Goal: Task Accomplishment & Management: Manage account settings

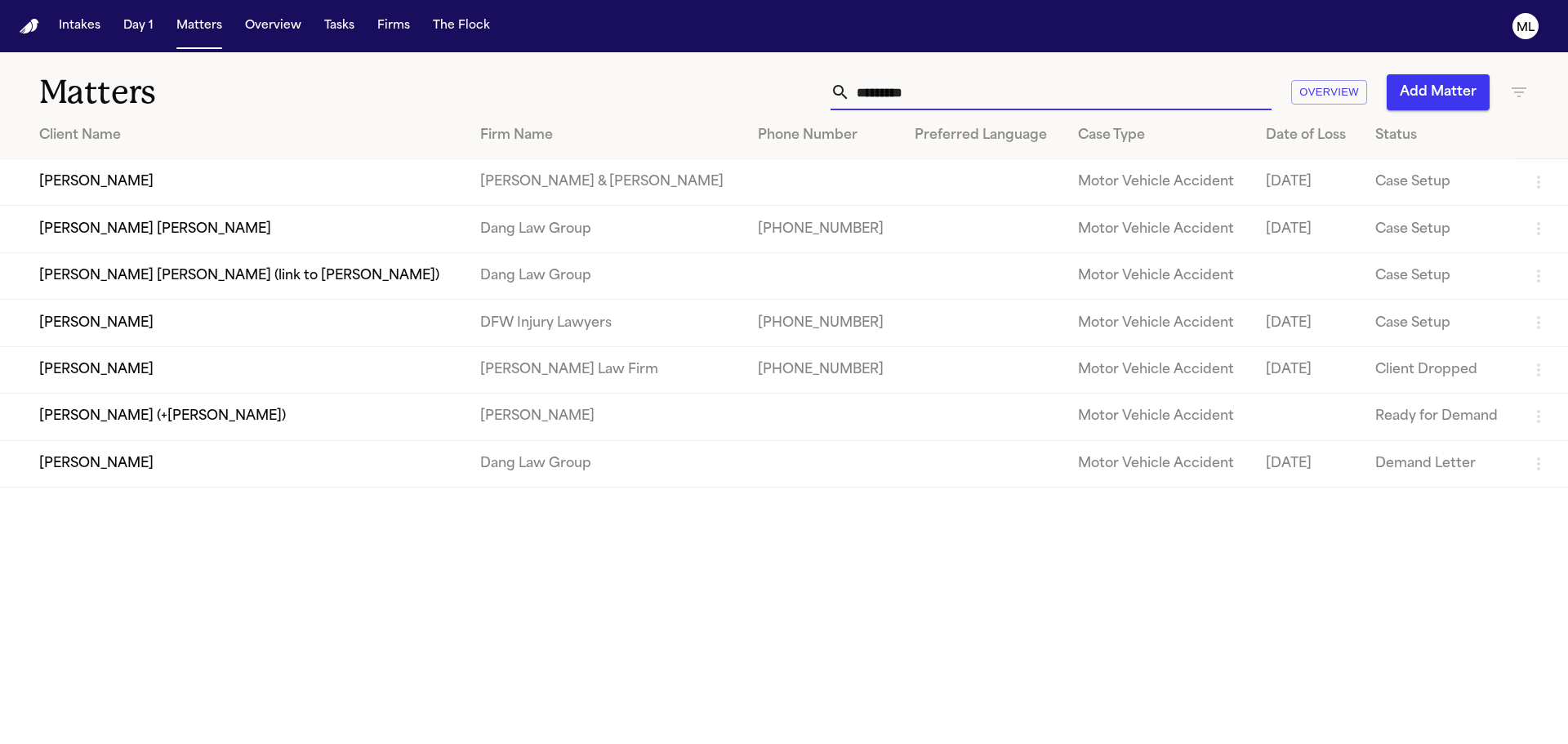
drag, startPoint x: 948, startPoint y: 83, endPoint x: 817, endPoint y: 83, distance: 131.0
click at [817, 83] on div "********* Overview Add Matter" at bounding box center [1001, 92] width 1056 height 36
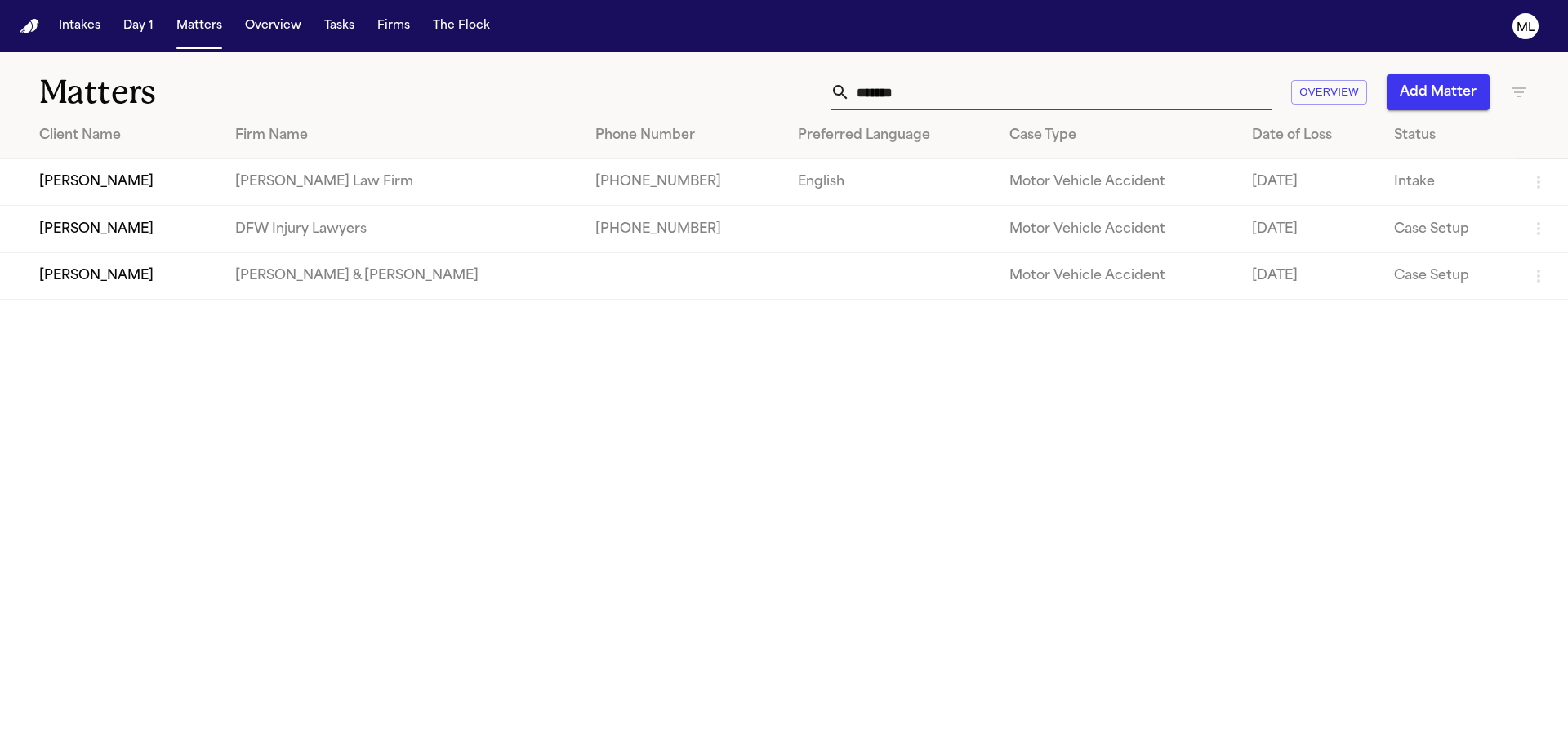
type input "*******"
click at [460, 239] on td "DFW Injury Lawyers" at bounding box center [402, 229] width 359 height 47
click at [200, 240] on td "[PERSON_NAME]" at bounding box center [111, 229] width 222 height 47
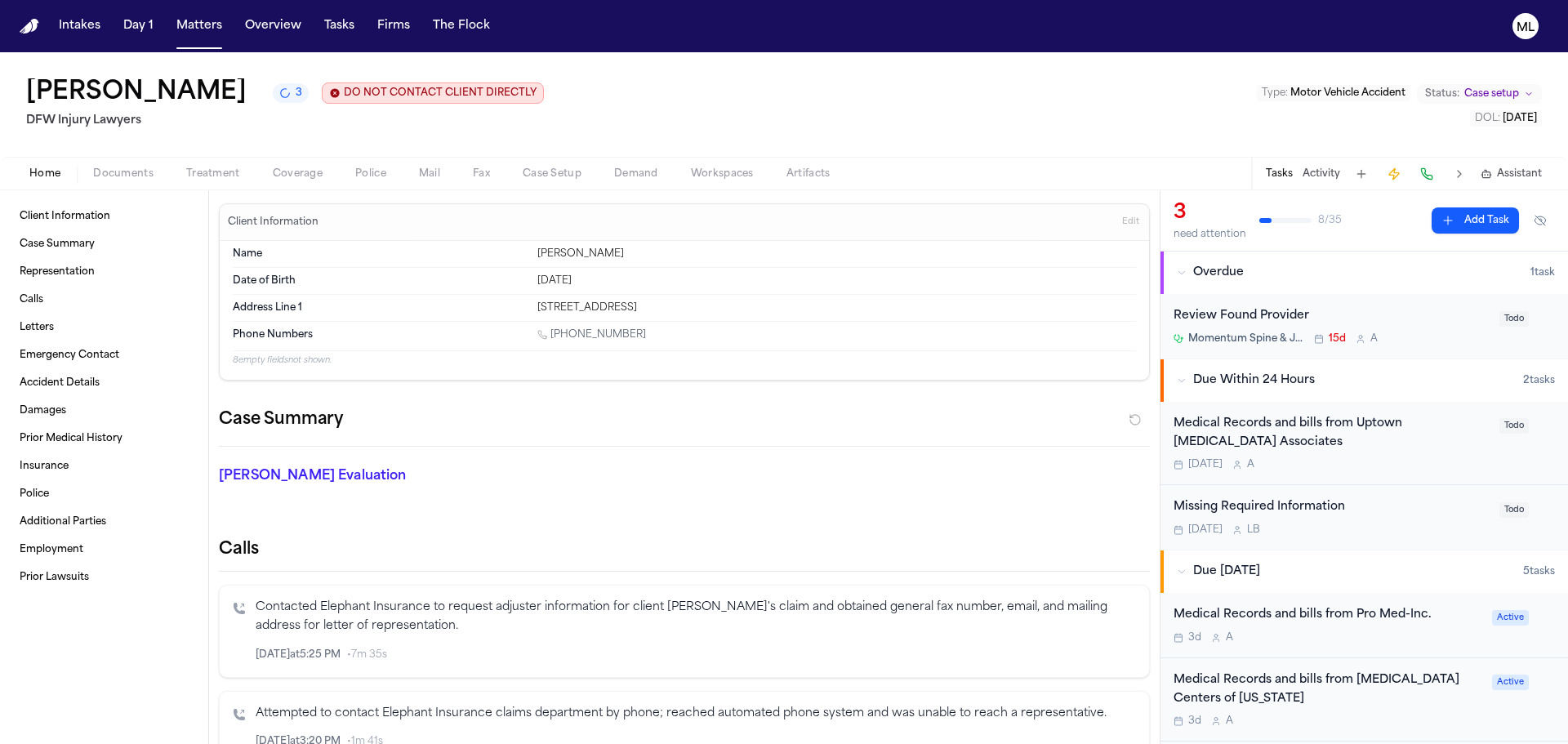
click at [1367, 638] on div "3d A" at bounding box center [1328, 637] width 309 height 13
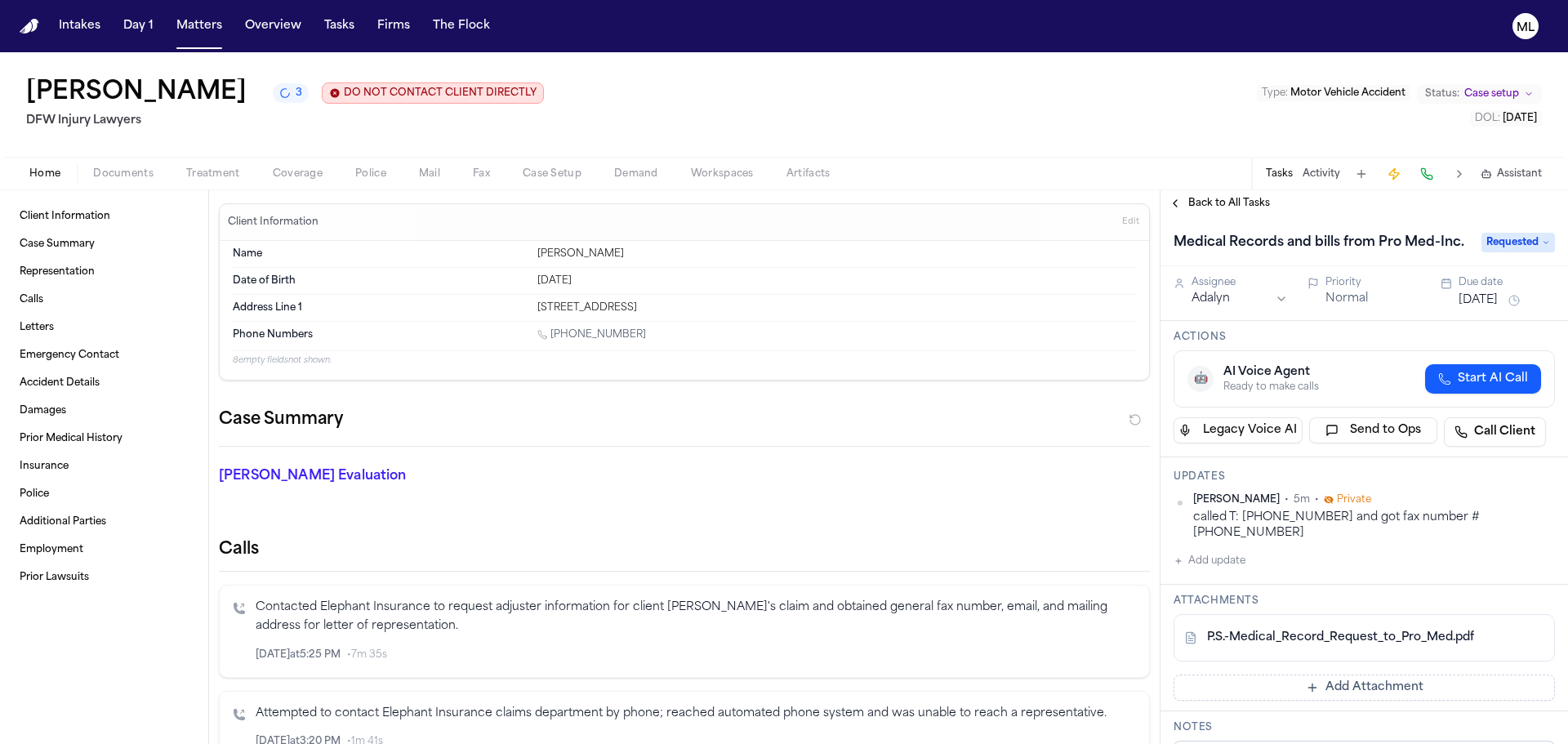
click at [1348, 629] on link "P.S.-Medical_Record_Request_to_Pro_Med.pdf" at bounding box center [1341, 637] width 267 height 16
click at [1236, 200] on span "Back to All Tasks" at bounding box center [1229, 202] width 82 height 13
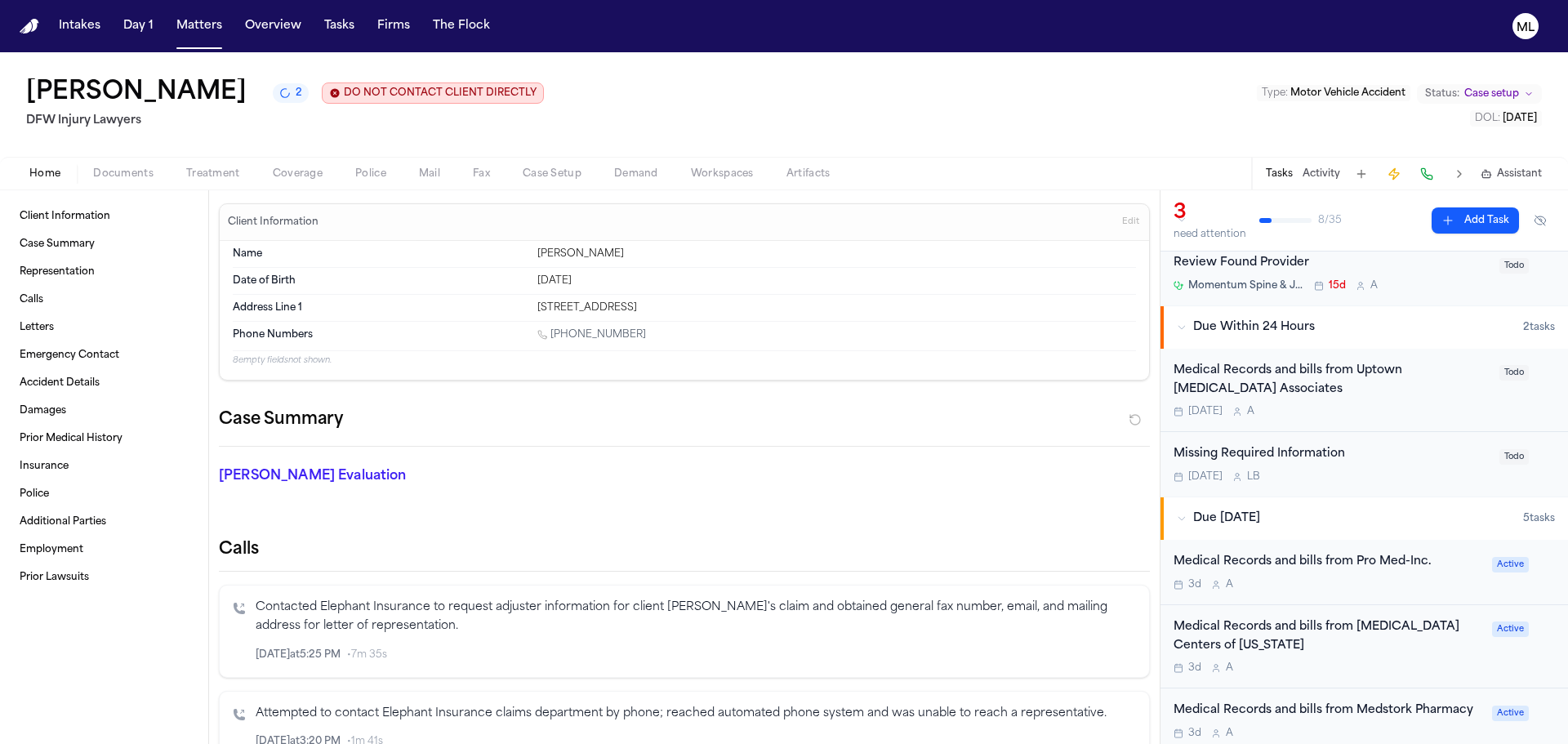
scroll to position [82, 0]
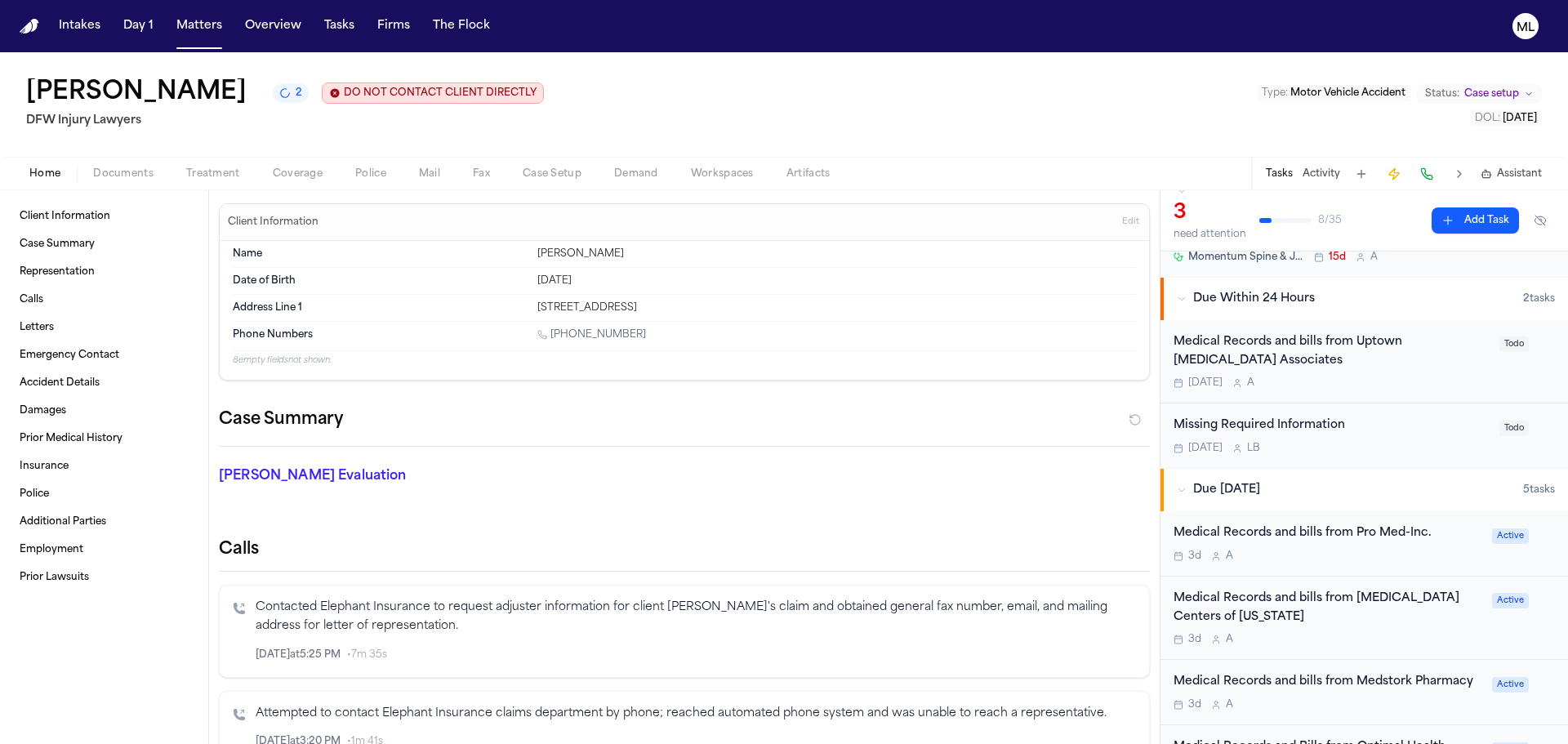
click at [1402, 628] on div "Medical Records and bills from MRI Centers of Texas 3d A" at bounding box center [1328, 617] width 309 height 57
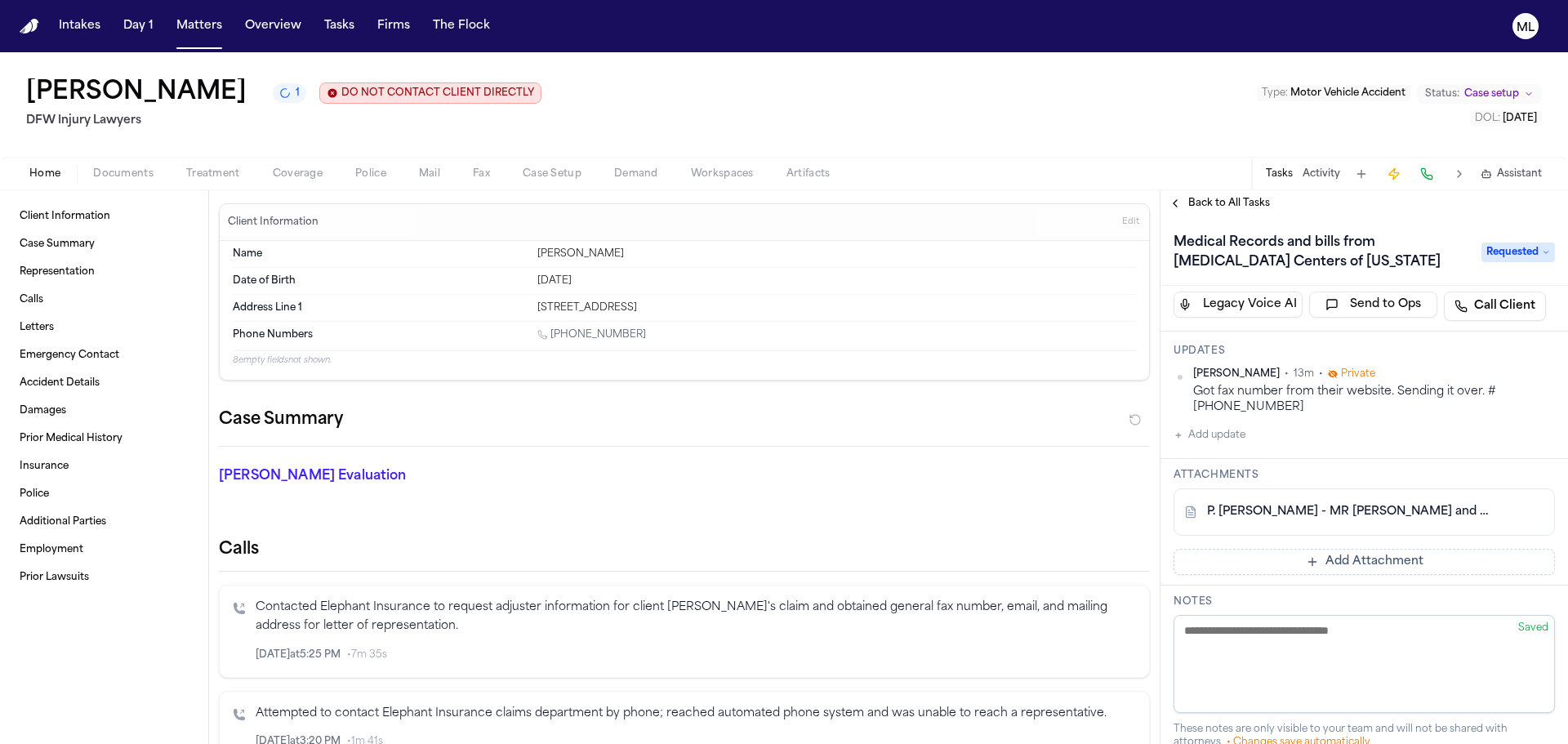
scroll to position [163, 0]
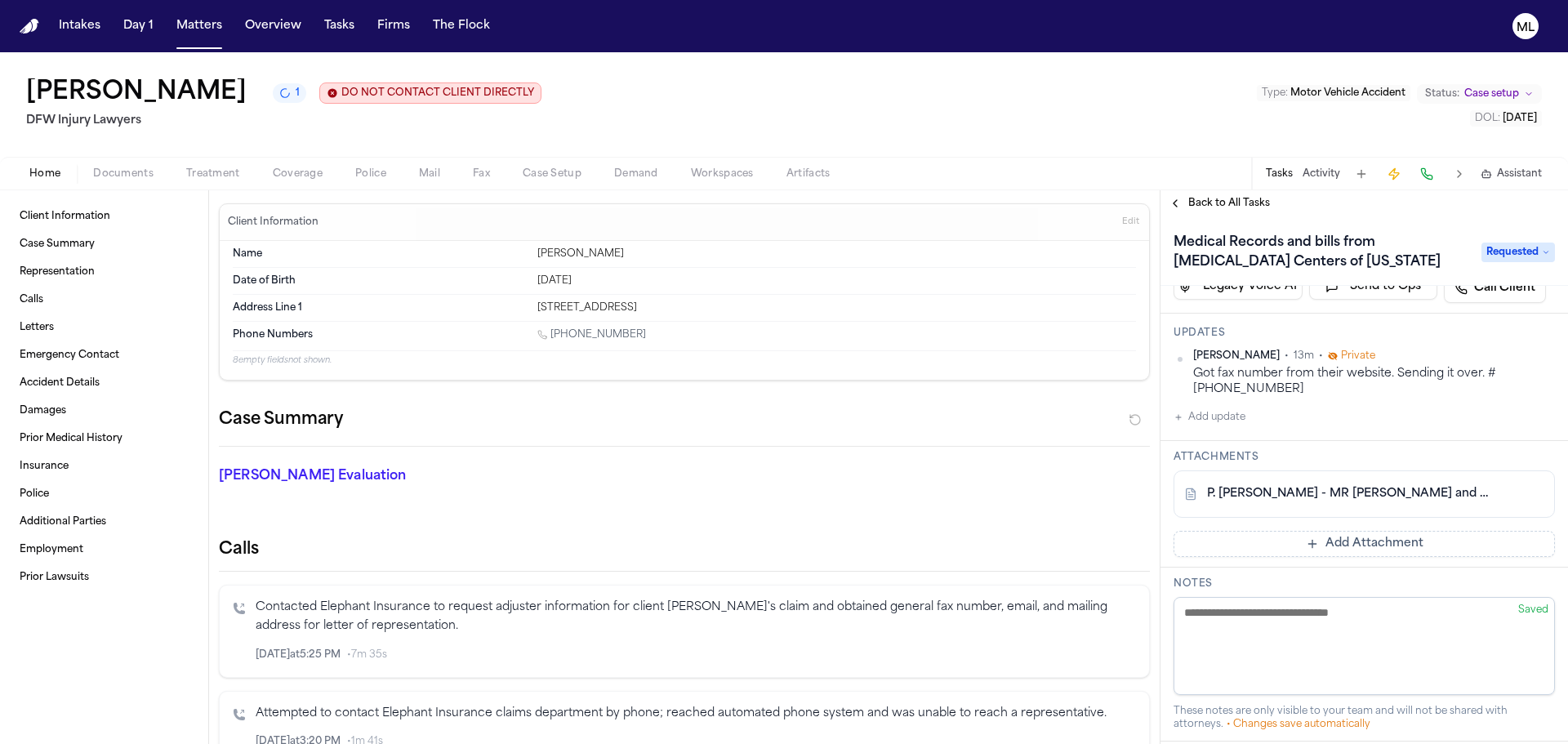
click at [1346, 494] on link "P. Sam - MR Request and HIPAA Release to MRI Centers of Texas - 8.22.25" at bounding box center [1348, 493] width 282 height 16
click at [1209, 204] on span "Back to All Tasks" at bounding box center [1229, 202] width 82 height 13
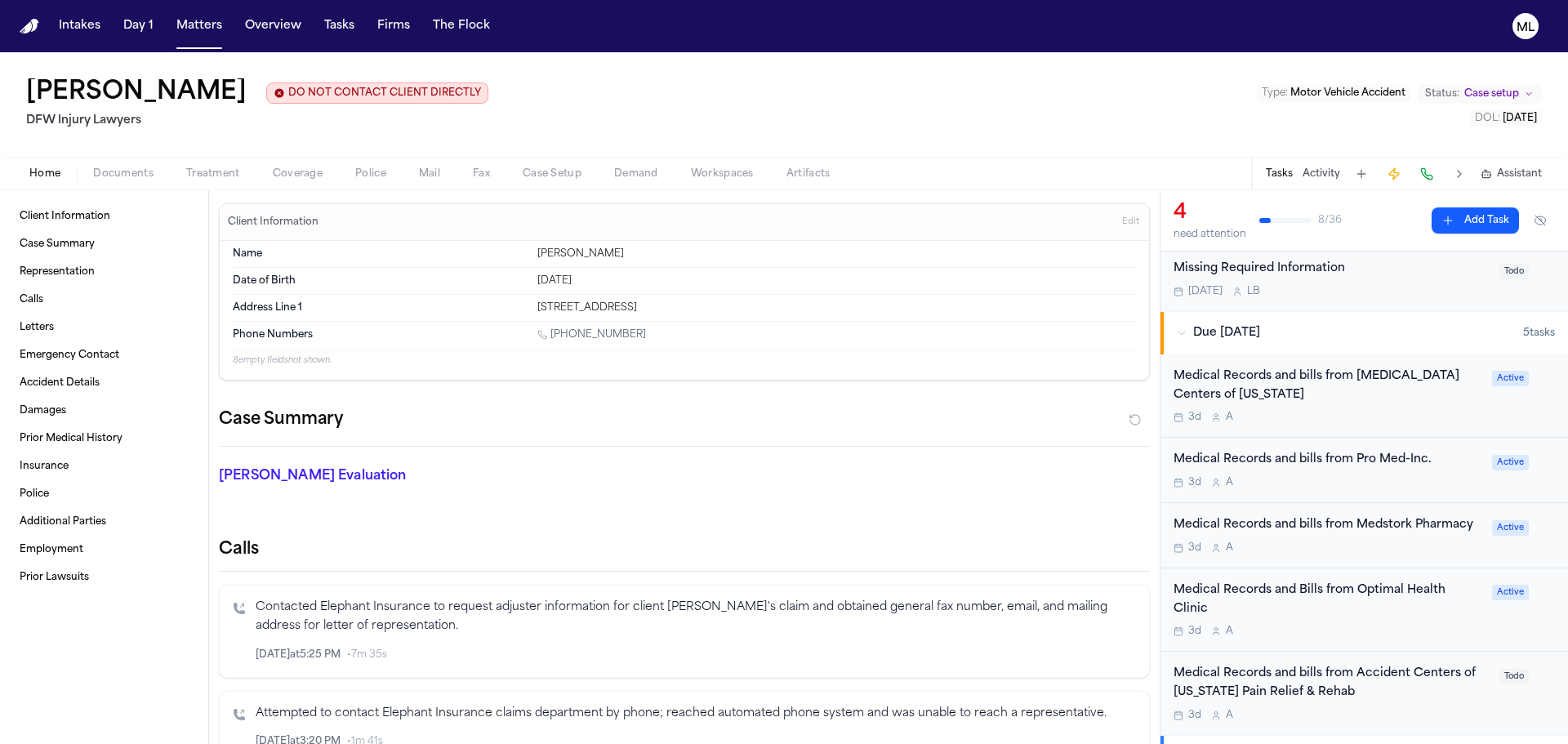
scroll to position [327, 0]
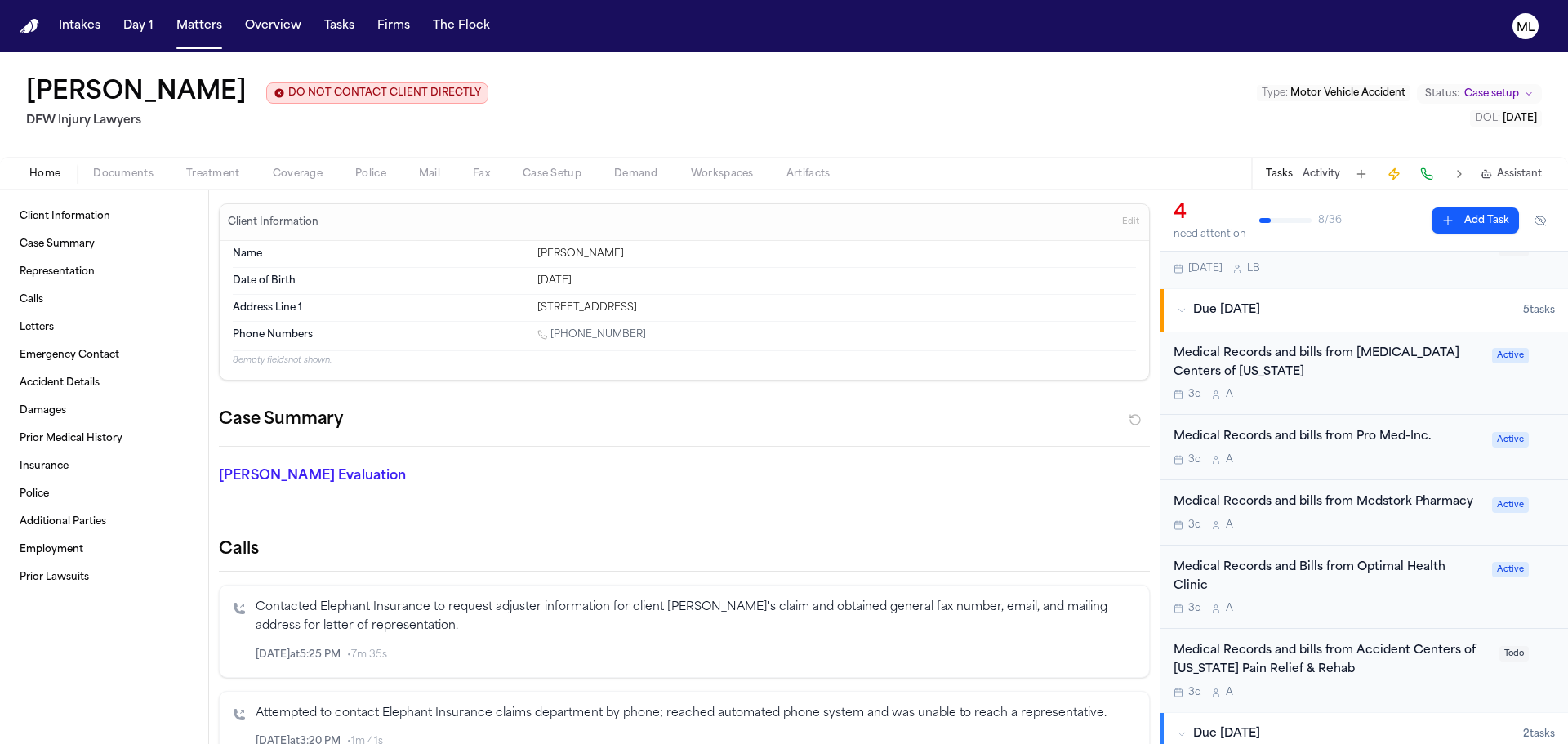
click at [1363, 565] on div "Medical Records and Bills from Optimal Health Clinic" at bounding box center [1328, 577] width 309 height 37
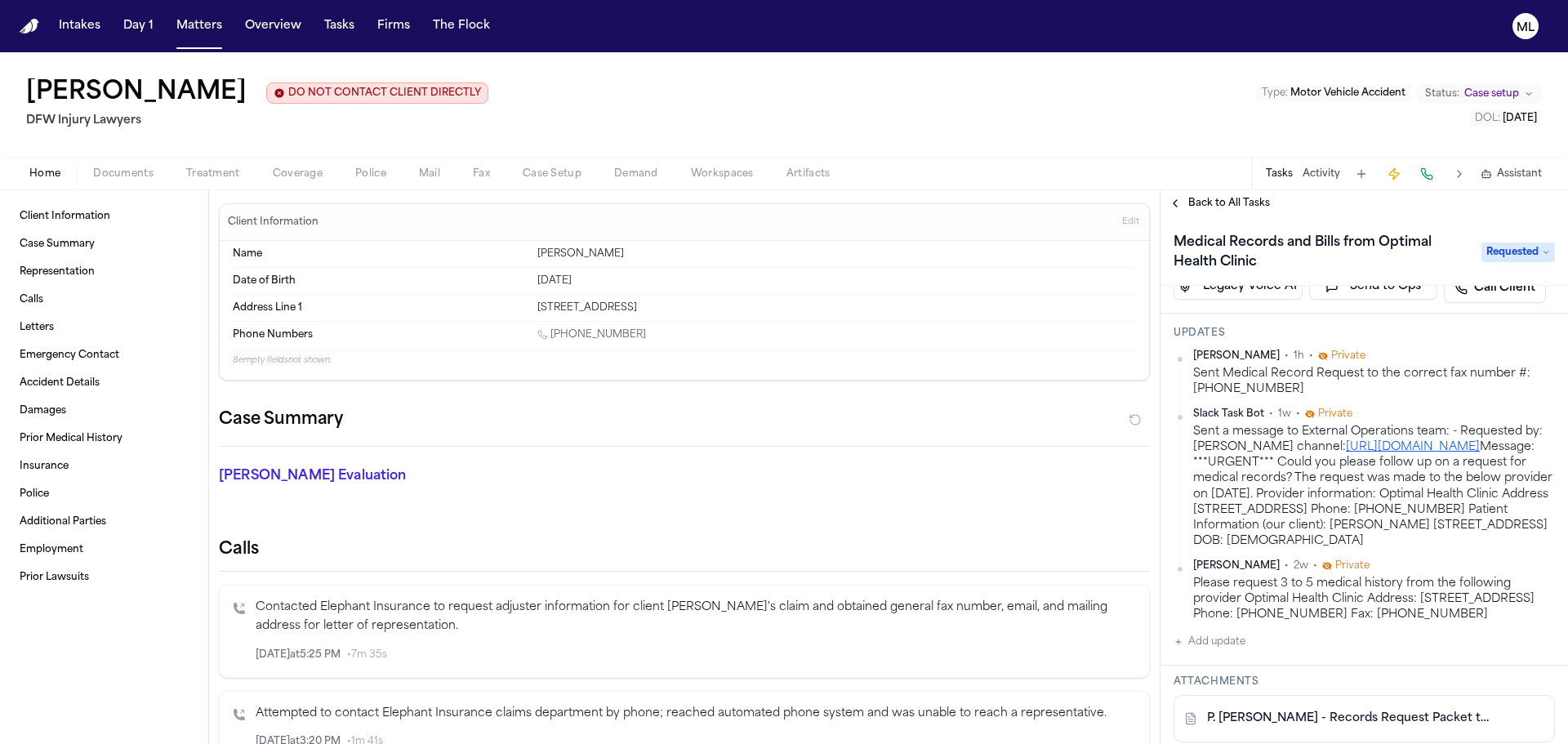
scroll to position [327, 0]
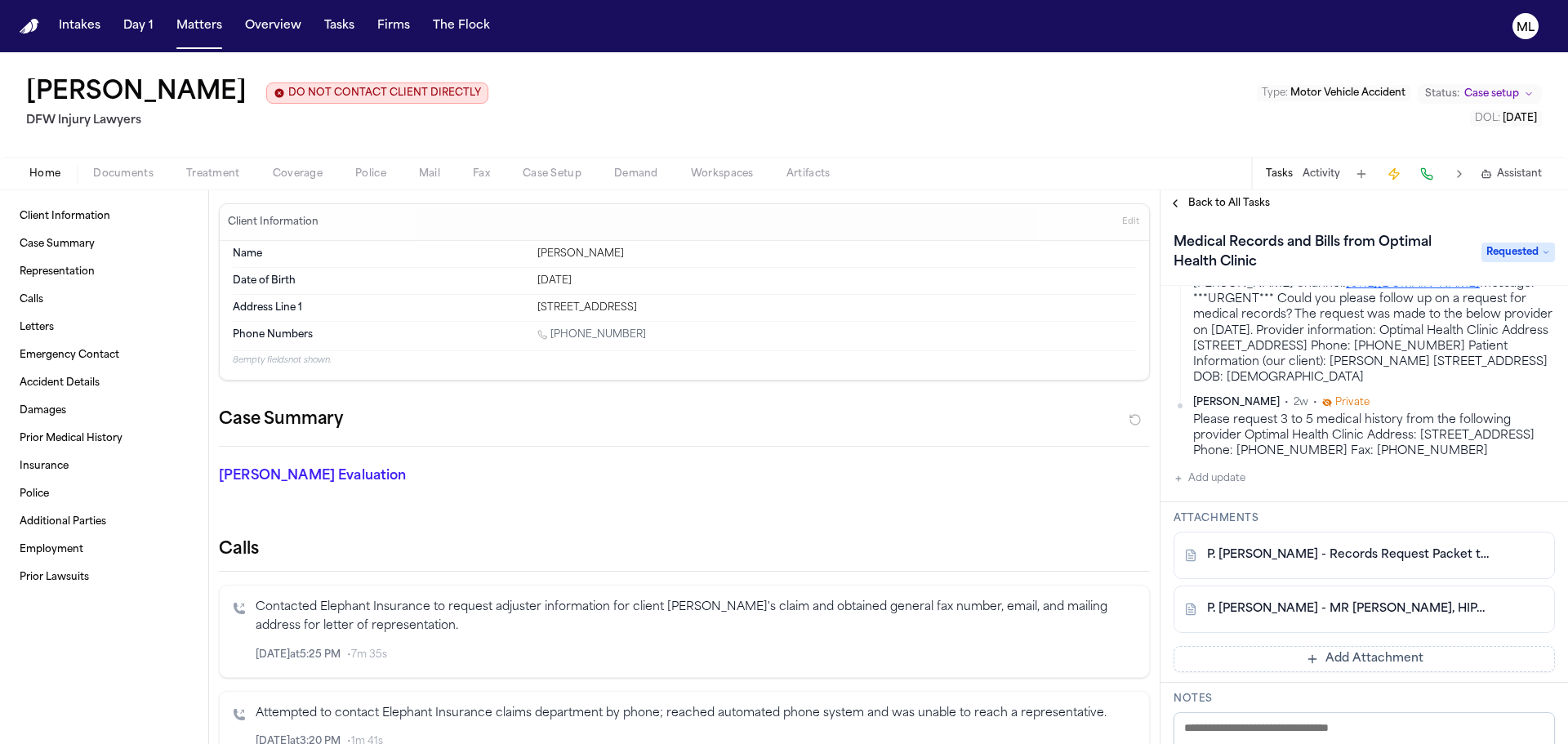
click at [1281, 563] on link "P. Sam - Records Request Packet to Optimal Health Clinic - 8.9.25" at bounding box center [1348, 554] width 282 height 16
click at [1353, 563] on link "P. Sam - Records Request Packet to Optimal Health Clinic - 8.9.25" at bounding box center [1348, 554] width 282 height 16
click at [209, 41] on nav "Intakes Day 1 Matters Overview Tasks Firms The Flock ML" at bounding box center [784, 26] width 1568 height 52
click at [195, 26] on button "Matters" at bounding box center [199, 26] width 59 height 30
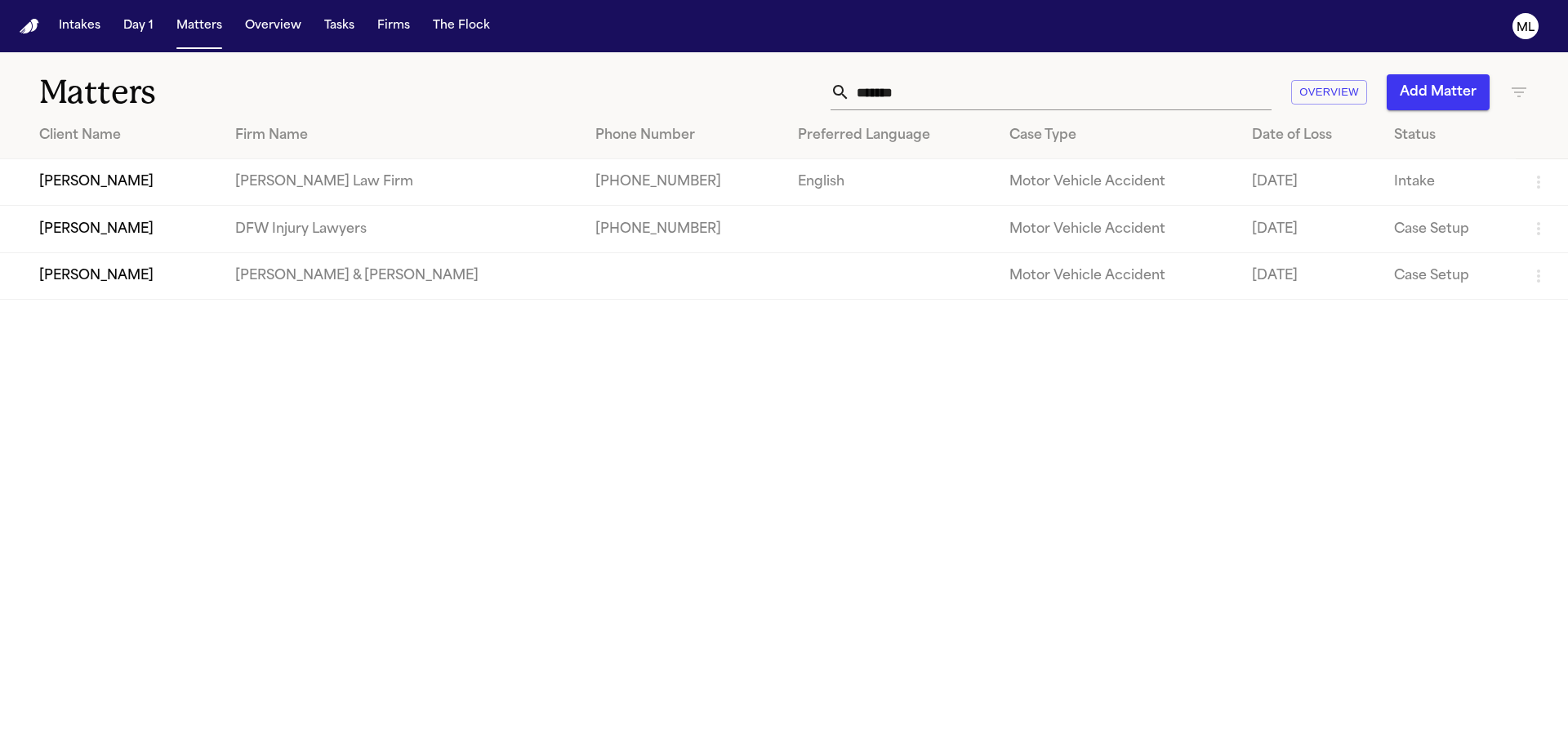
click at [1439, 99] on button "Add Matter" at bounding box center [1438, 92] width 103 height 36
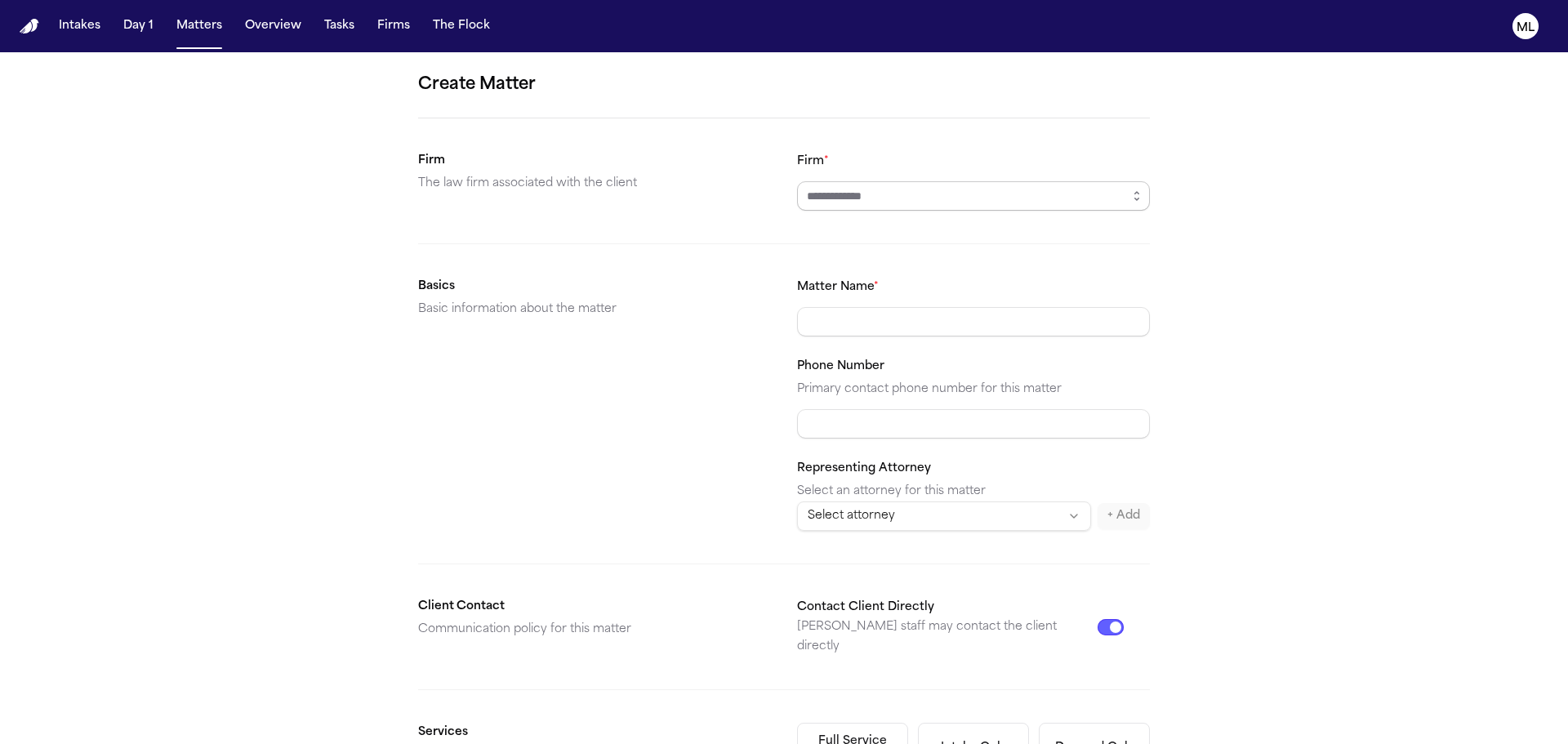
click at [906, 183] on input "Firm *" at bounding box center [973, 196] width 353 height 30
click at [892, 195] on input "Firm *" at bounding box center [973, 196] width 353 height 30
click at [1132, 201] on icon "button" at bounding box center [1137, 196] width 13 height 13
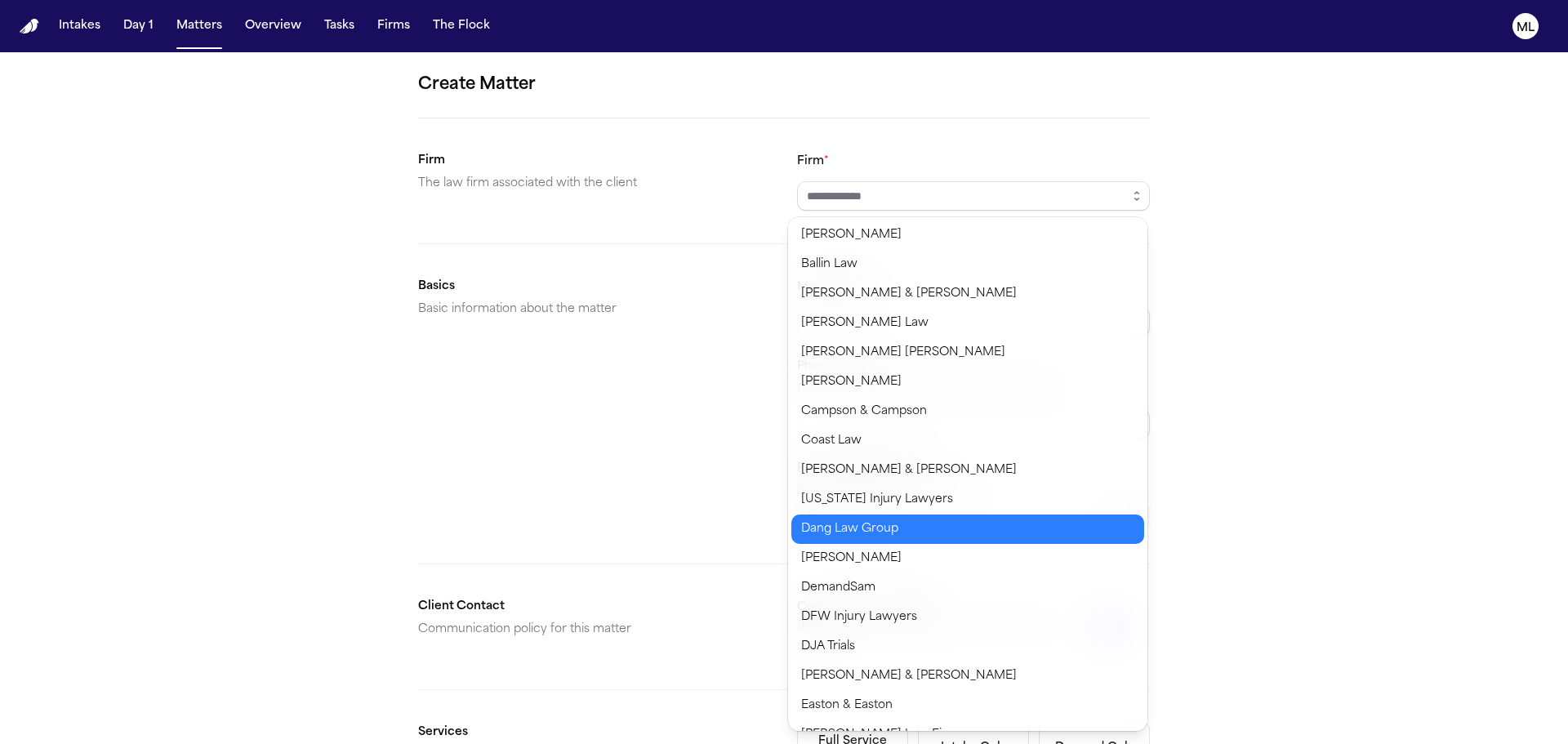
type input "**********"
click at [835, 537] on body "**********" at bounding box center [784, 372] width 1568 height 744
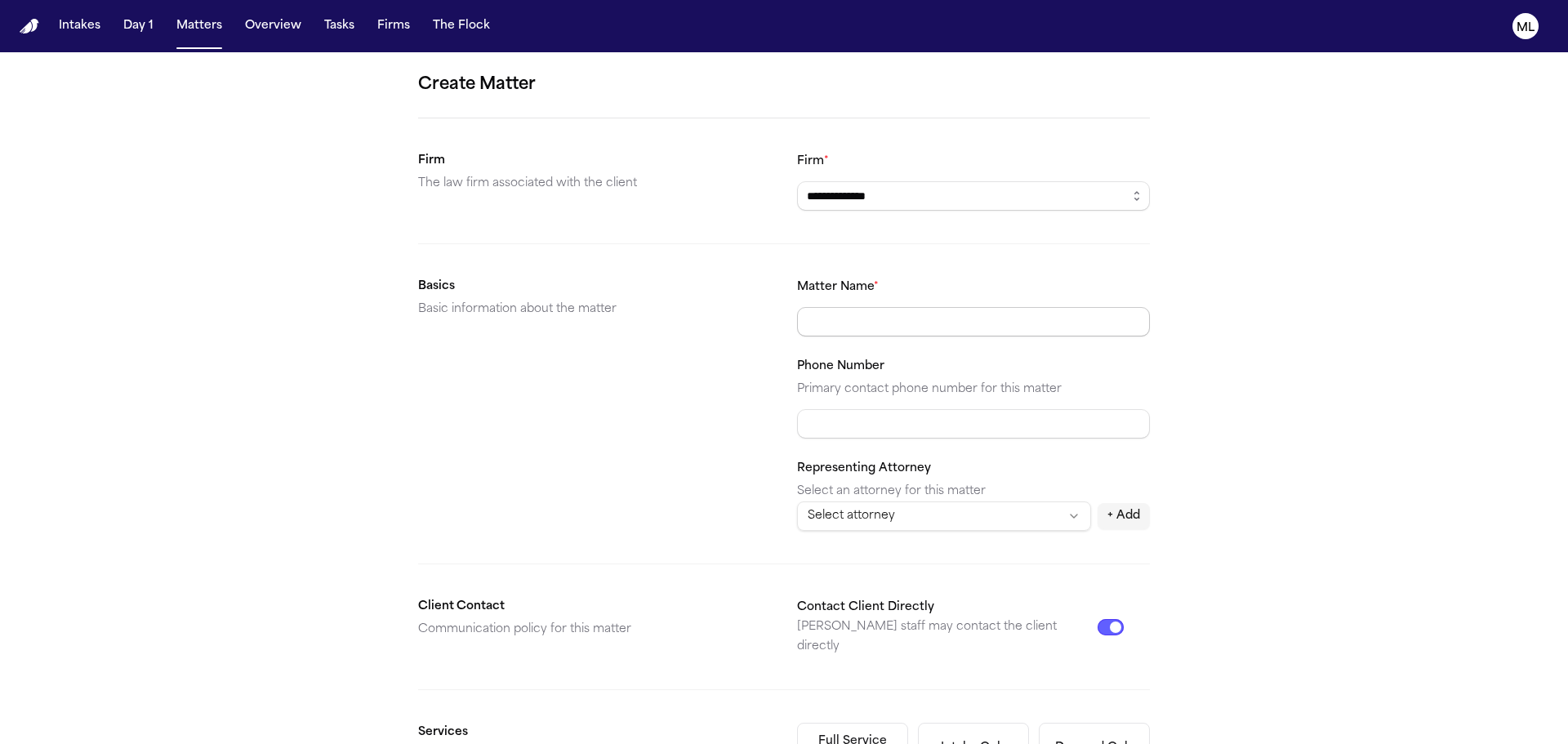
click at [829, 332] on input "Matter Name *" at bounding box center [973, 321] width 353 height 30
type input "**********"
paste input "**********"
click at [817, 425] on input "**********" at bounding box center [973, 423] width 353 height 30
click at [964, 520] on html "**********" at bounding box center [784, 372] width 1568 height 744
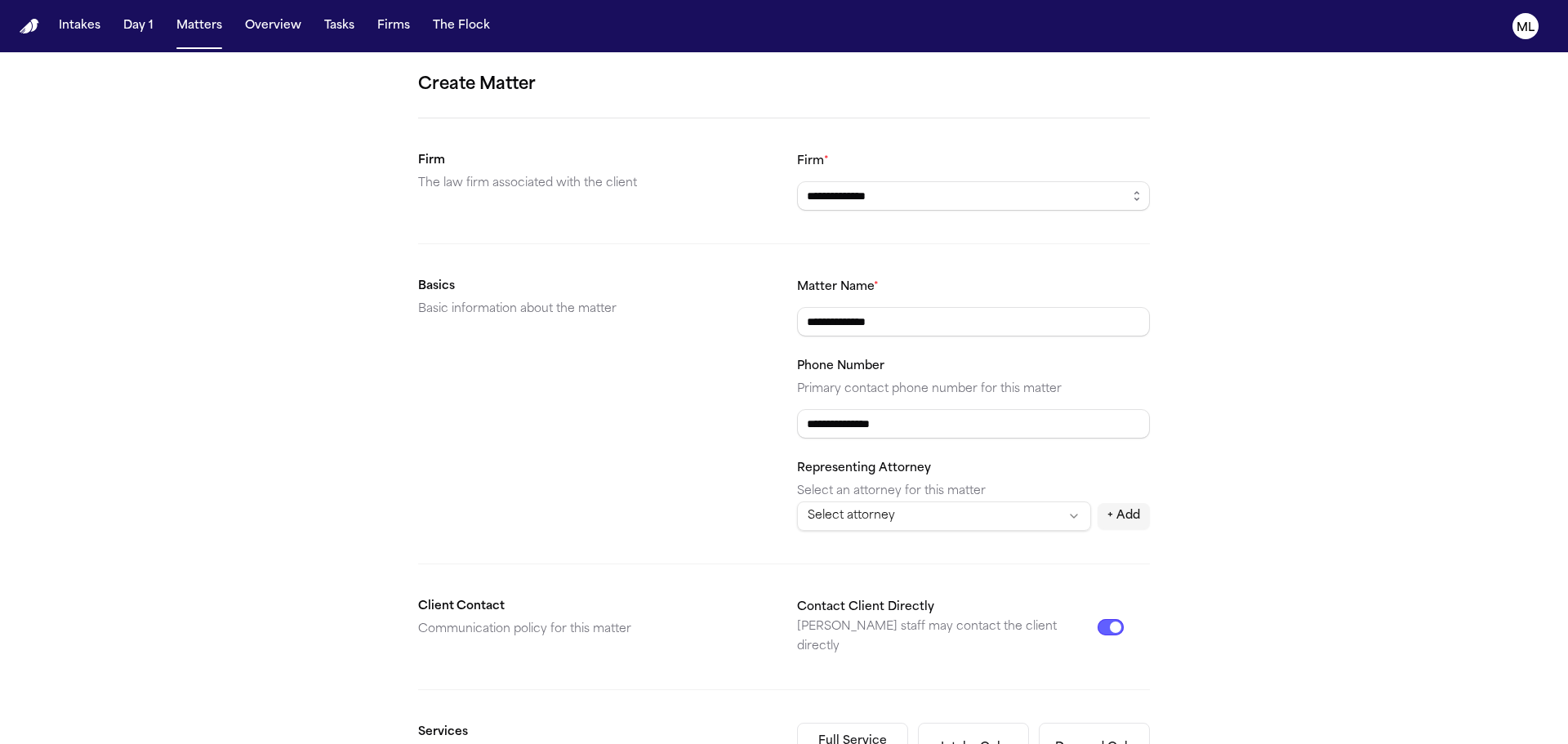
click at [979, 475] on html "**********" at bounding box center [784, 372] width 1568 height 744
click at [815, 424] on input "**********" at bounding box center [973, 423] width 353 height 30
click at [810, 422] on input "**********" at bounding box center [973, 423] width 353 height 30
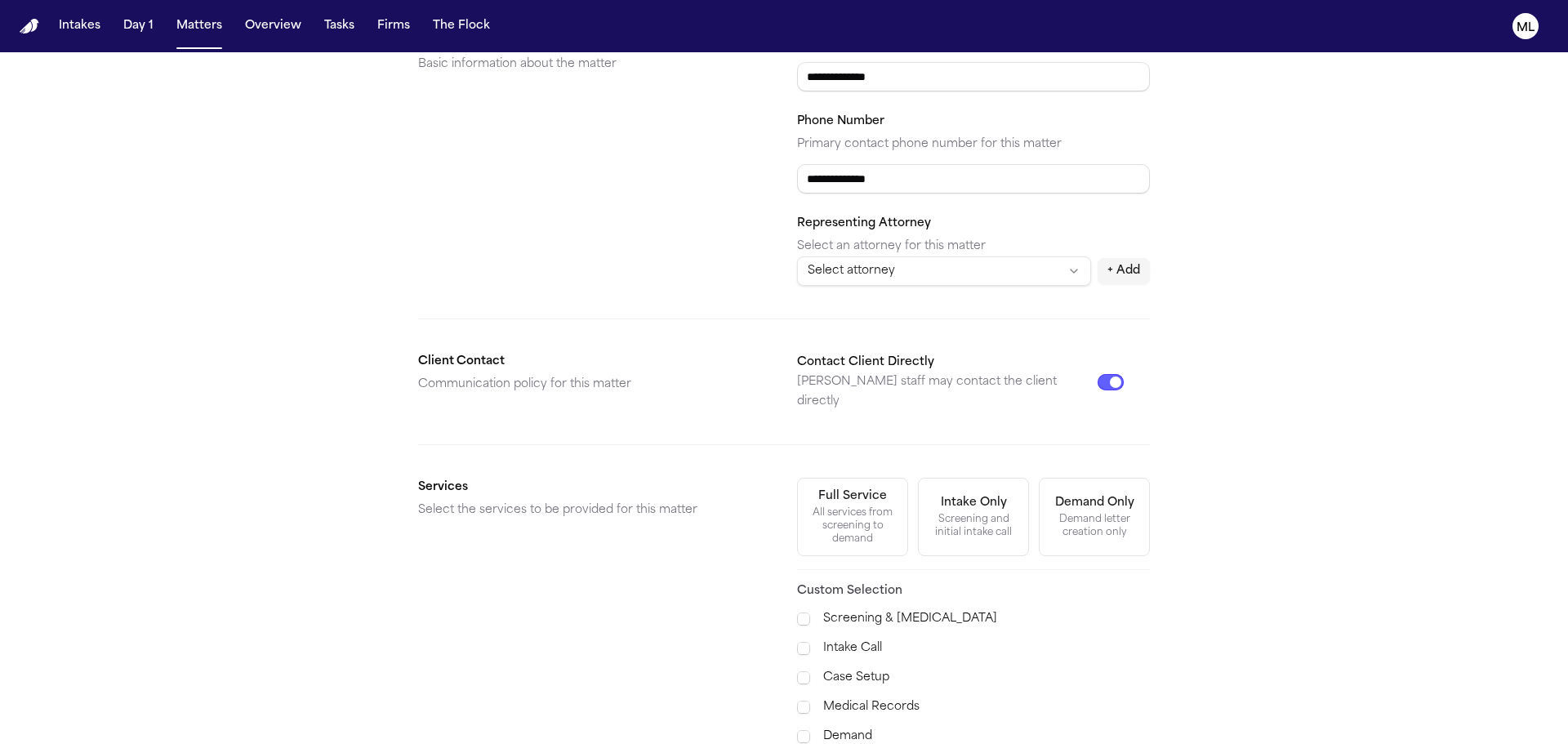
type input "**********"
click at [863, 506] on div "All services from screening to demand" at bounding box center [853, 525] width 90 height 39
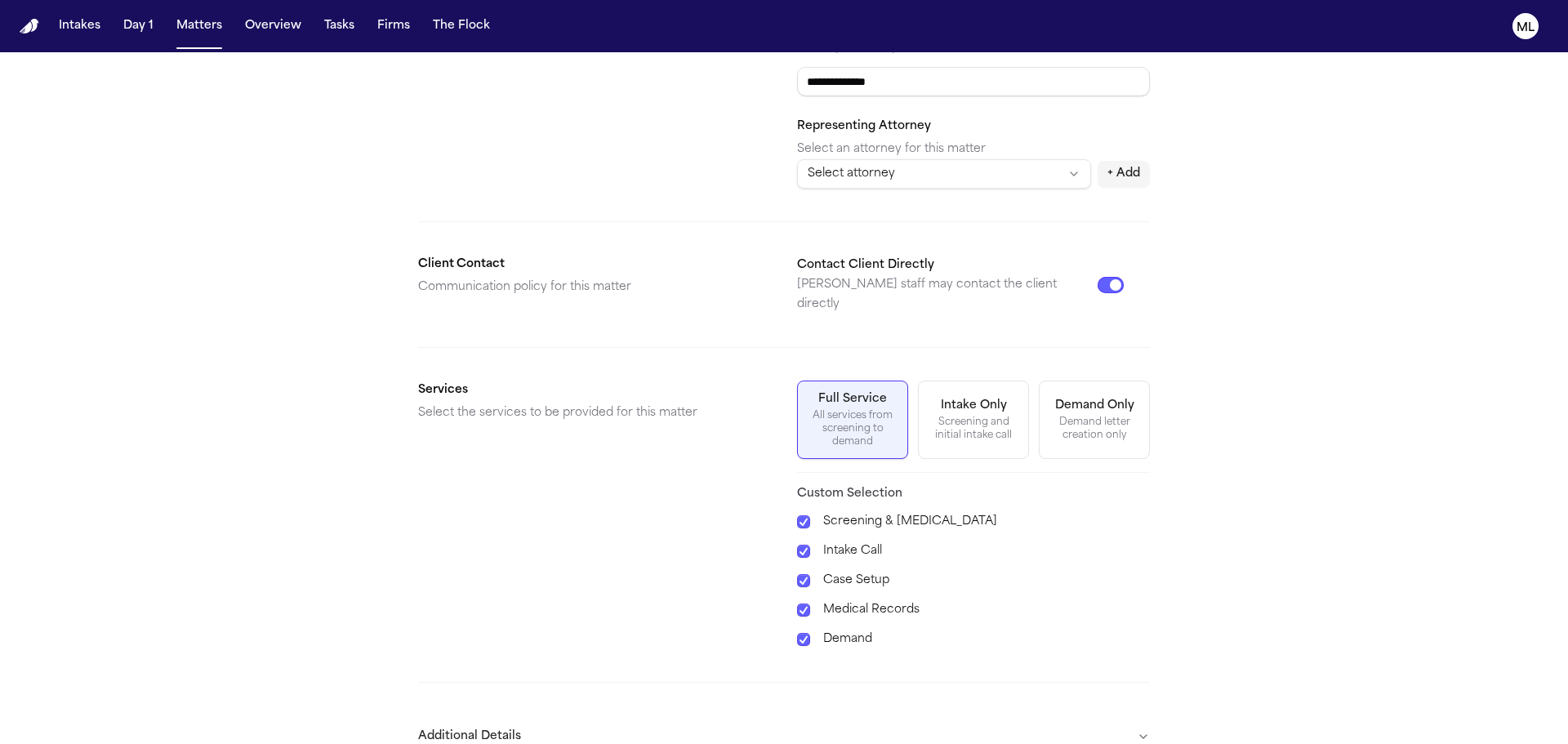
scroll to position [420, 0]
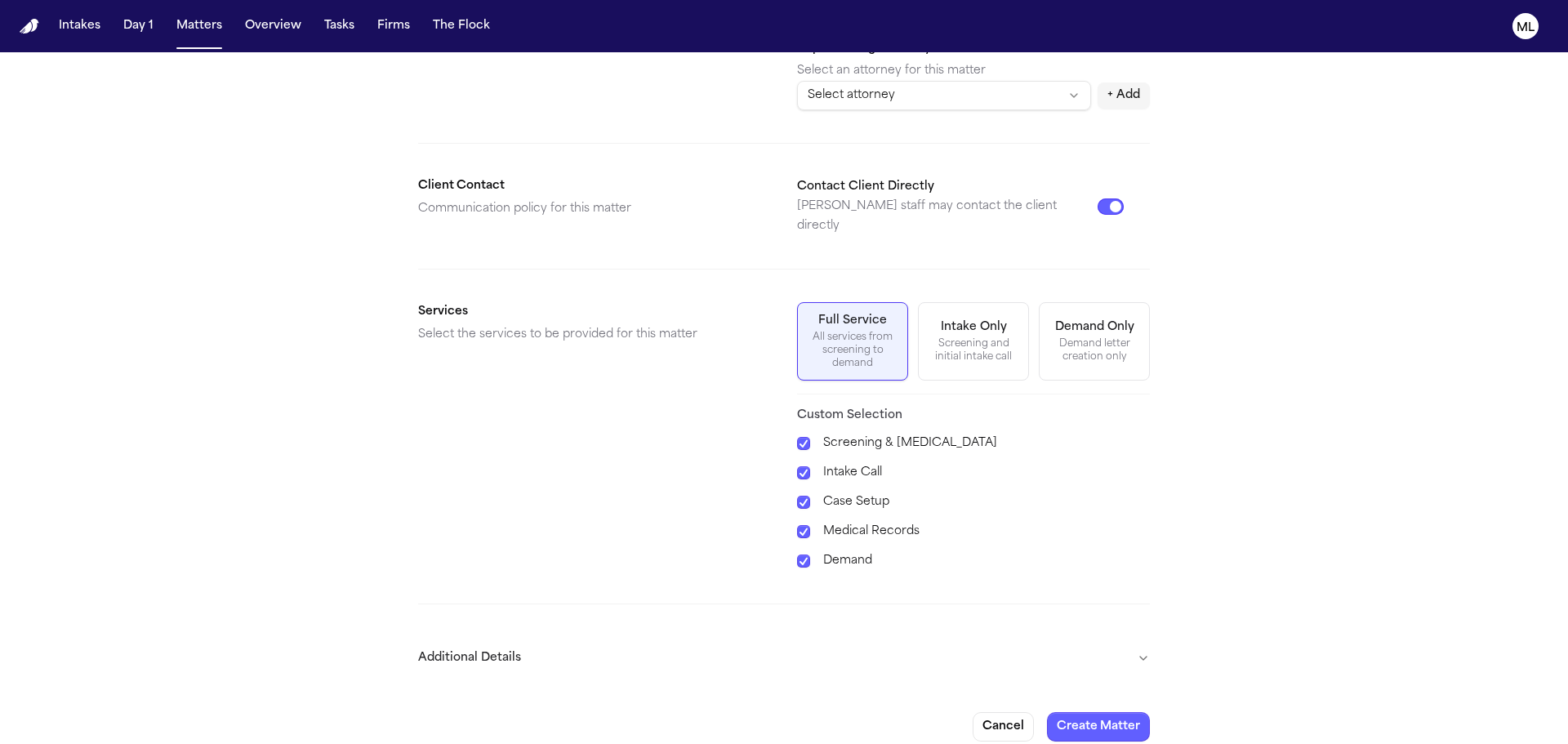
click at [886, 637] on button "Additional Details" at bounding box center [784, 658] width 732 height 43
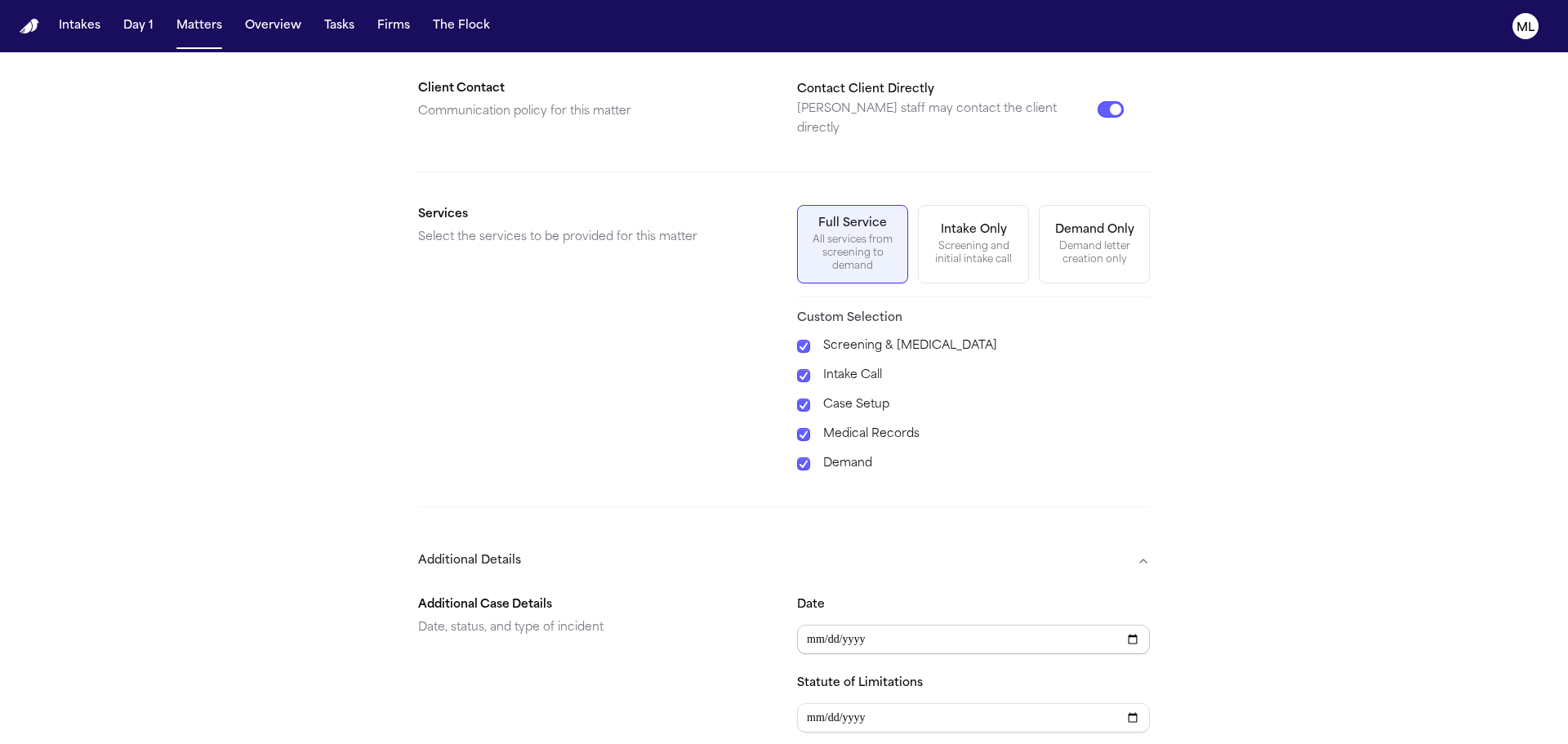
scroll to position [665, 0]
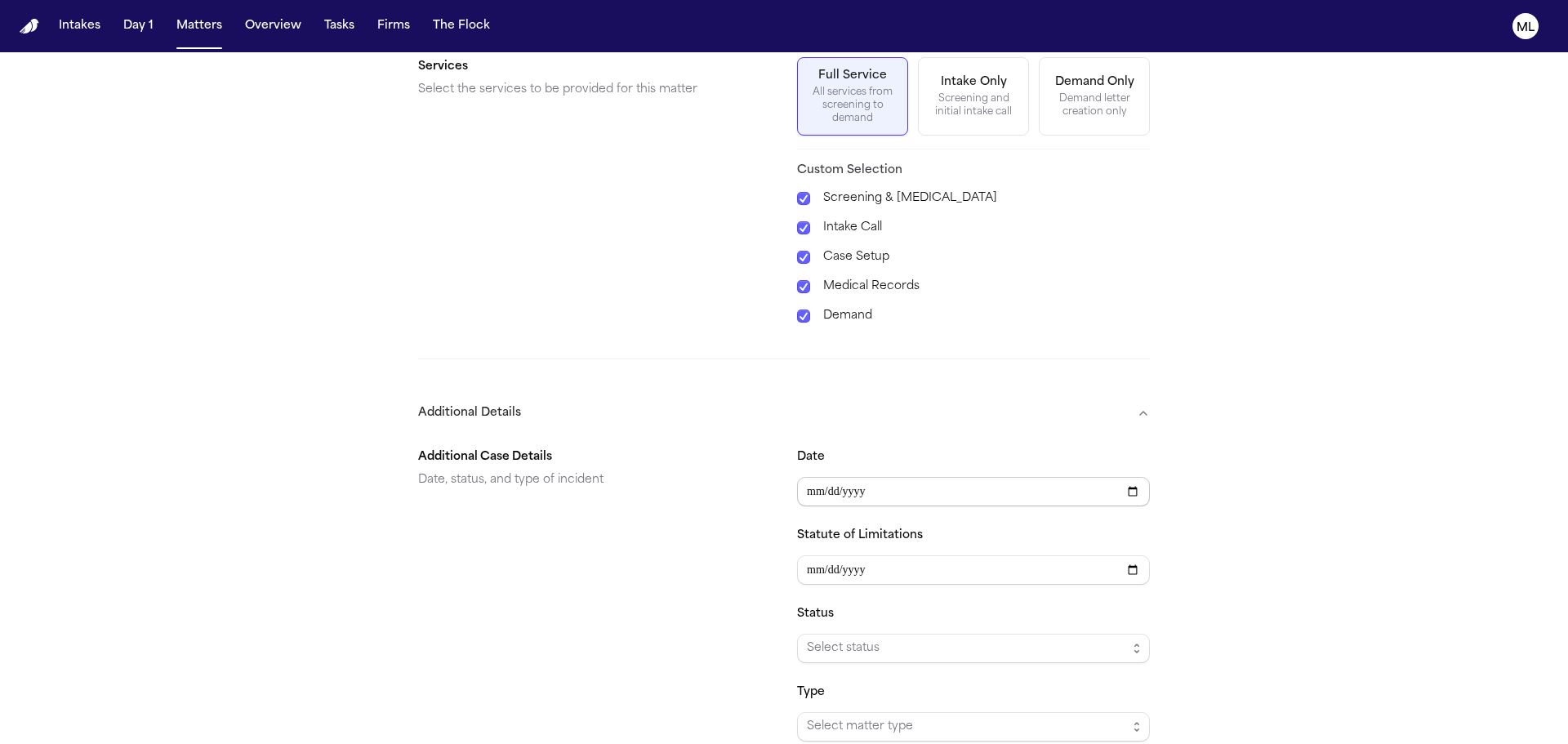
click at [800, 483] on input "Date" at bounding box center [973, 491] width 353 height 30
type input "**********"
click at [862, 639] on span "Select status" at bounding box center [967, 648] width 320 height 20
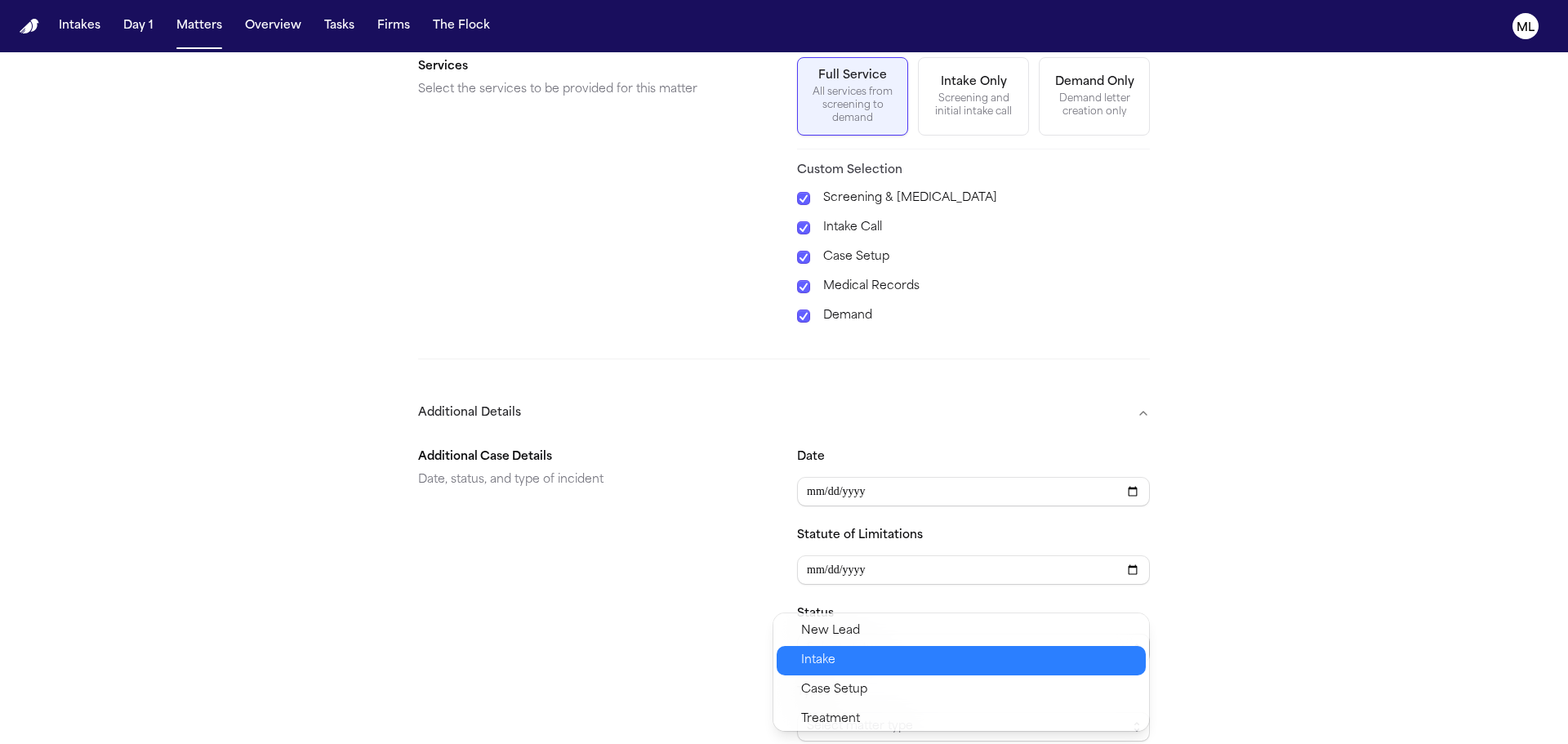
click at [839, 659] on span "Intake" at bounding box center [969, 660] width 335 height 20
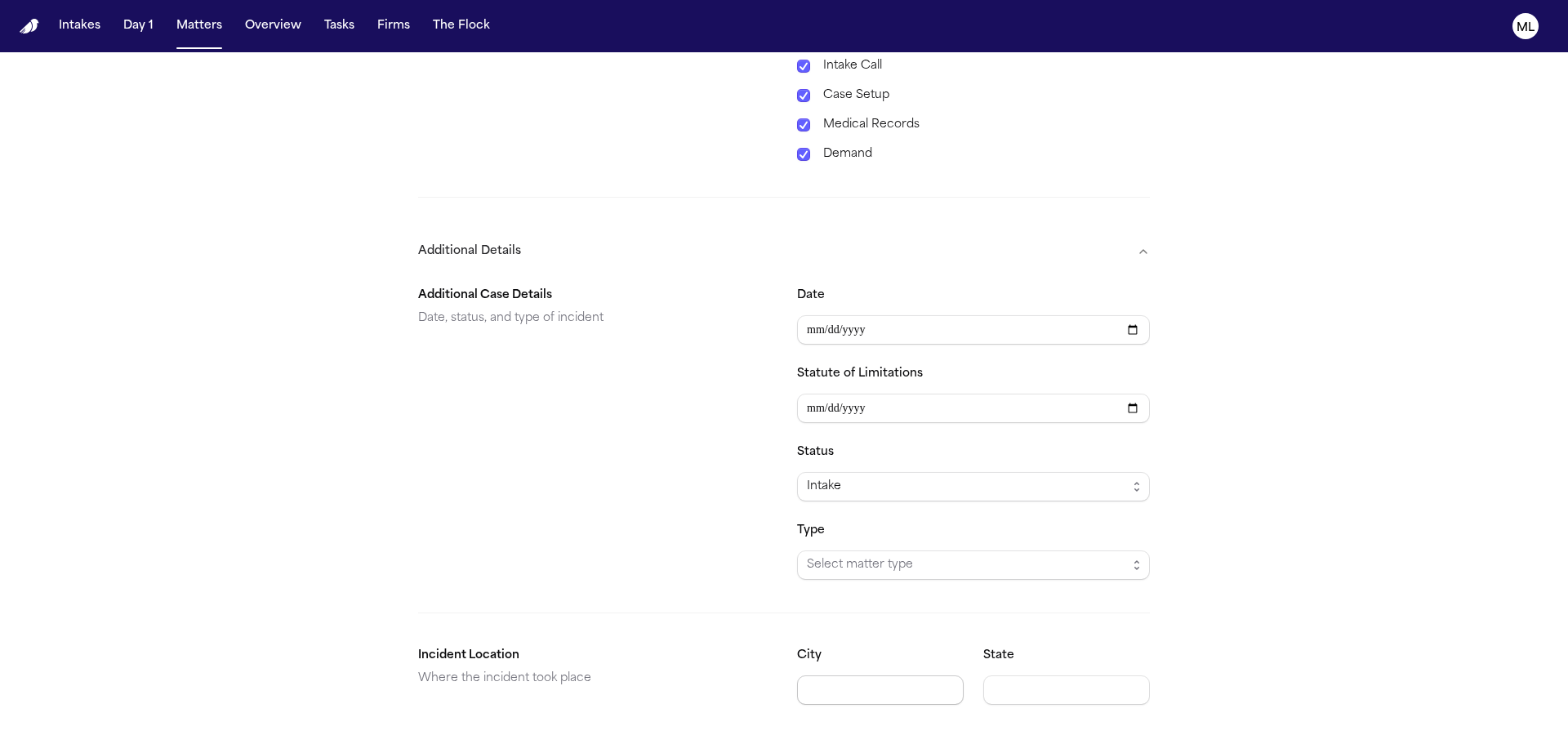
scroll to position [829, 0]
click at [857, 554] on span "Select matter type" at bounding box center [967, 563] width 320 height 20
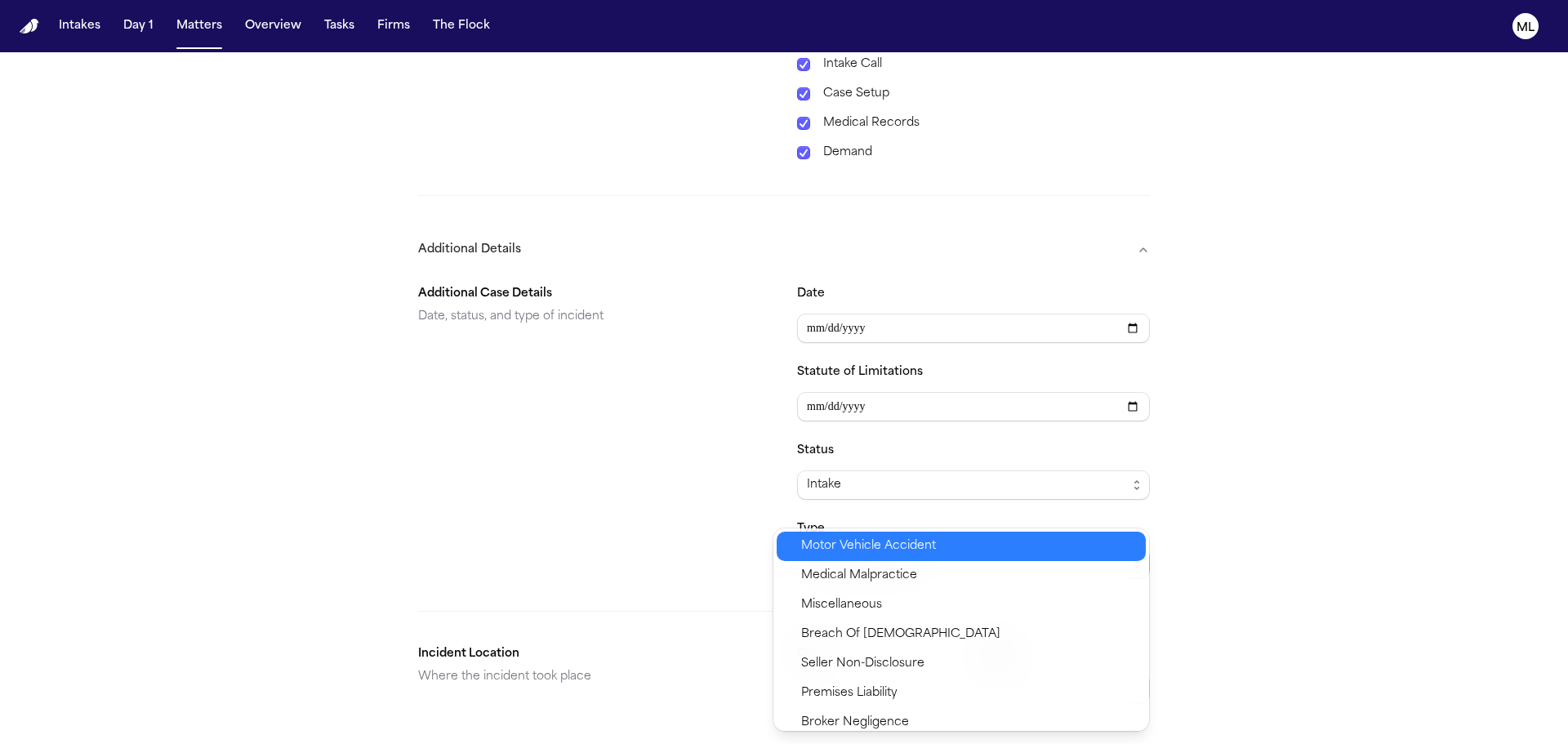
click at [854, 550] on span "Motor Vehicle Accident" at bounding box center [869, 546] width 134 height 20
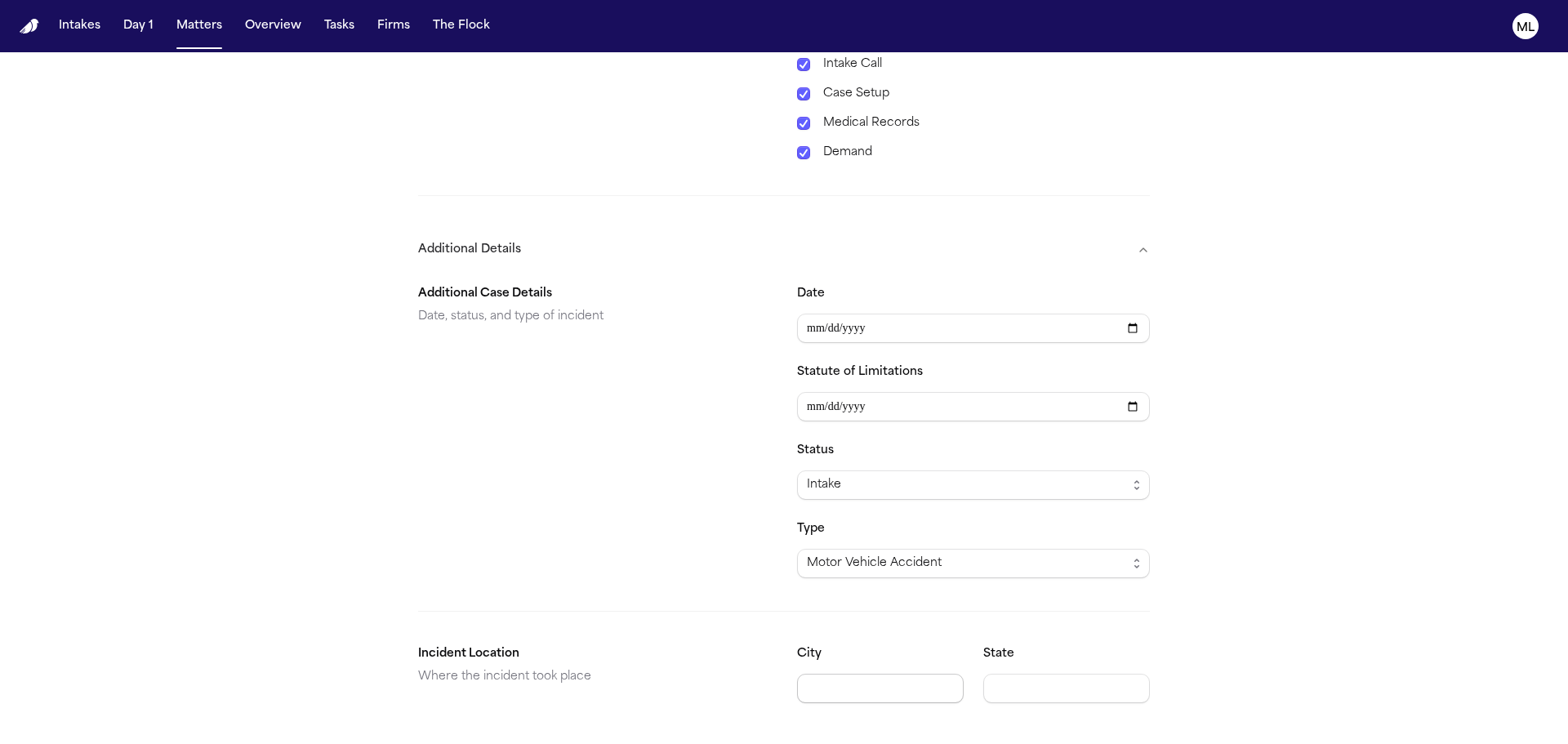
click at [833, 677] on input "City" at bounding box center [881, 688] width 167 height 30
type input "******"
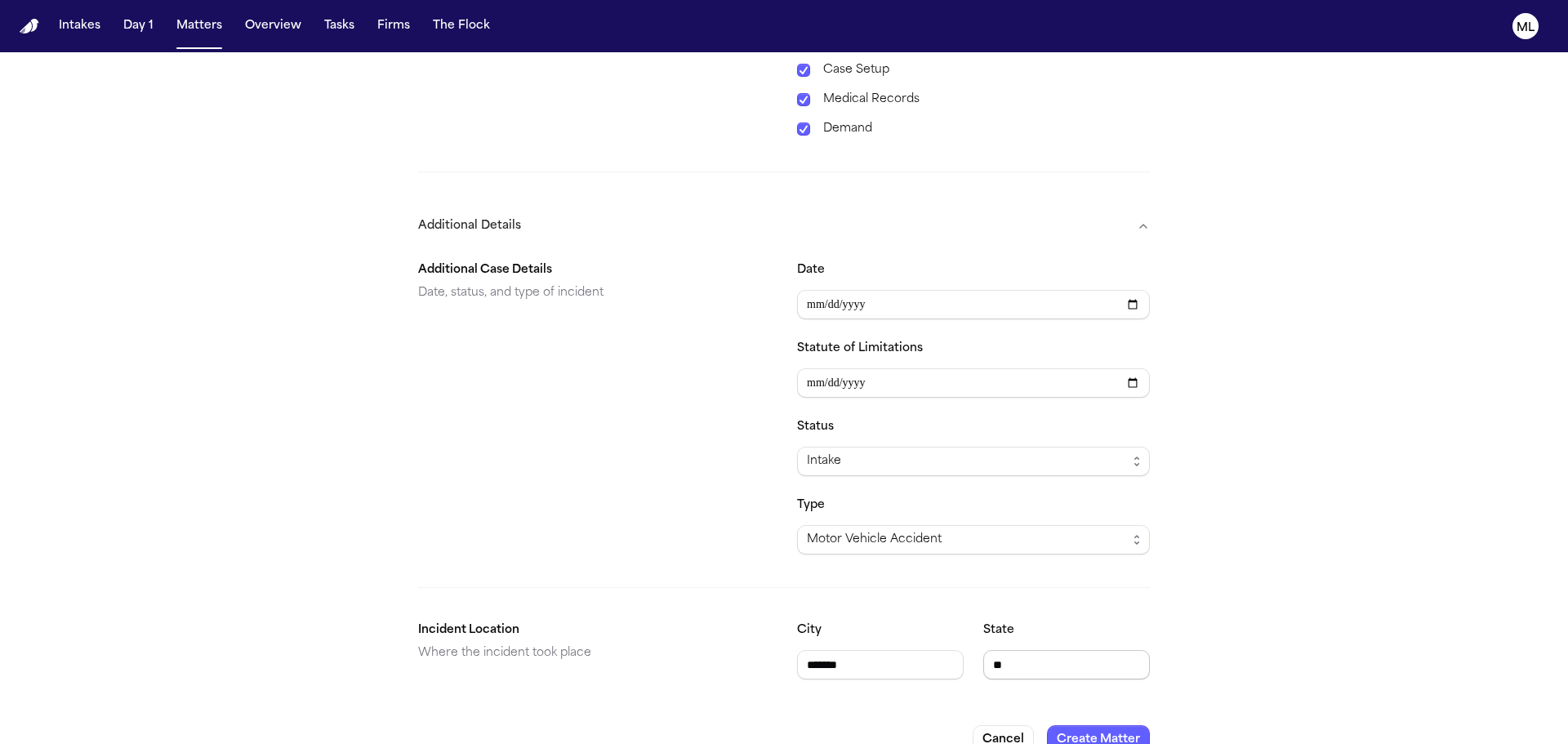
scroll to position [866, 0]
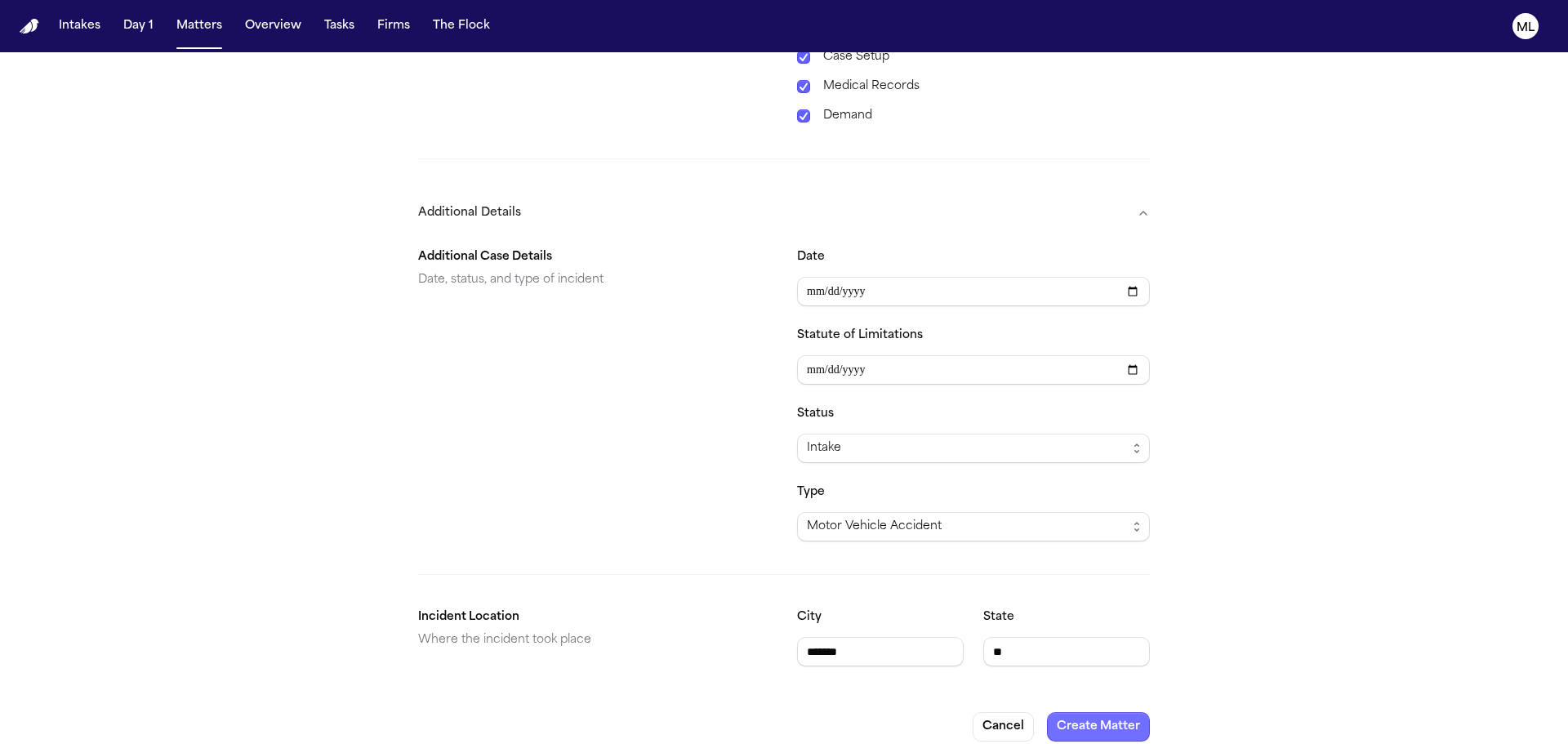
type input "**"
click at [1098, 713] on button "Create Matter" at bounding box center [1098, 726] width 103 height 30
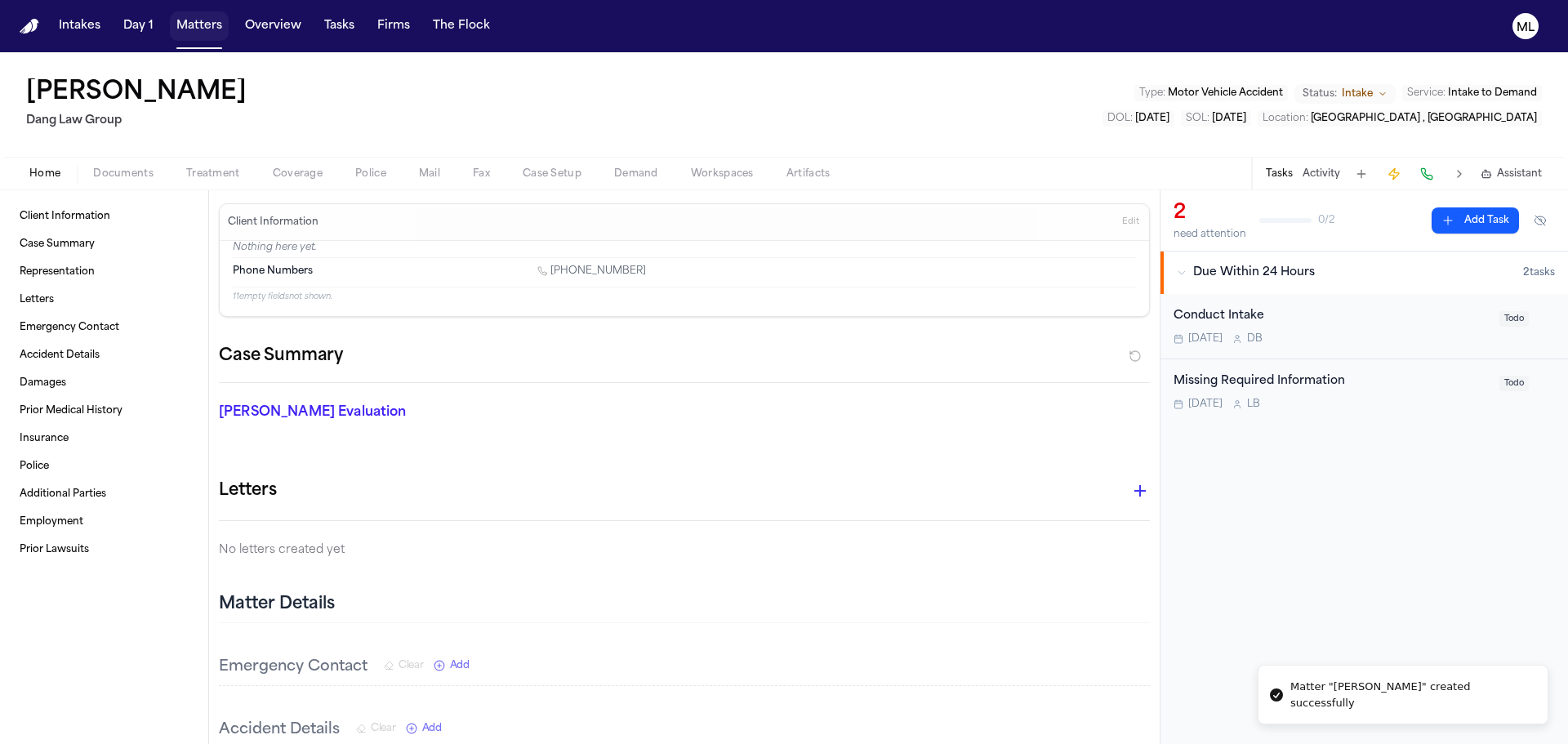
drag, startPoint x: 183, startPoint y: 34, endPoint x: 220, endPoint y: 34, distance: 37.0
click at [183, 34] on button "Matters" at bounding box center [199, 26] width 59 height 30
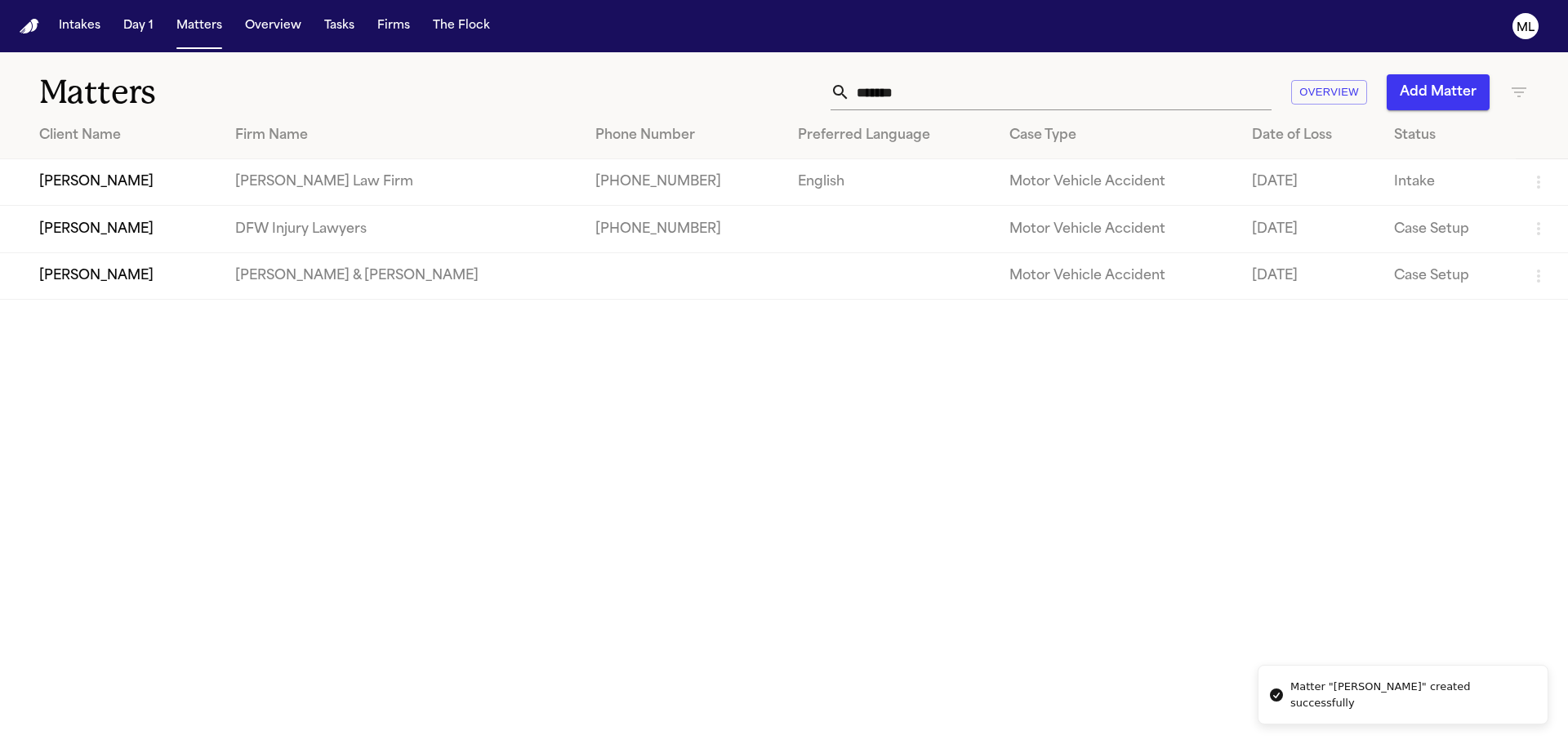
click at [1441, 94] on button "Add Matter" at bounding box center [1438, 92] width 103 height 36
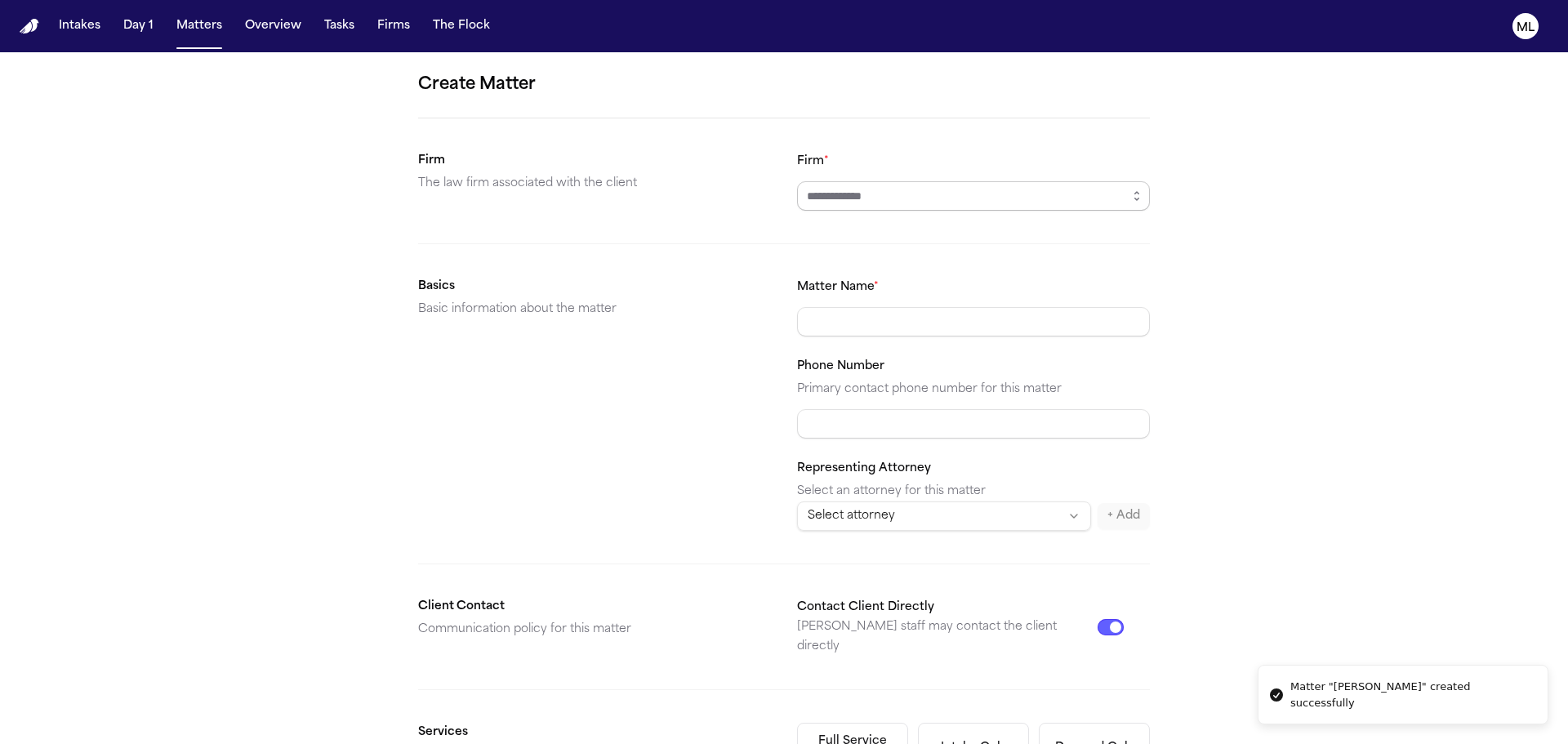
click at [970, 187] on input "Firm *" at bounding box center [973, 196] width 353 height 30
click at [951, 202] on input "Firm *" at bounding box center [973, 196] width 353 height 30
click at [193, 26] on button "Matters" at bounding box center [199, 26] width 59 height 30
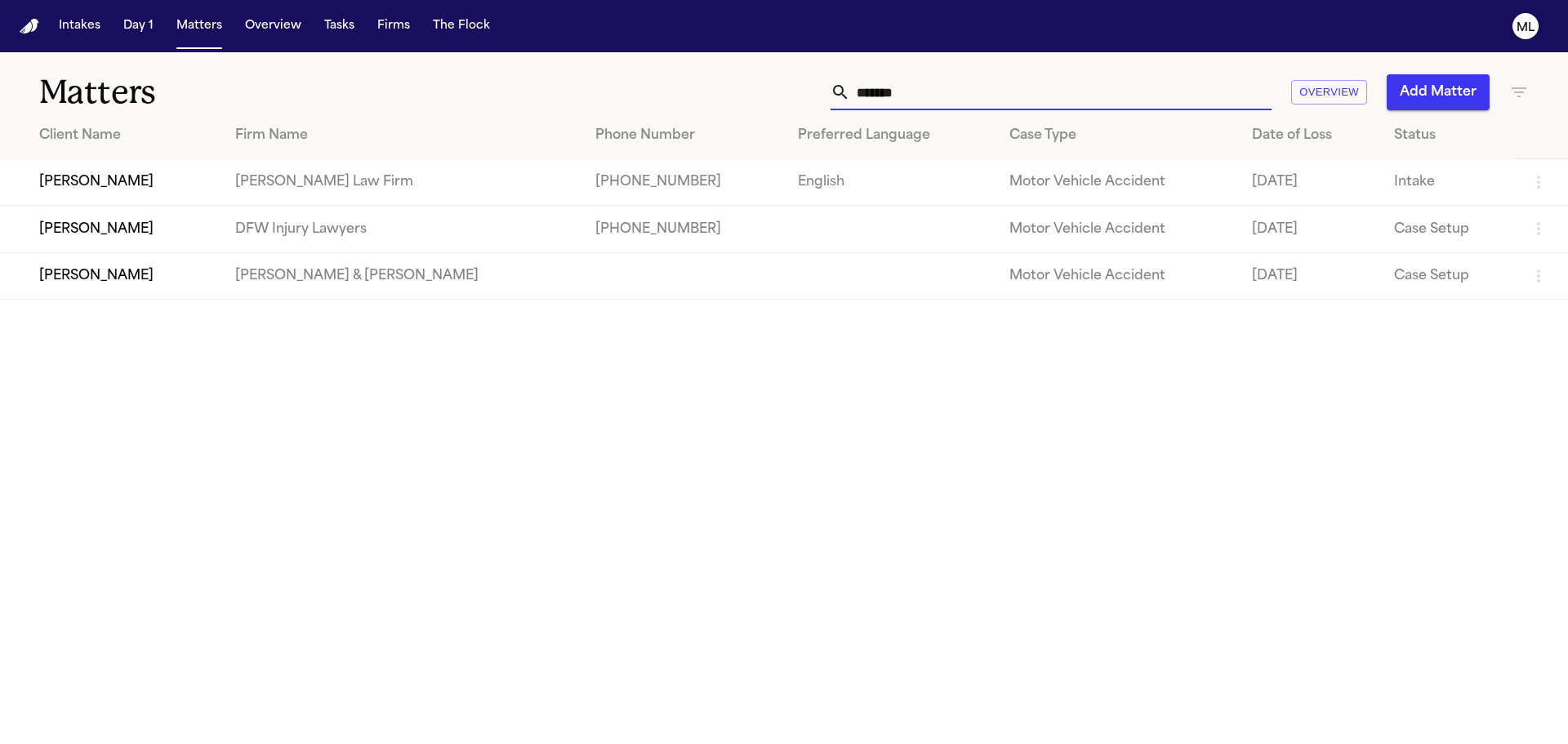
drag, startPoint x: 971, startPoint y: 102, endPoint x: 807, endPoint y: 77, distance: 165.9
click at [801, 85] on div "******* Overview Add Matter" at bounding box center [1001, 92] width 1056 height 36
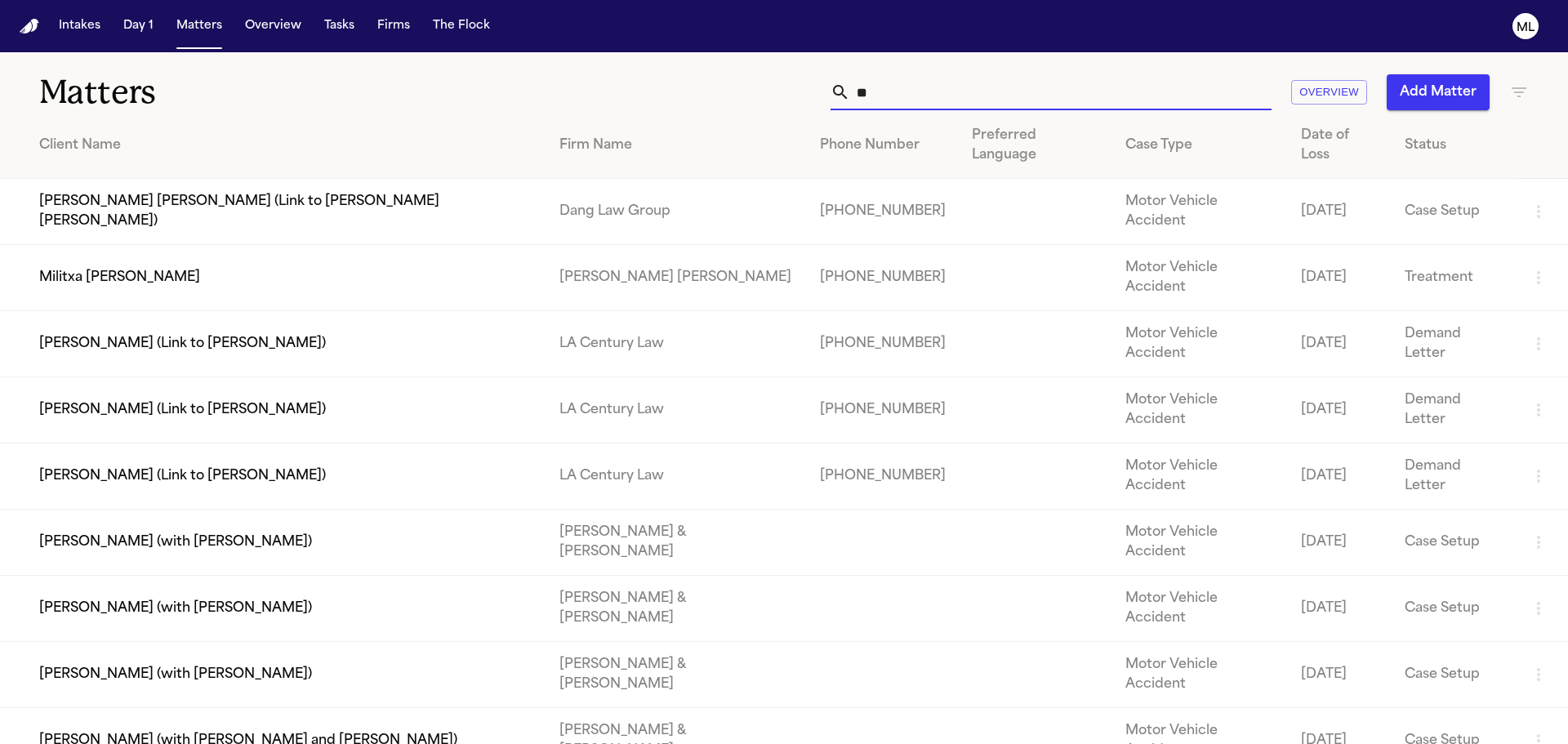
type input "*"
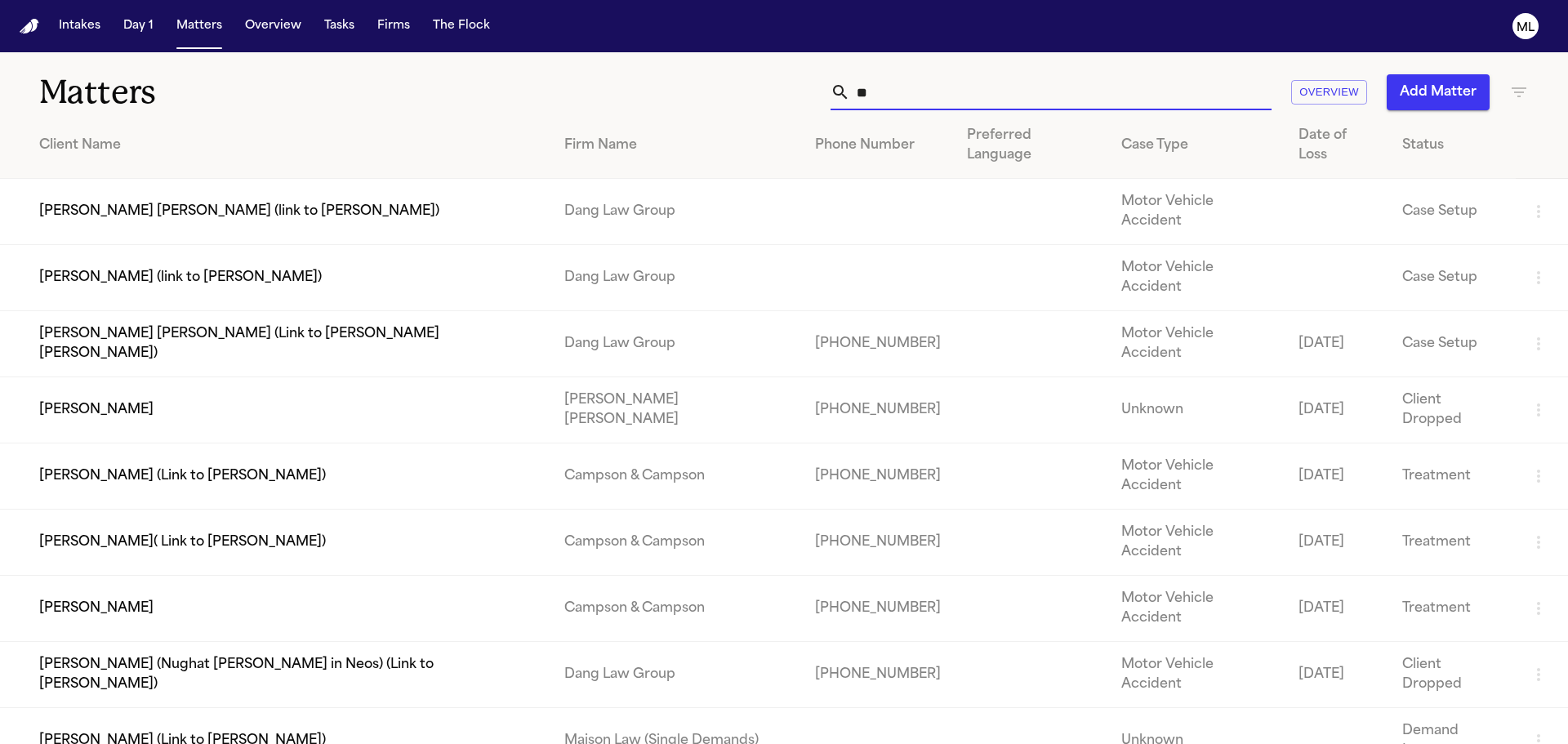
type input "*"
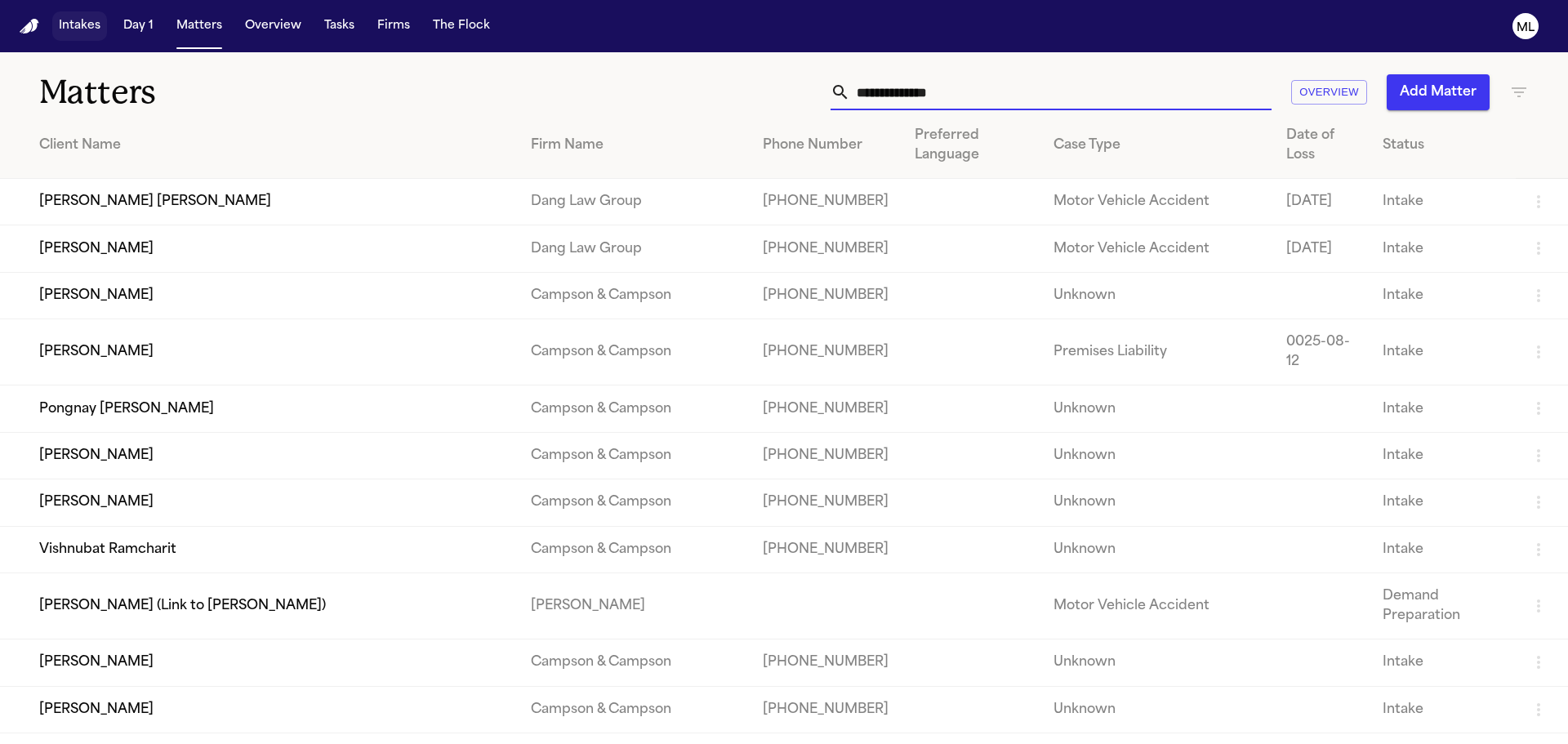
click at [71, 24] on button "Intakes" at bounding box center [79, 26] width 54 height 30
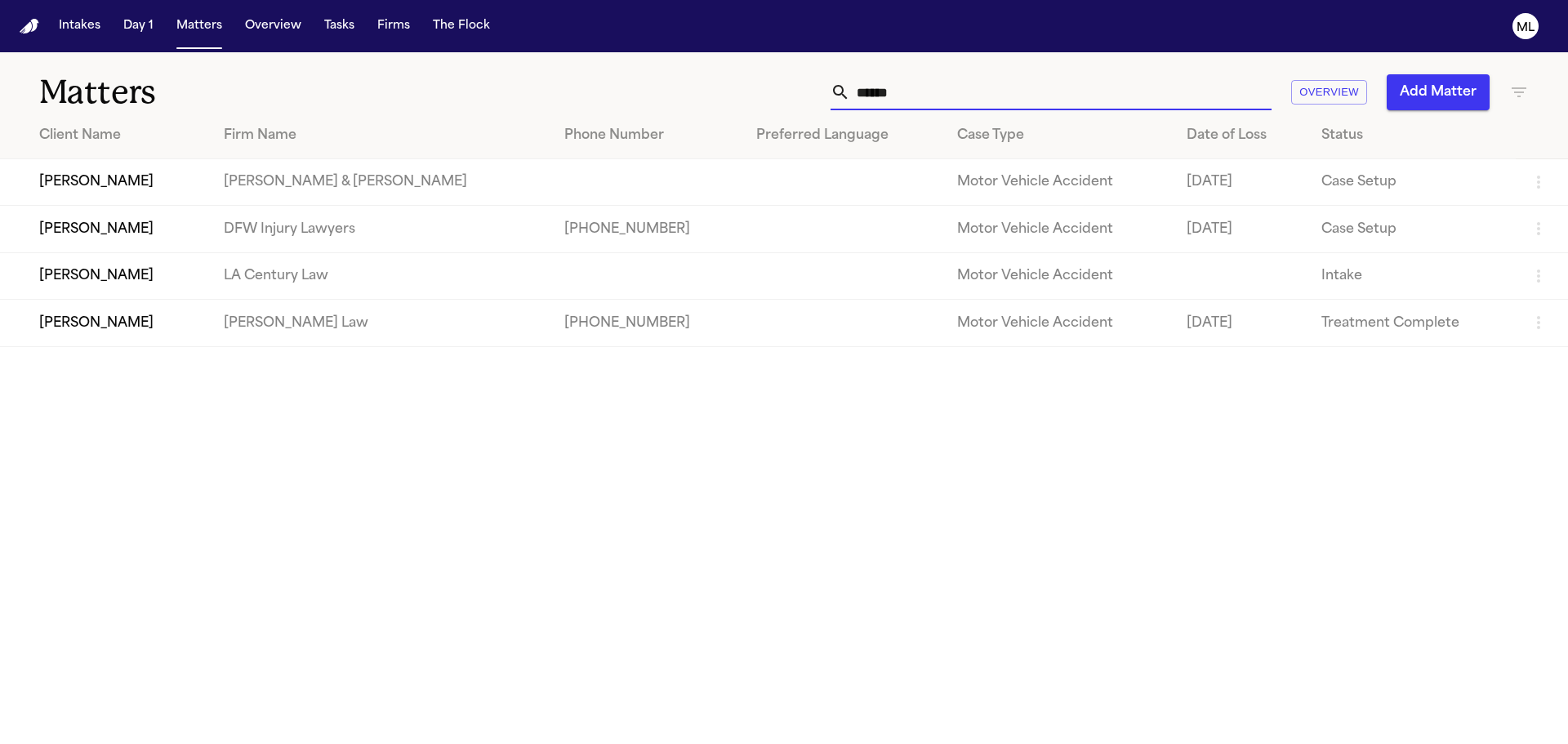
click at [824, 104] on div "****** Overview Add Matter" at bounding box center [1001, 92] width 1056 height 36
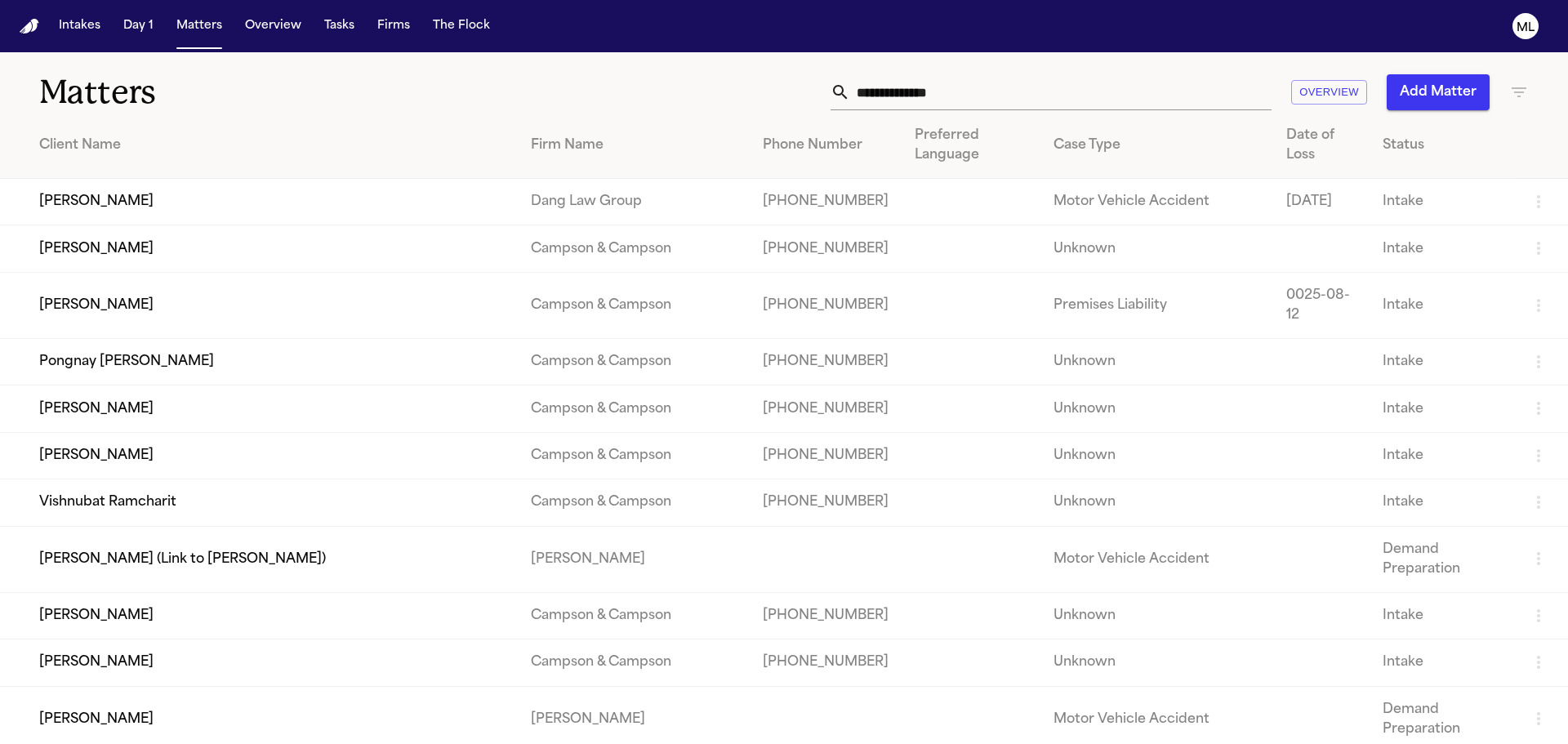
click at [909, 94] on input "text" at bounding box center [1060, 92] width 421 height 36
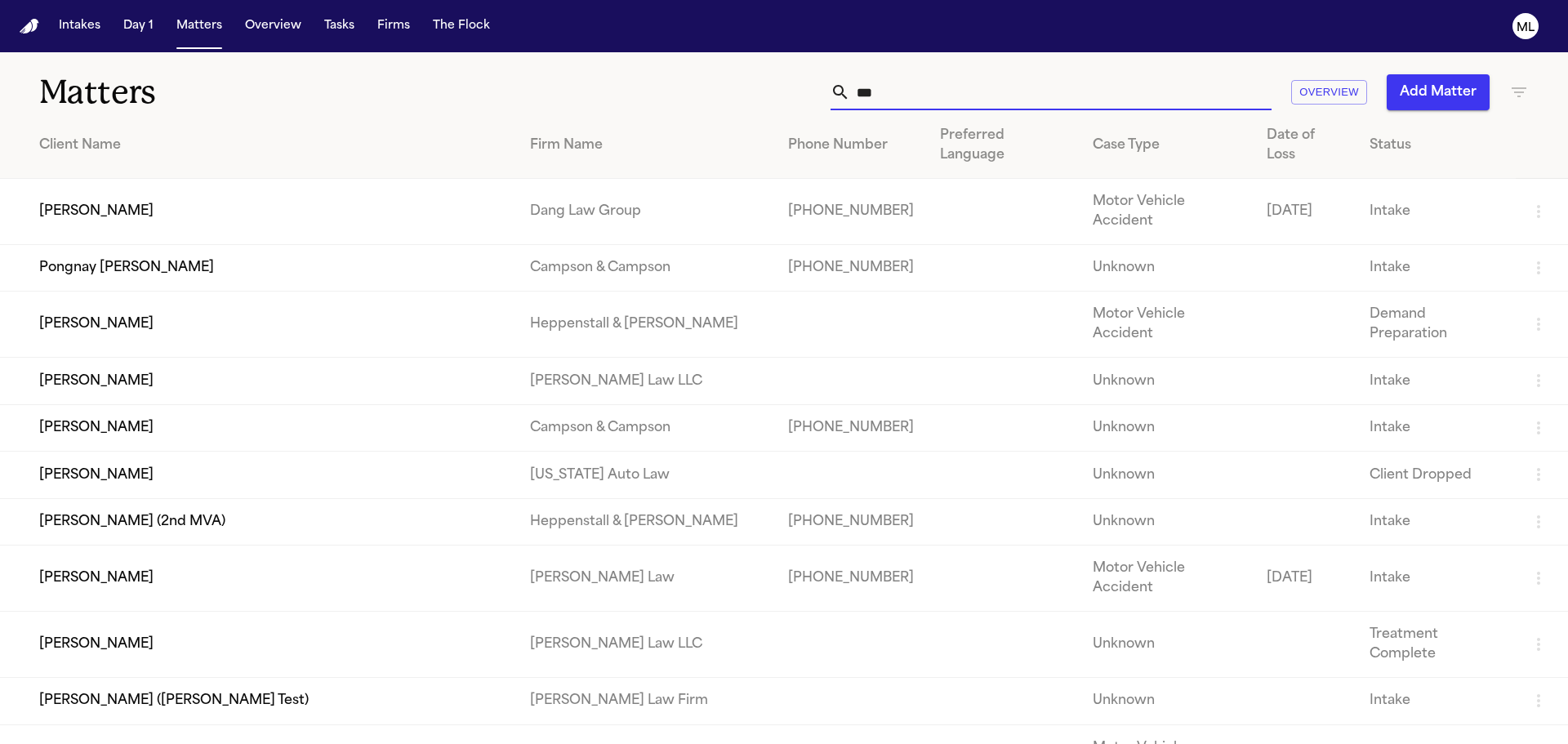
type input "***"
click at [198, 179] on td "[PERSON_NAME]" at bounding box center [259, 212] width 517 height 66
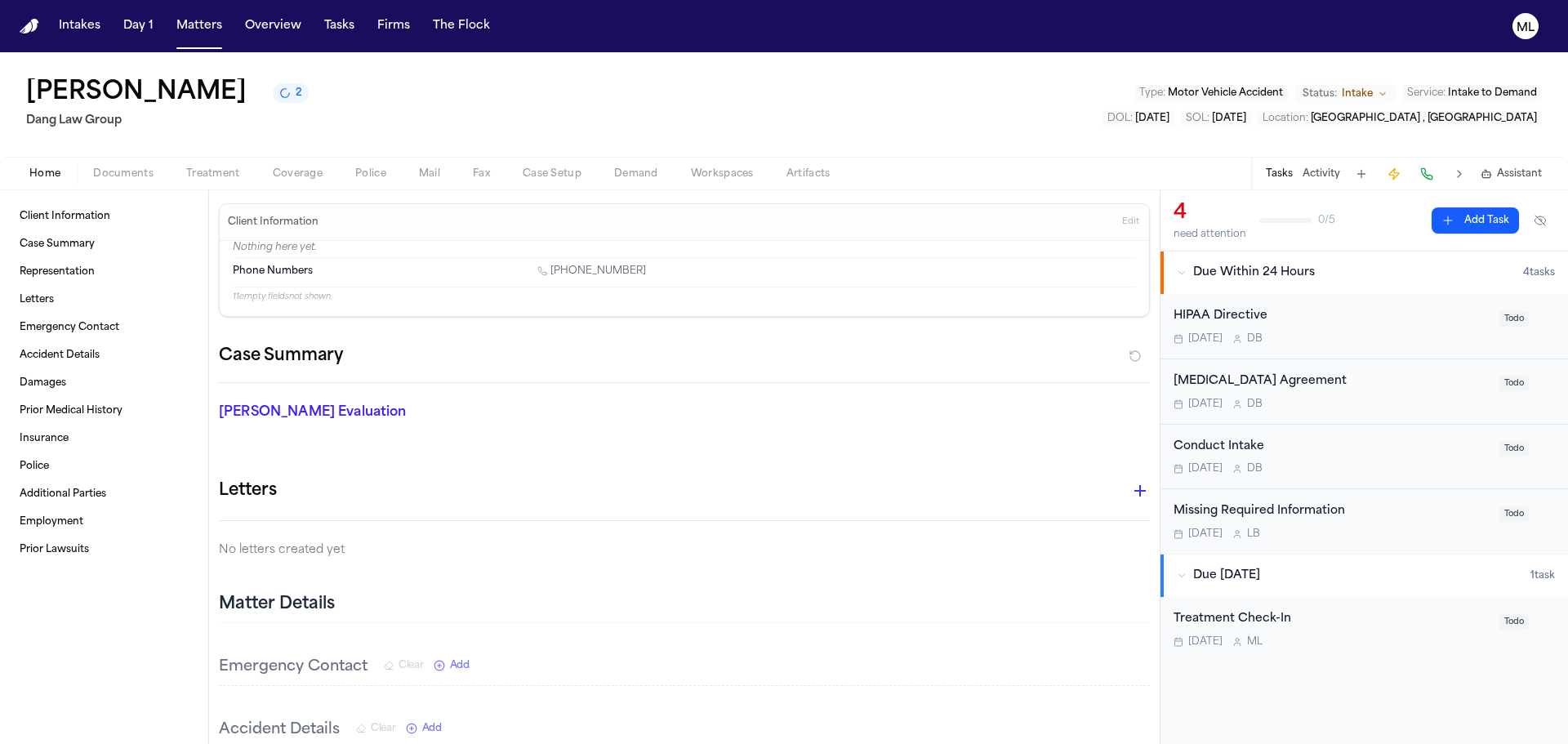
click at [112, 169] on span "Documents" at bounding box center [123, 173] width 60 height 13
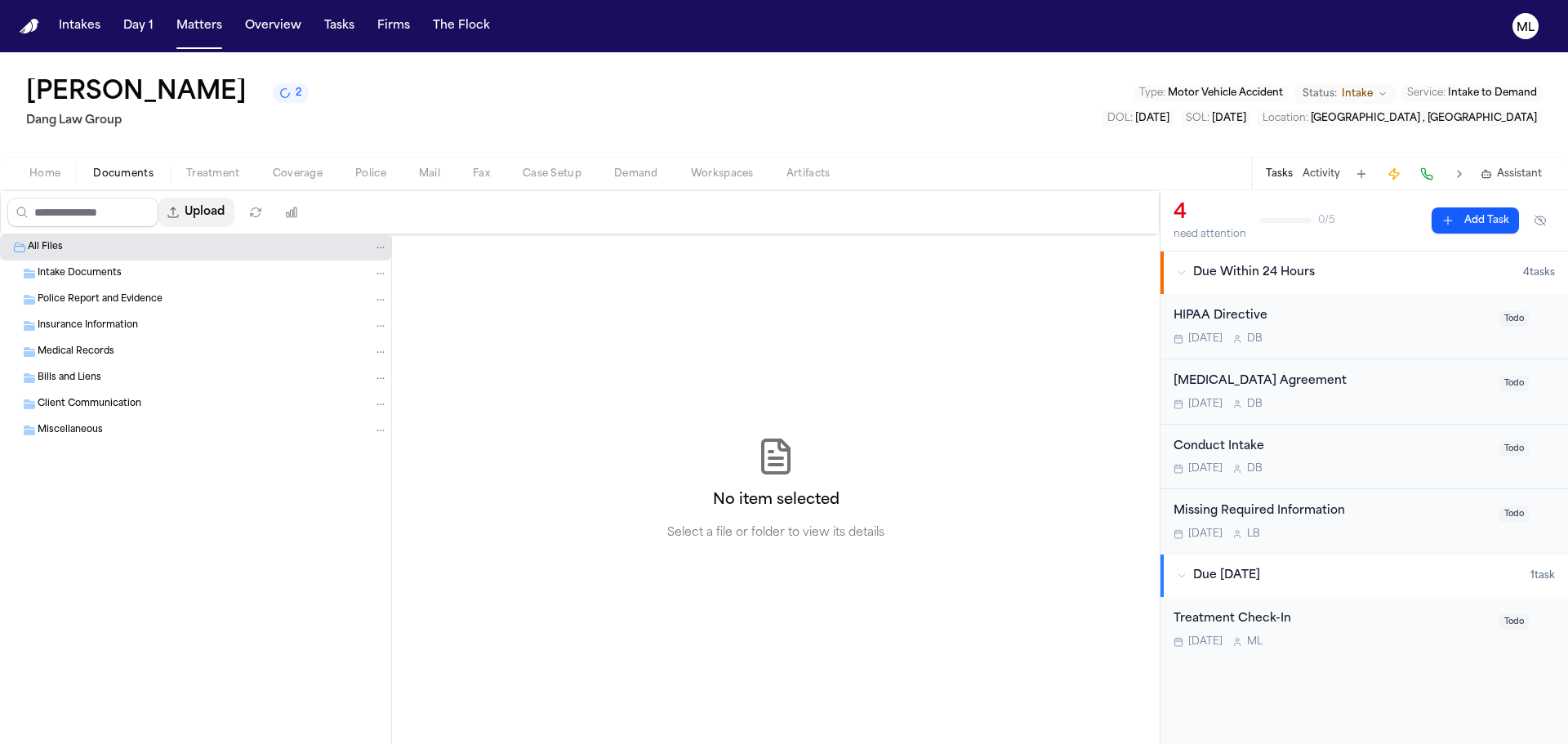
click at [216, 215] on button "Upload" at bounding box center [196, 212] width 76 height 30
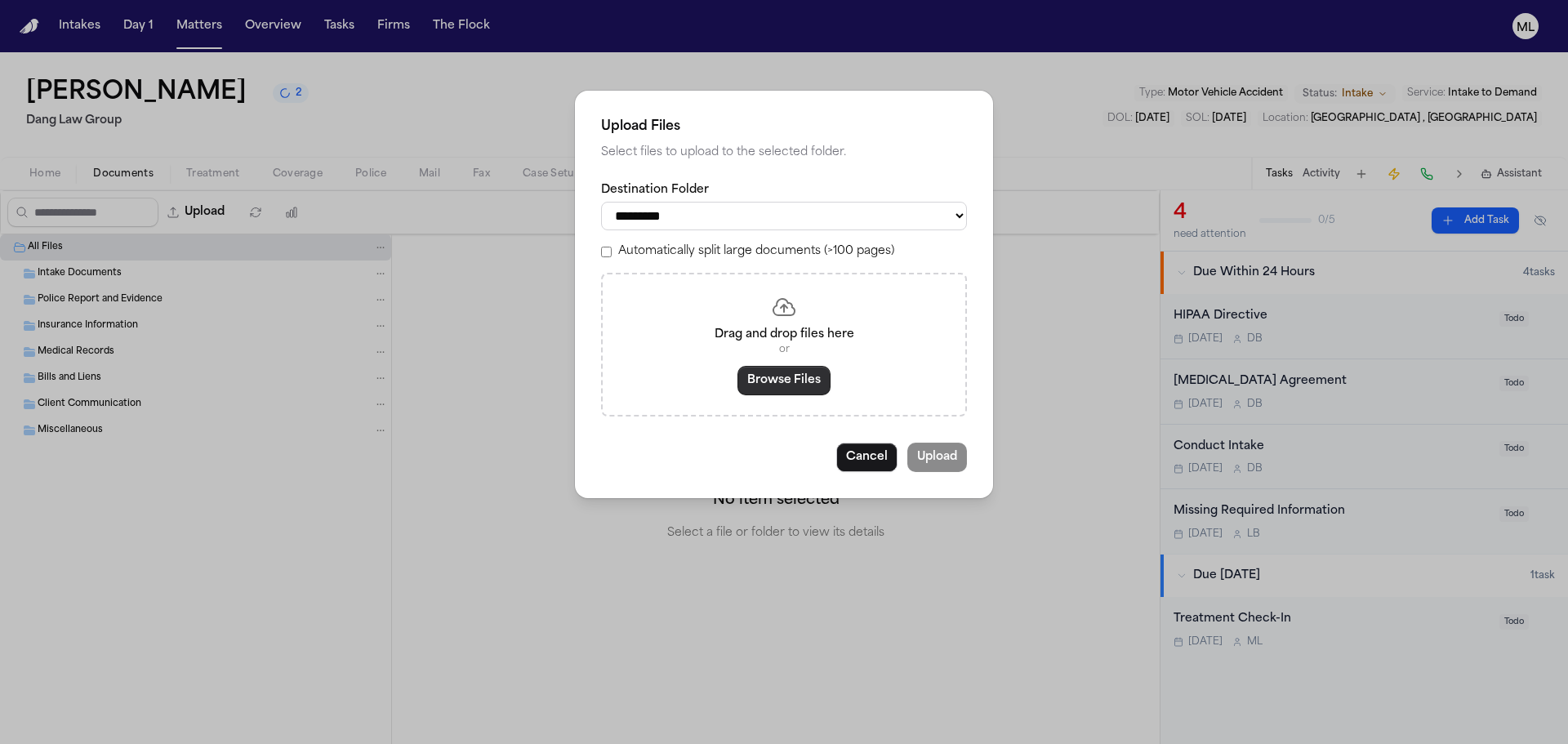
click at [825, 387] on button "Browse Files" at bounding box center [784, 380] width 93 height 30
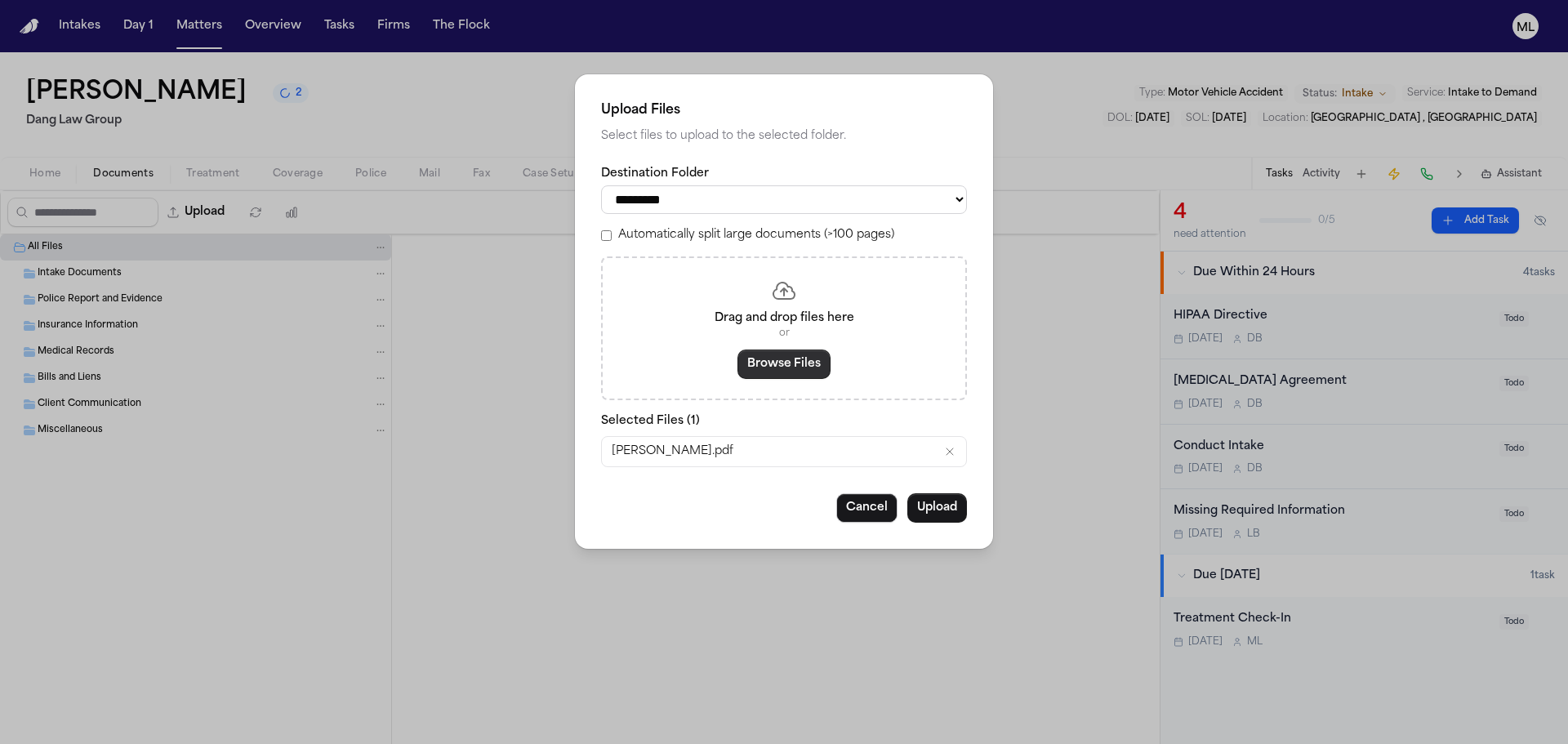
click at [789, 370] on button "Browse Files" at bounding box center [784, 364] width 93 height 30
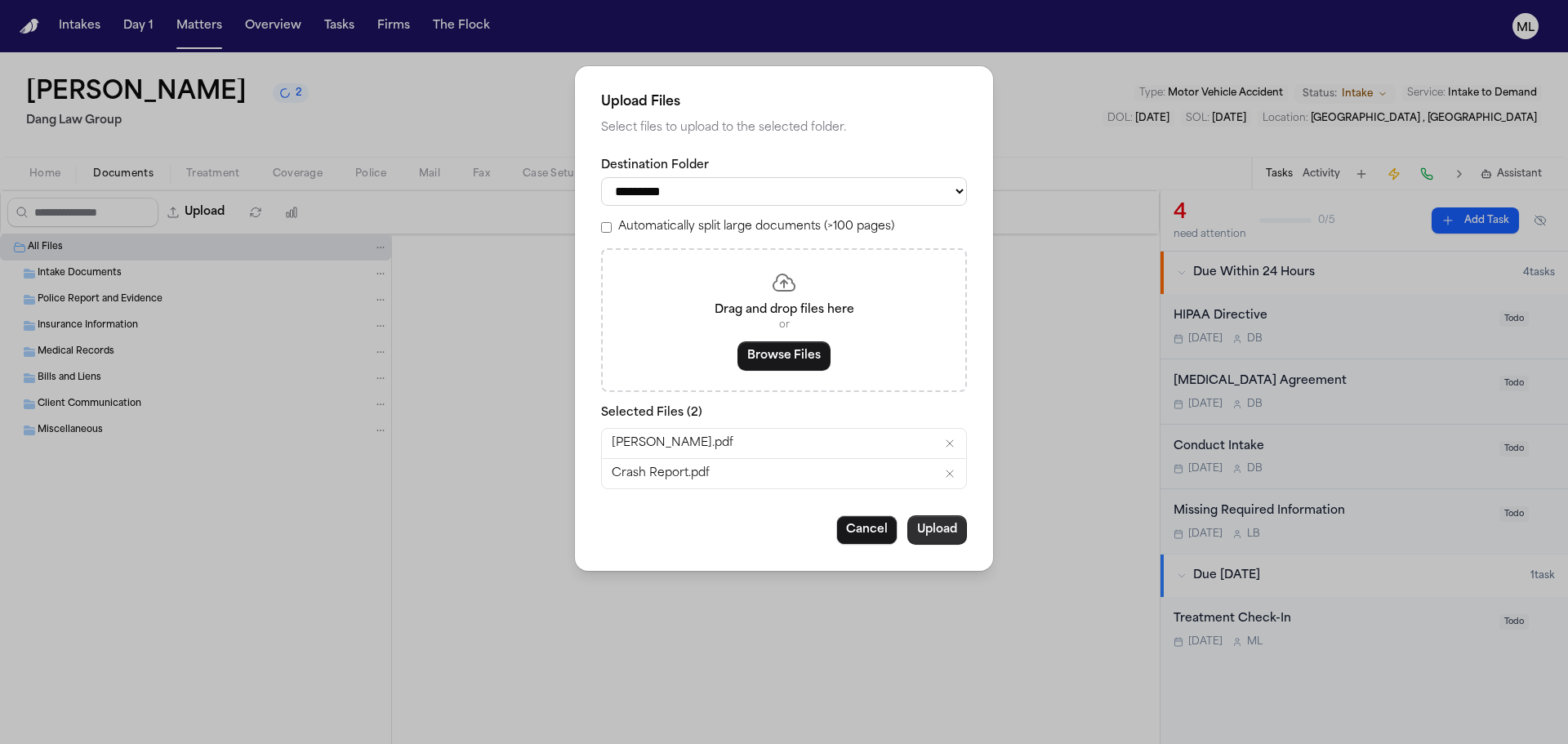
click at [915, 523] on button "Upload" at bounding box center [938, 530] width 60 height 30
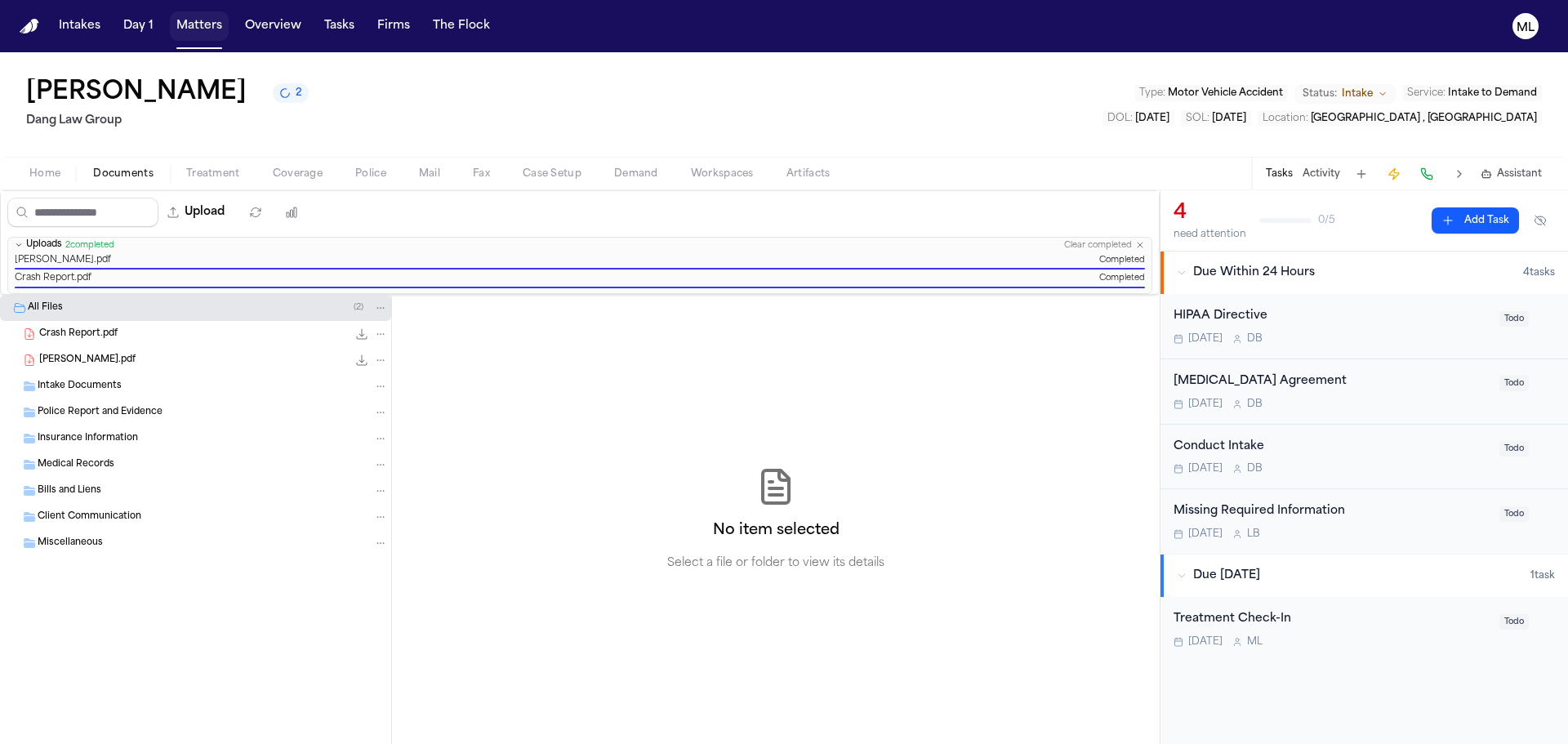
click at [197, 35] on button "Matters" at bounding box center [199, 26] width 59 height 30
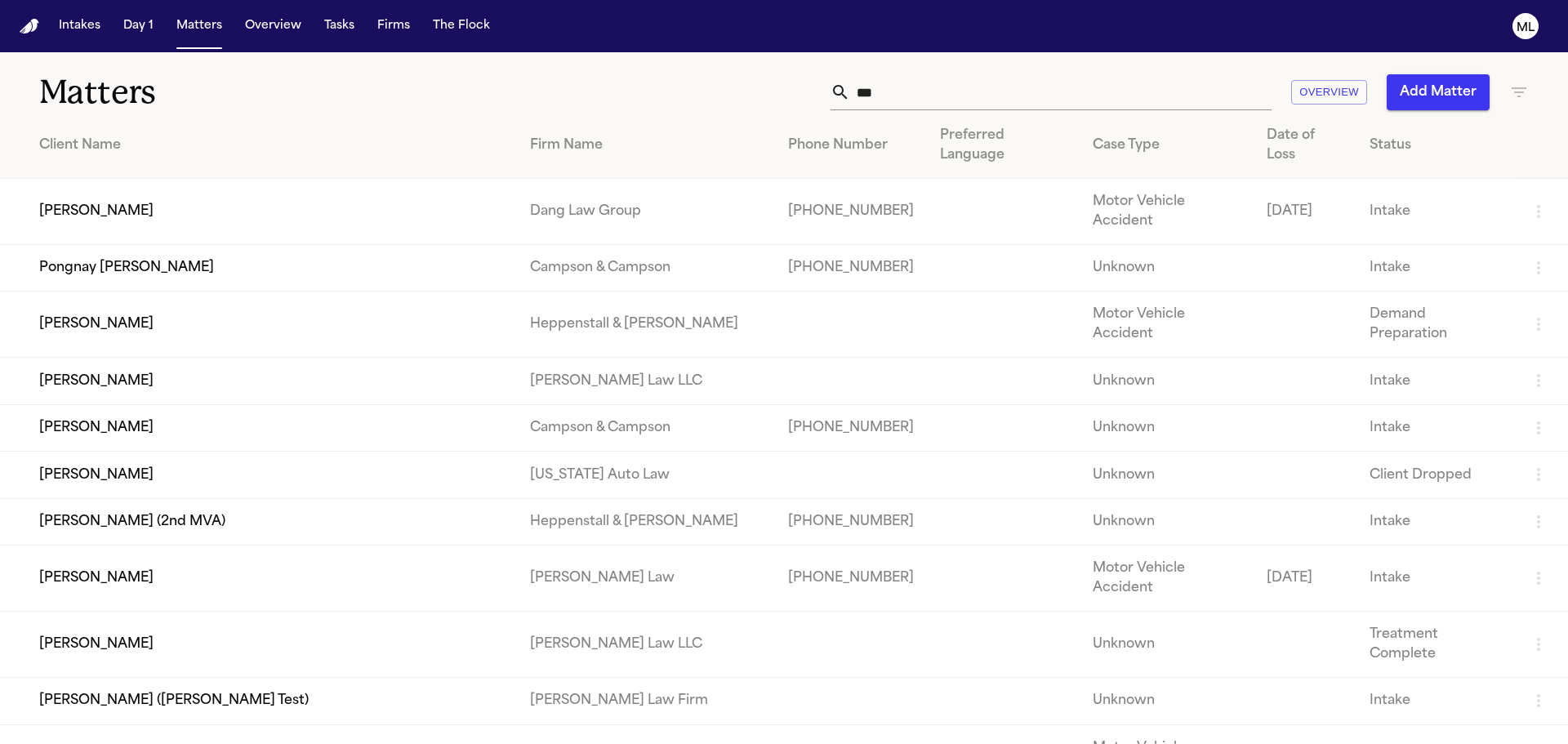
click at [1403, 92] on button "Add Matter" at bounding box center [1438, 92] width 103 height 36
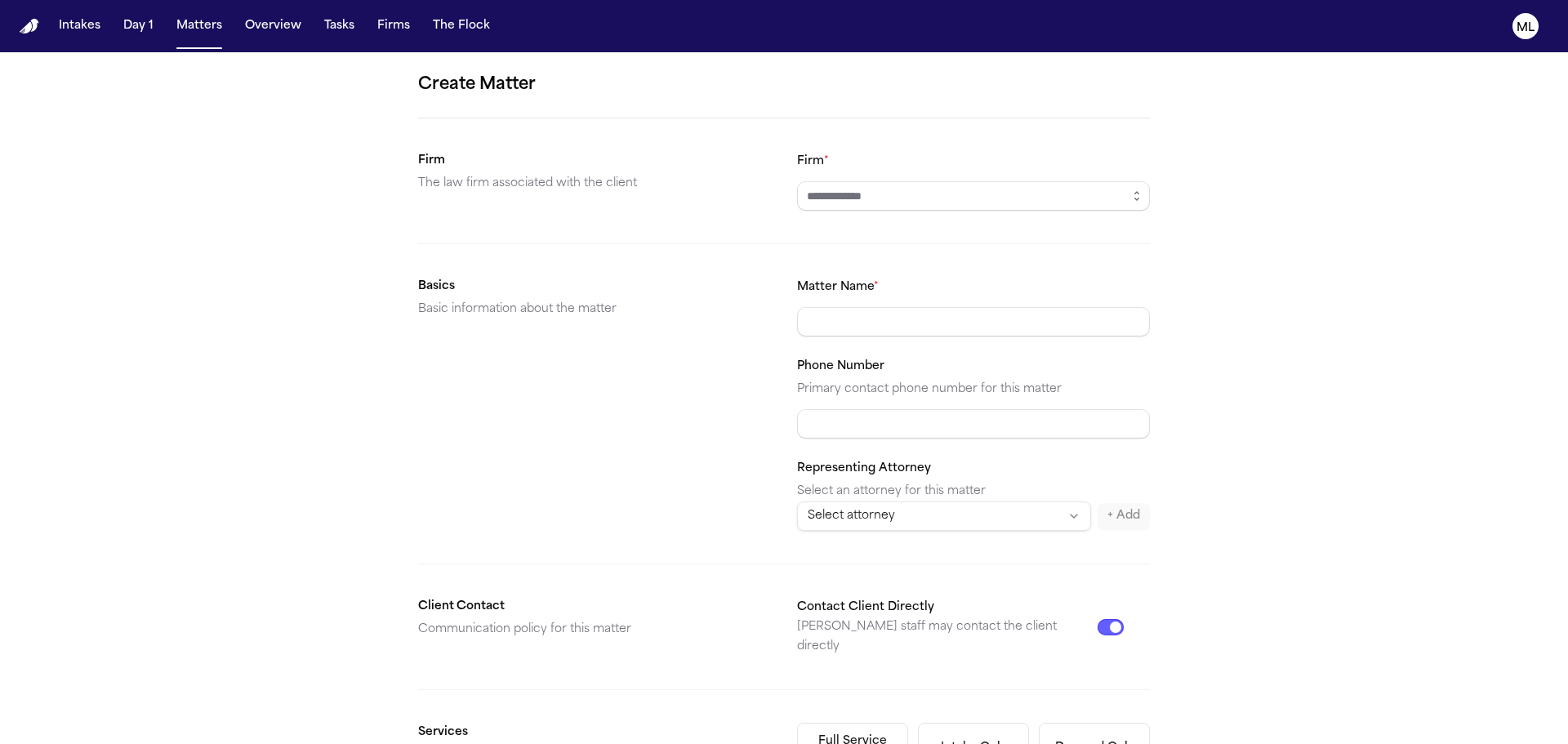
click at [853, 175] on div "Firm *" at bounding box center [973, 181] width 353 height 60
click at [858, 190] on input "Firm *" at bounding box center [973, 196] width 353 height 30
click at [941, 192] on input "Firm *" at bounding box center [973, 196] width 353 height 30
click at [1148, 196] on div "Create Matter Firm The law firm associated with the client Firm * Basics Basic …" at bounding box center [784, 616] width 1568 height 1129
click at [1139, 196] on button "button" at bounding box center [1137, 196] width 26 height 30
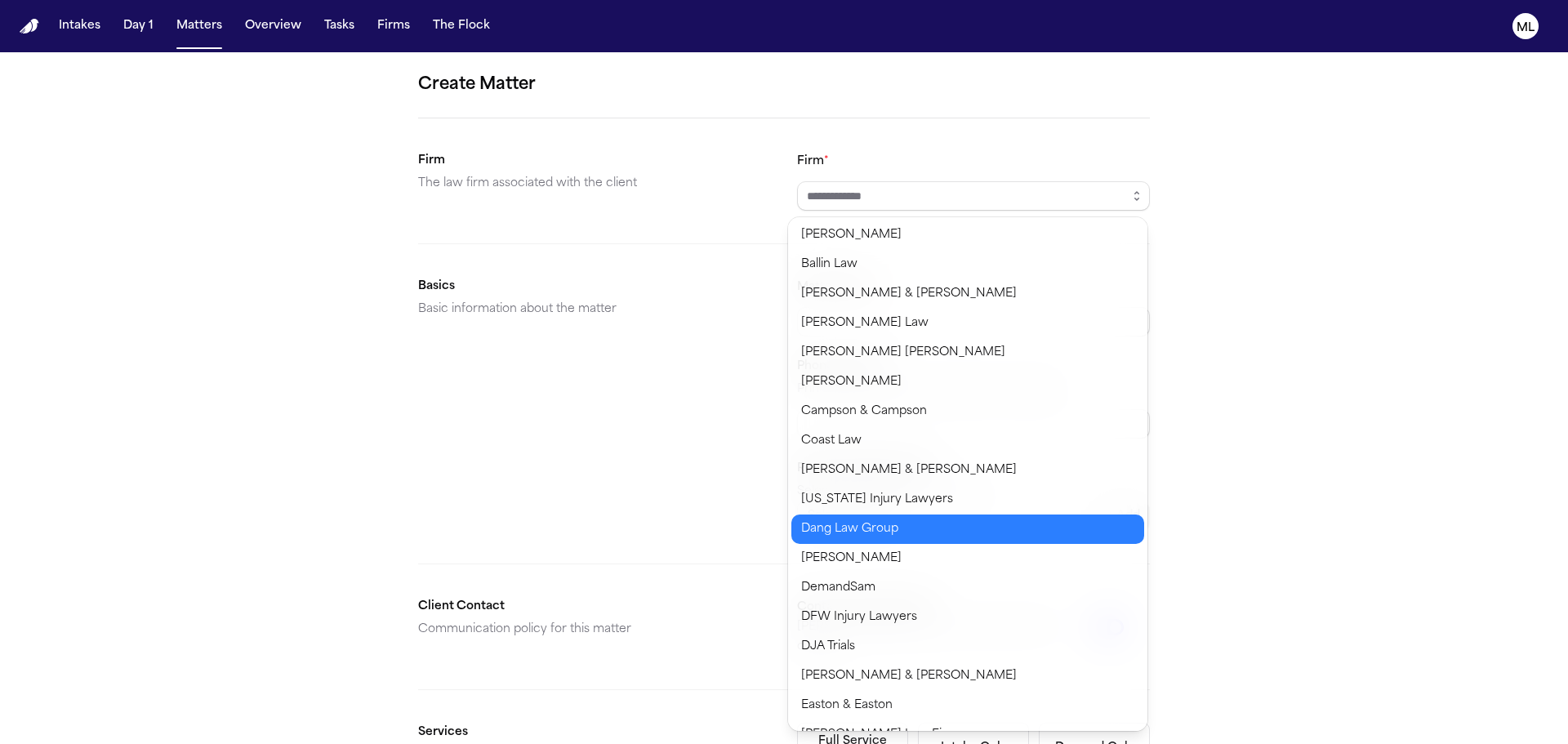
type input "**********"
click at [899, 527] on body "**********" at bounding box center [784, 372] width 1568 height 744
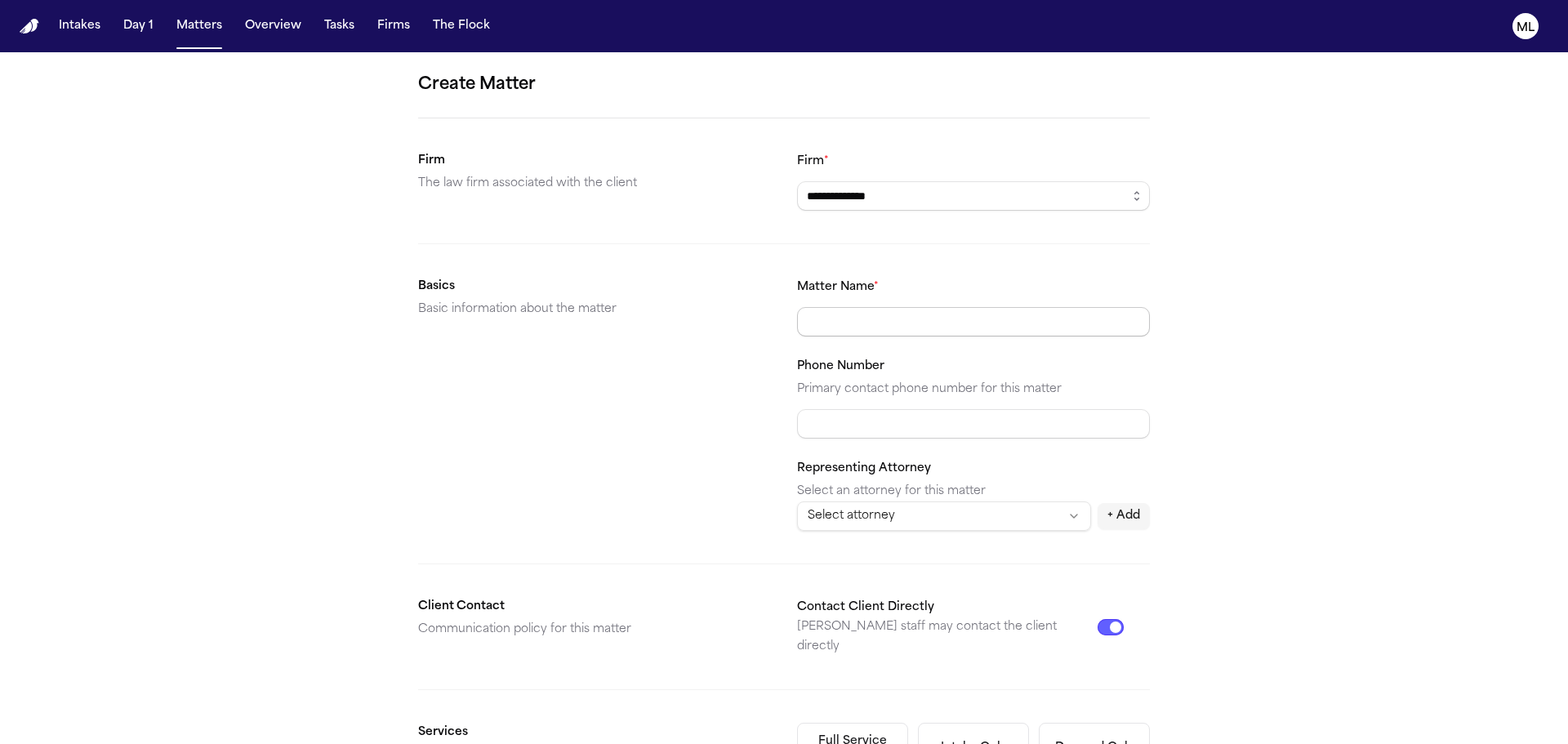
click at [865, 318] on input "Matter Name *" at bounding box center [973, 321] width 353 height 30
type input "**********"
paste input "**********"
click at [816, 417] on input "**********" at bounding box center [973, 423] width 353 height 30
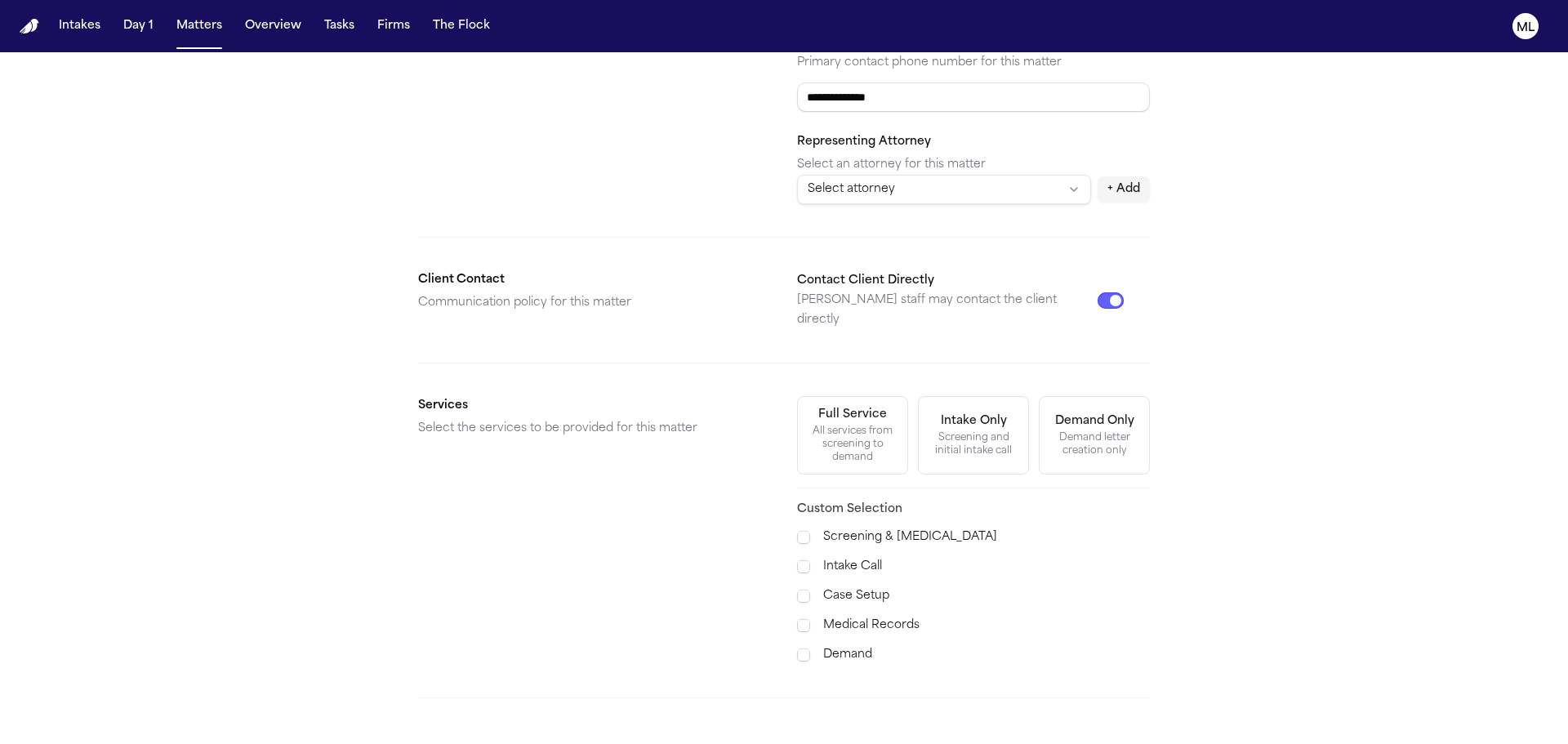
type input "**********"
click at [847, 448] on button "Full Service All services from screening to demand" at bounding box center [852, 435] width 111 height 78
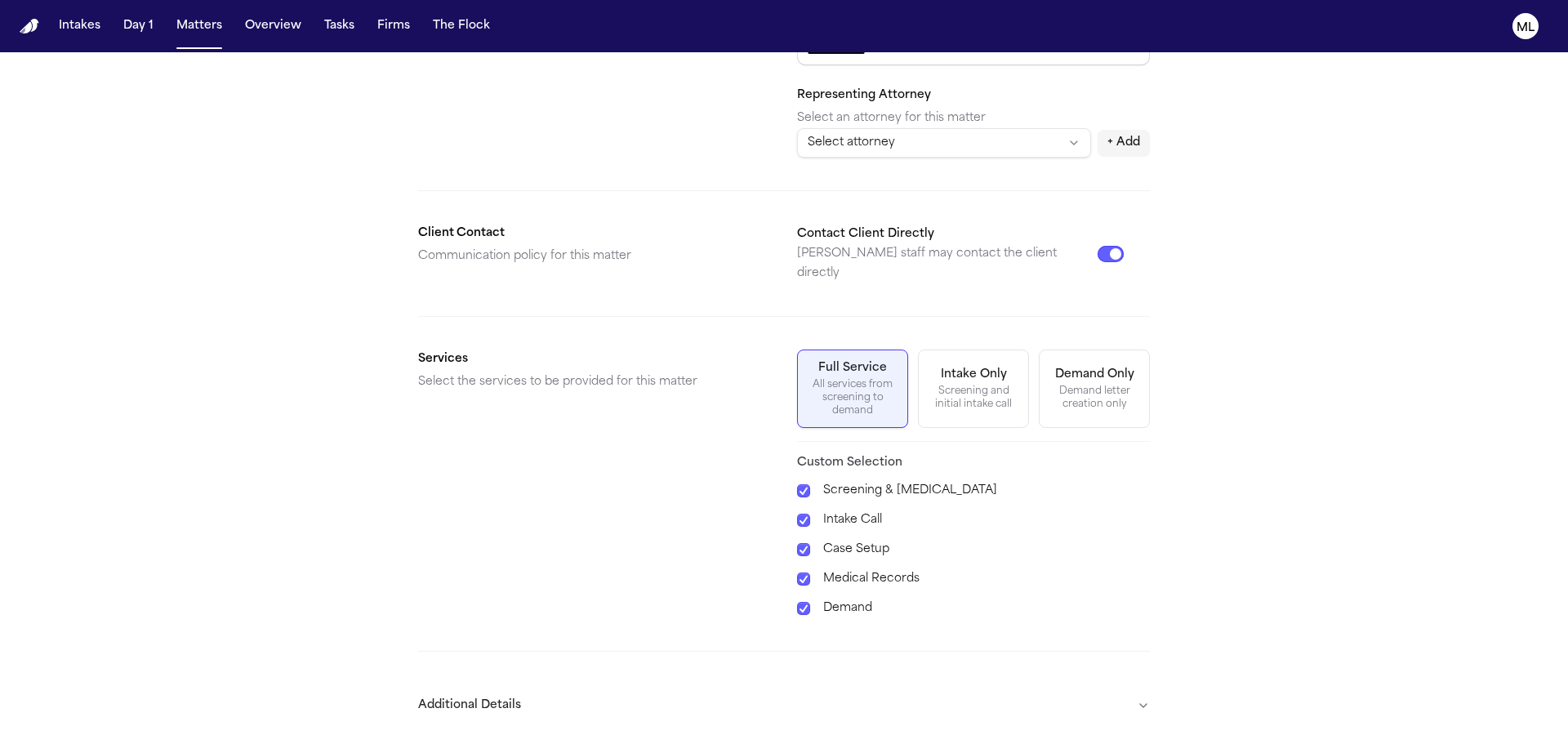
scroll to position [420, 0]
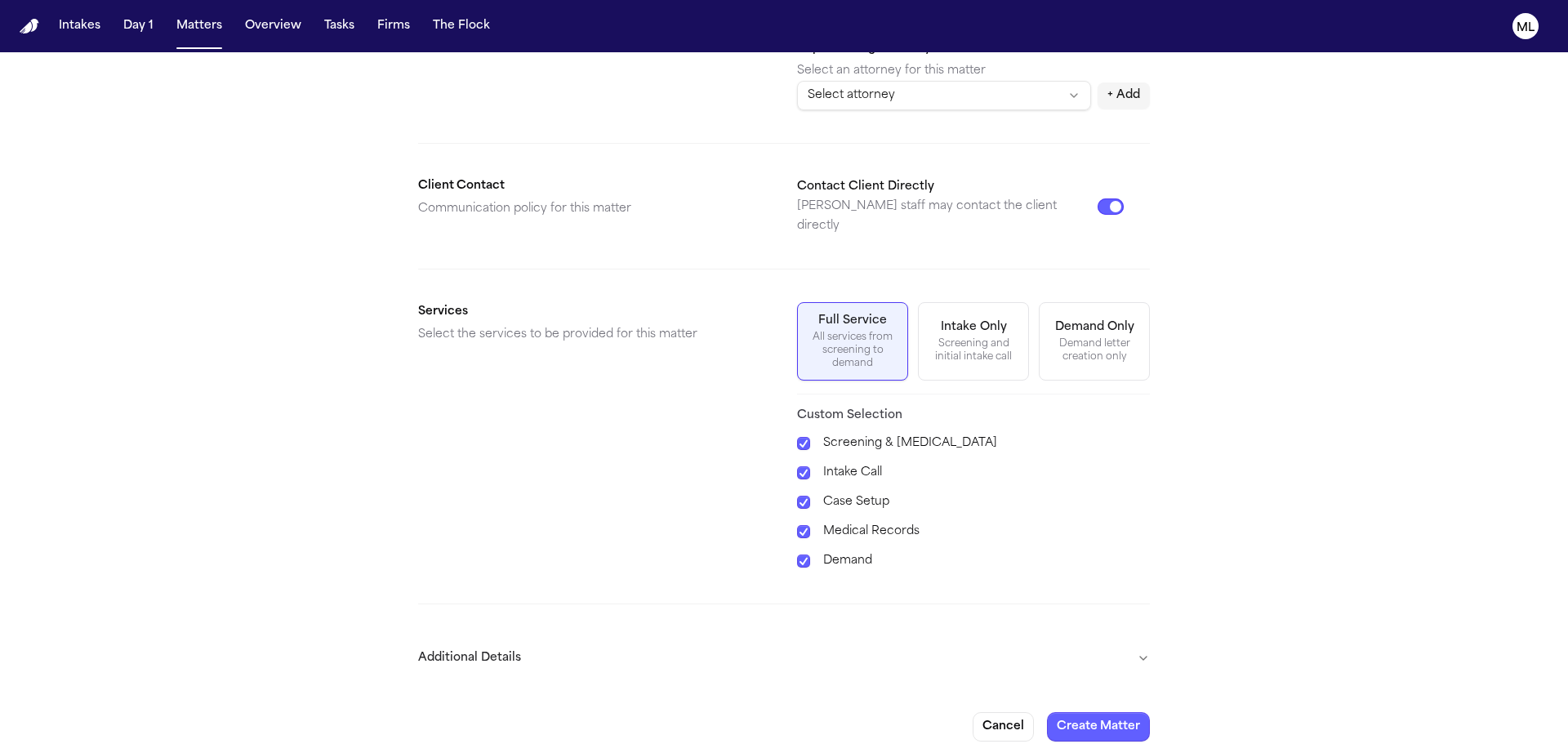
drag, startPoint x: 921, startPoint y: 647, endPoint x: 915, endPoint y: 638, distance: 10.8
click at [920, 647] on button "Additional Details" at bounding box center [784, 658] width 732 height 43
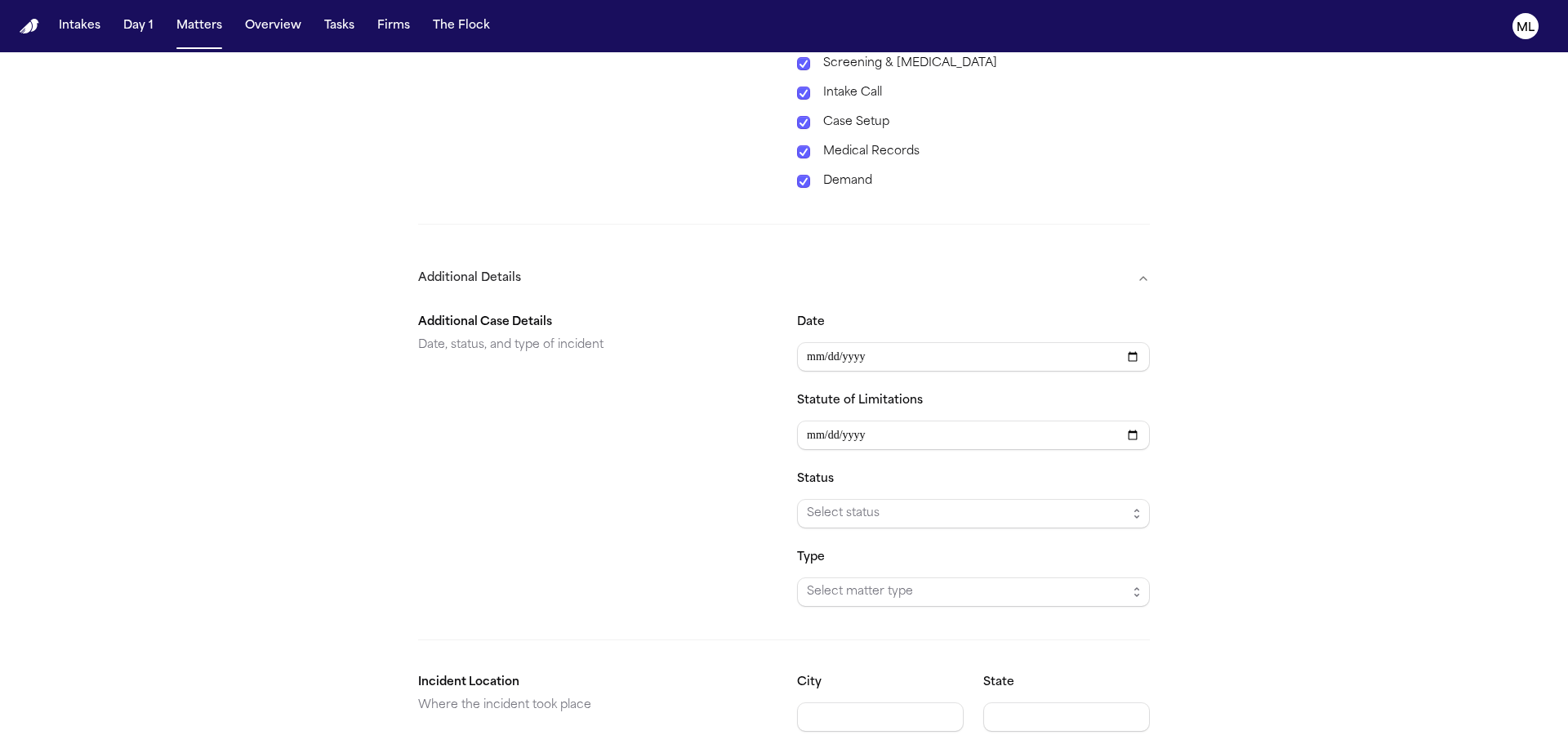
scroll to position [829, 0]
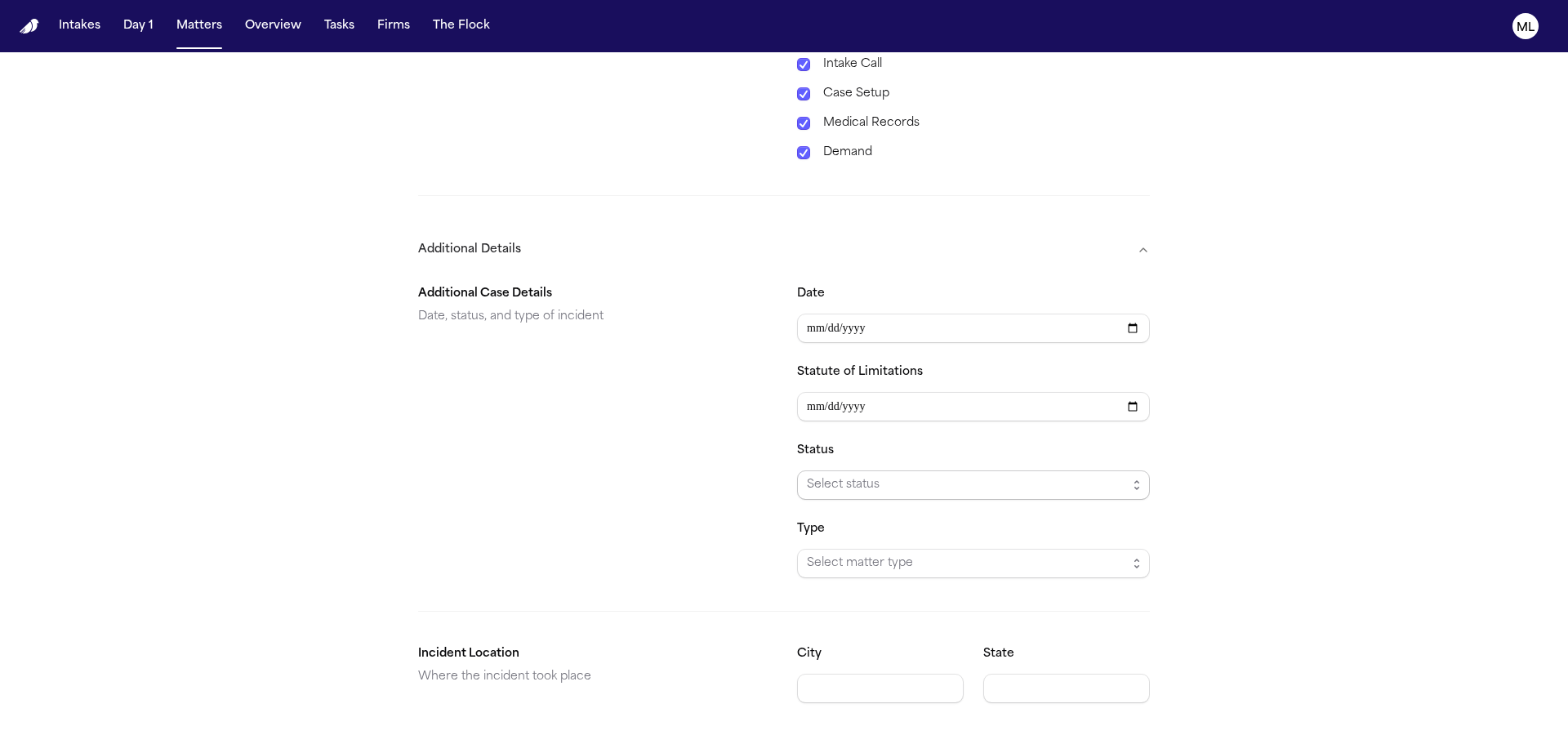
click at [846, 470] on span "Select status" at bounding box center [973, 485] width 353 height 30
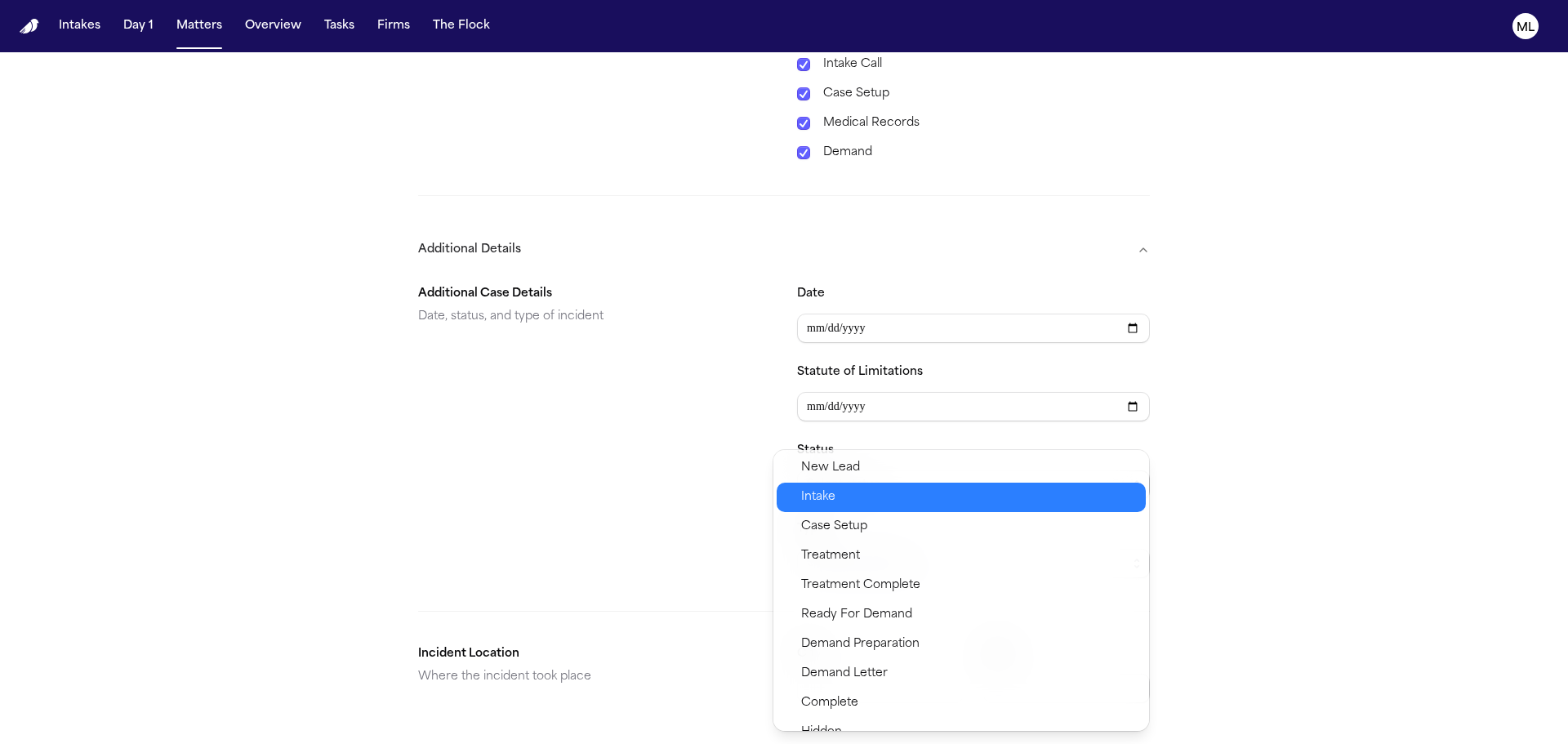
click at [838, 491] on span "Intake" at bounding box center [969, 497] width 335 height 20
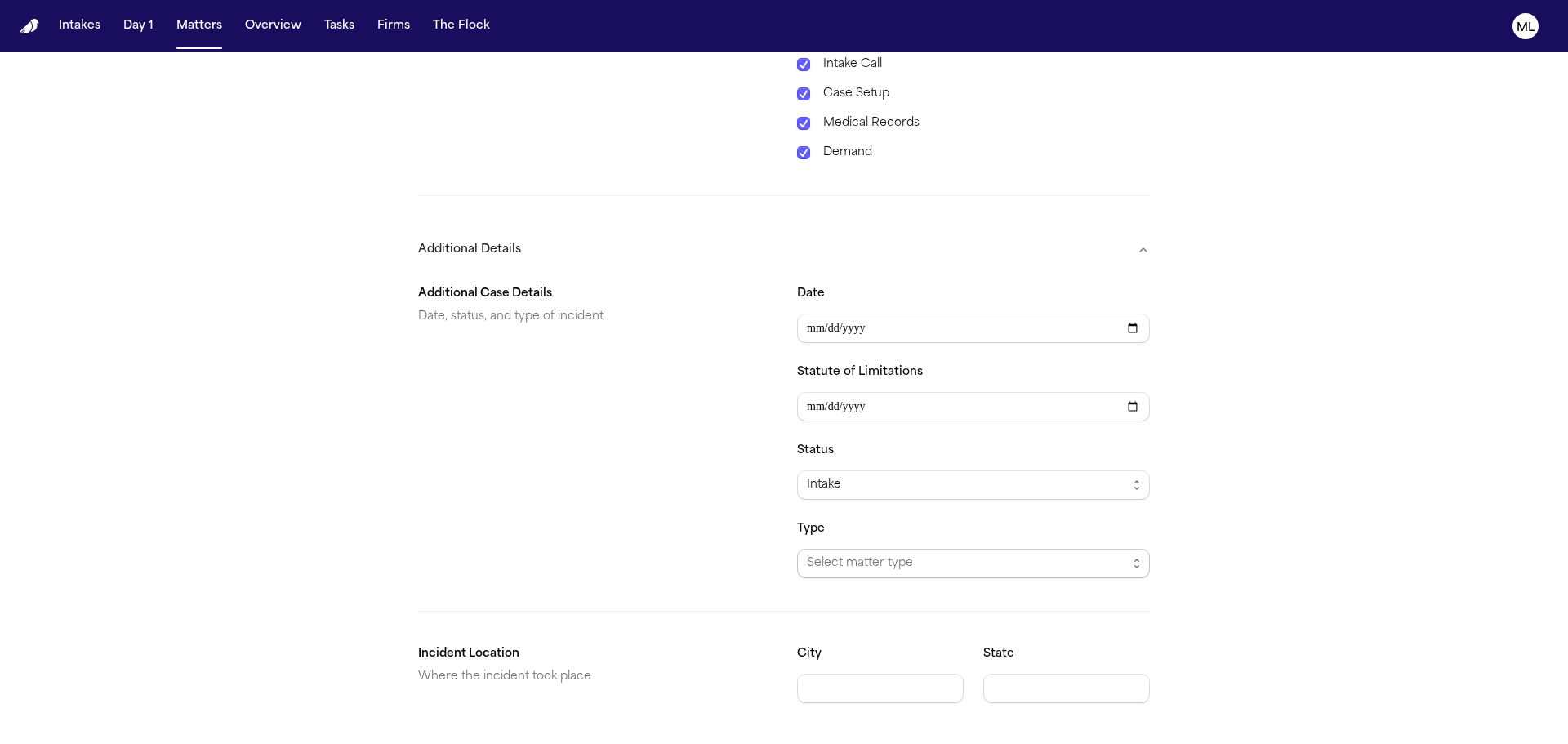
click at [845, 554] on span "Select matter type" at bounding box center [967, 563] width 320 height 20
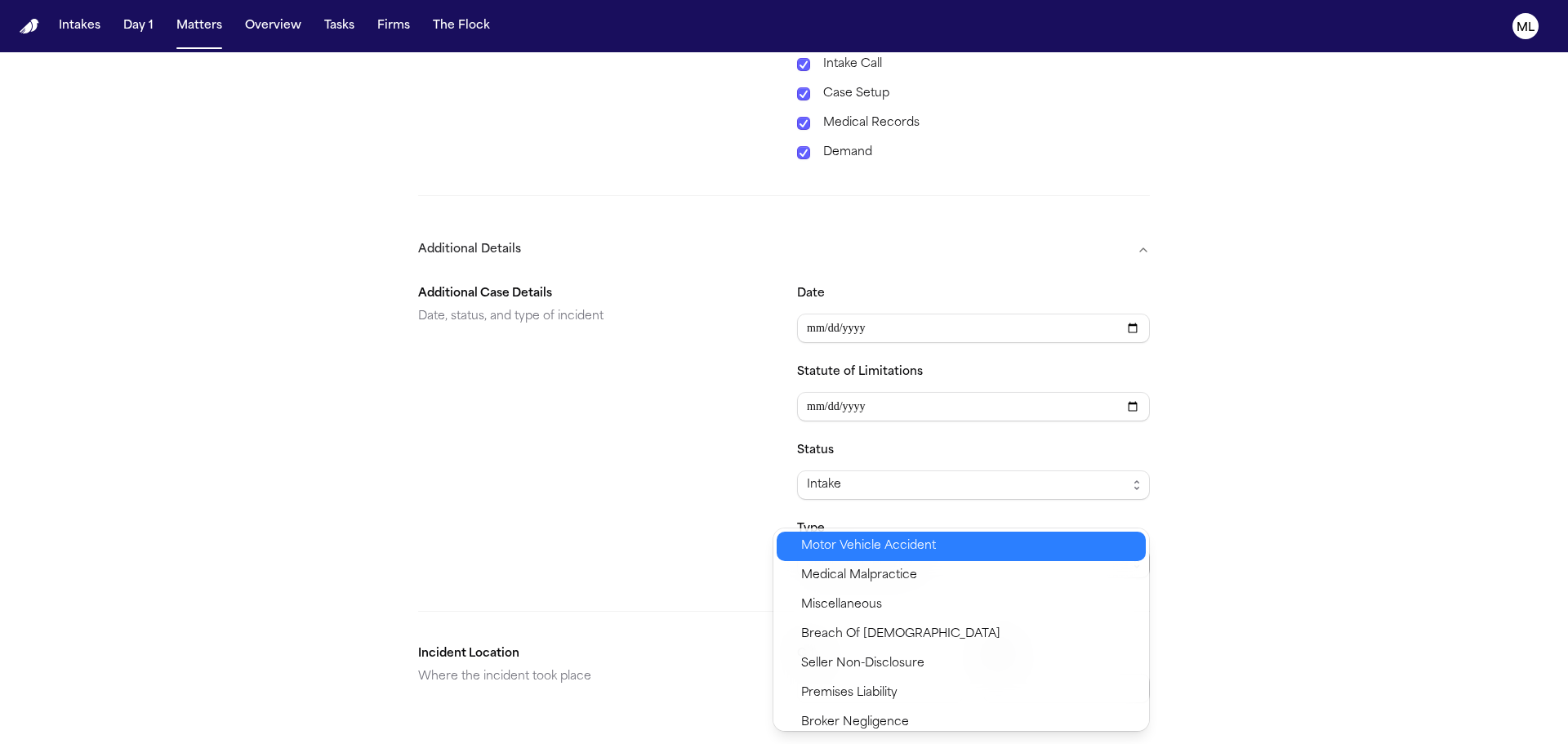
click at [840, 542] on span "Motor Vehicle Accident" at bounding box center [869, 546] width 134 height 20
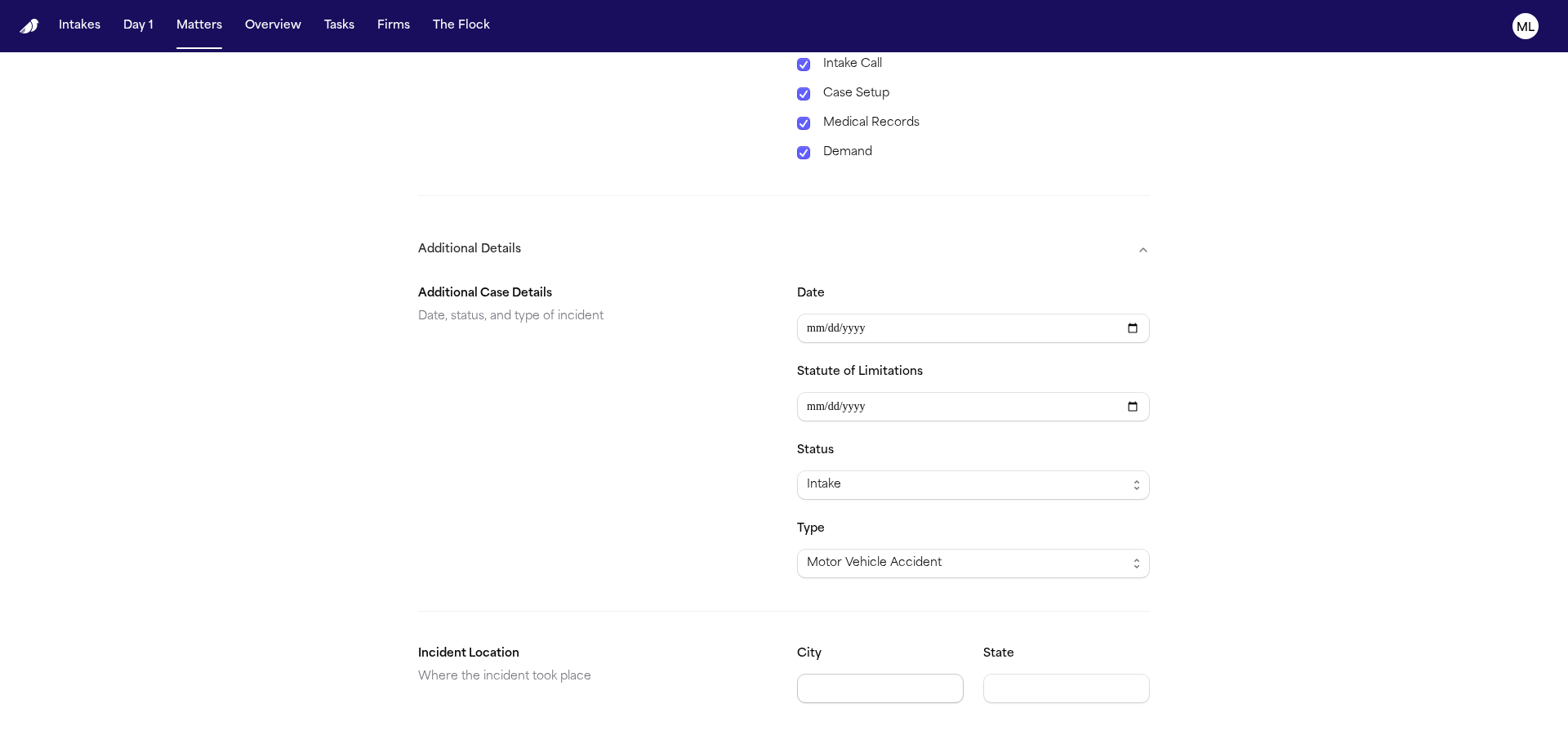
click at [827, 676] on input "City" at bounding box center [881, 688] width 167 height 30
type input "**********"
type input "**"
type input "**********"
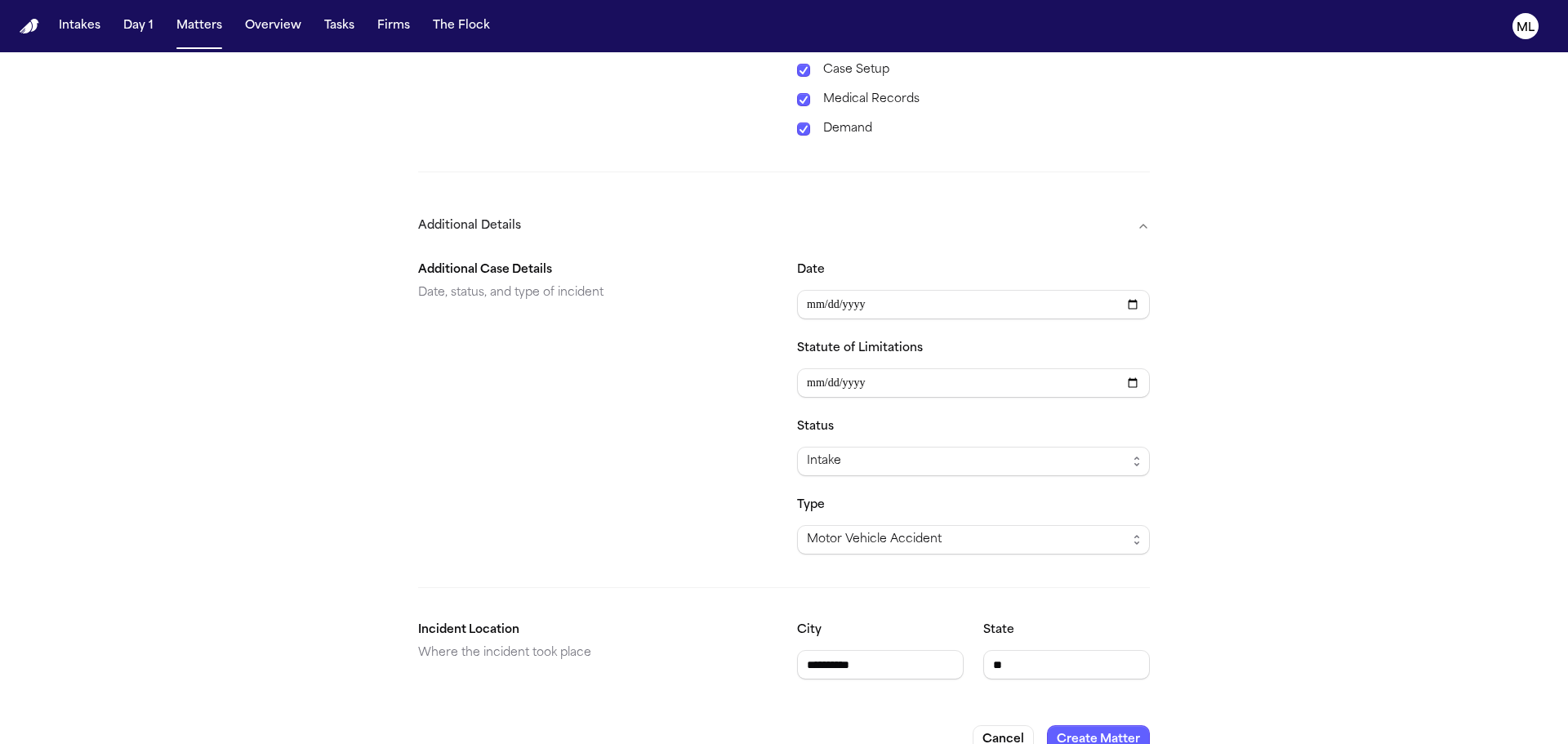
scroll to position [866, 0]
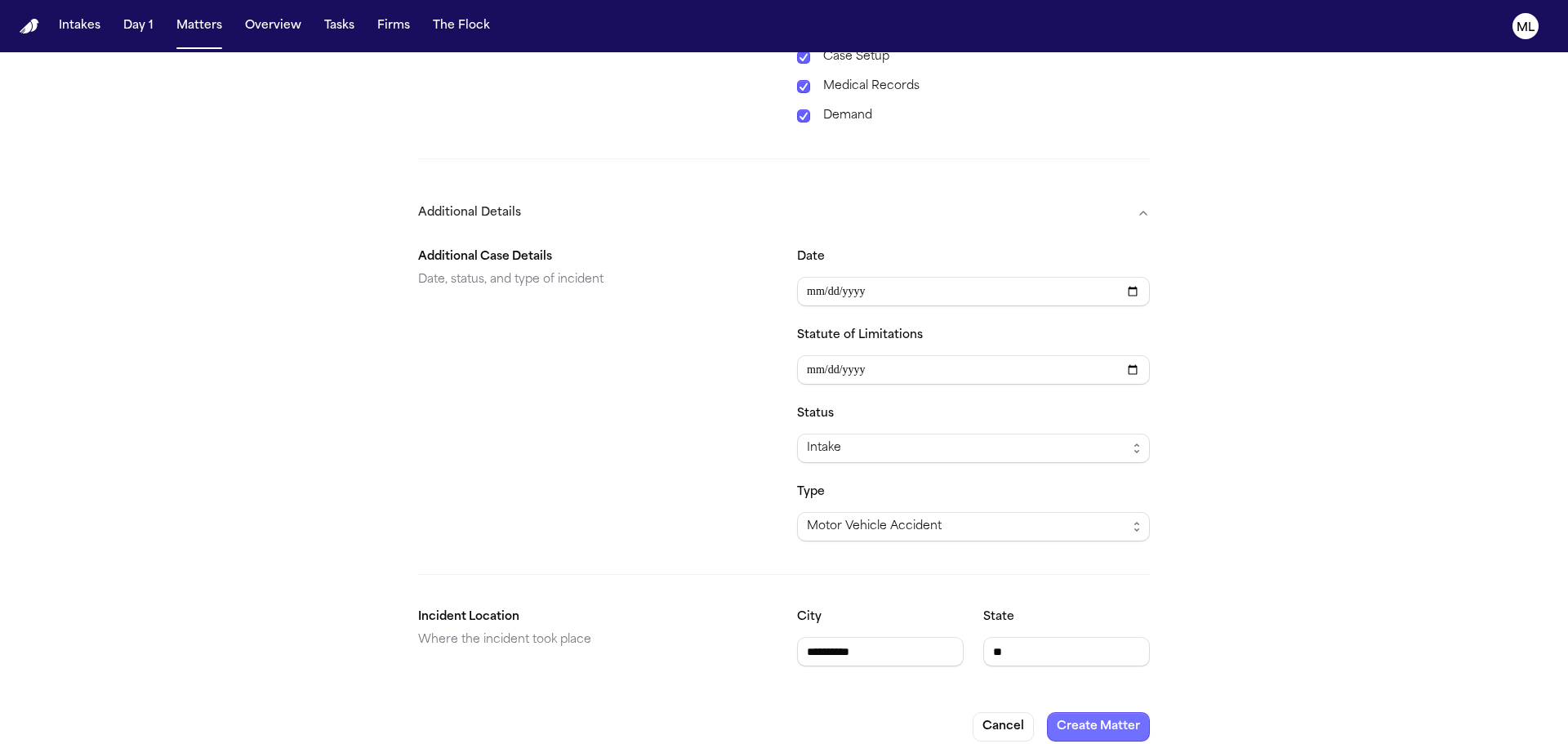
click at [1078, 712] on button "Create Matter" at bounding box center [1098, 726] width 103 height 30
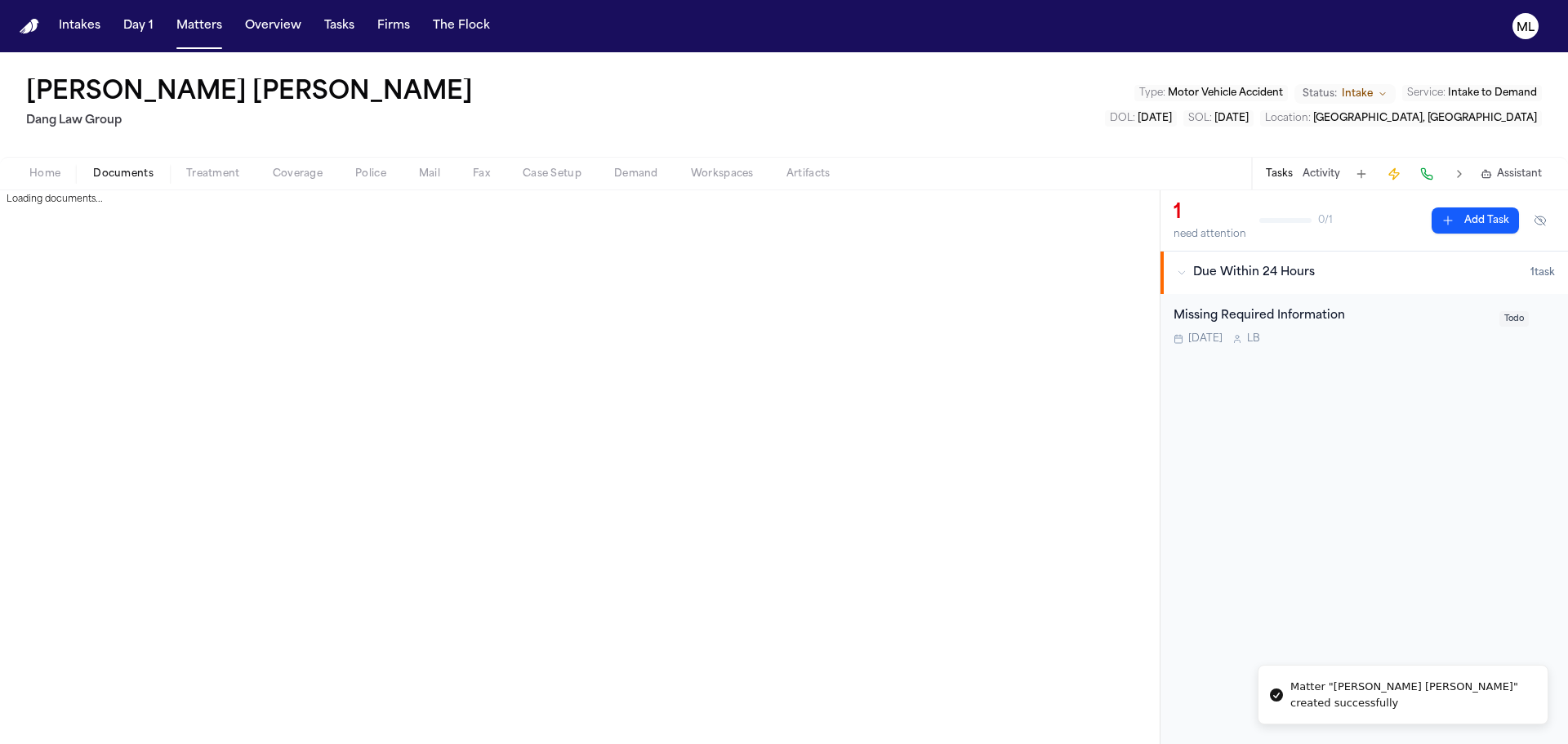
click at [99, 174] on span "Documents" at bounding box center [123, 173] width 60 height 13
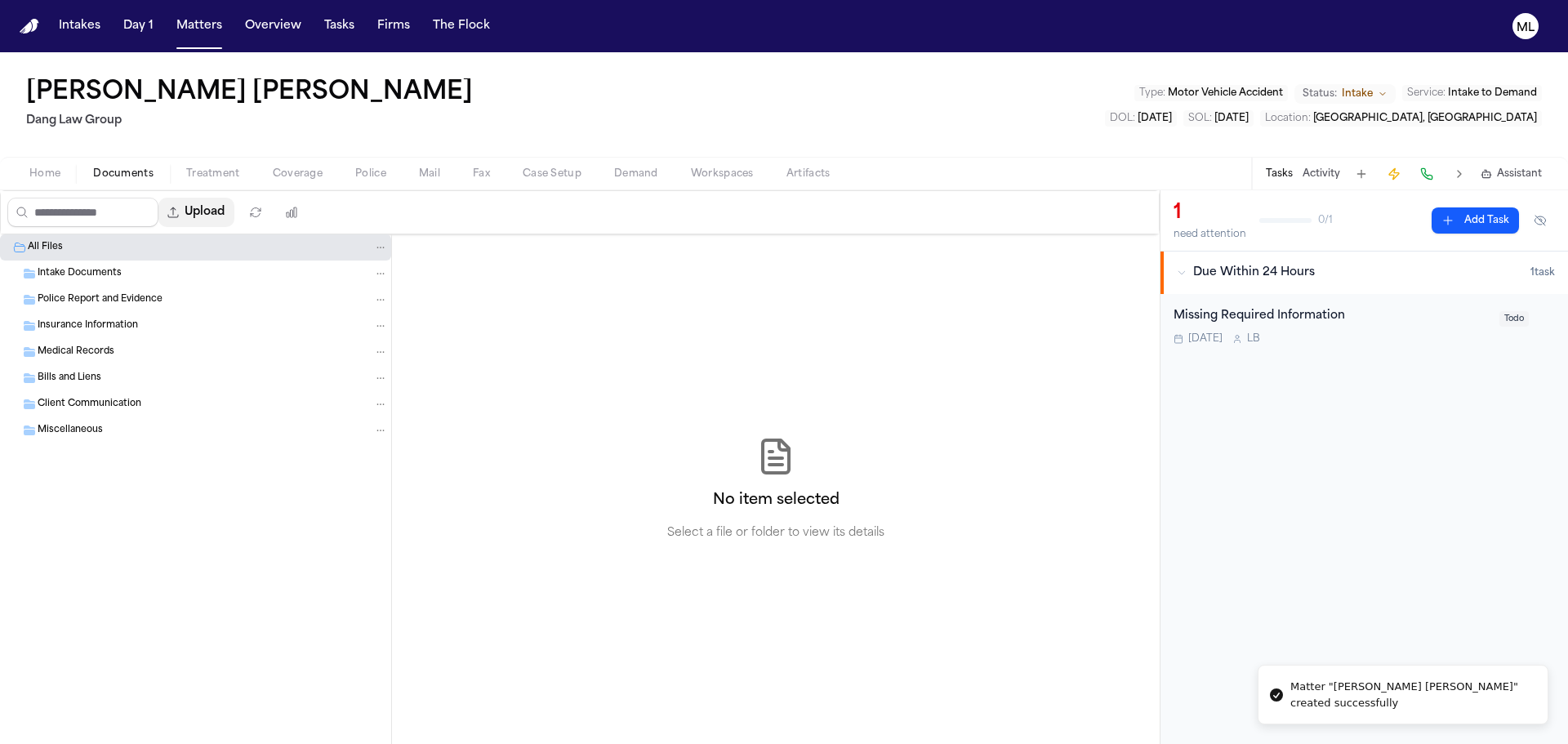
click at [210, 218] on button "Upload" at bounding box center [196, 212] width 76 height 30
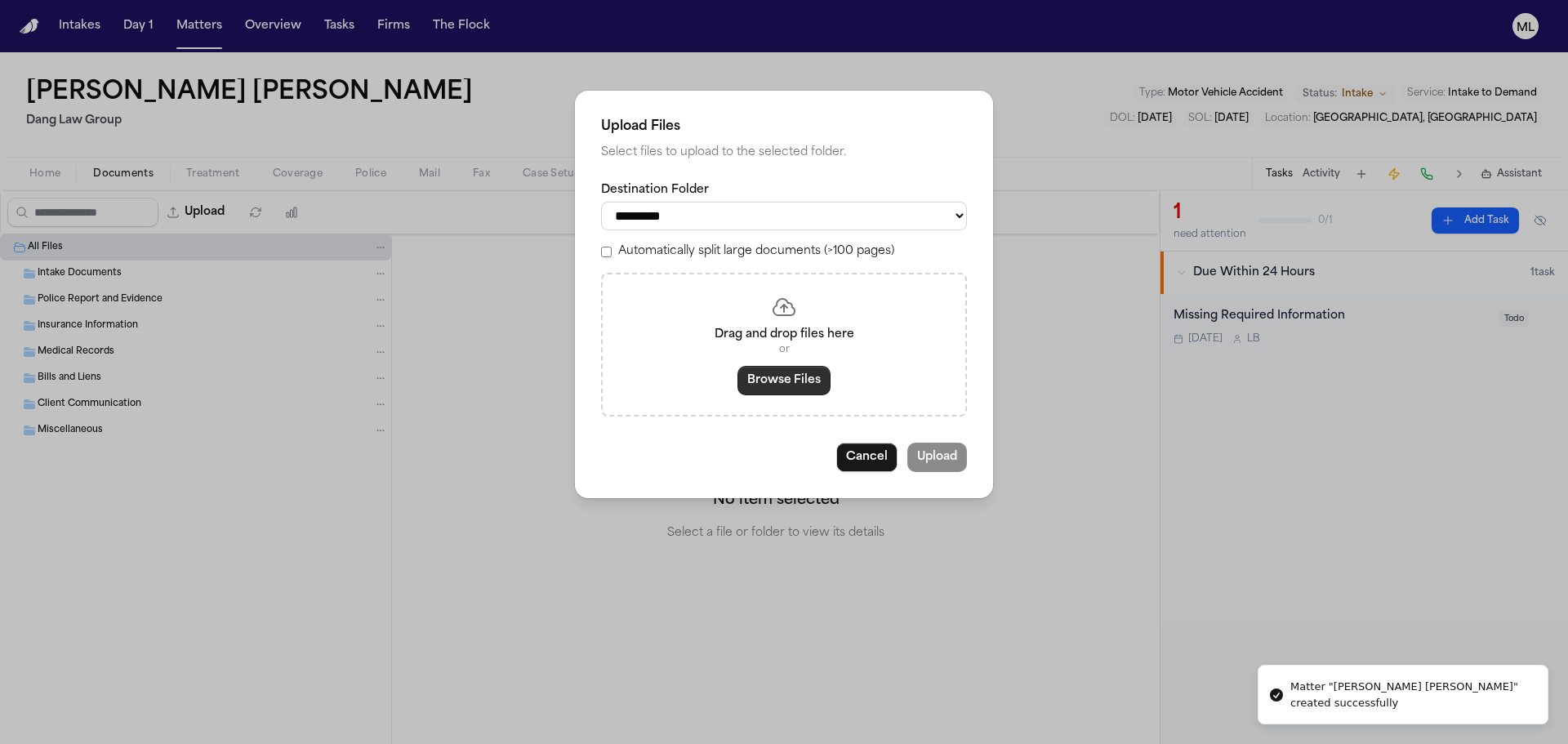
click at [767, 395] on button "Browse Files" at bounding box center [784, 380] width 93 height 30
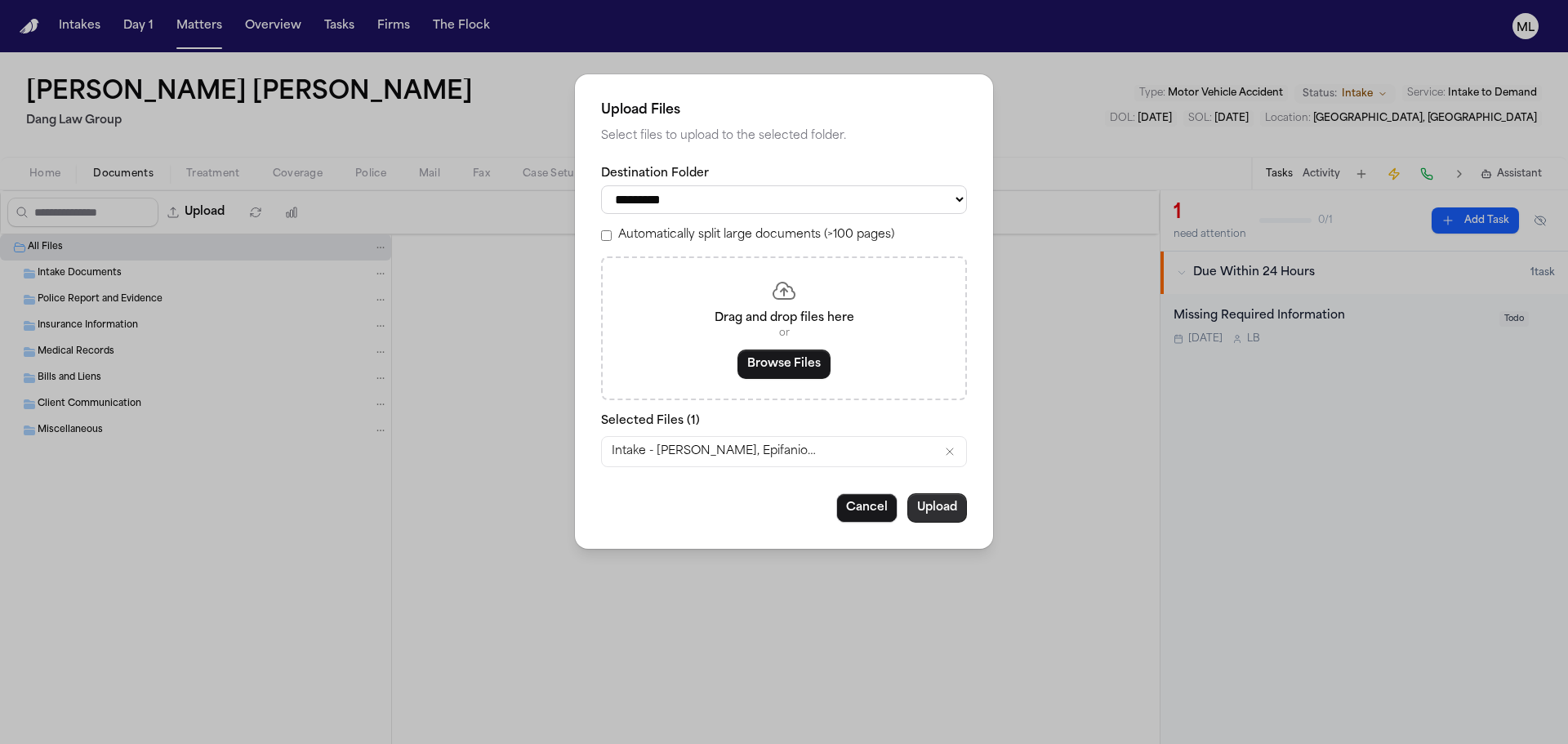
click at [921, 507] on button "Upload" at bounding box center [938, 508] width 60 height 30
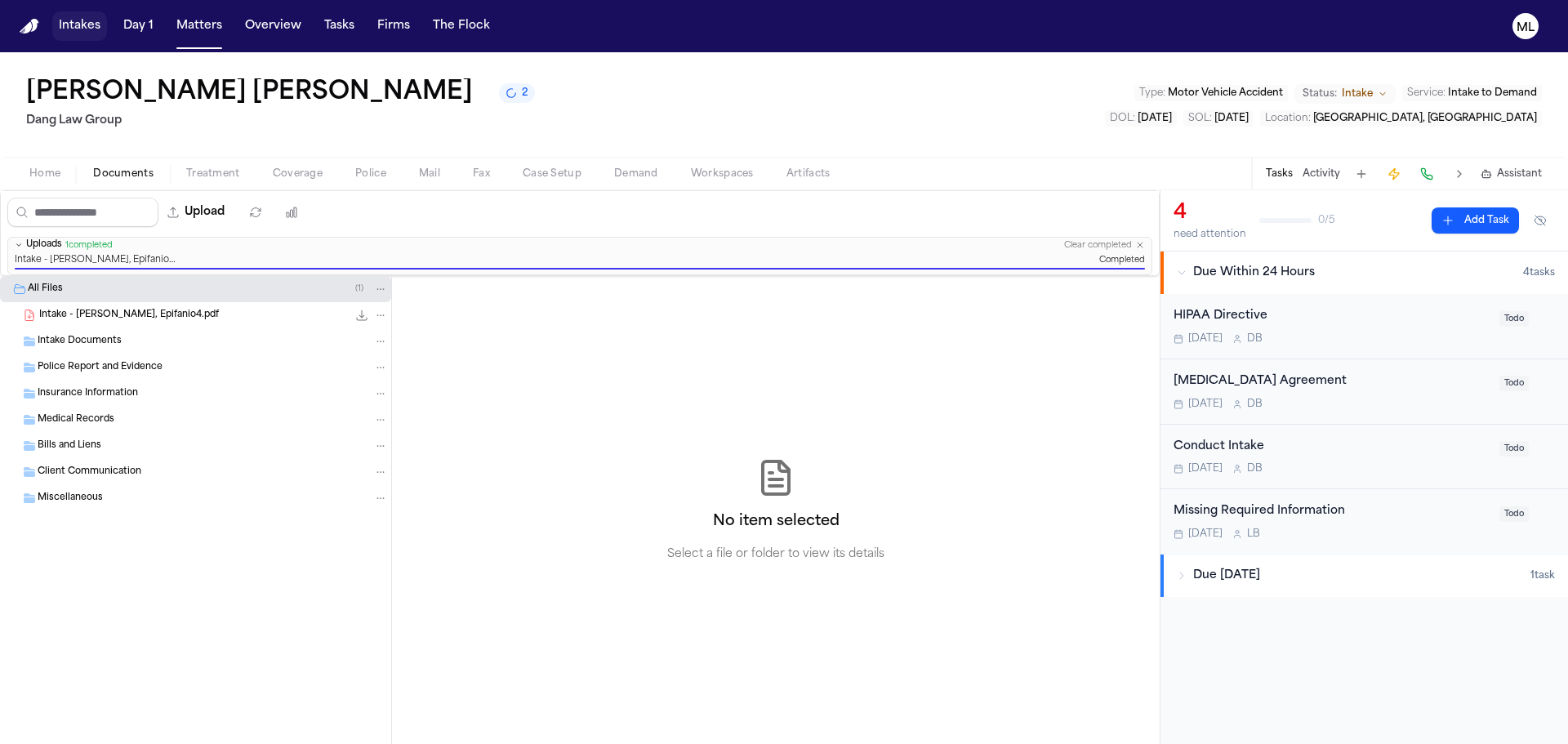
click at [84, 24] on button "Intakes" at bounding box center [79, 26] width 54 height 30
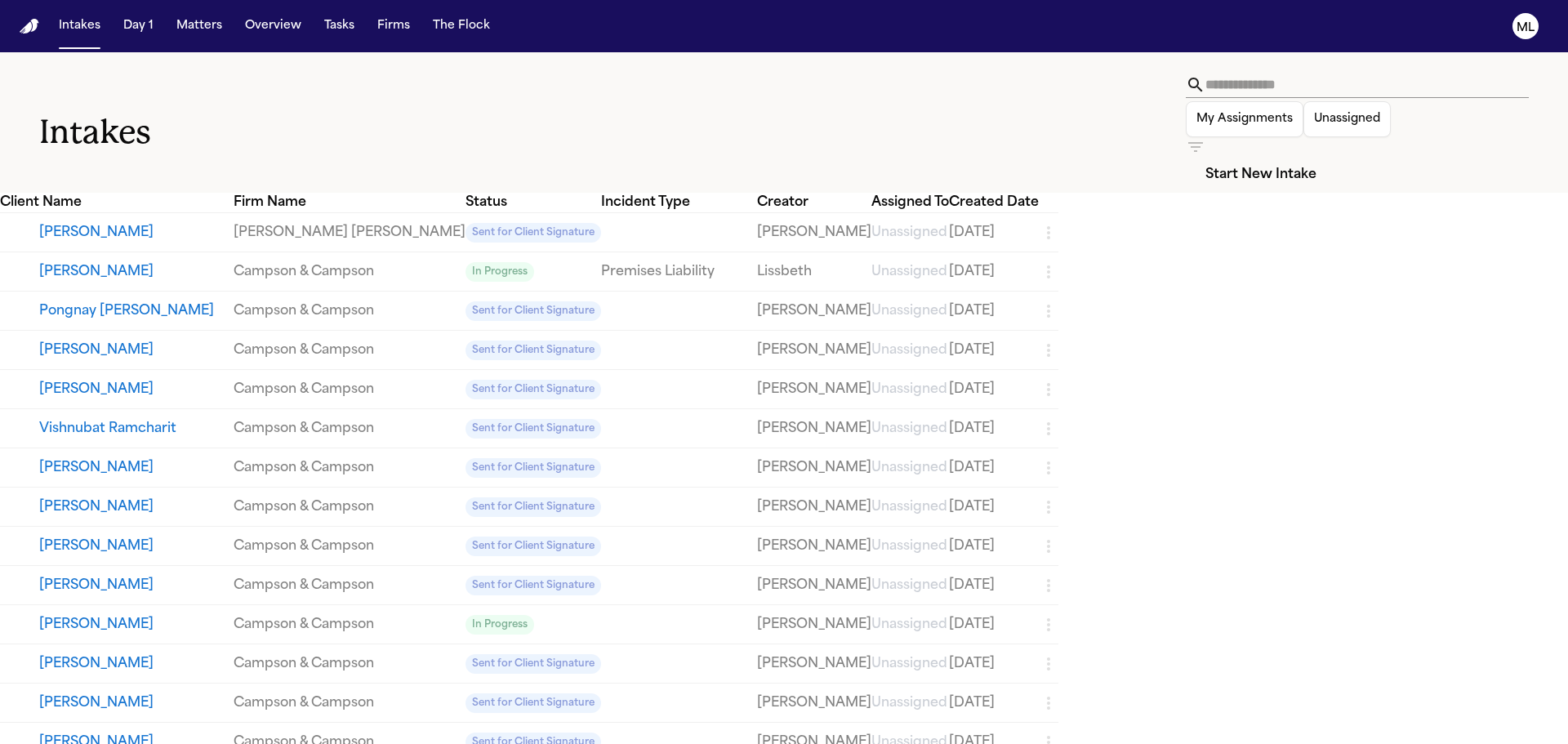
click at [1206, 137] on icon "button" at bounding box center [1195, 146] width 20 height 20
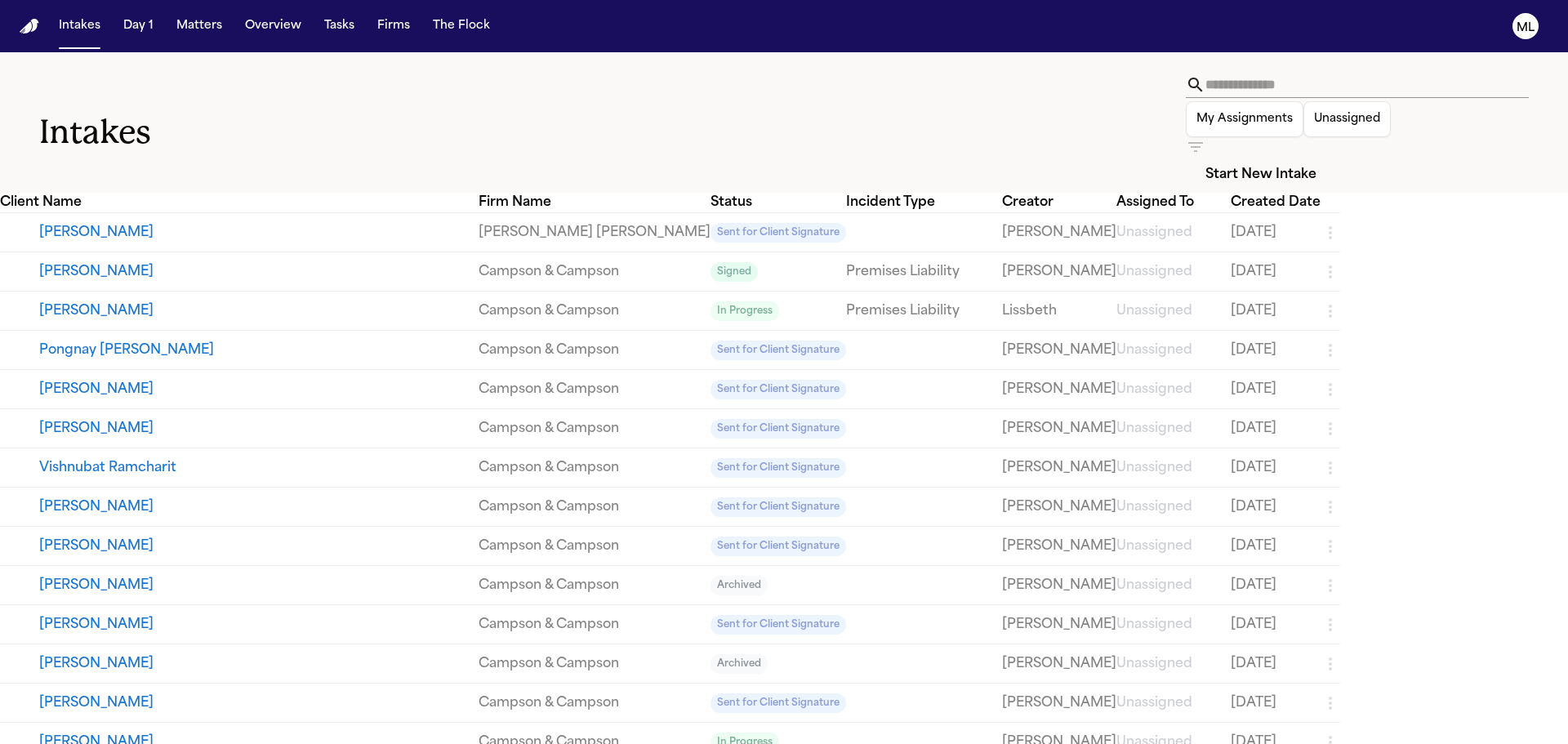
click at [962, 743] on div at bounding box center [784, 744] width 1568 height 0
click at [1206, 89] on input "text" at bounding box center [1367, 84] width 323 height 26
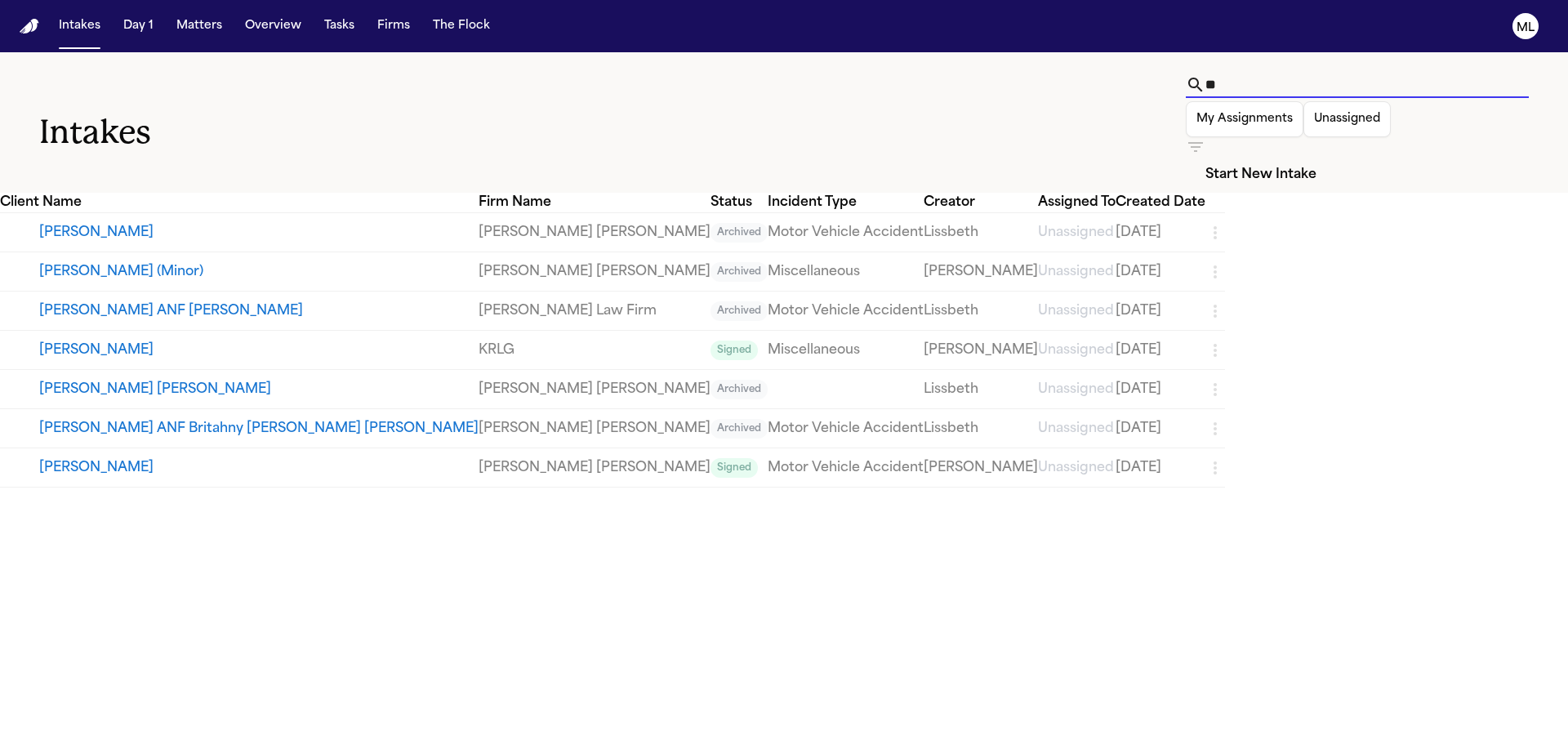
type input "*"
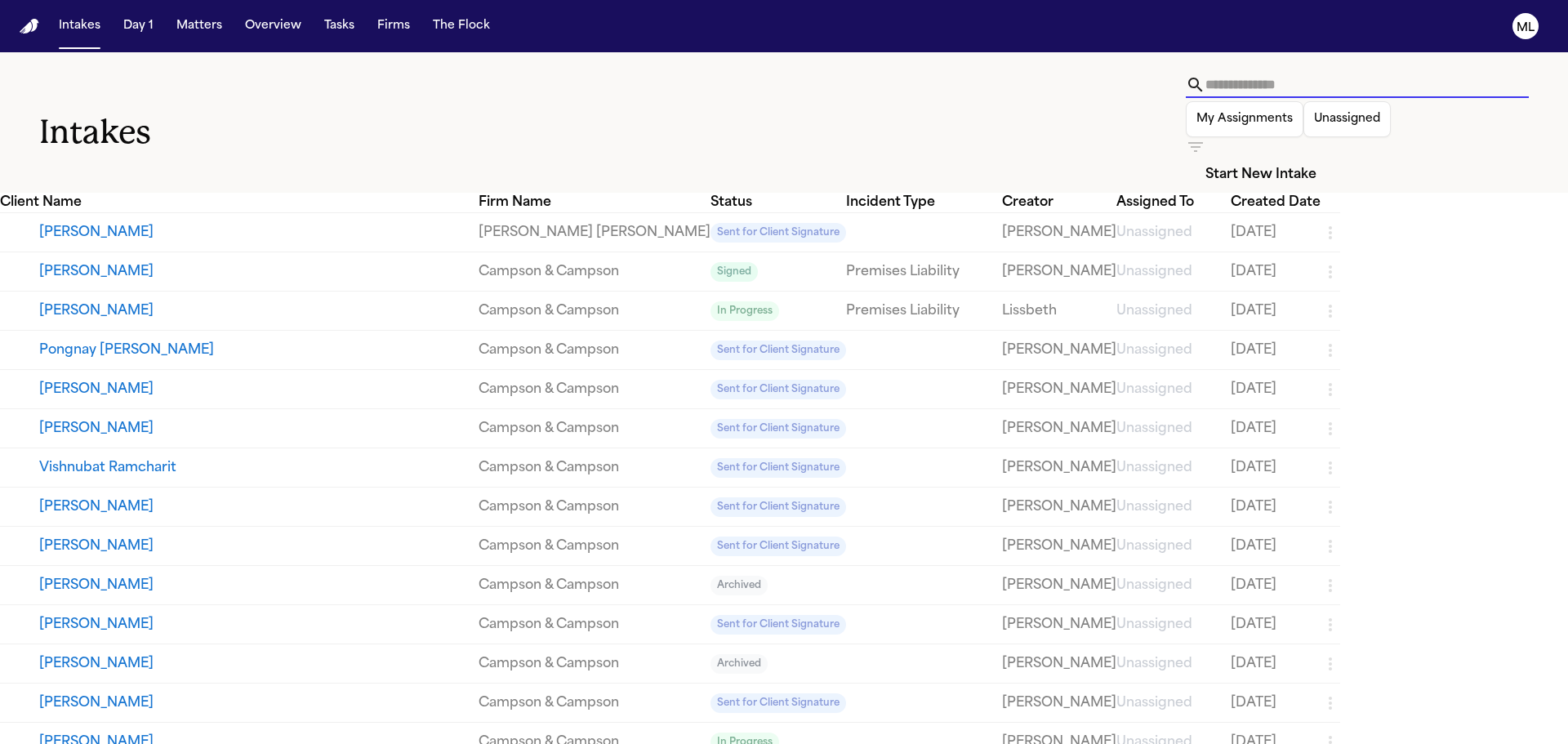
click at [1206, 89] on input "text" at bounding box center [1367, 84] width 323 height 26
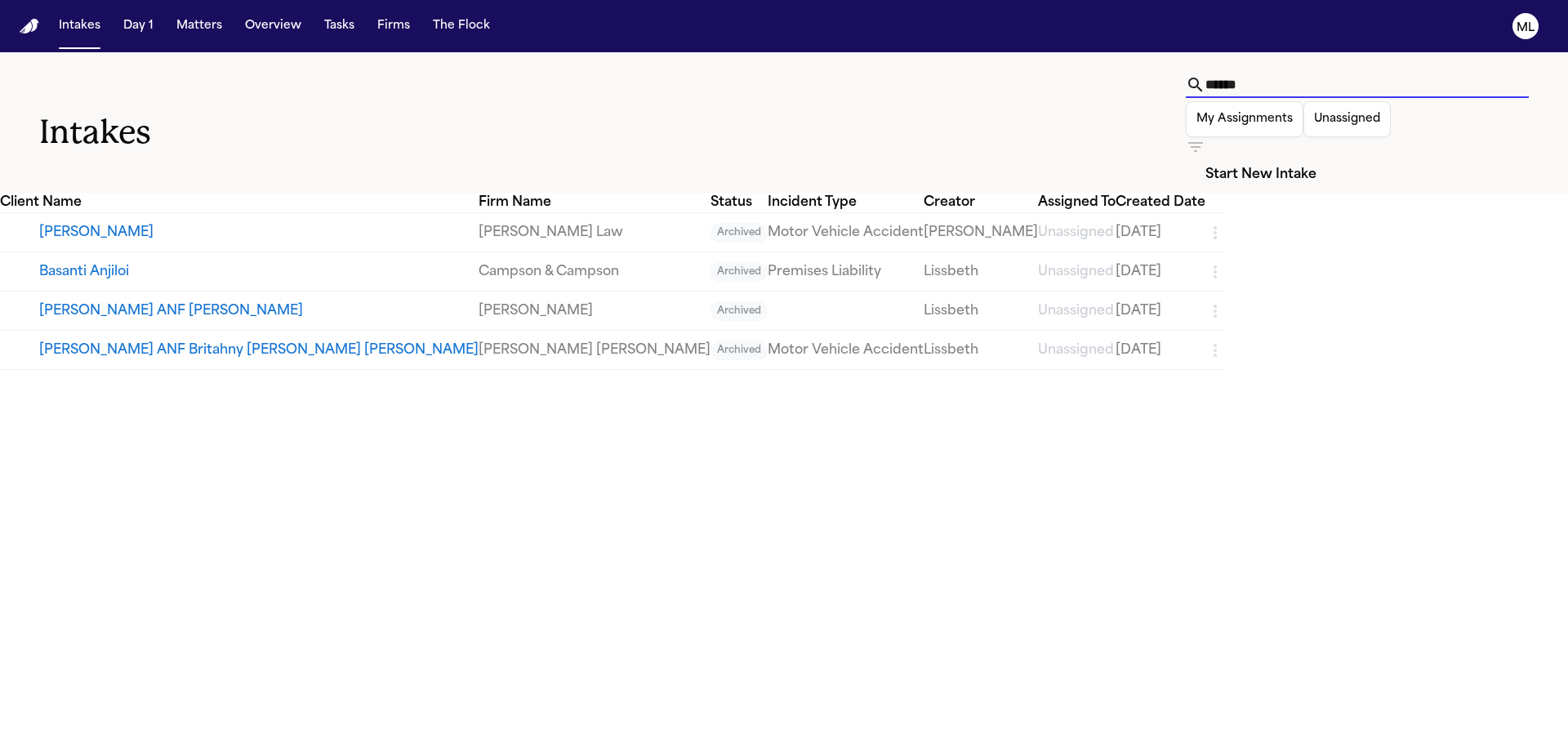
type input "******"
drag, startPoint x: 189, startPoint y: 17, endPoint x: 202, endPoint y: 18, distance: 13.0
click at [189, 17] on button "Matters" at bounding box center [199, 26] width 59 height 30
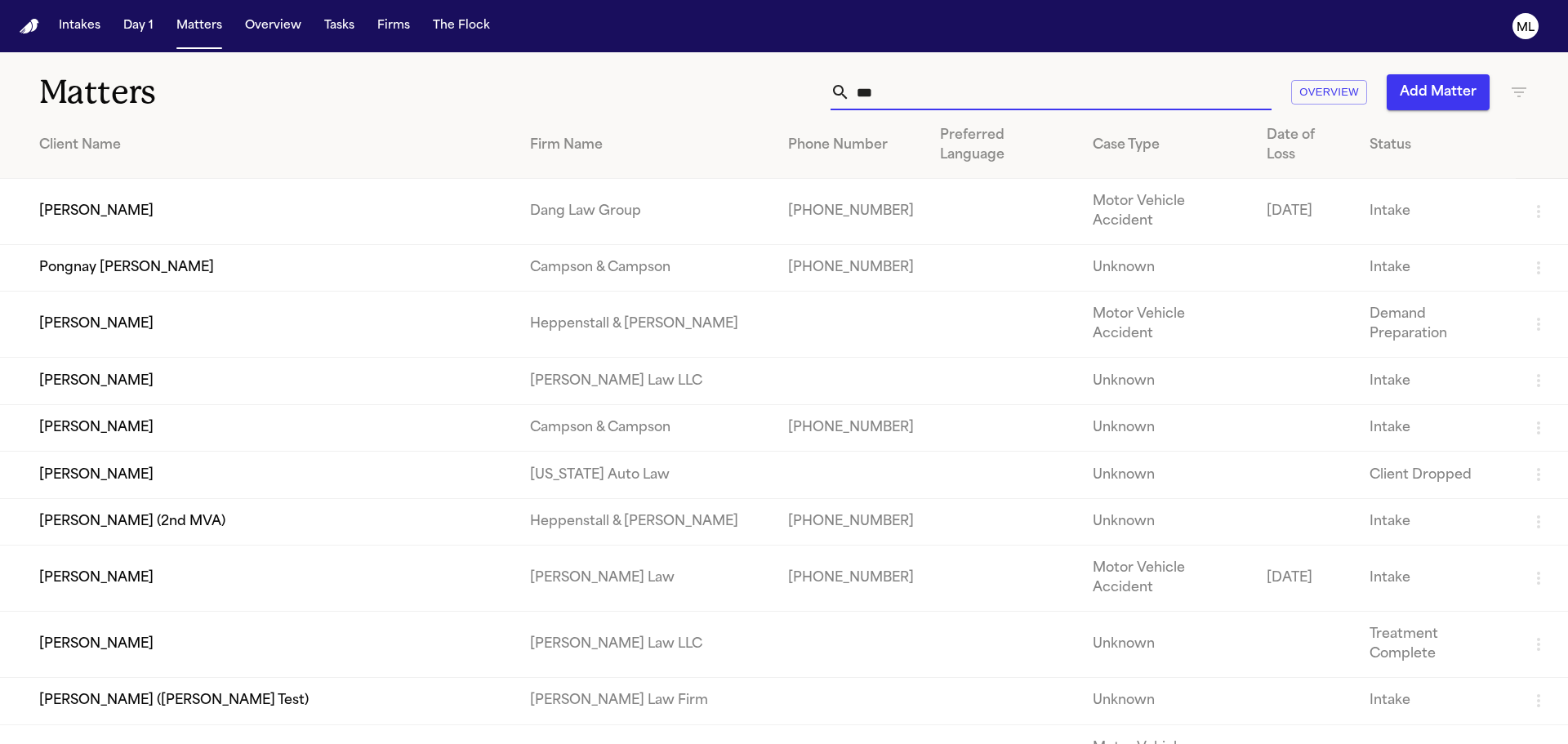
drag, startPoint x: 934, startPoint y: 94, endPoint x: 723, endPoint y: 99, distance: 211.1
click at [726, 98] on div "*** Overview Add Matter" at bounding box center [1001, 92] width 1056 height 36
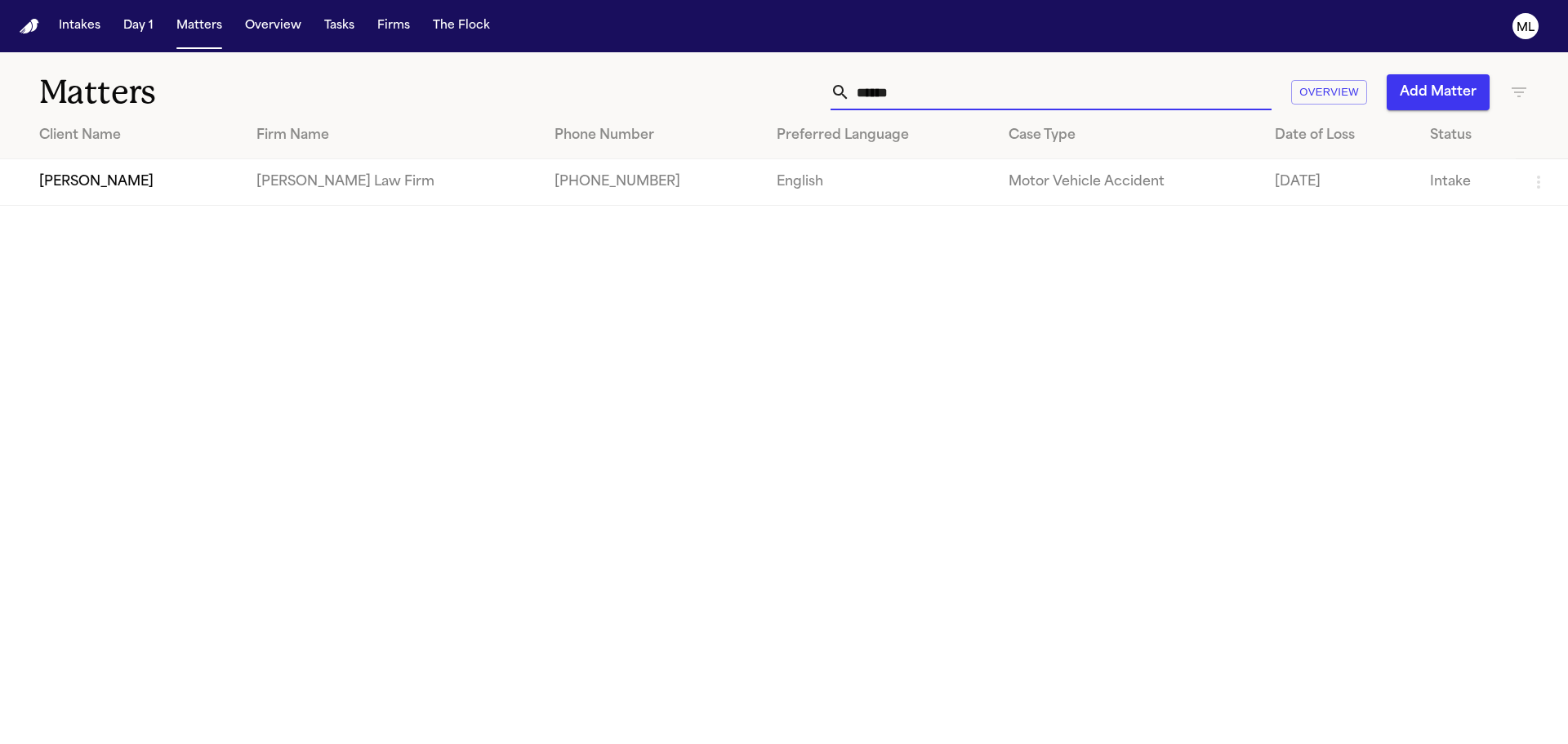
type input "******"
click at [134, 185] on td "[PERSON_NAME]" at bounding box center [122, 182] width 243 height 47
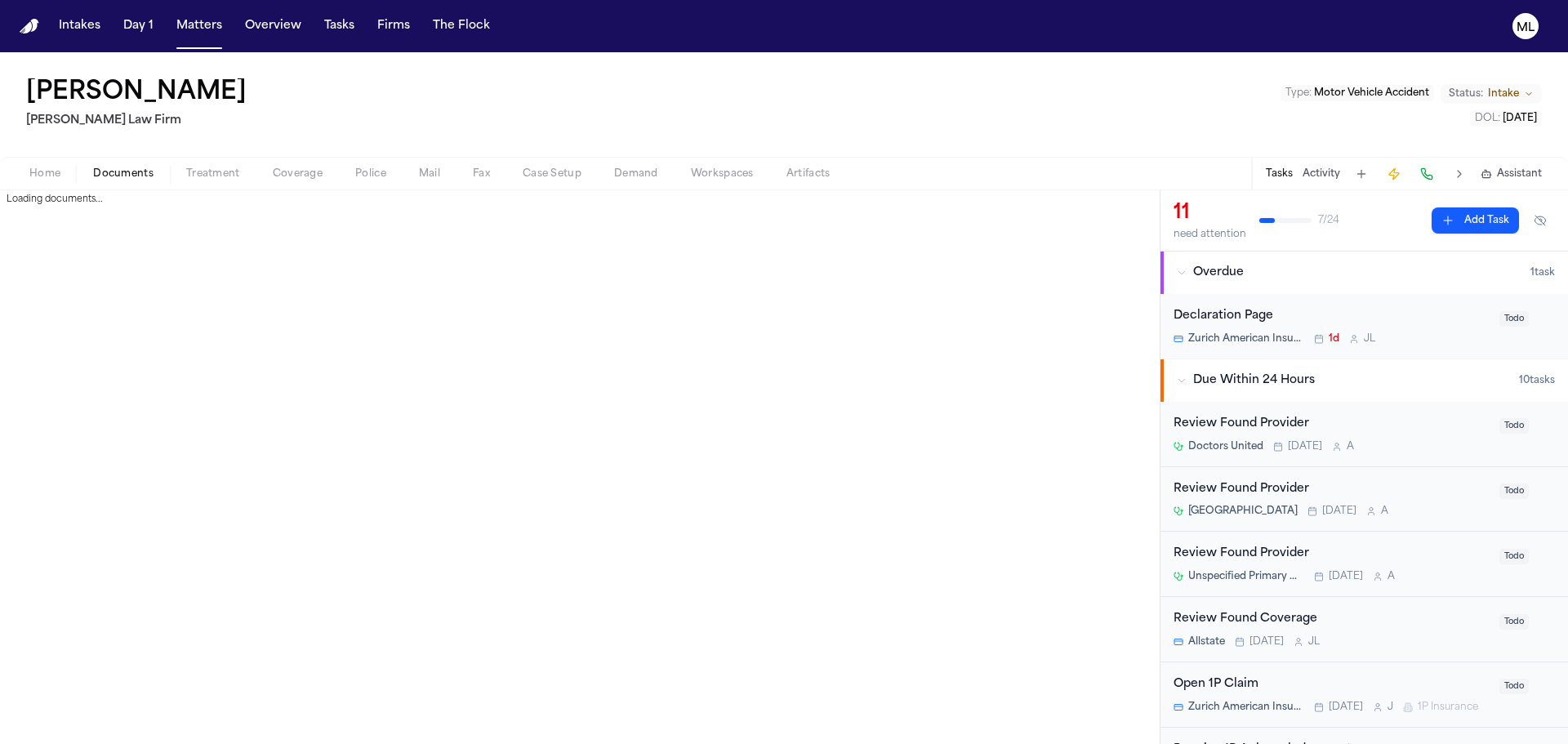
click at [117, 173] on span "Documents" at bounding box center [123, 173] width 60 height 13
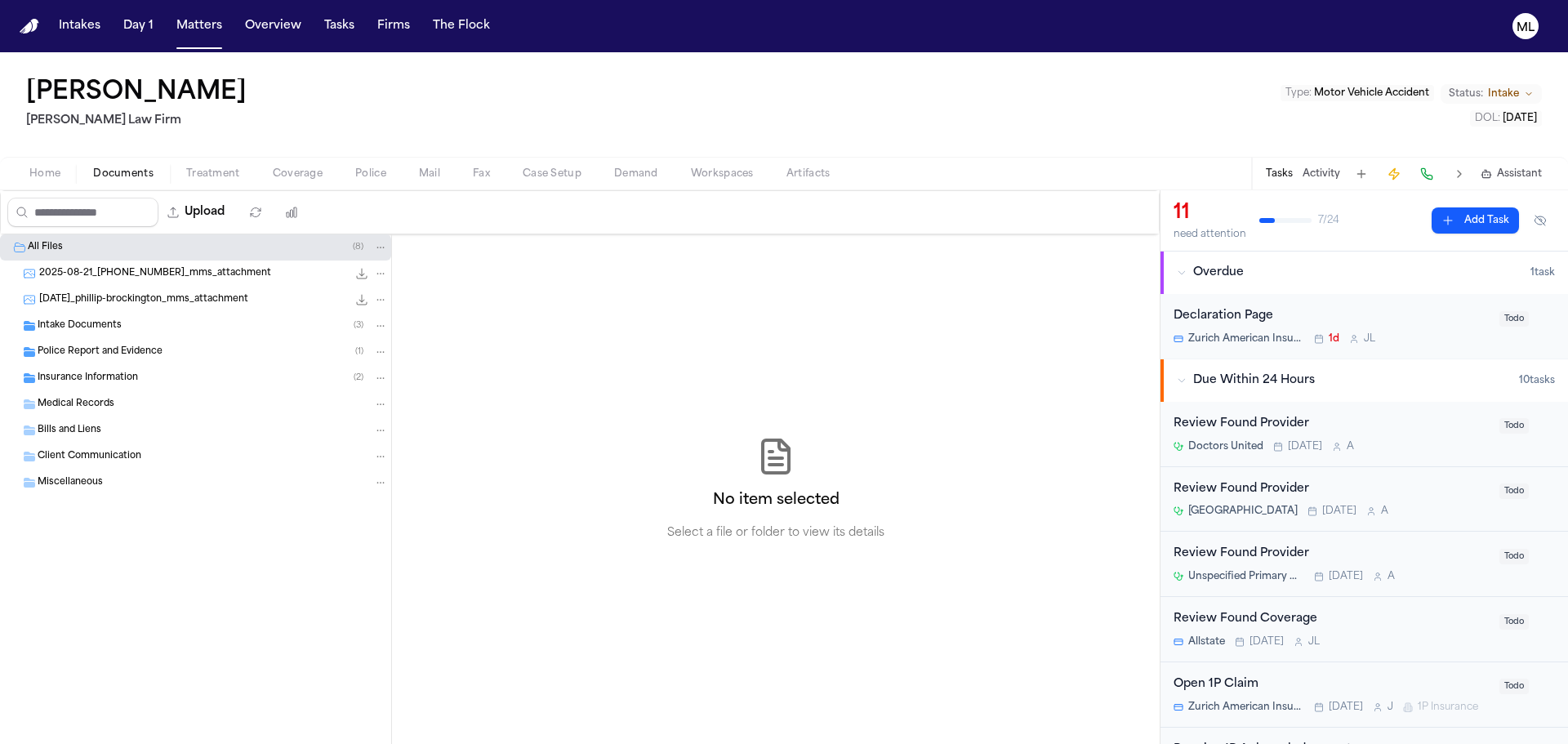
click at [97, 343] on div "Police Report and Evidence ( 1 )" at bounding box center [196, 351] width 391 height 26
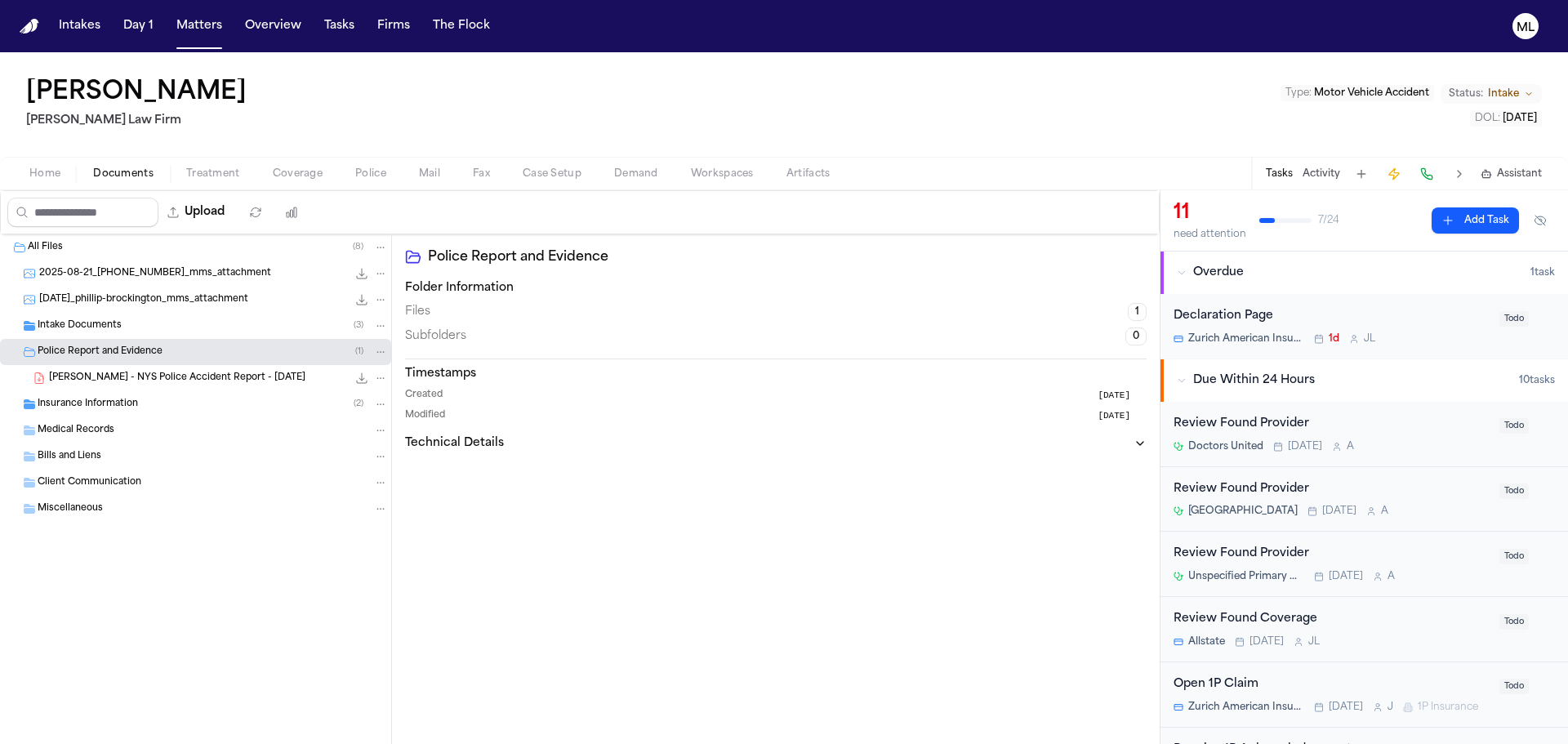
click at [145, 376] on span "P. Brockington - NYS Police Accident Report - 8.18.25" at bounding box center [177, 378] width 256 height 14
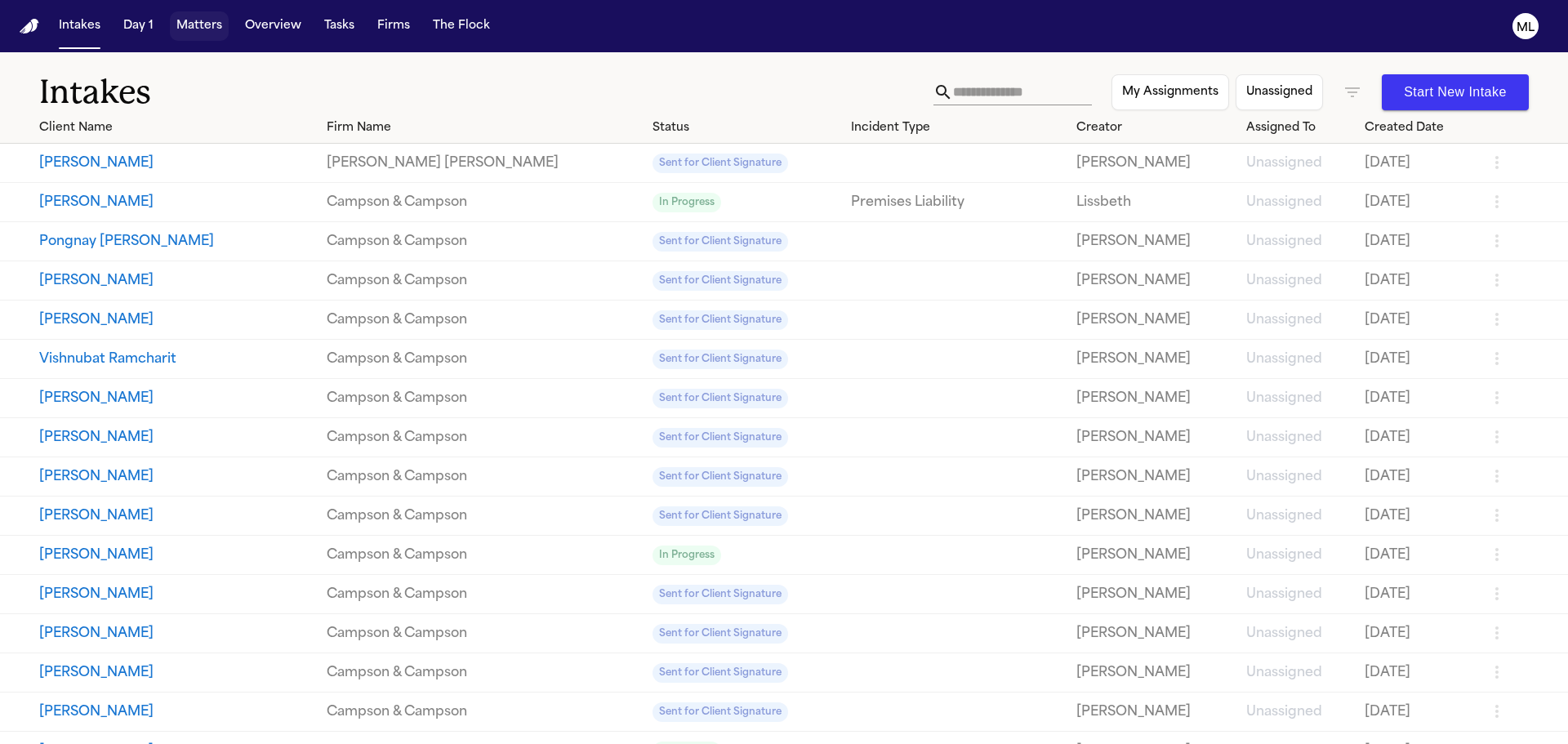
click at [199, 24] on button "Matters" at bounding box center [199, 26] width 59 height 30
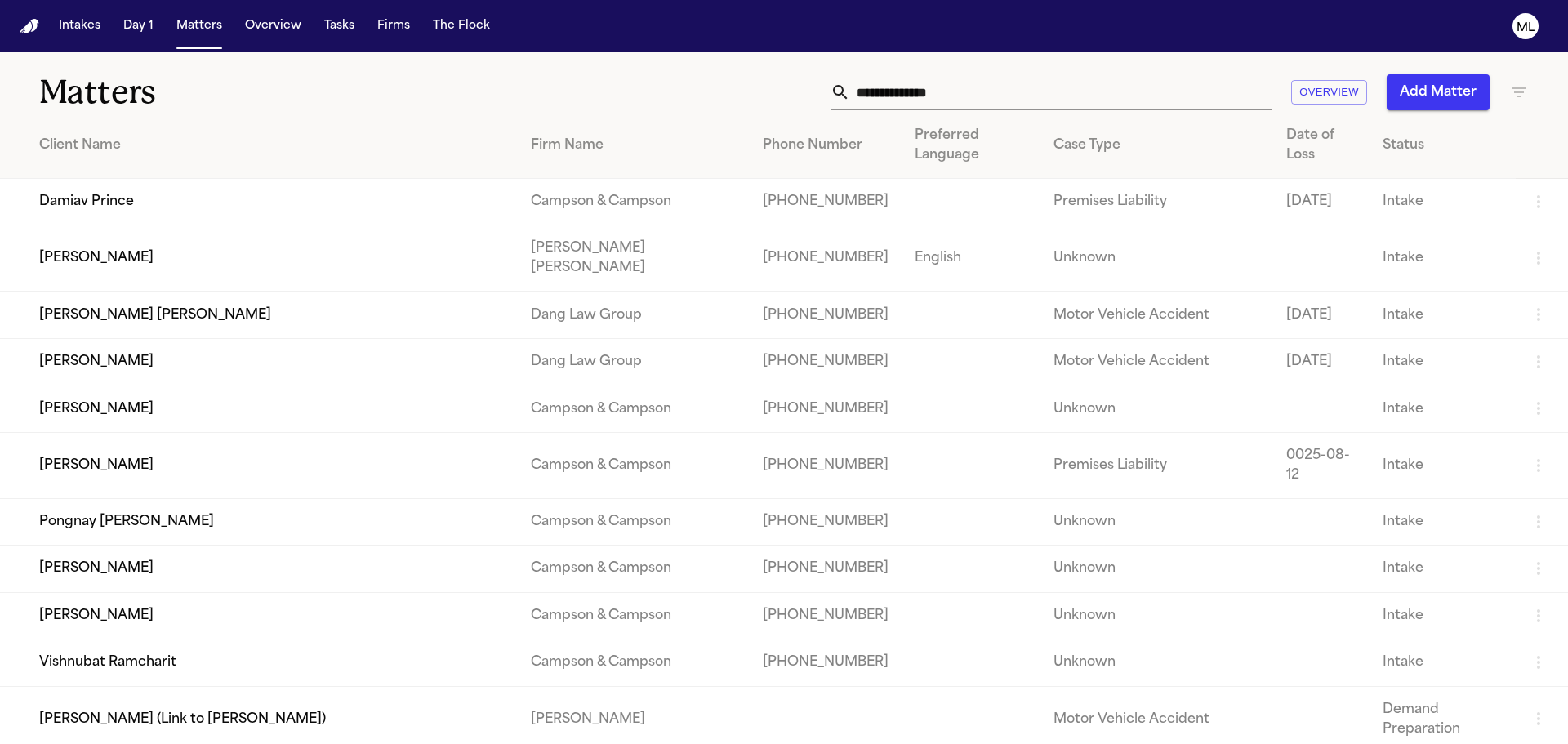
click at [961, 103] on input "text" at bounding box center [1060, 92] width 421 height 36
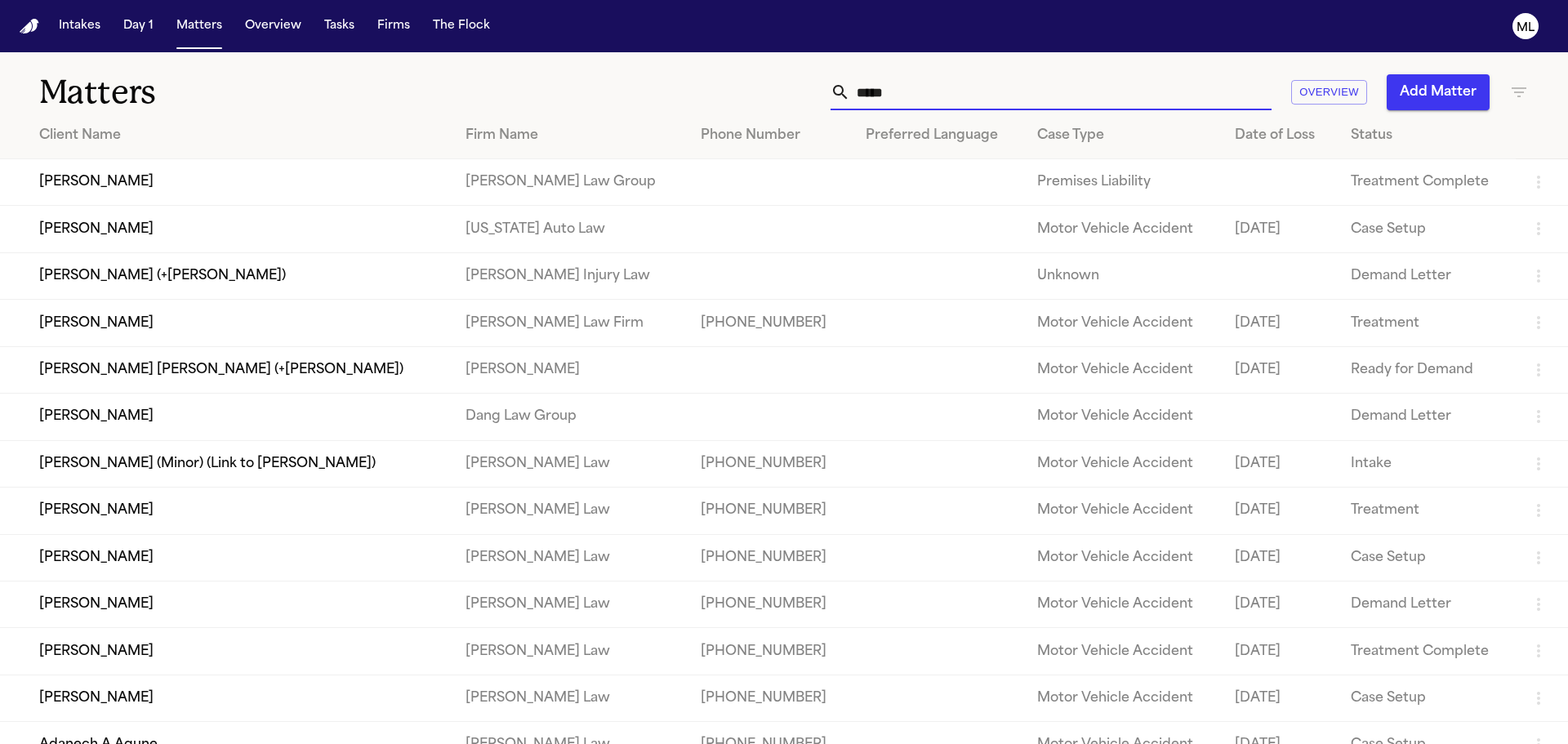
type input "*****"
click at [350, 336] on td "[PERSON_NAME]" at bounding box center [226, 322] width 453 height 47
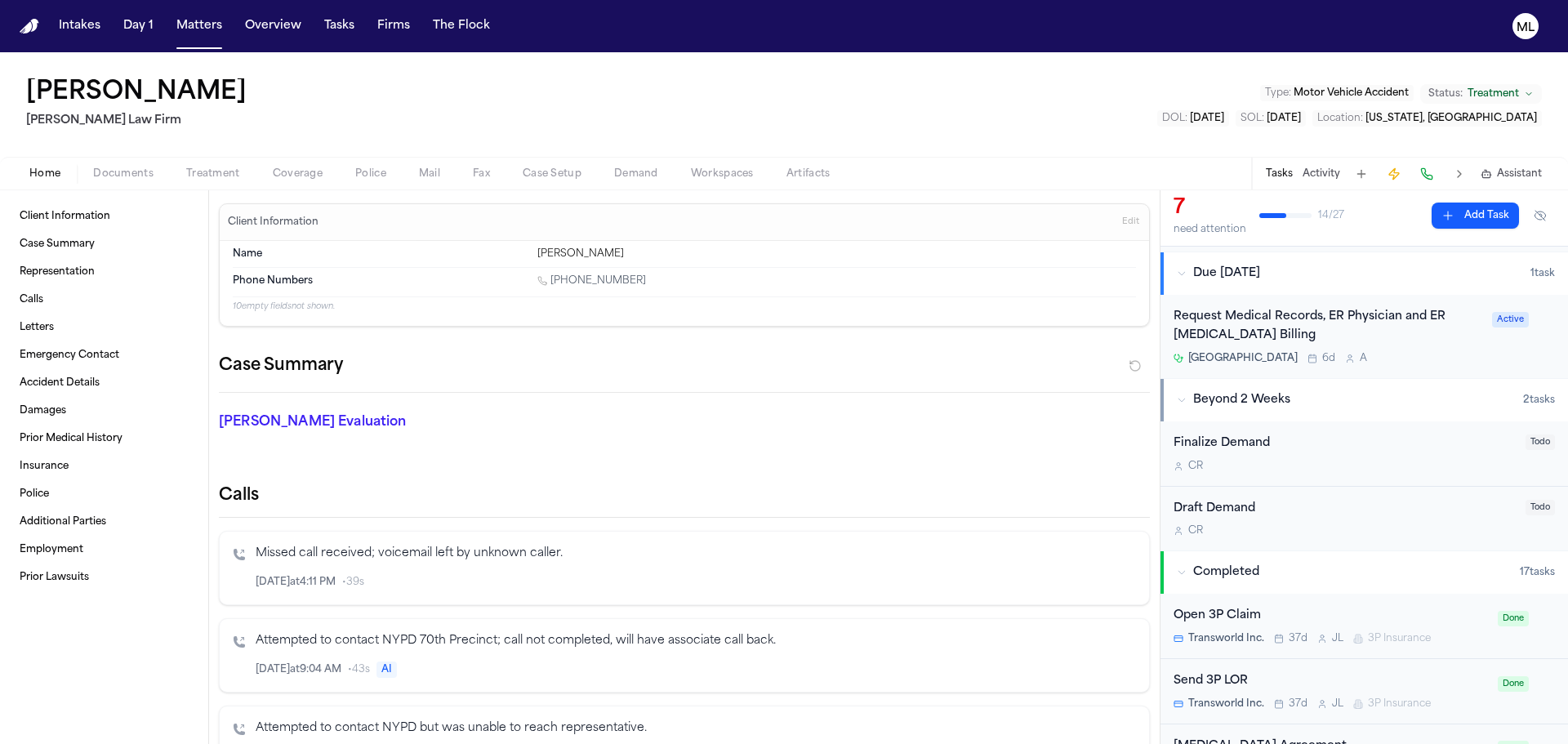
scroll to position [474, 0]
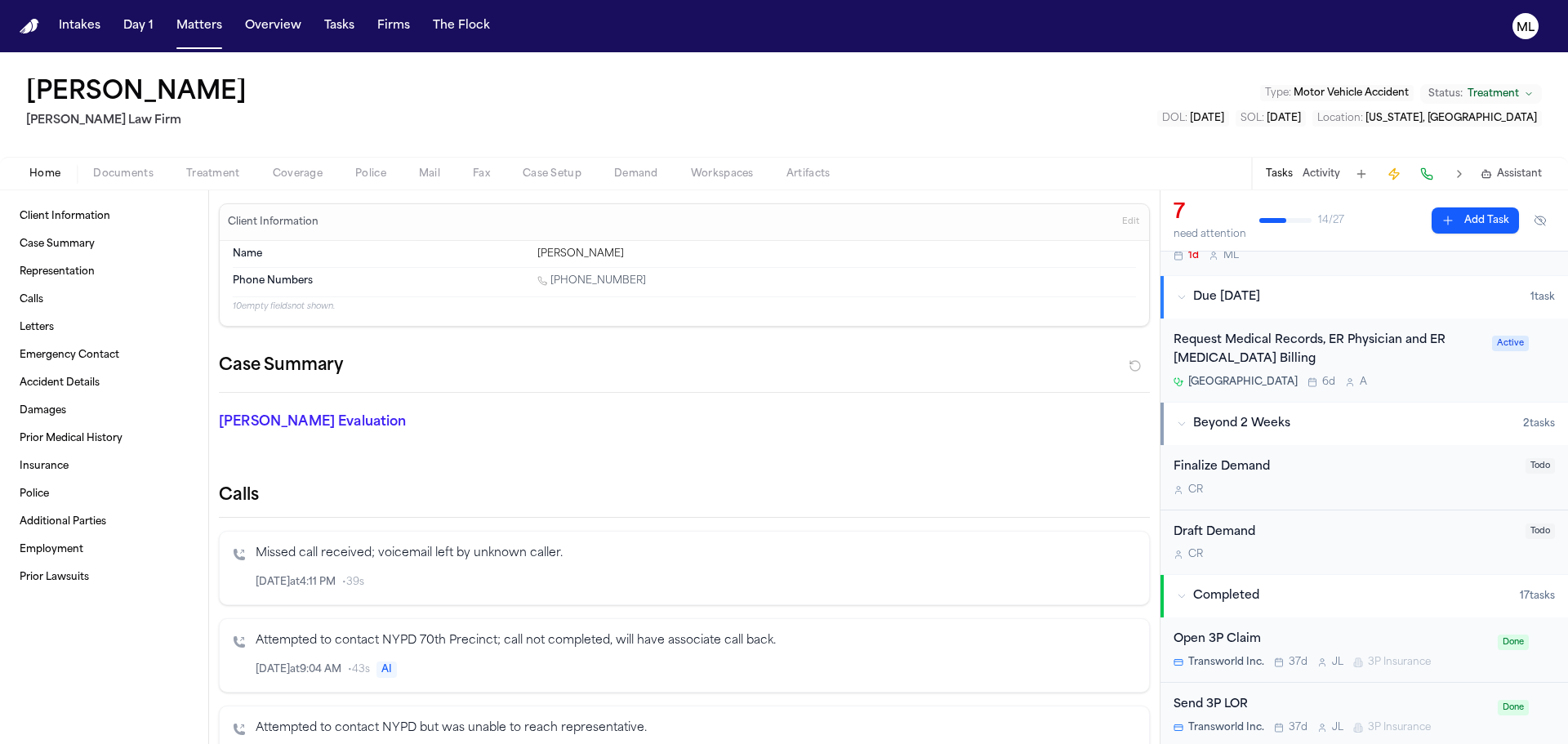
click at [1417, 372] on div "Request Medical Records, ER Physician and ER [MEDICAL_DATA] Billing [GEOGRAPHIC…" at bounding box center [1328, 360] width 309 height 57
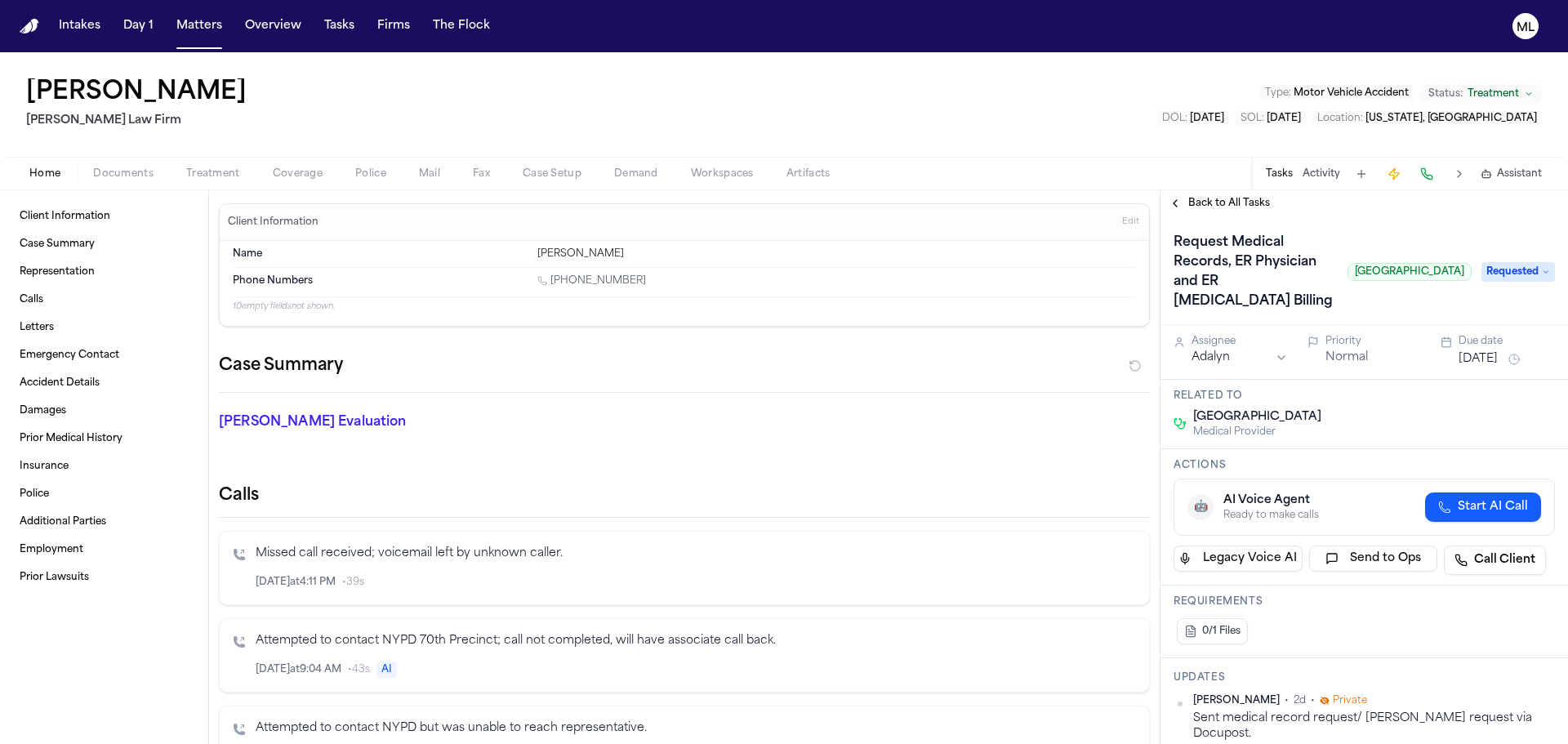
click at [1212, 202] on span "Back to All Tasks" at bounding box center [1229, 202] width 82 height 13
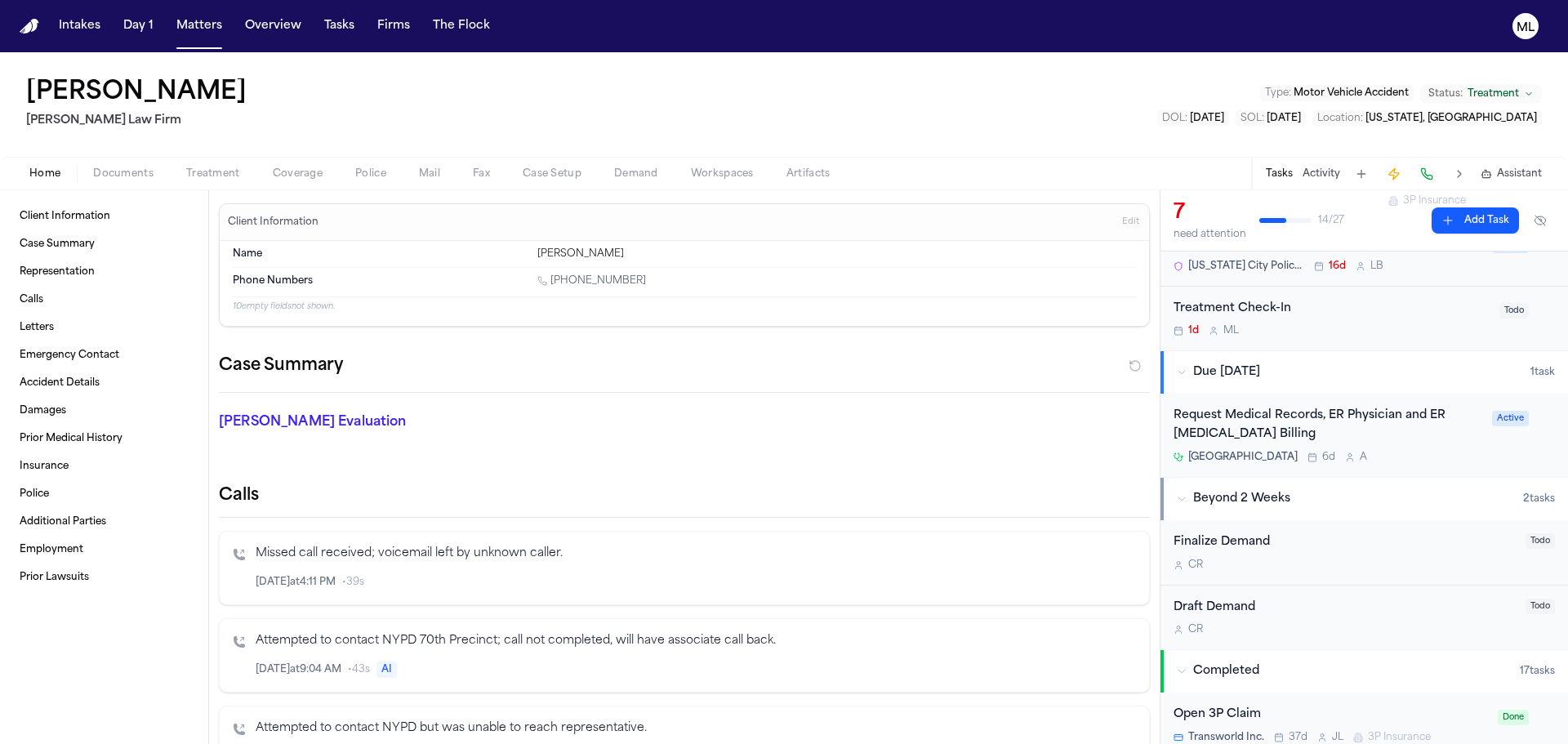
scroll to position [408, 0]
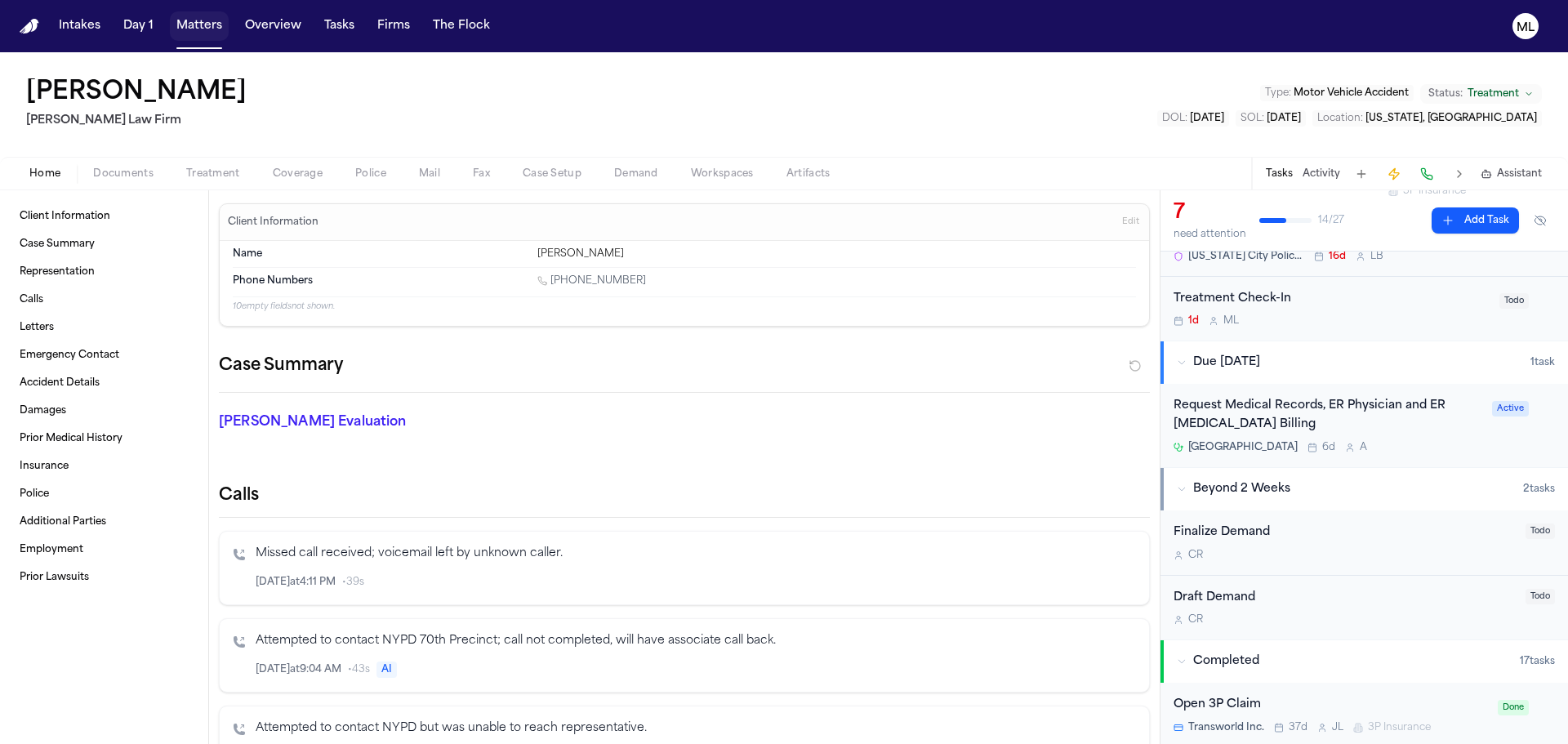
drag, startPoint x: 187, startPoint y: 25, endPoint x: 209, endPoint y: 28, distance: 22.2
click at [187, 25] on button "Matters" at bounding box center [199, 26] width 59 height 30
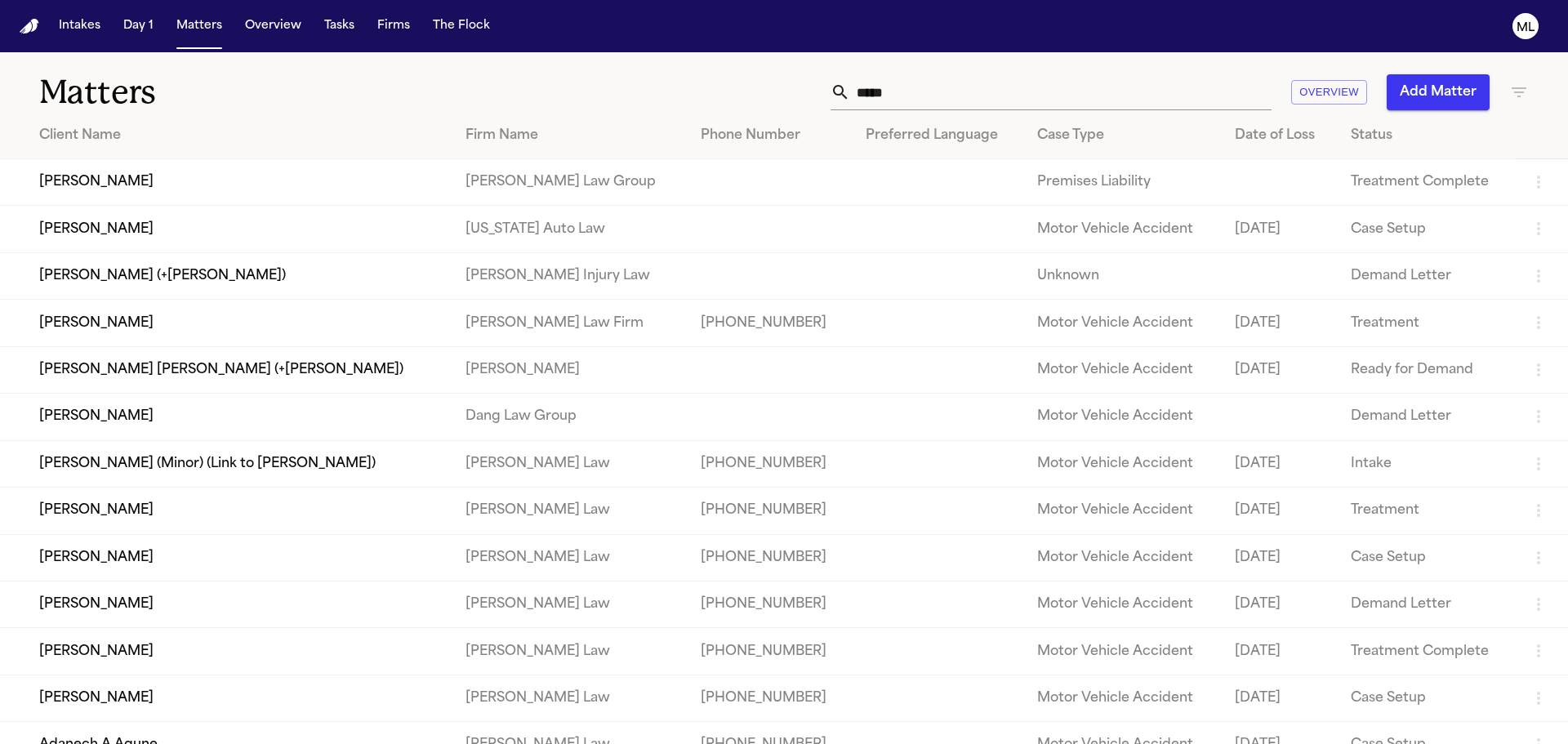
click at [780, 90] on div "***** Overview Add Matter" at bounding box center [1001, 92] width 1056 height 36
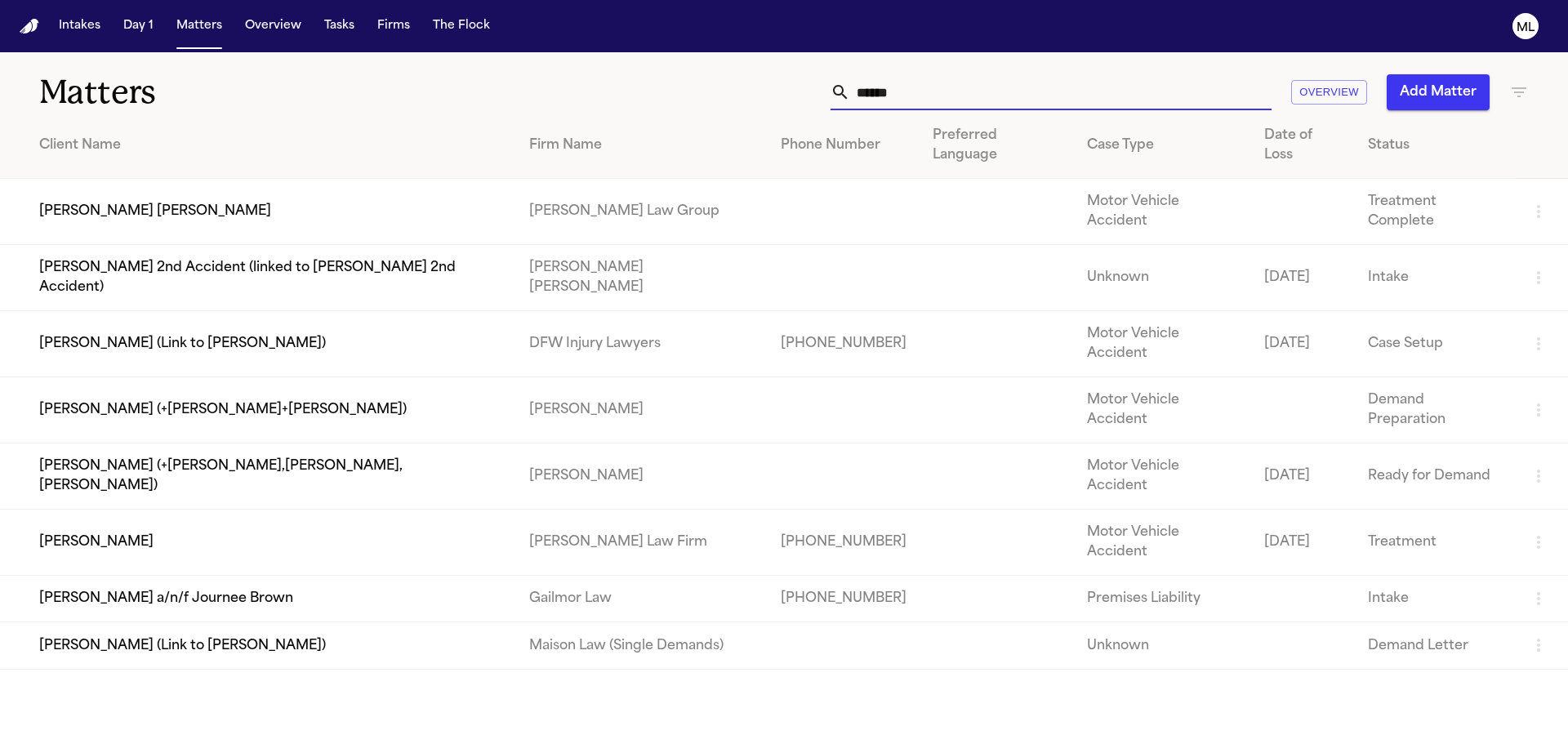
type input "******"
click at [452, 509] on td "[PERSON_NAME]" at bounding box center [258, 542] width 516 height 66
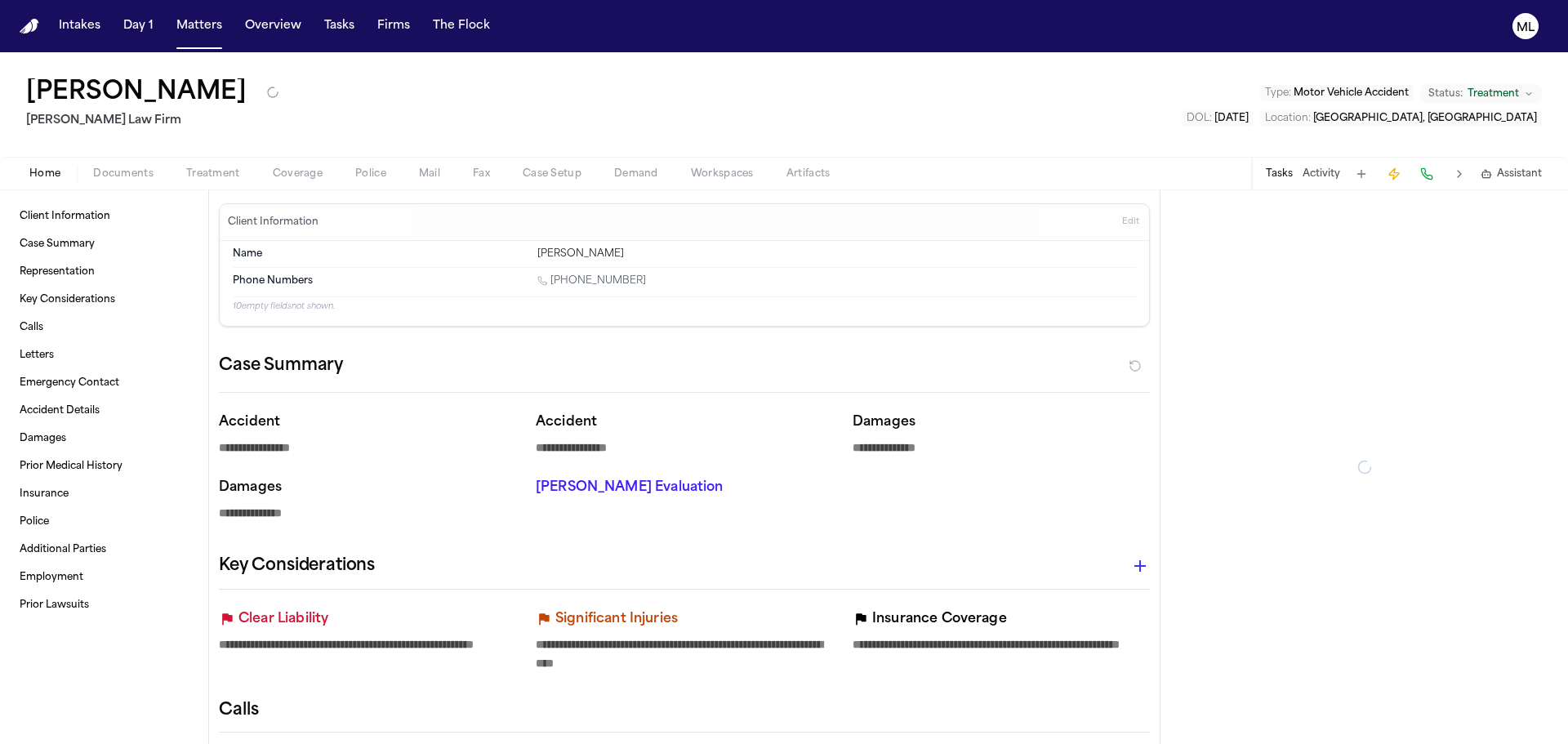
type textarea "*"
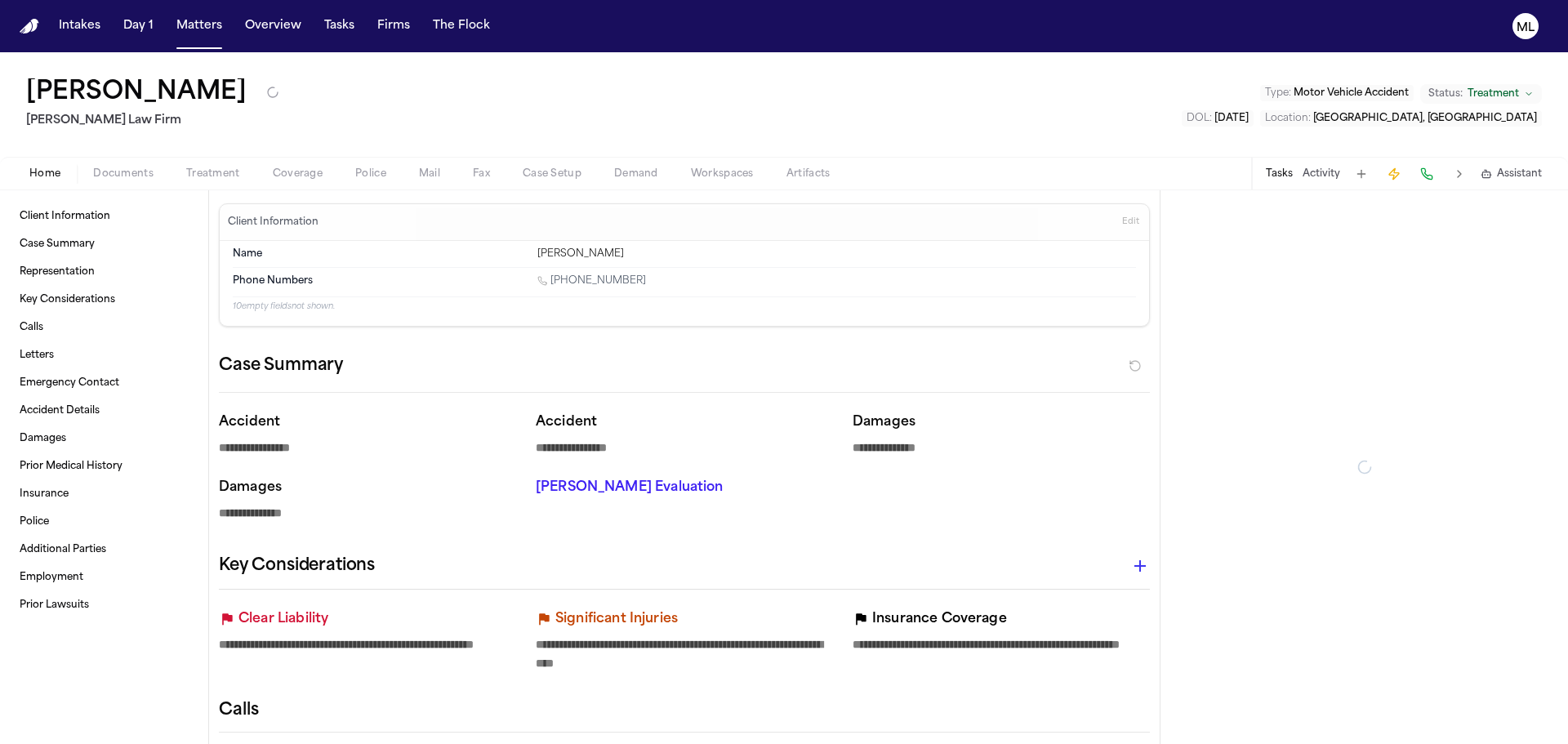
type textarea "*"
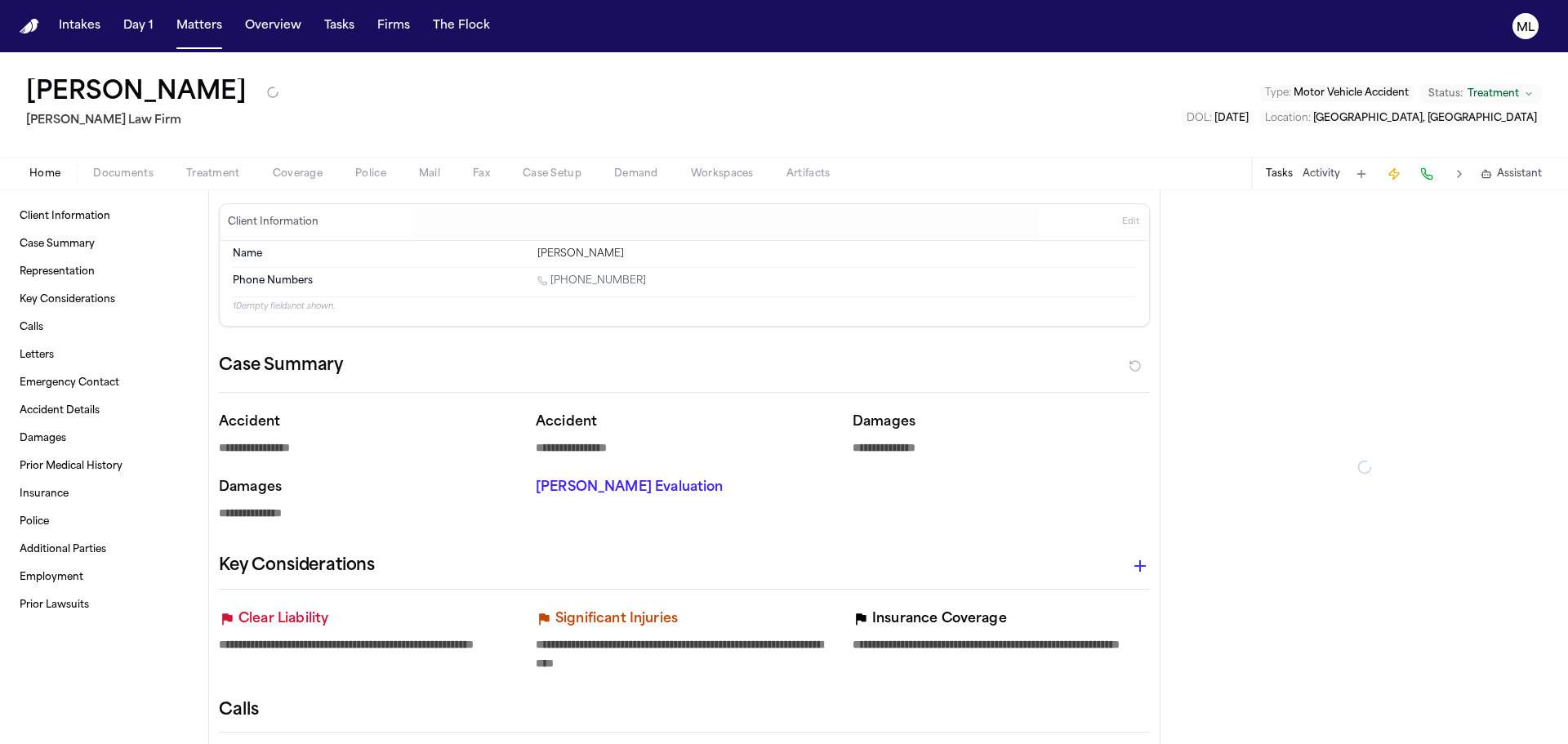
type textarea "*"
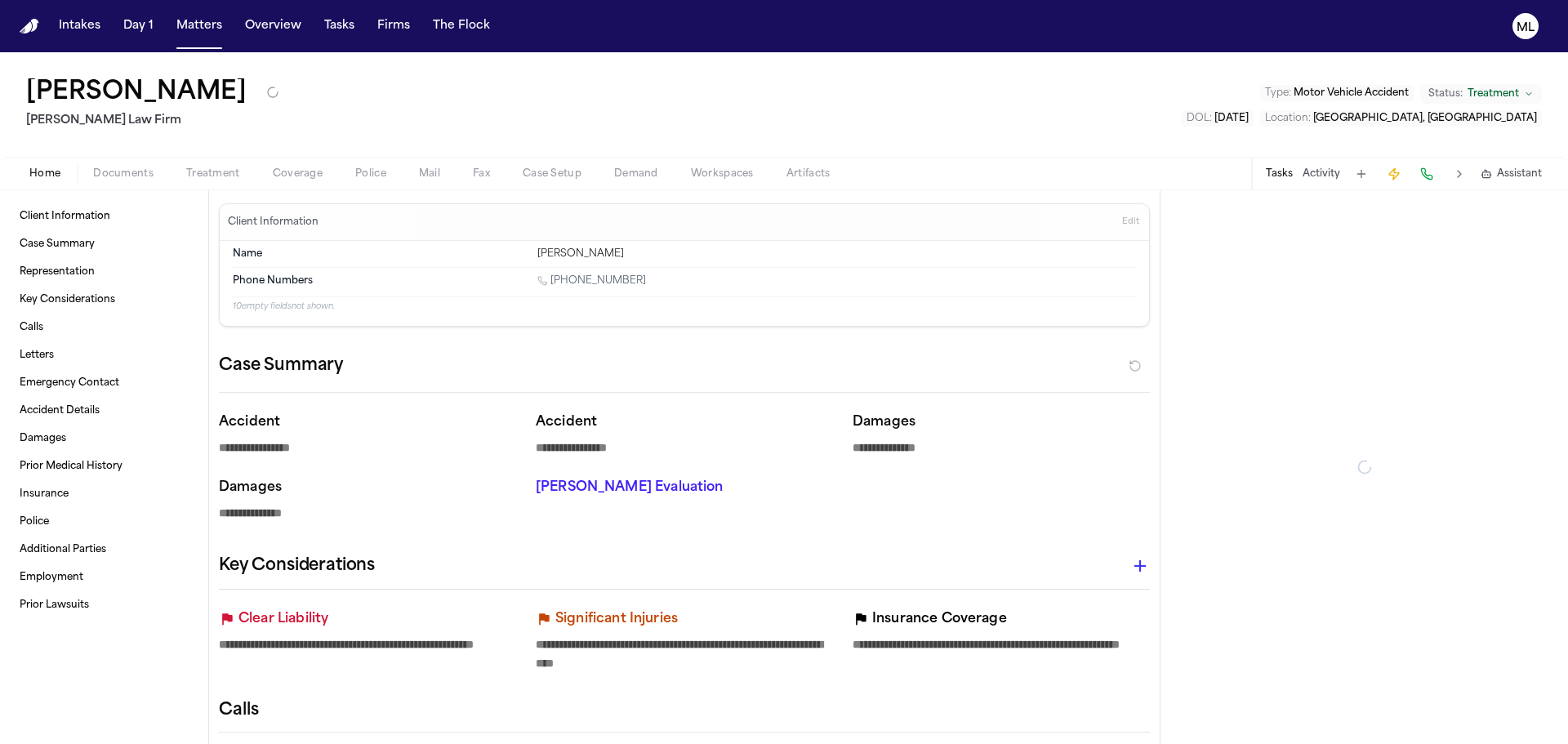
type textarea "*"
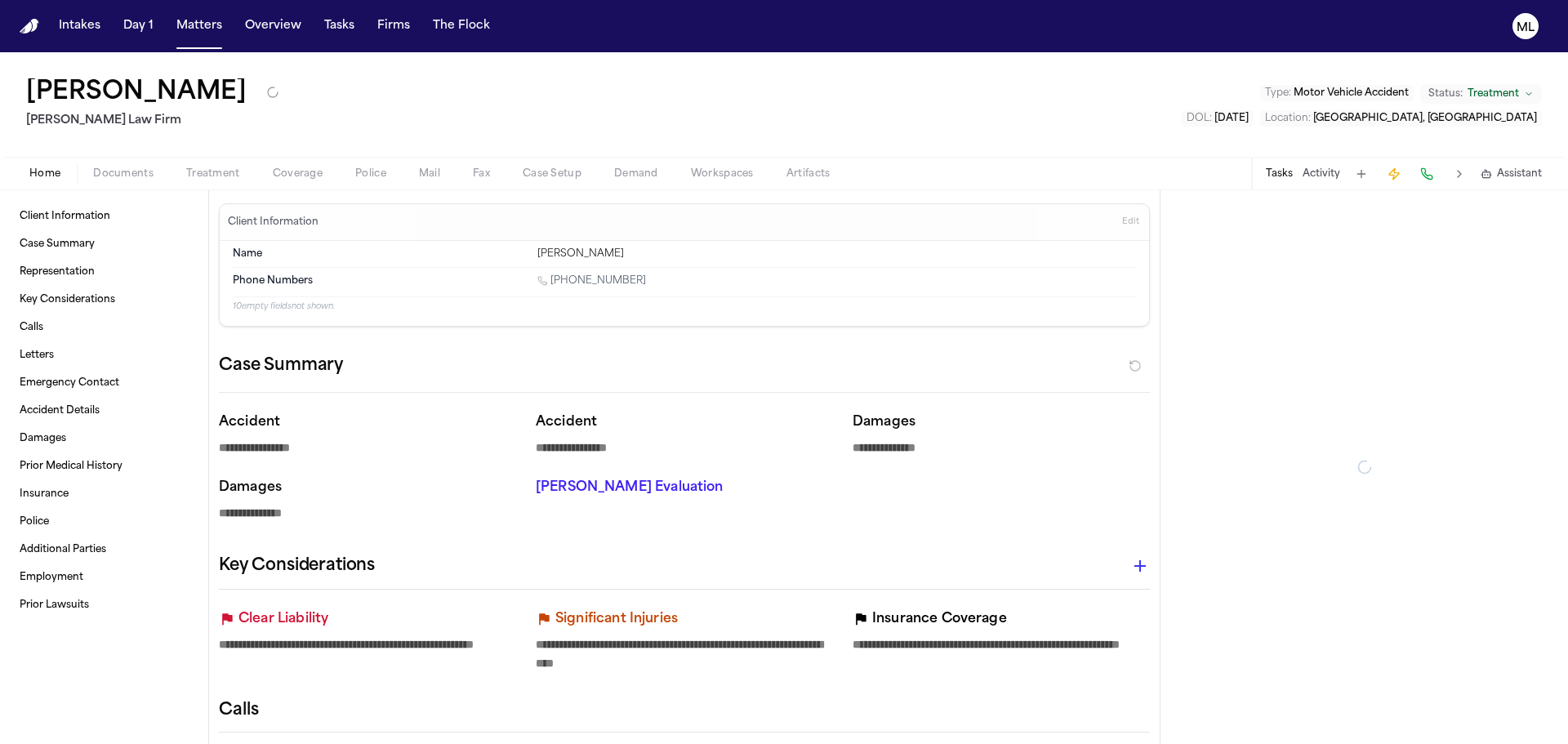
type textarea "*"
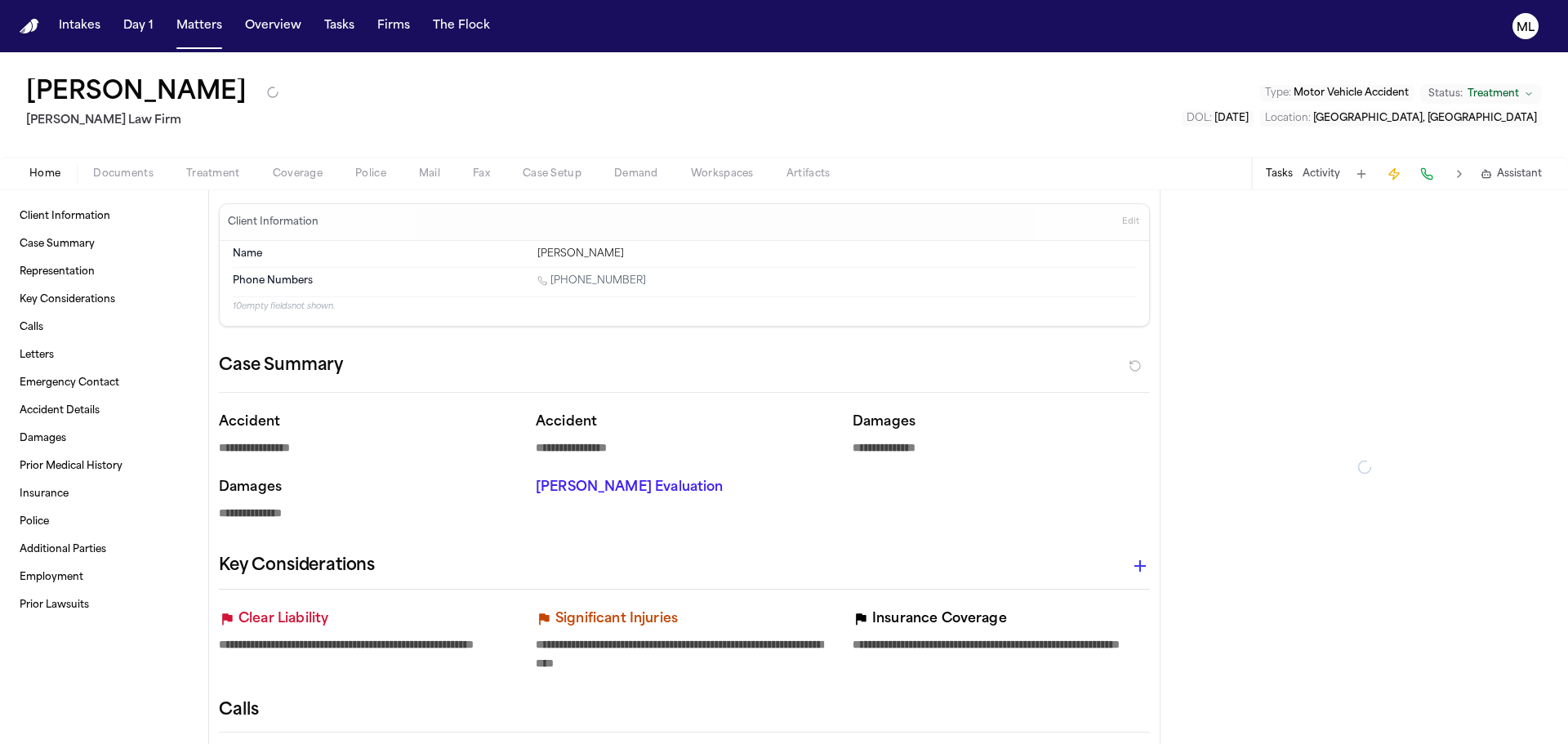
type textarea "*"
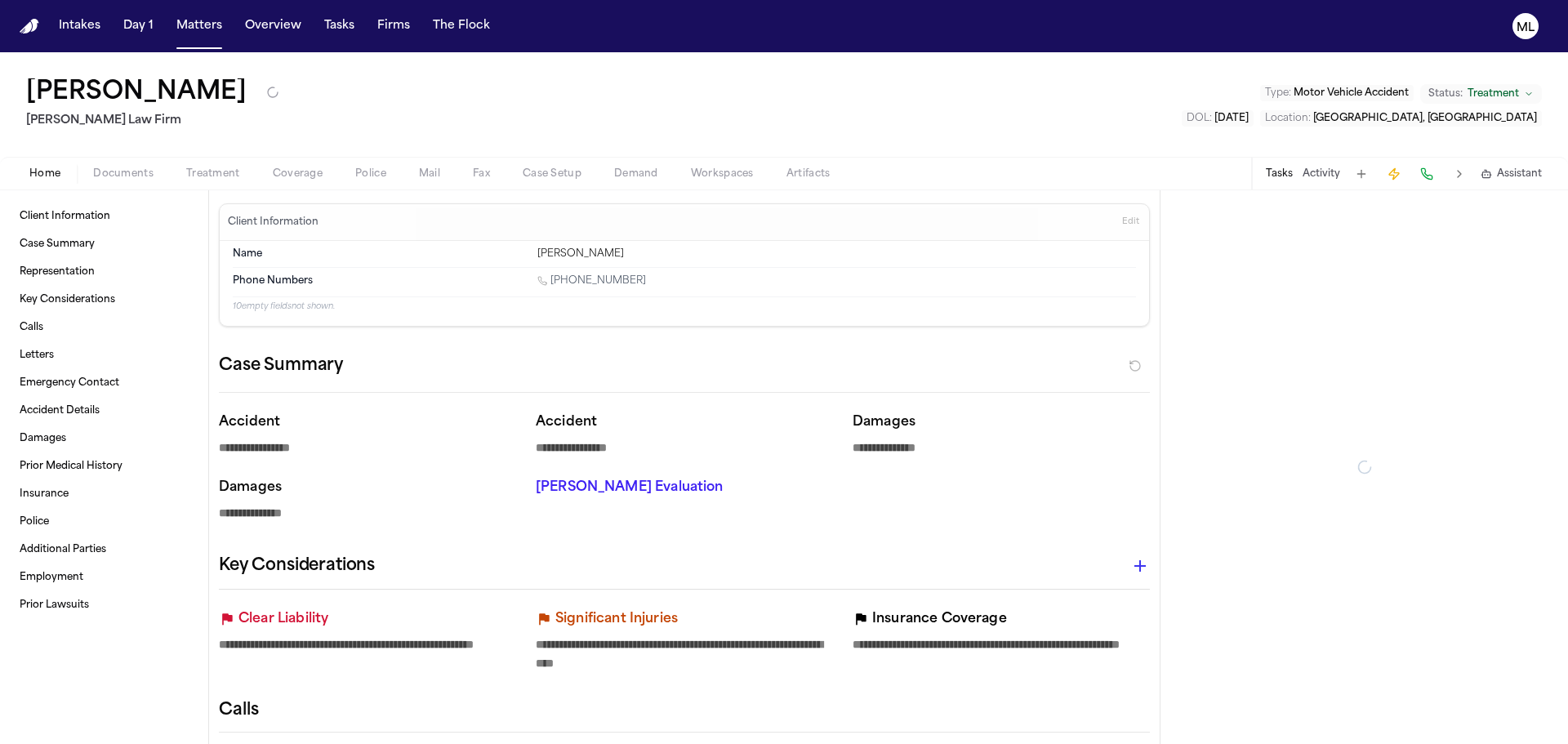
type textarea "*"
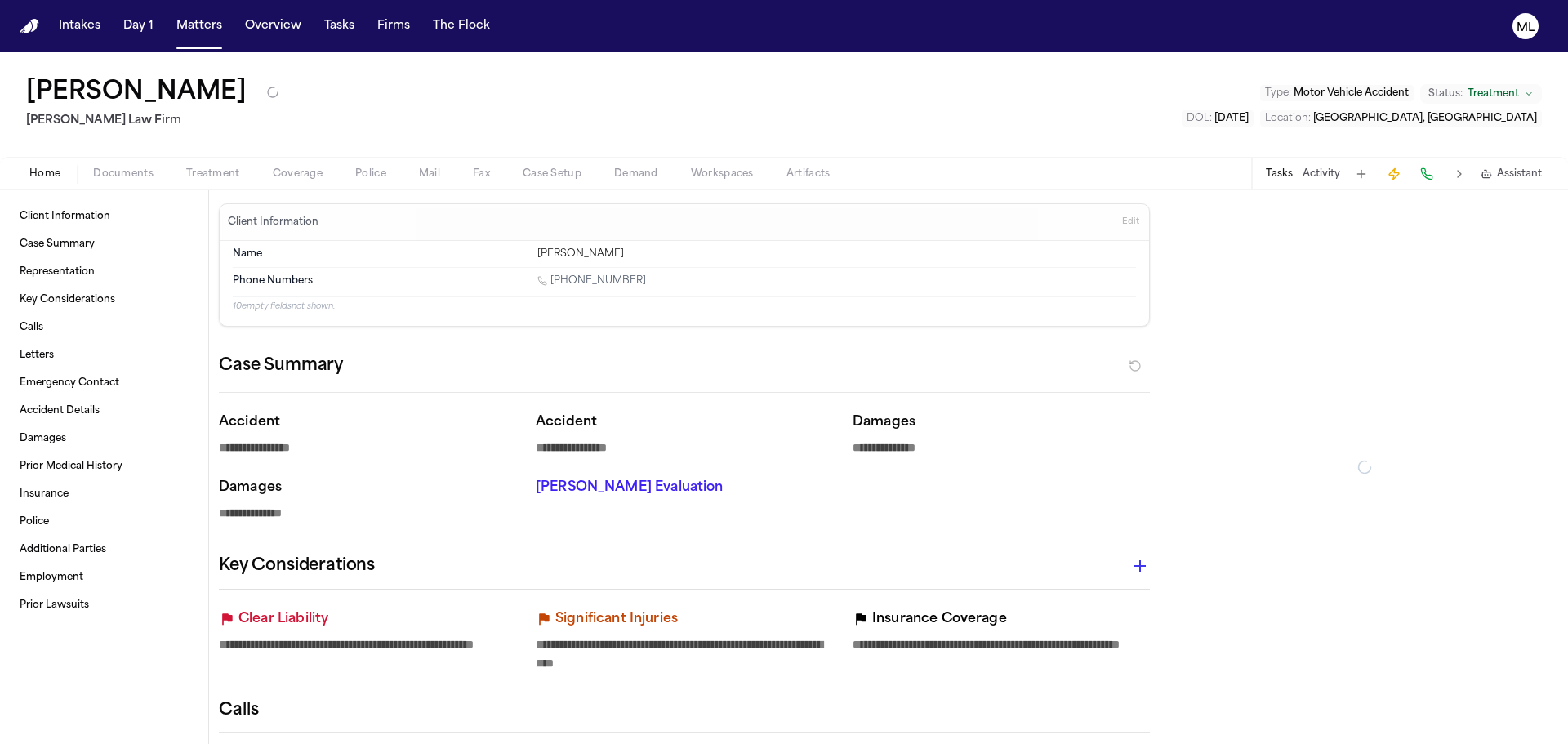
type textarea "*"
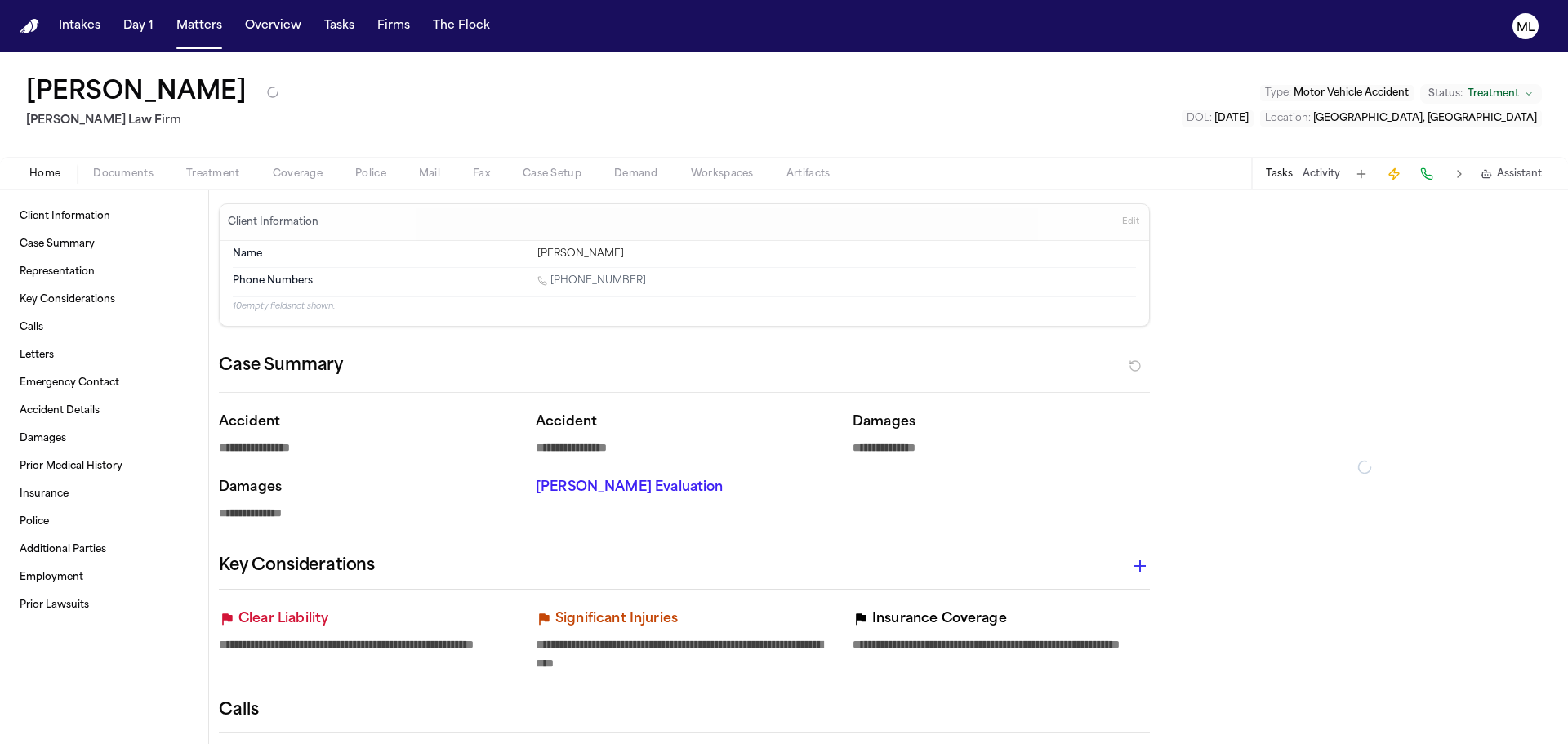
type textarea "*"
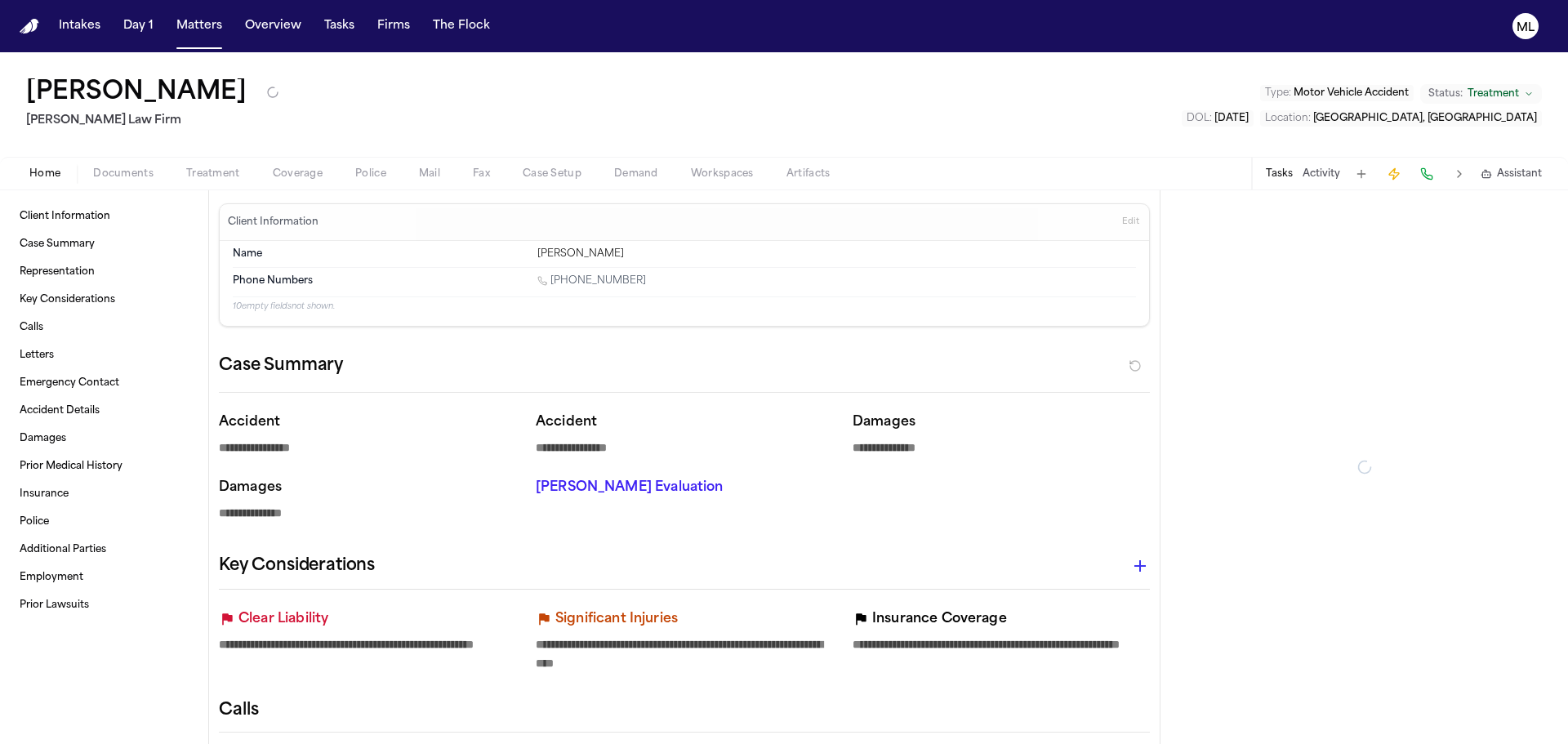
type textarea "*"
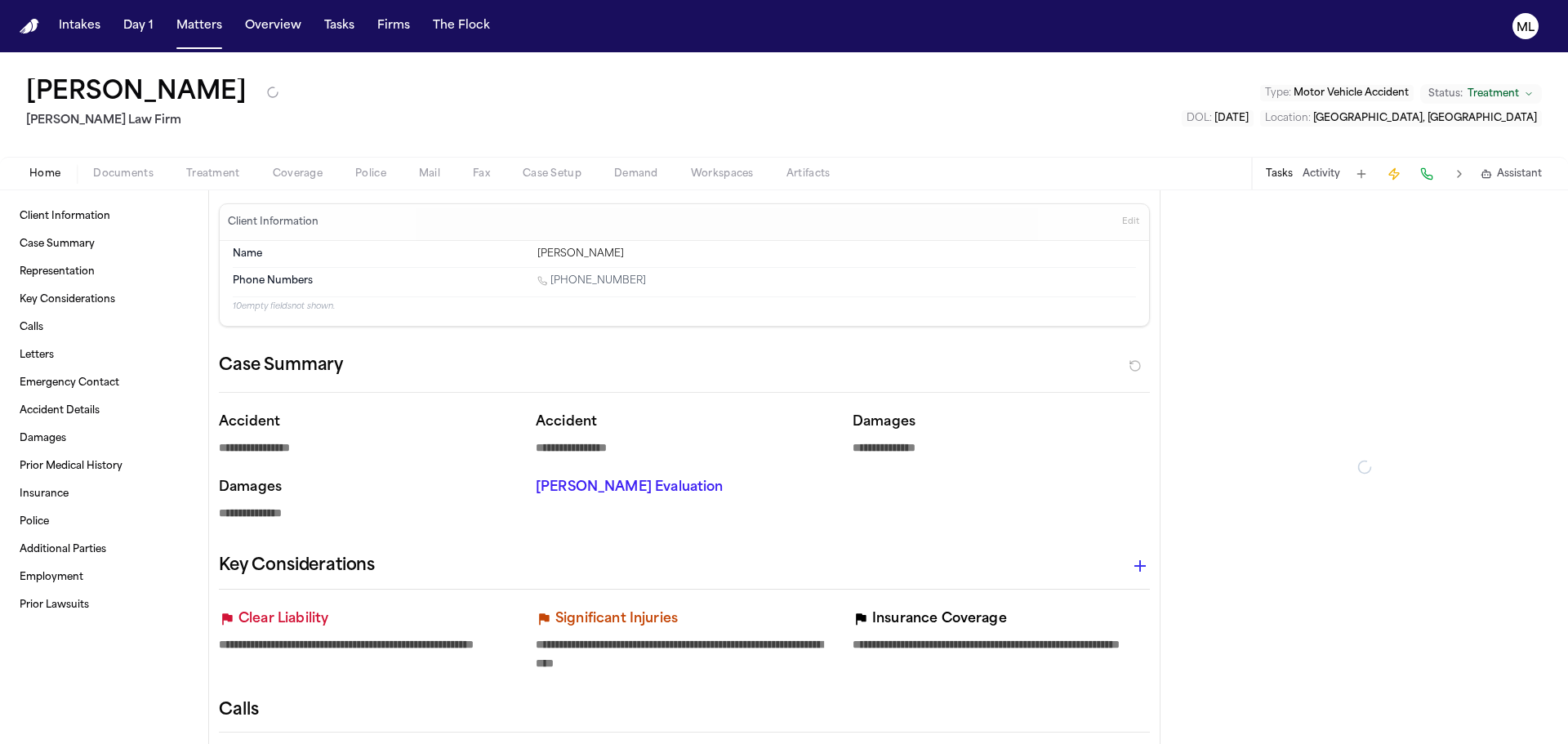
type textarea "*"
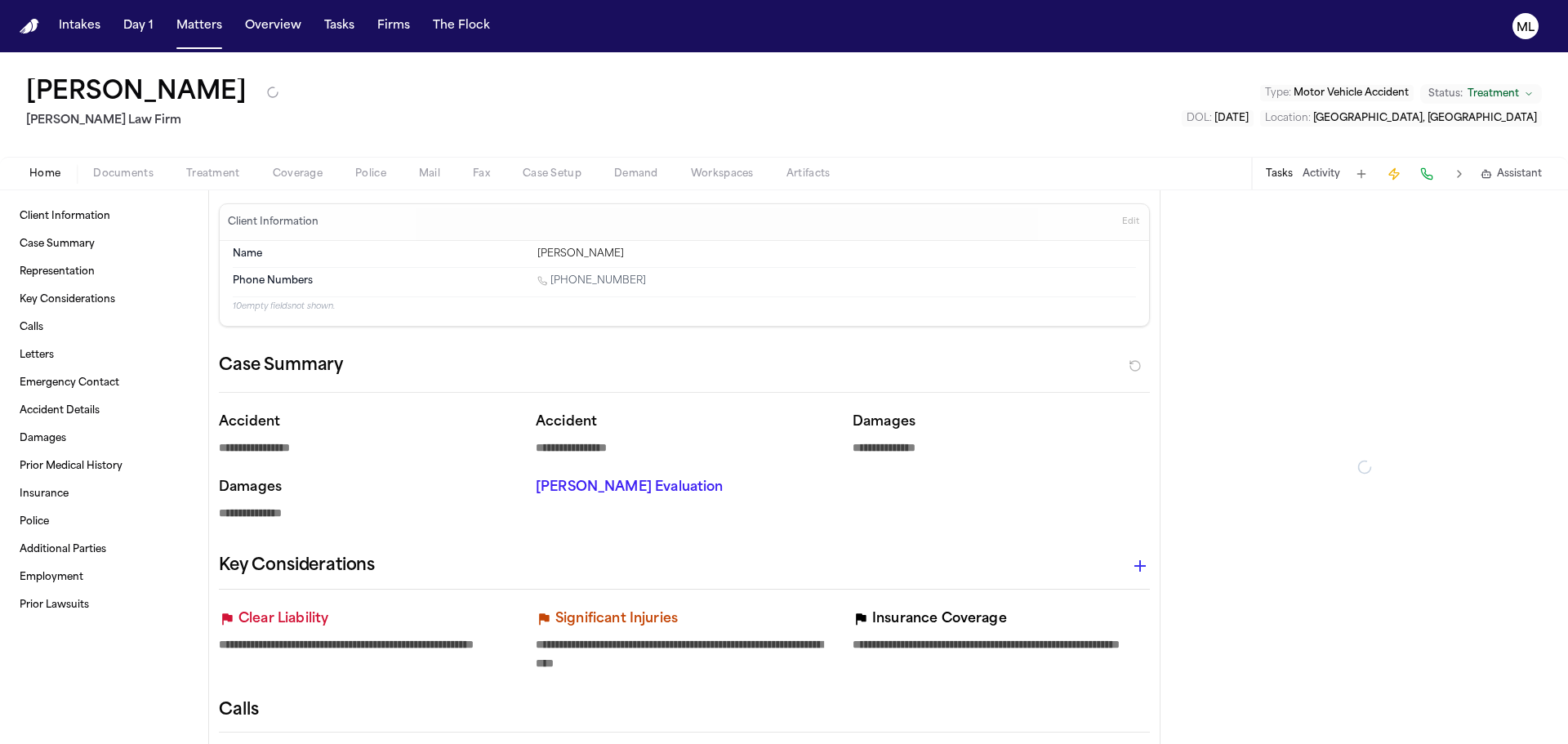
type textarea "*"
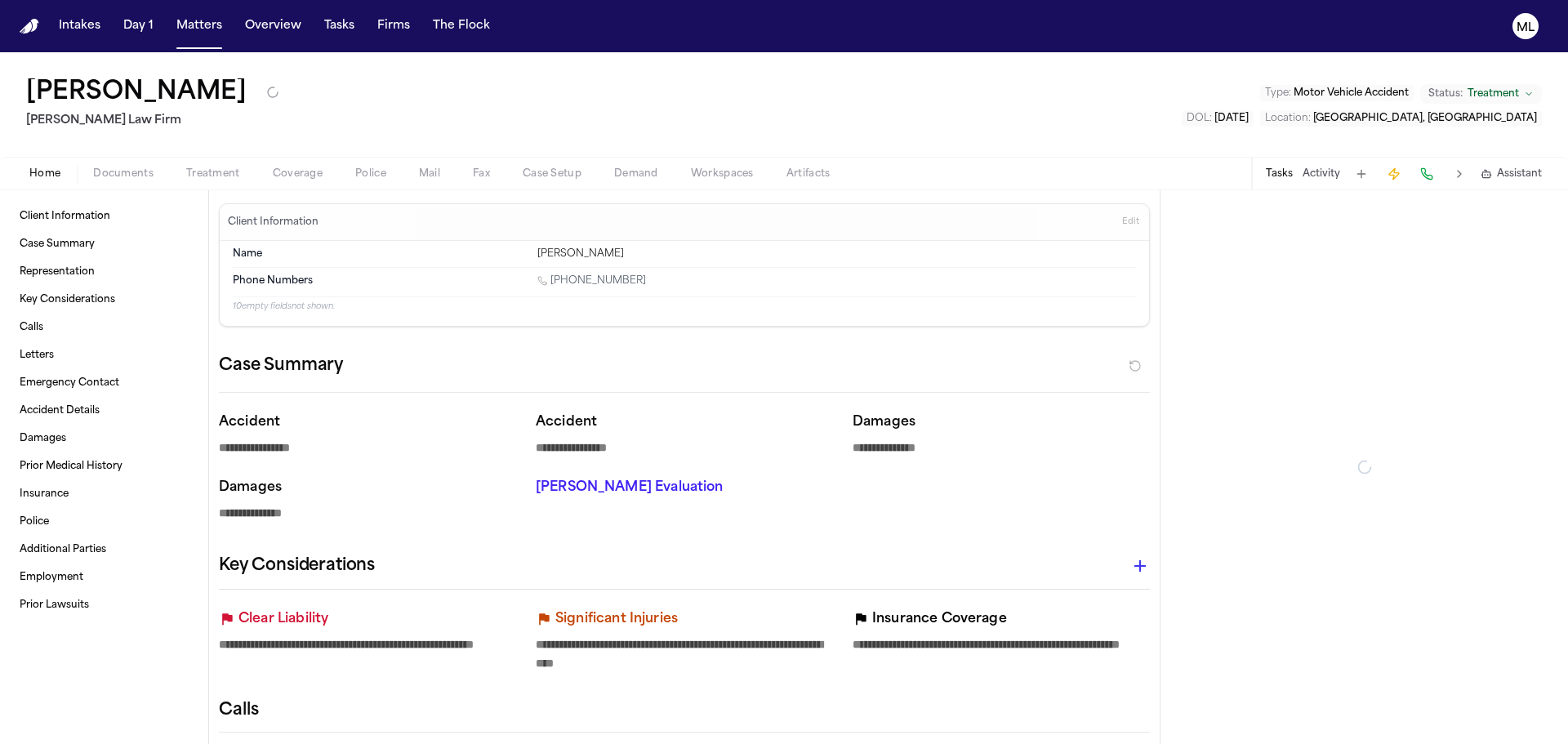
type textarea "*"
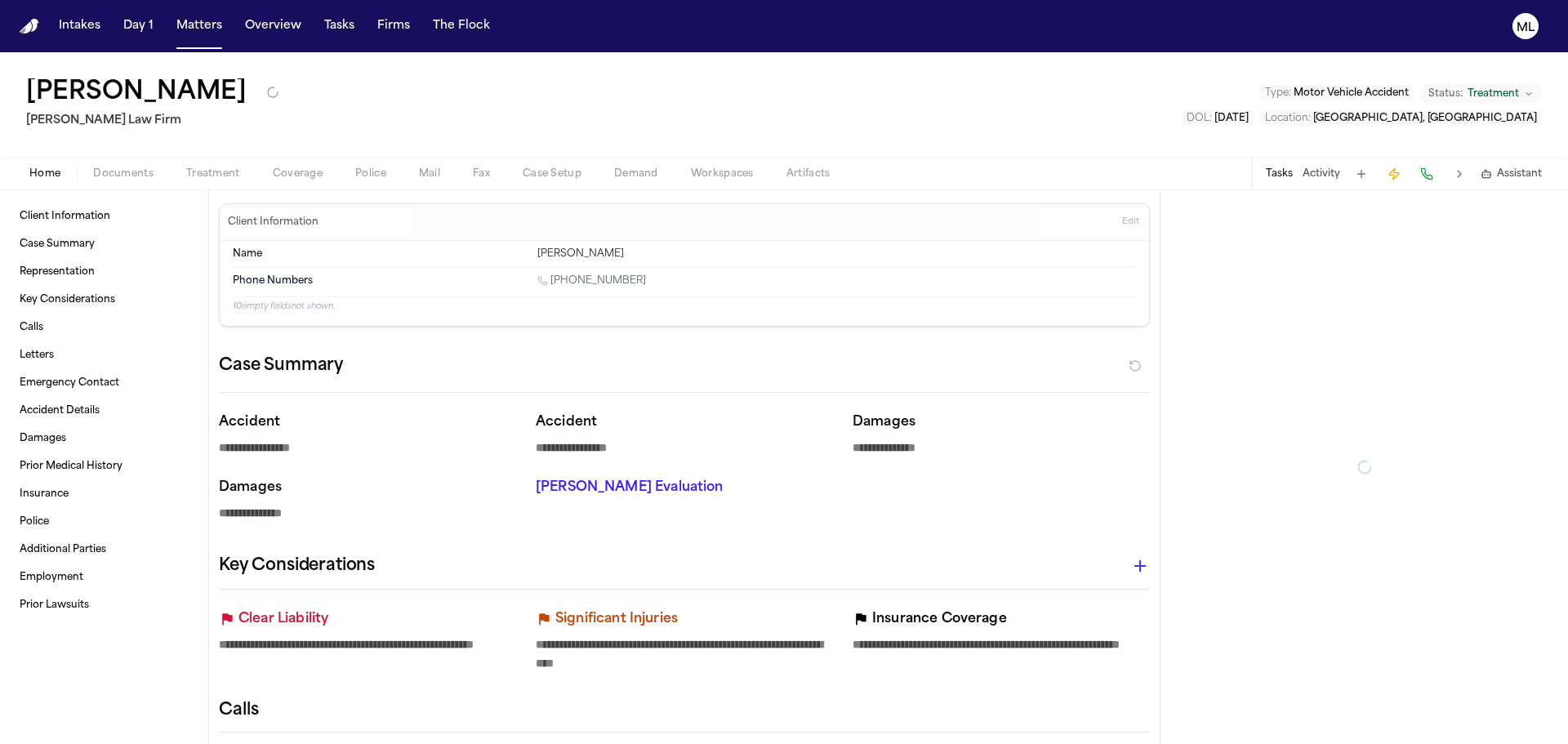
type textarea "*"
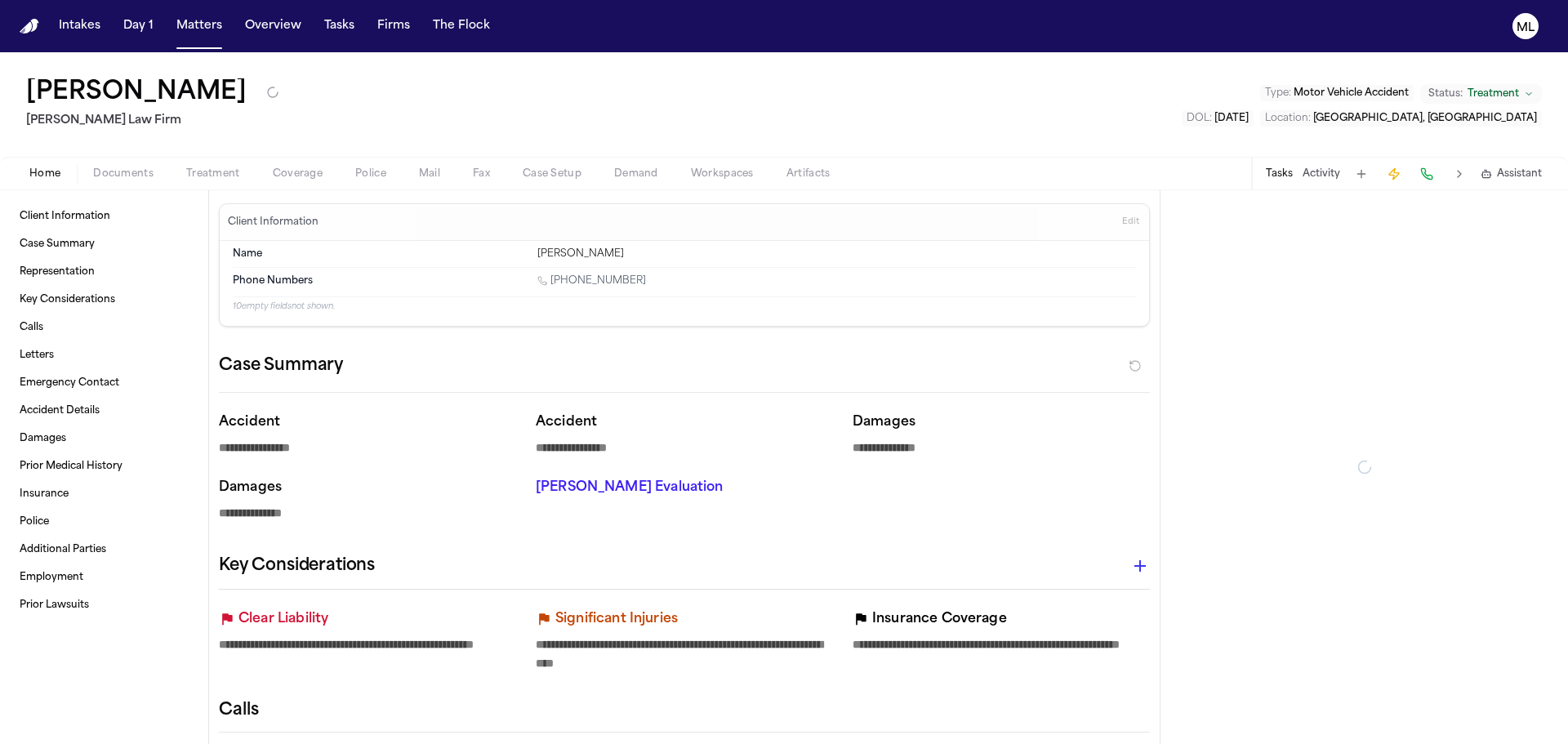
type textarea "*"
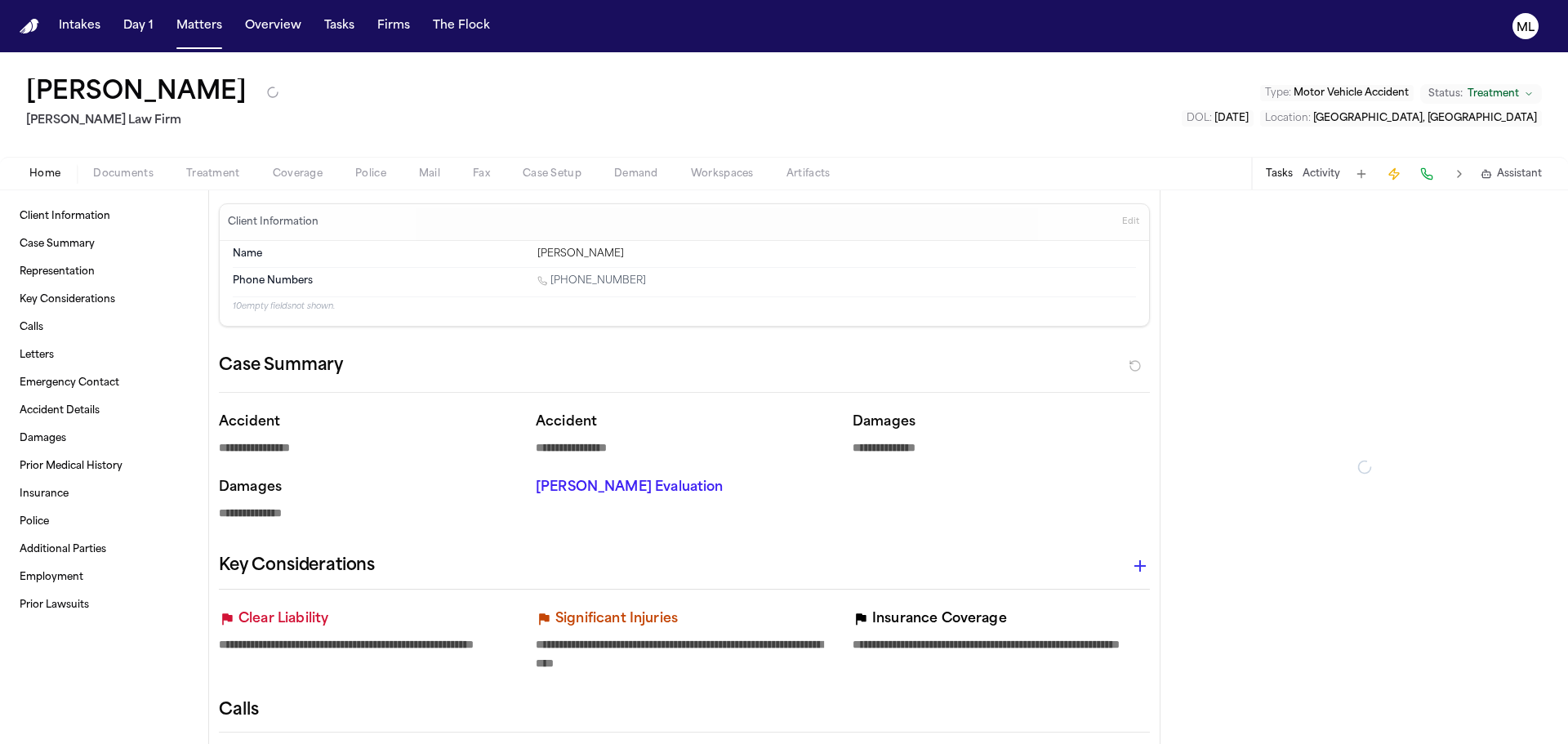
type textarea "*"
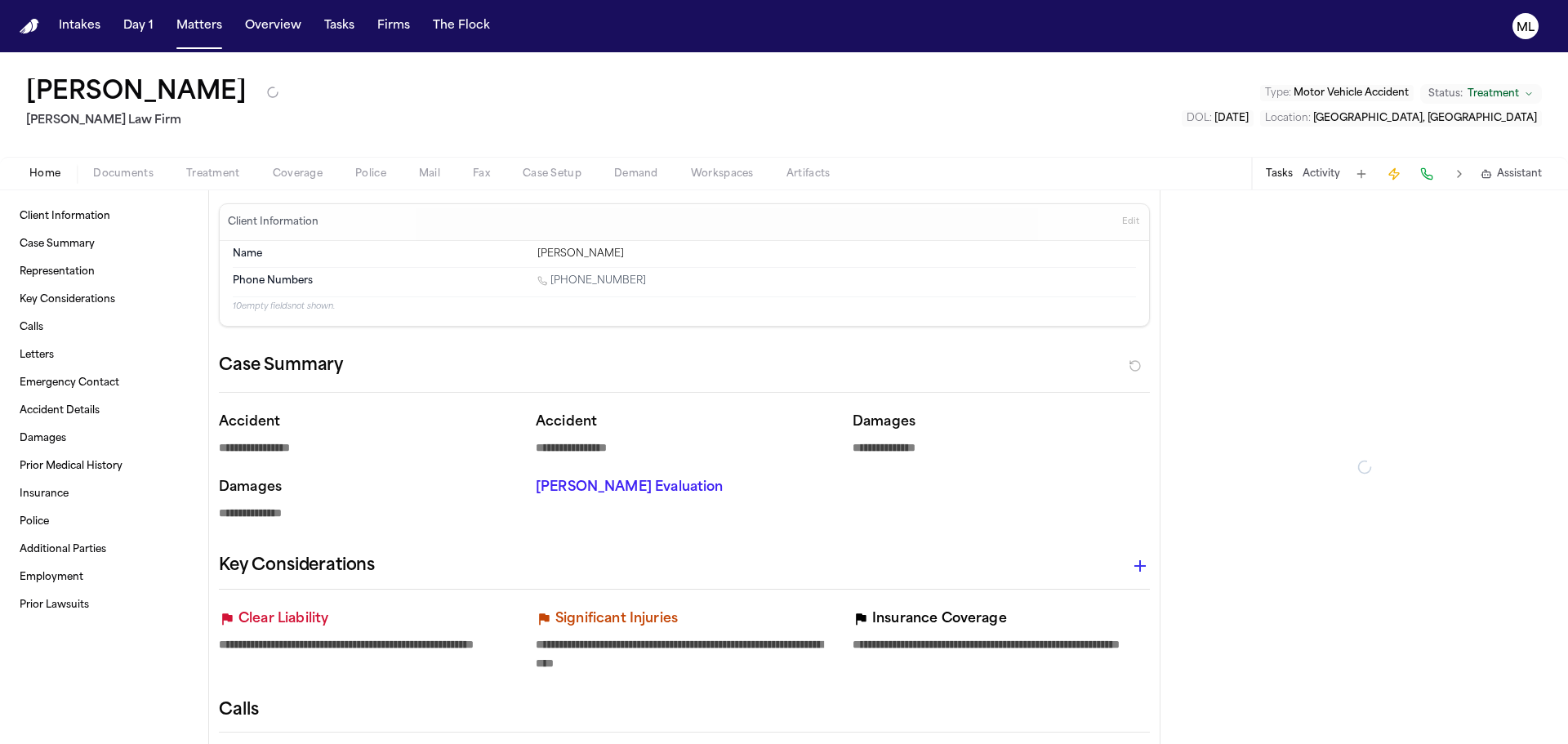
type textarea "*"
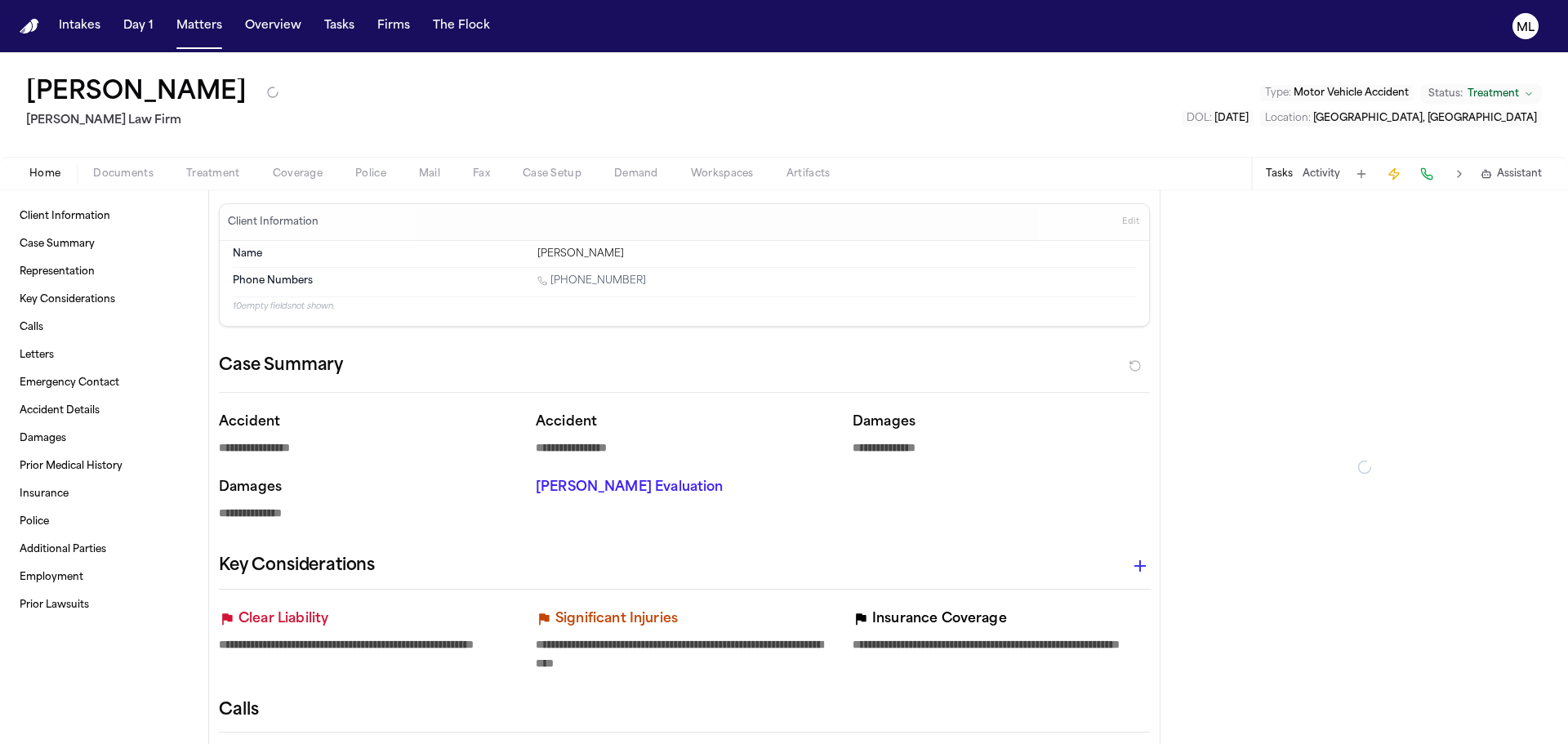
type textarea "*"
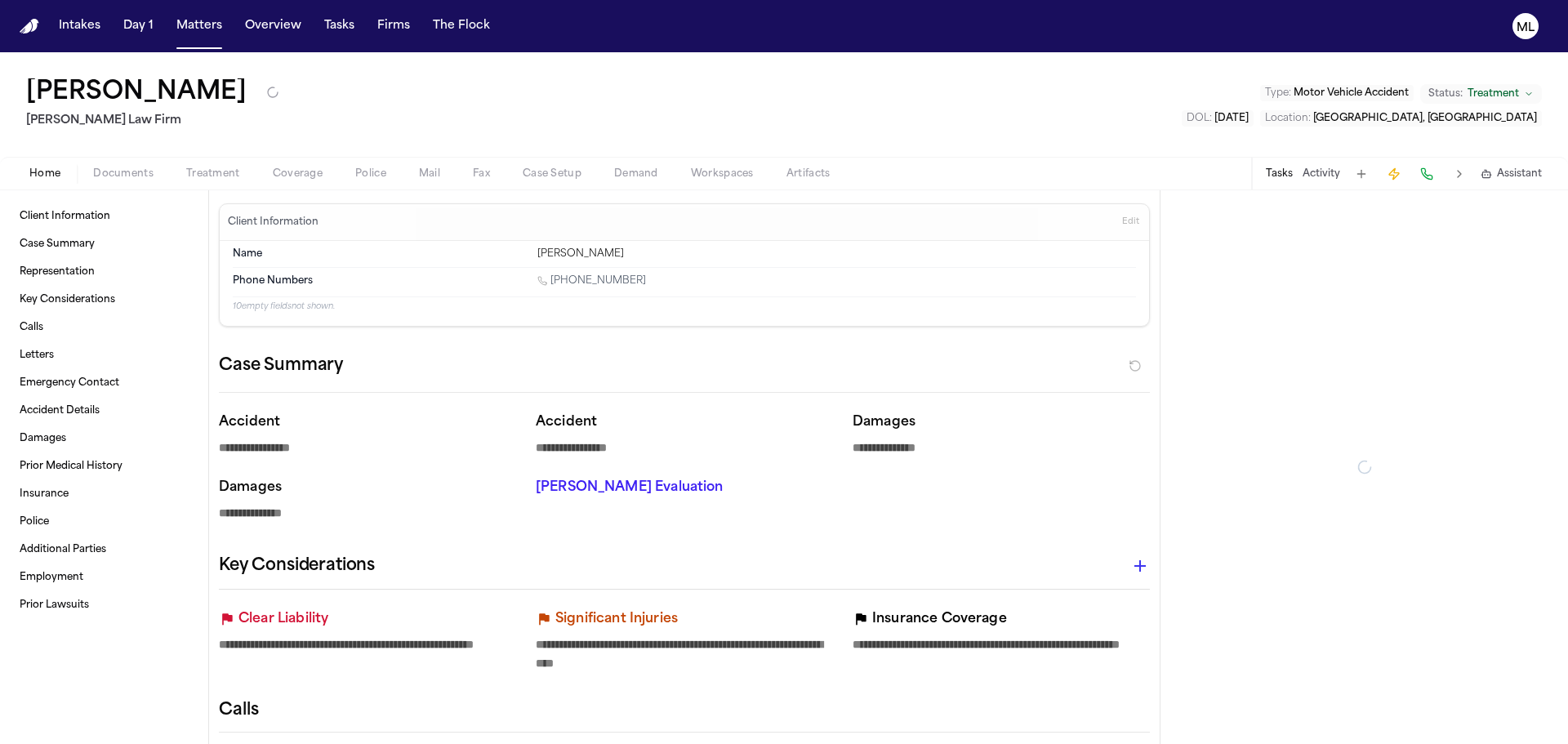
type textarea "*"
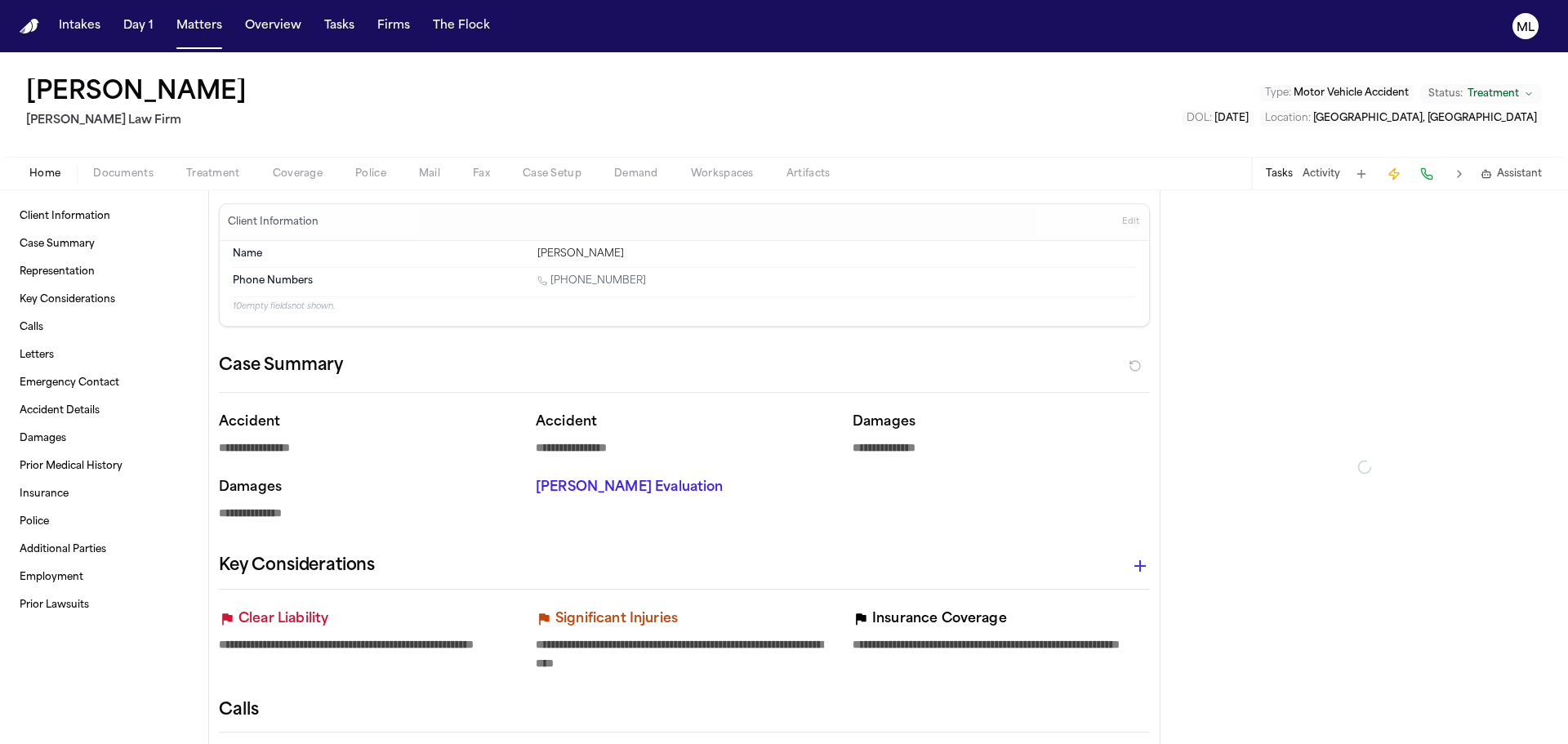
type textarea "*"
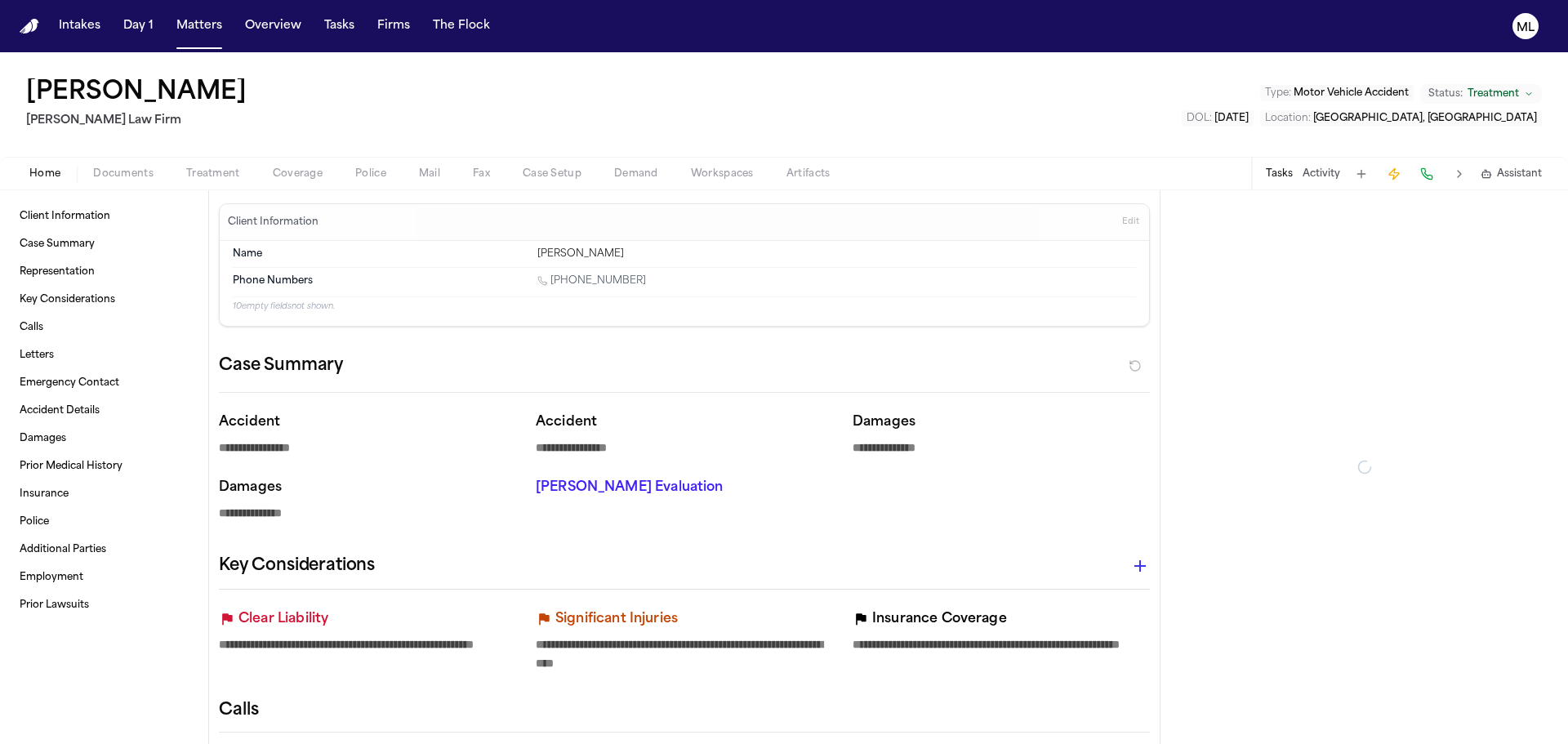
type textarea "*"
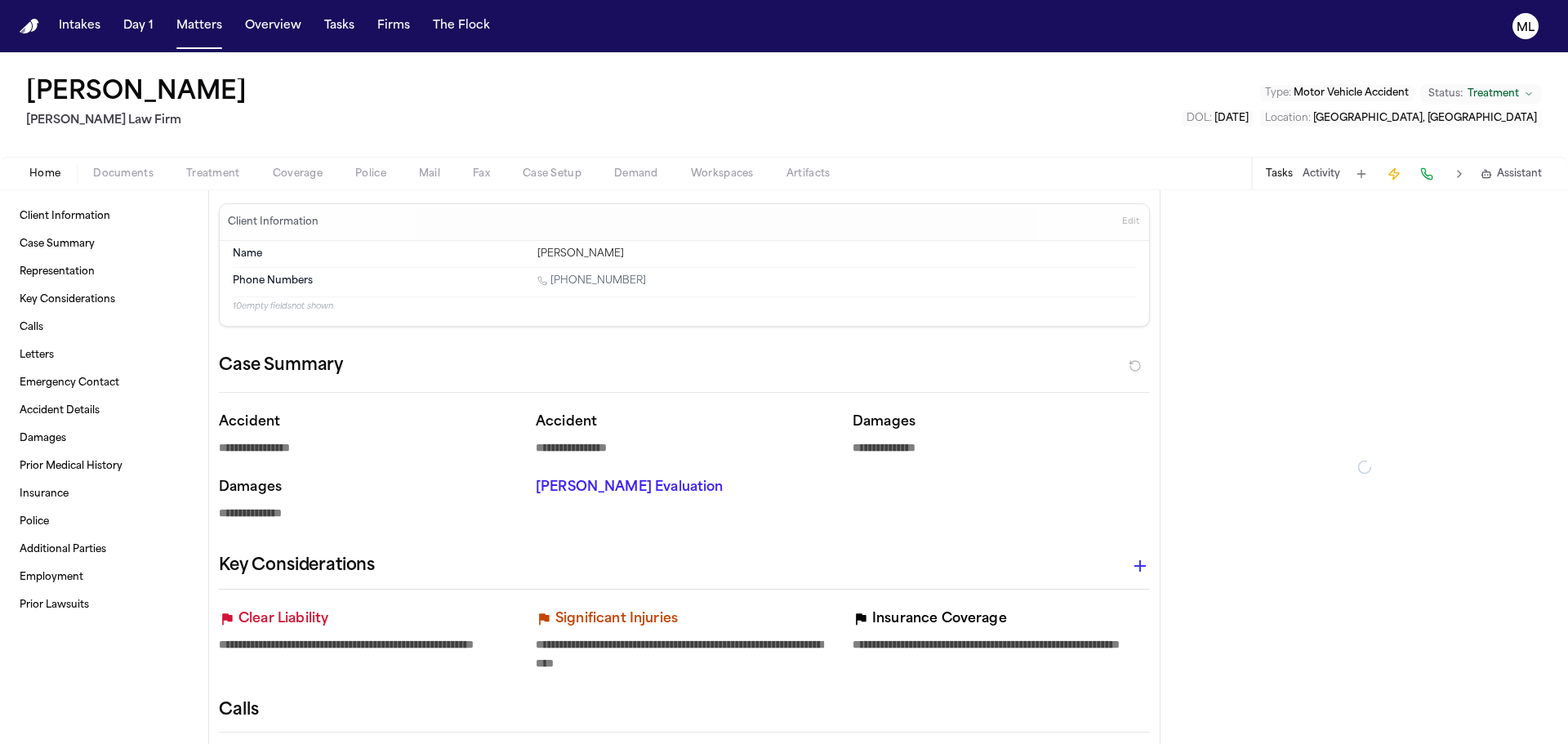
type textarea "*"
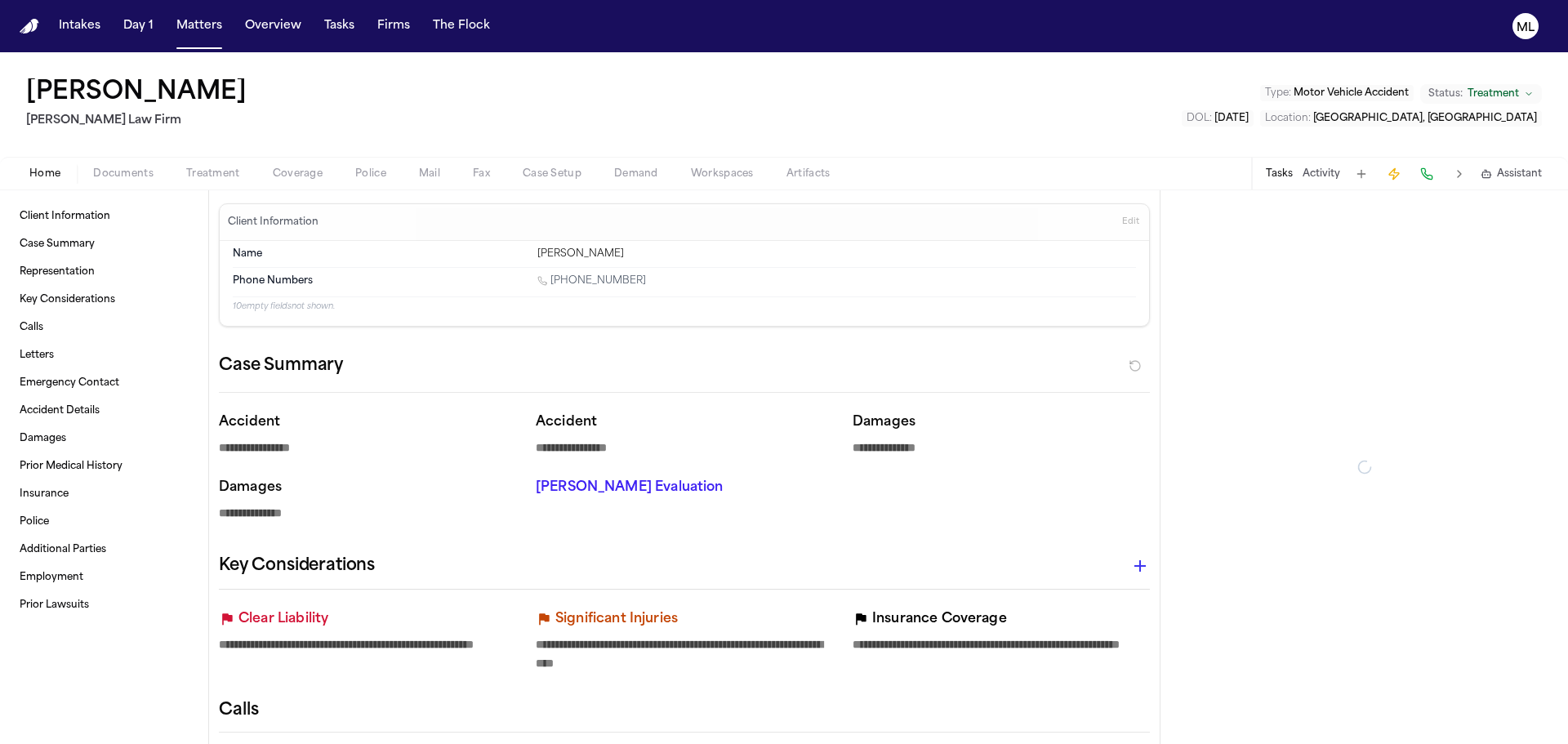
type textarea "*"
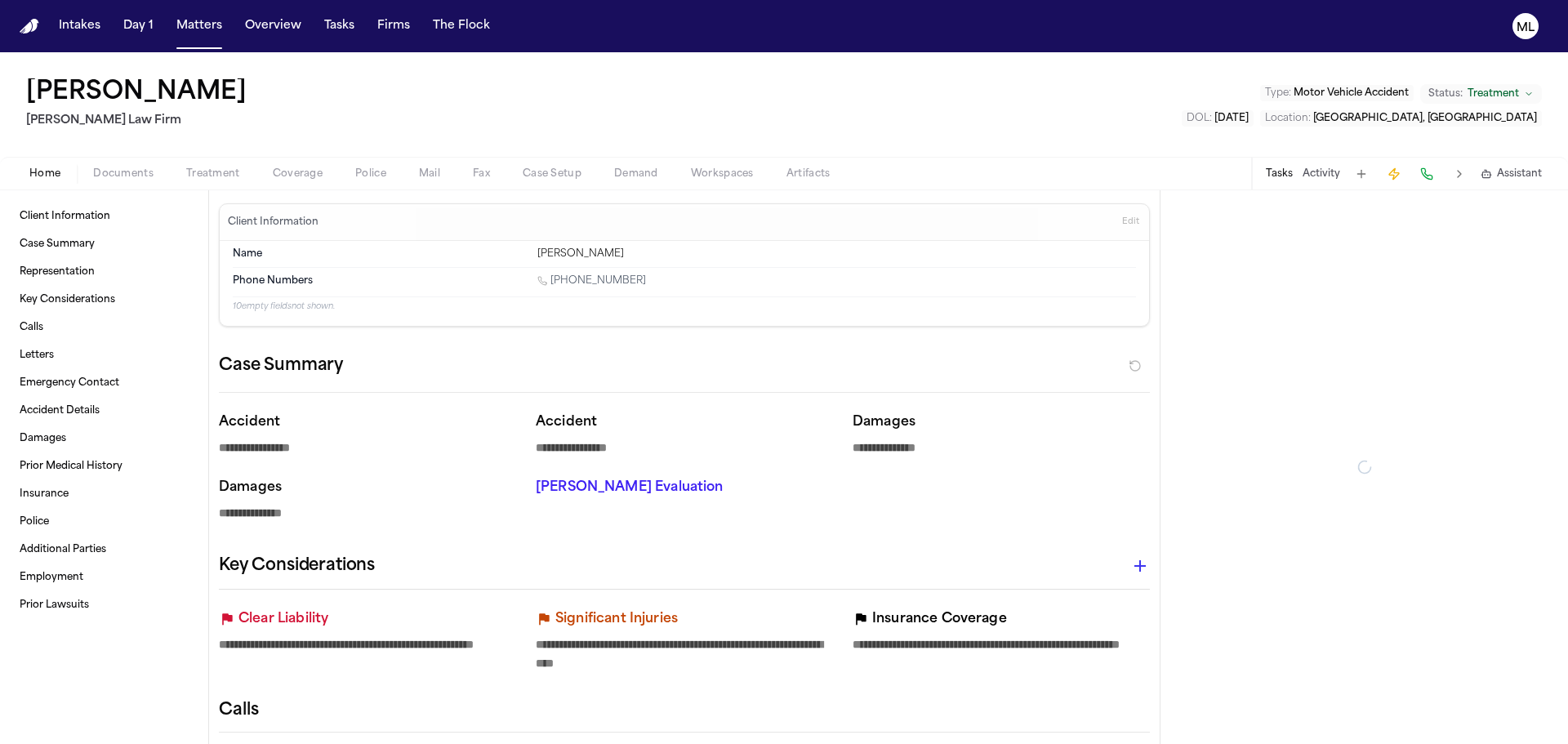
type textarea "*"
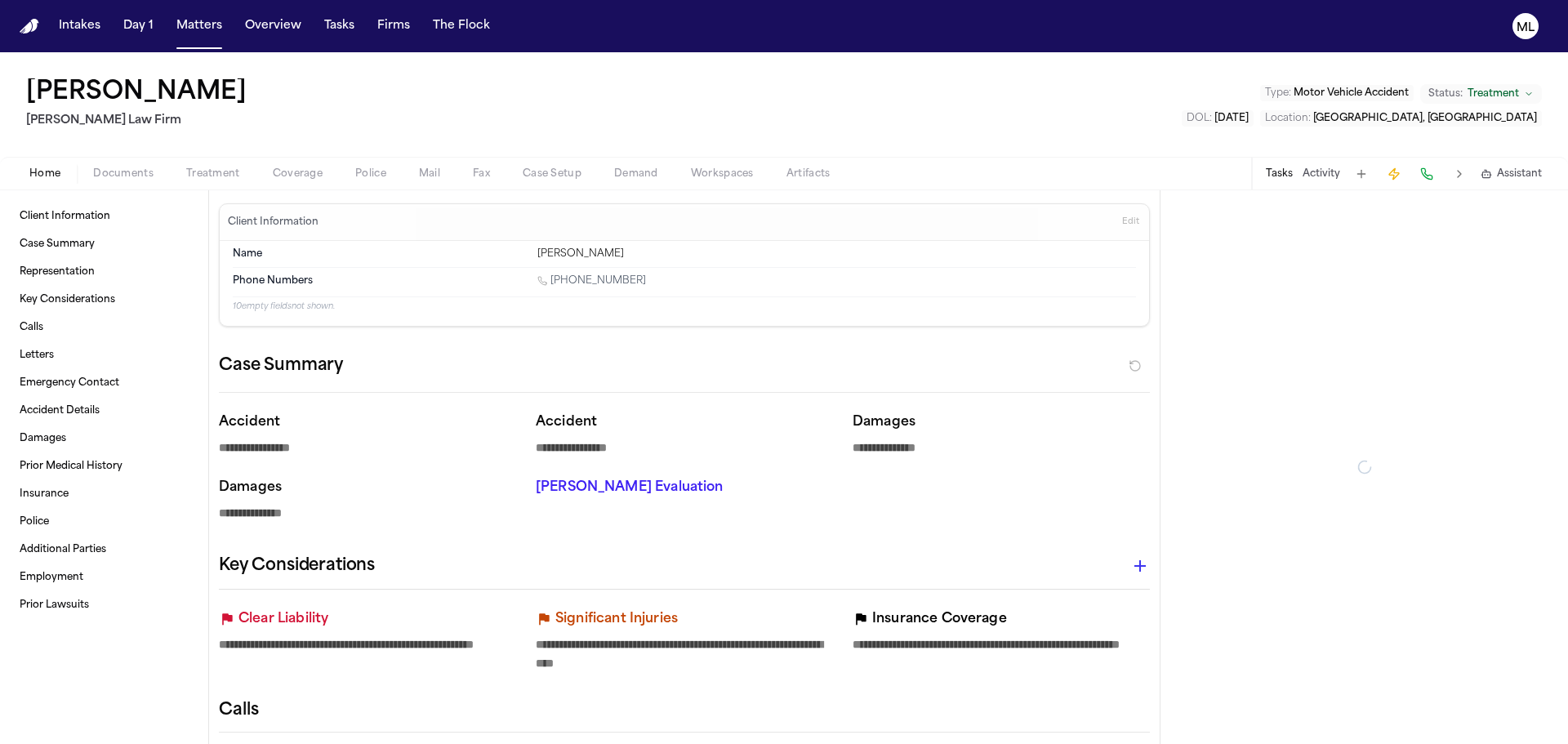
type textarea "*"
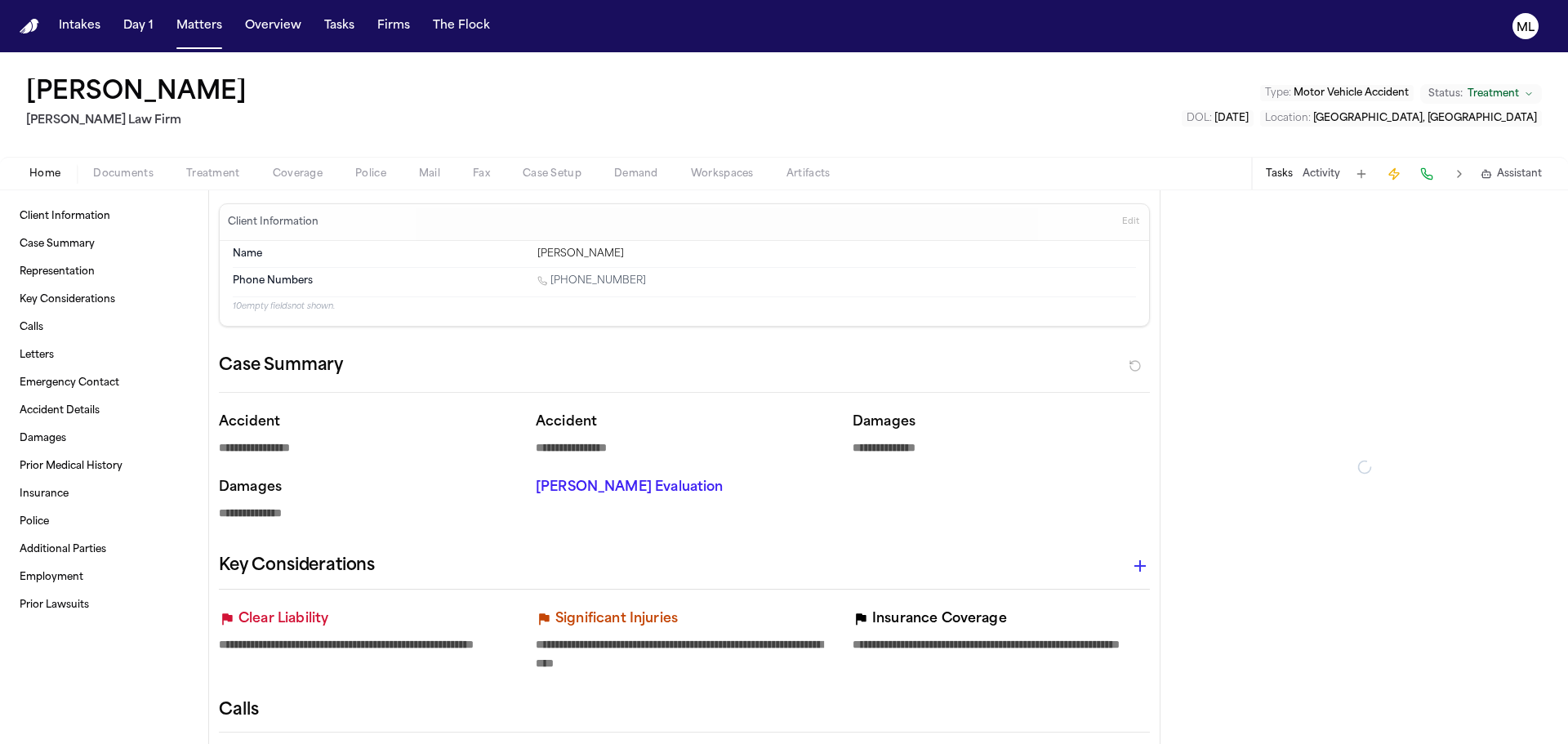
type textarea "*"
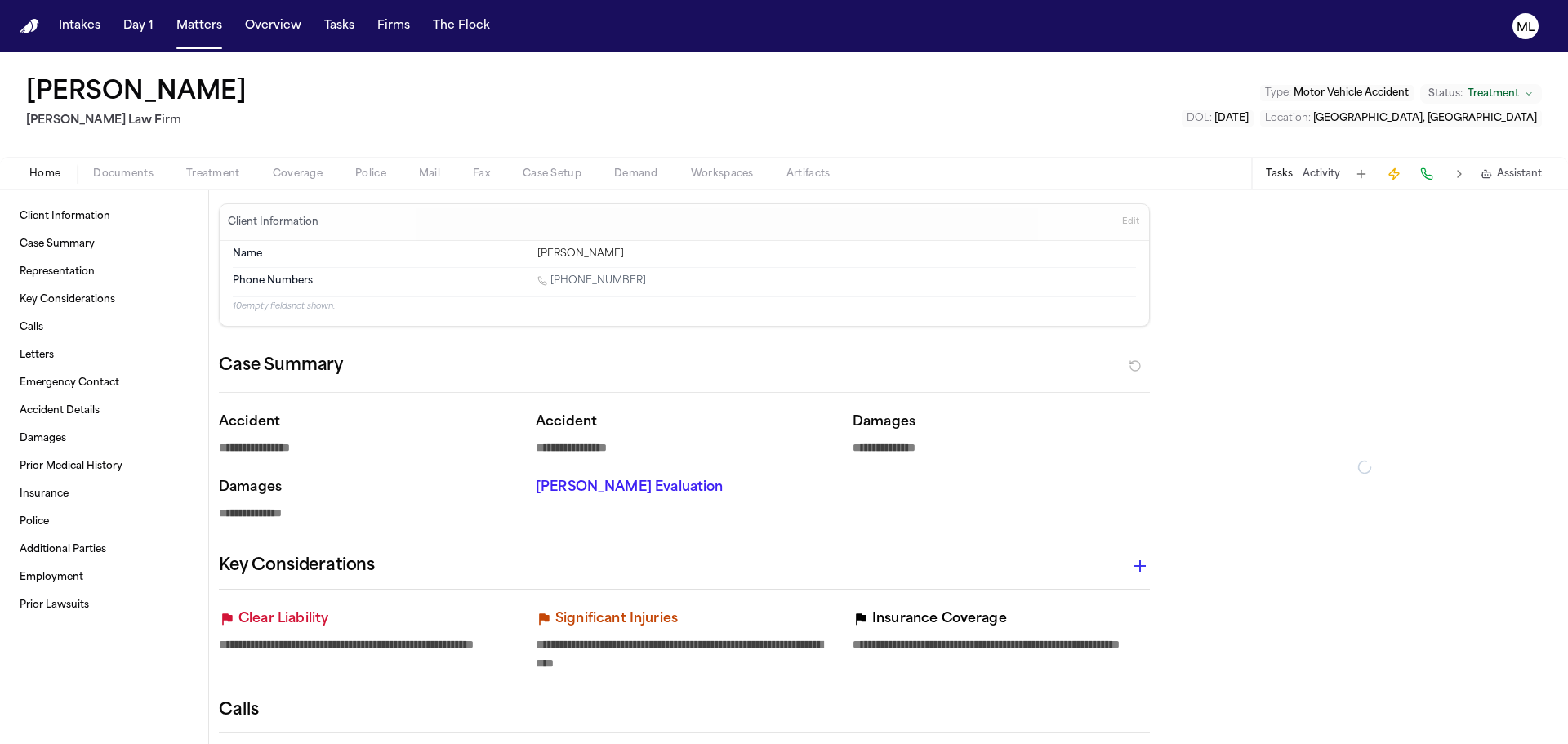
type textarea "*"
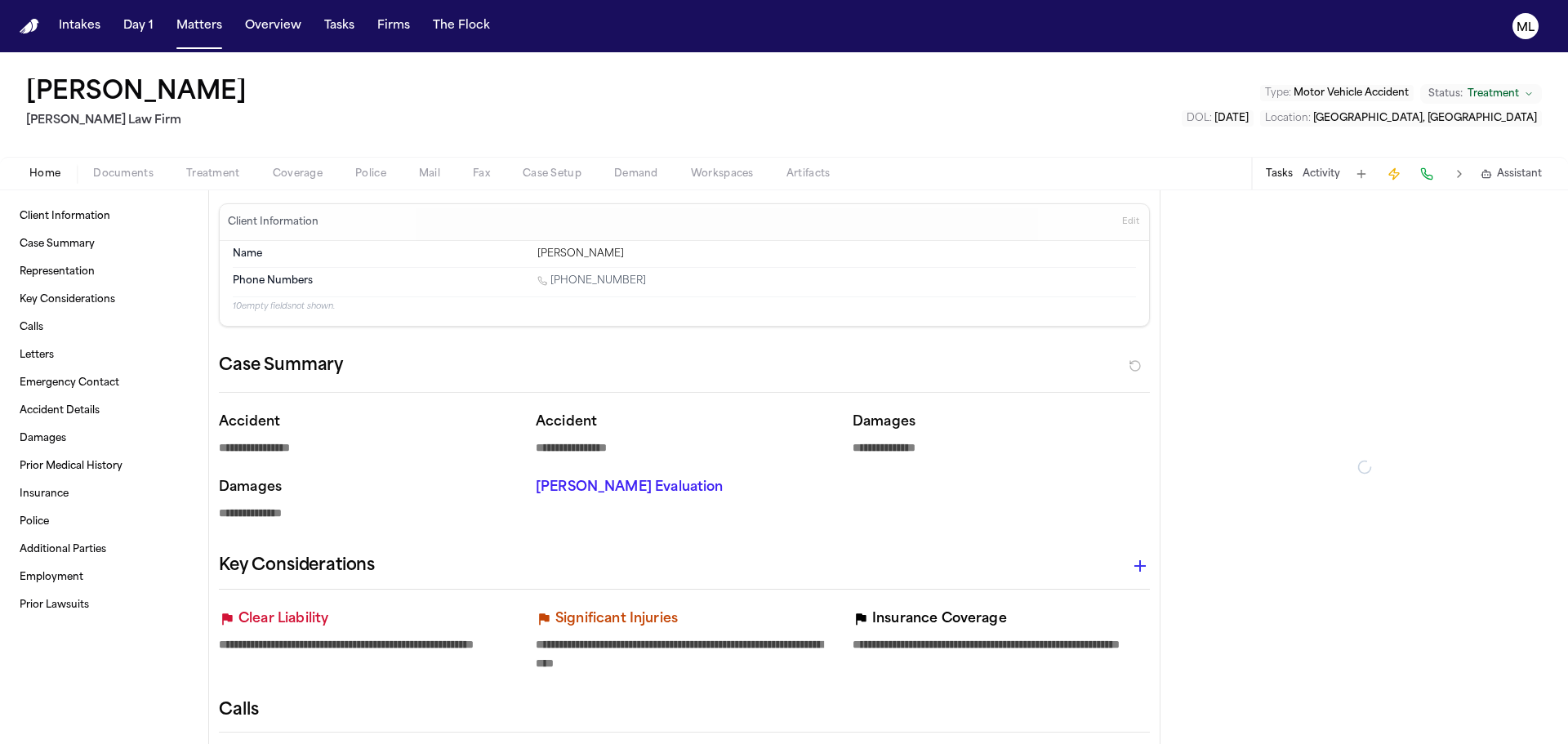
type textarea "*"
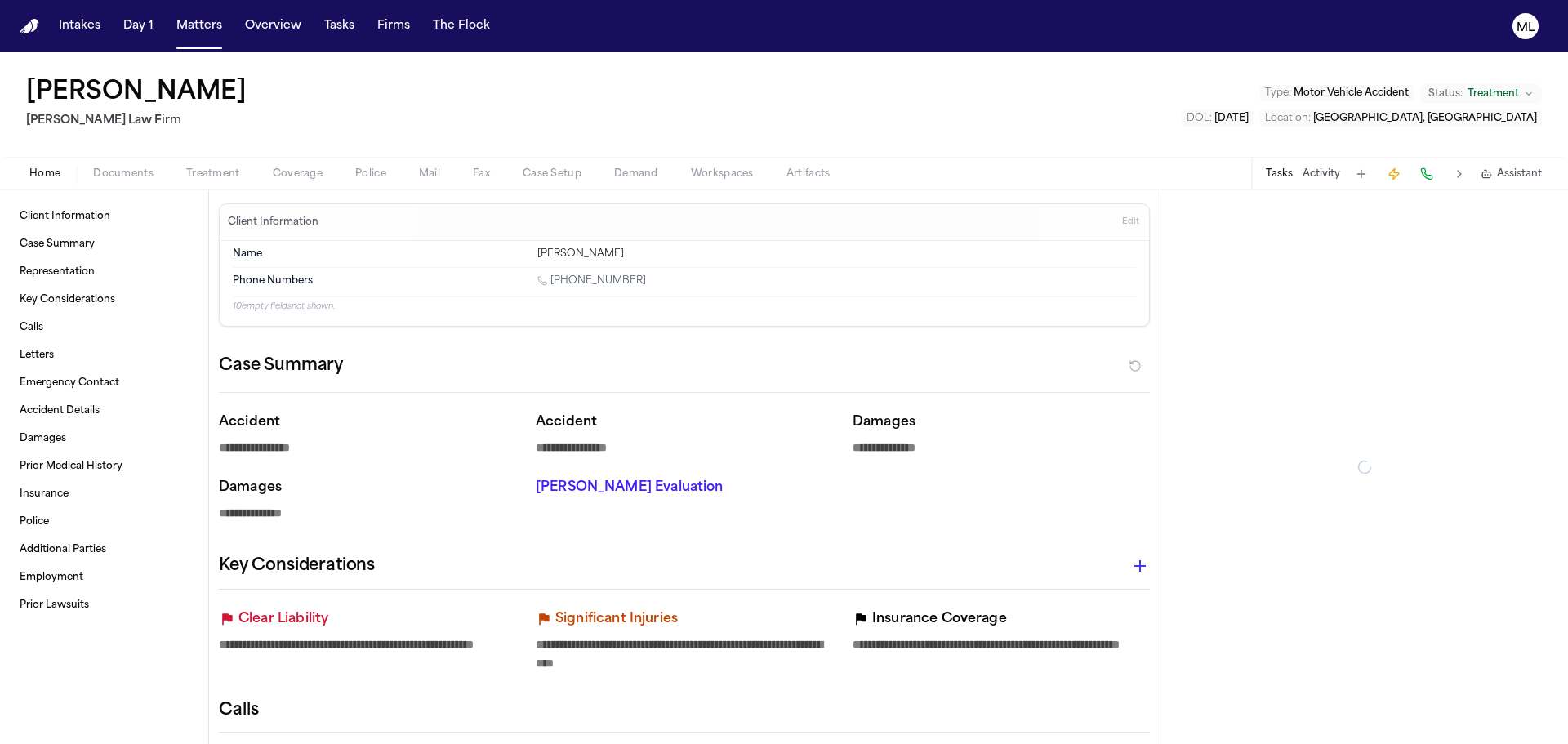
type textarea "*"
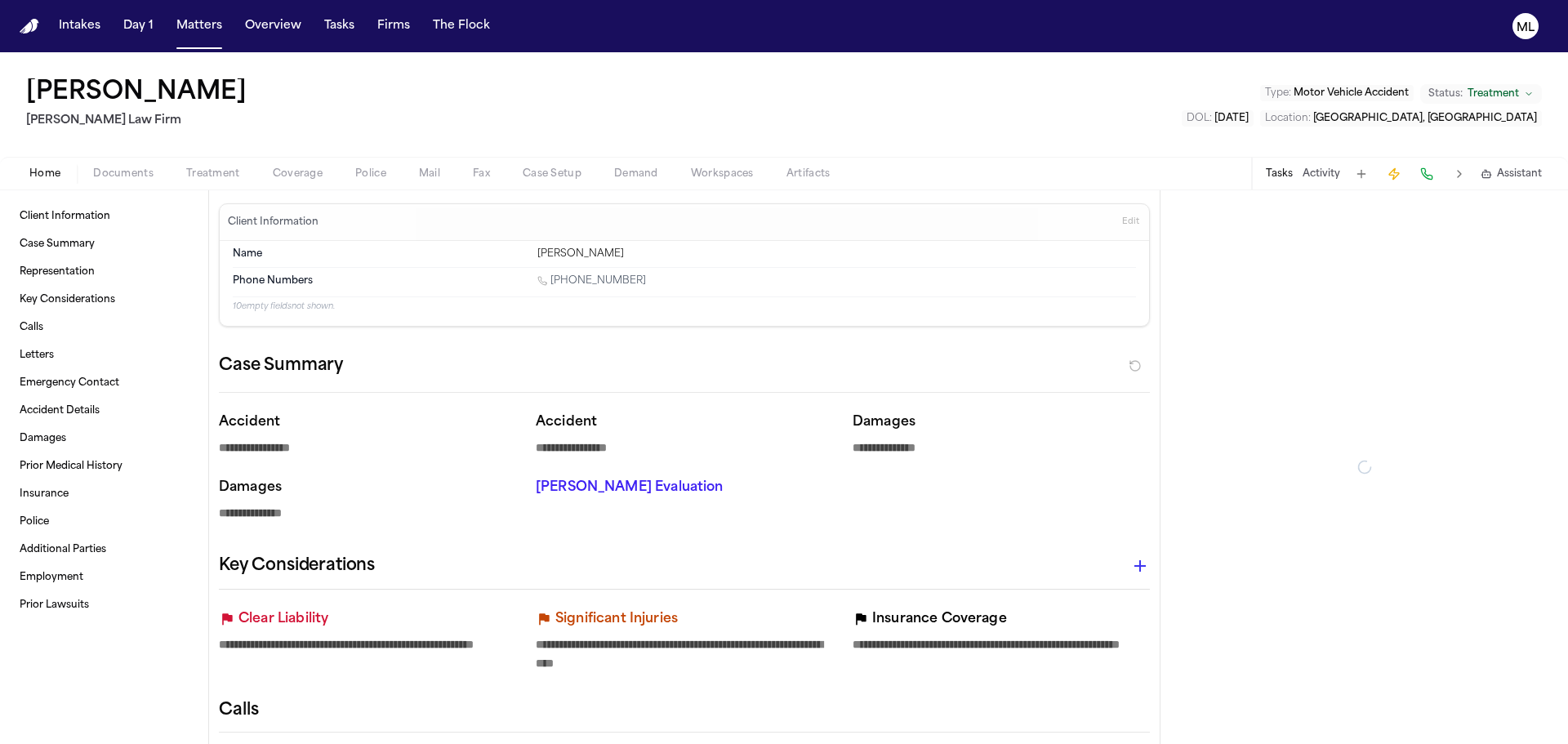
type textarea "*"
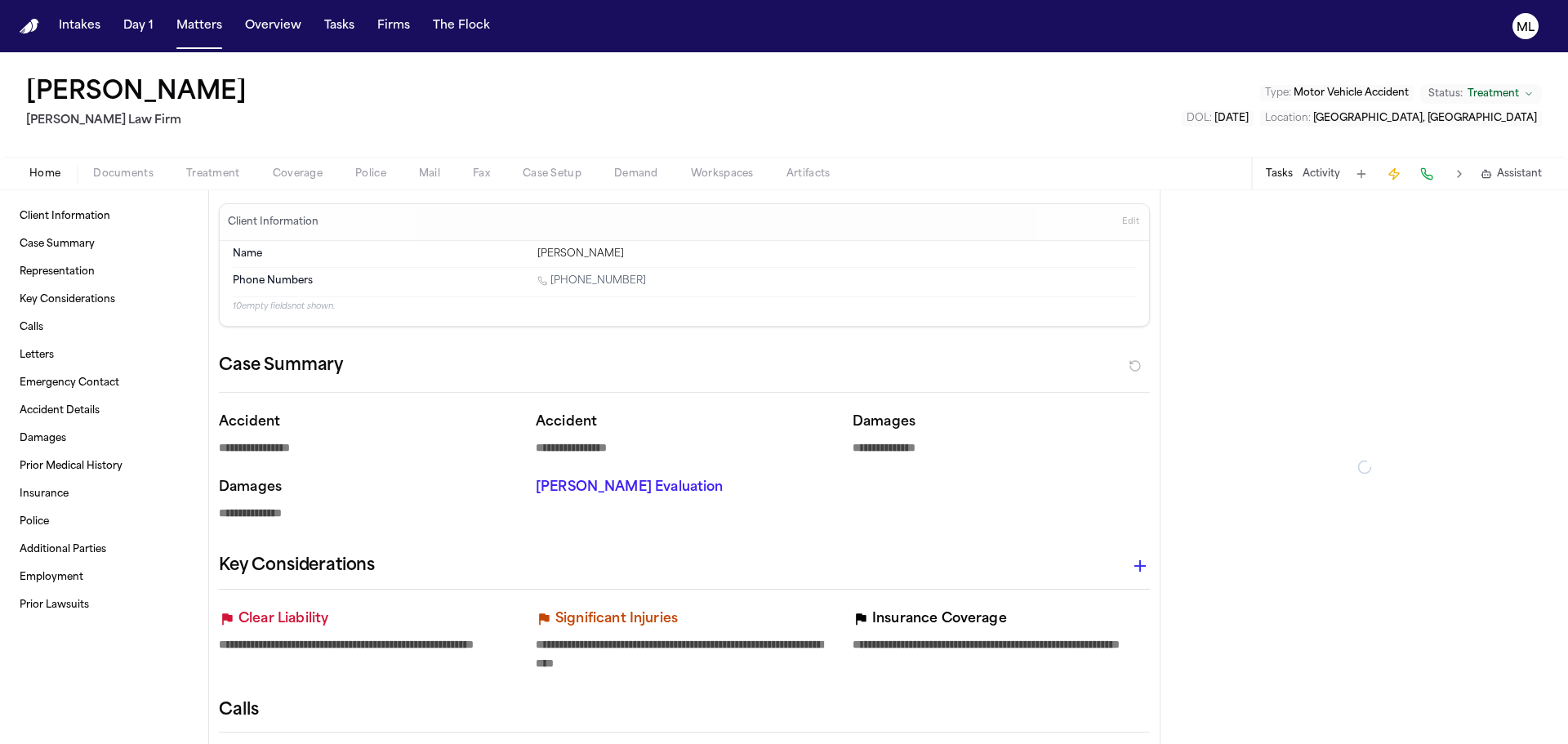
type textarea "*"
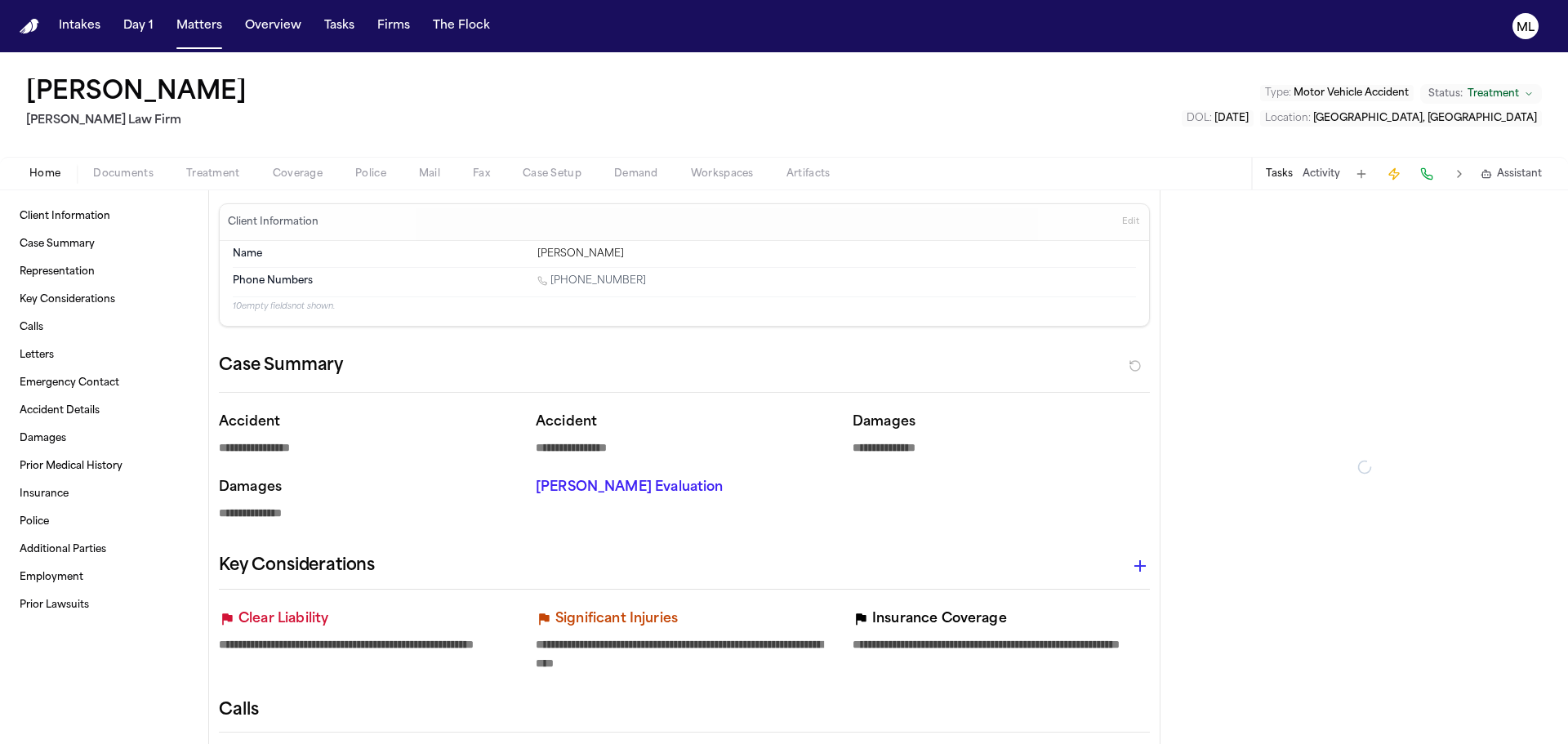
type textarea "*"
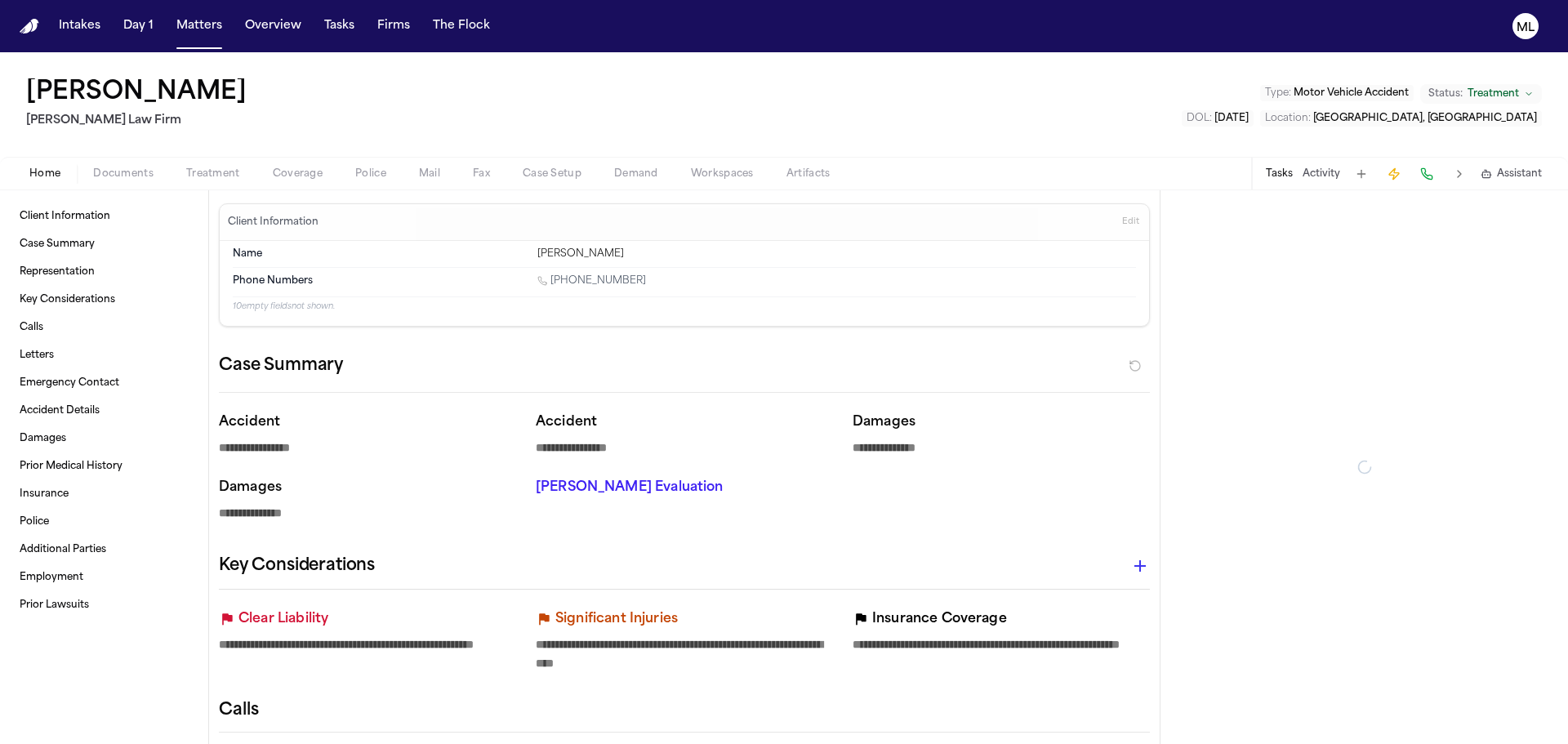
type textarea "*"
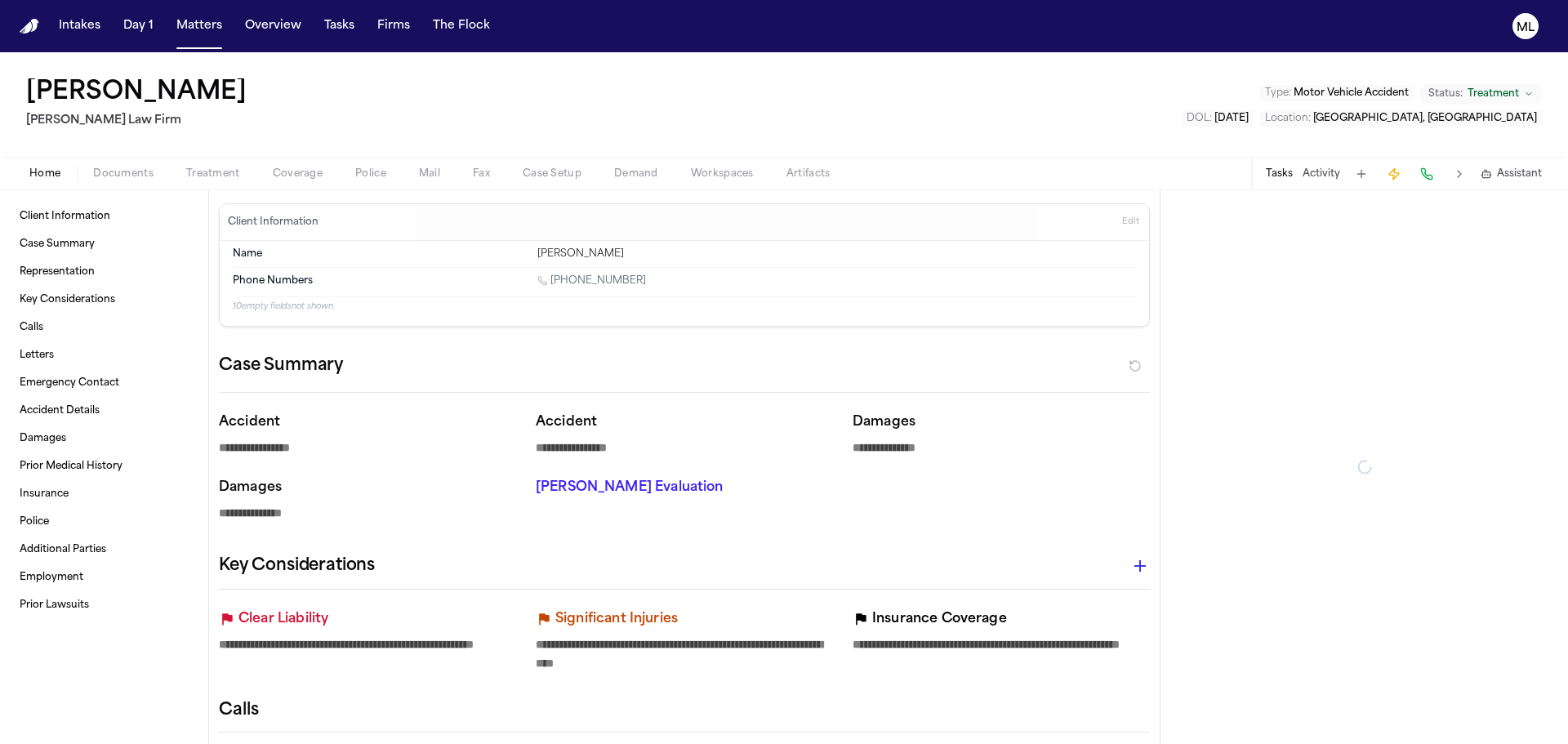
type textarea "*"
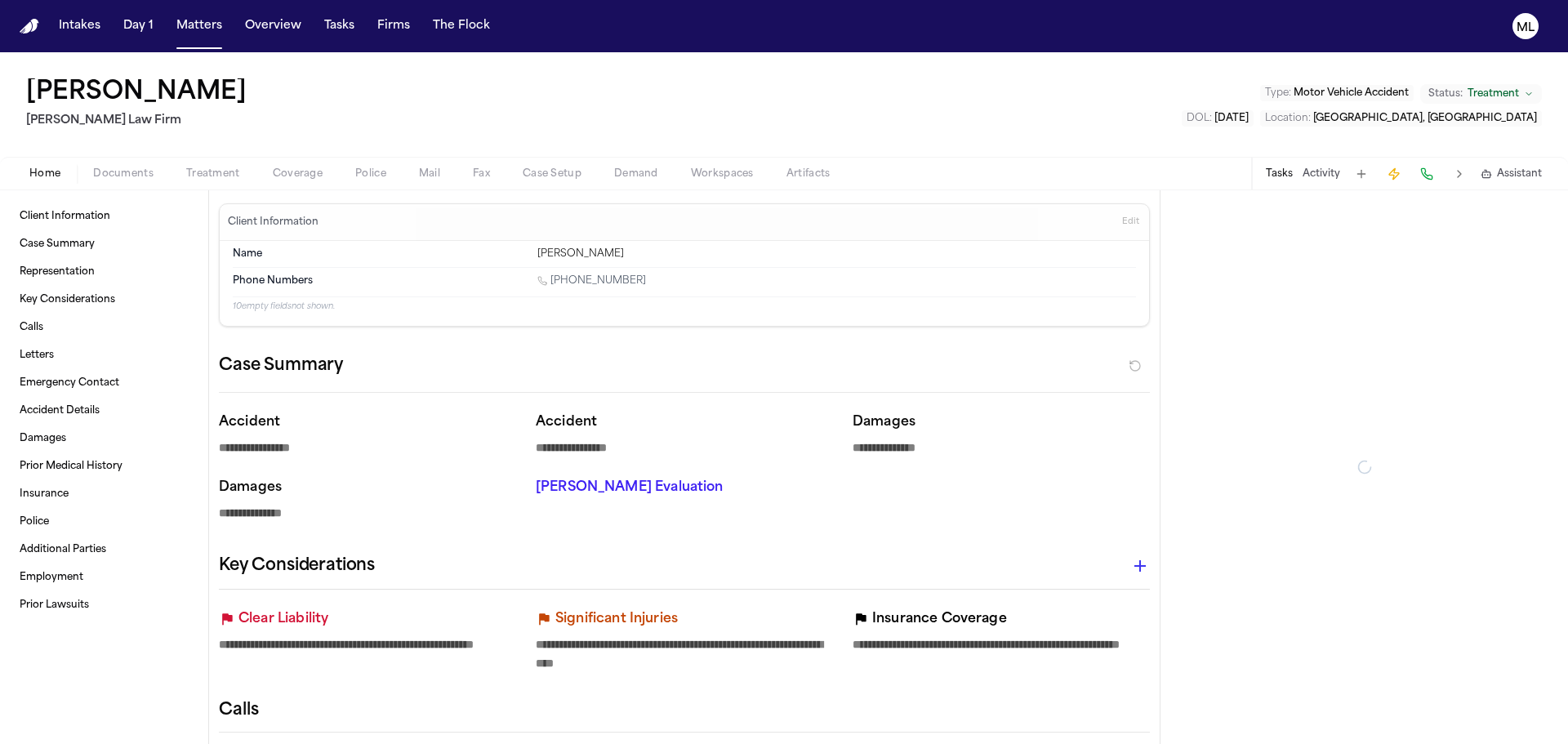
type textarea "*"
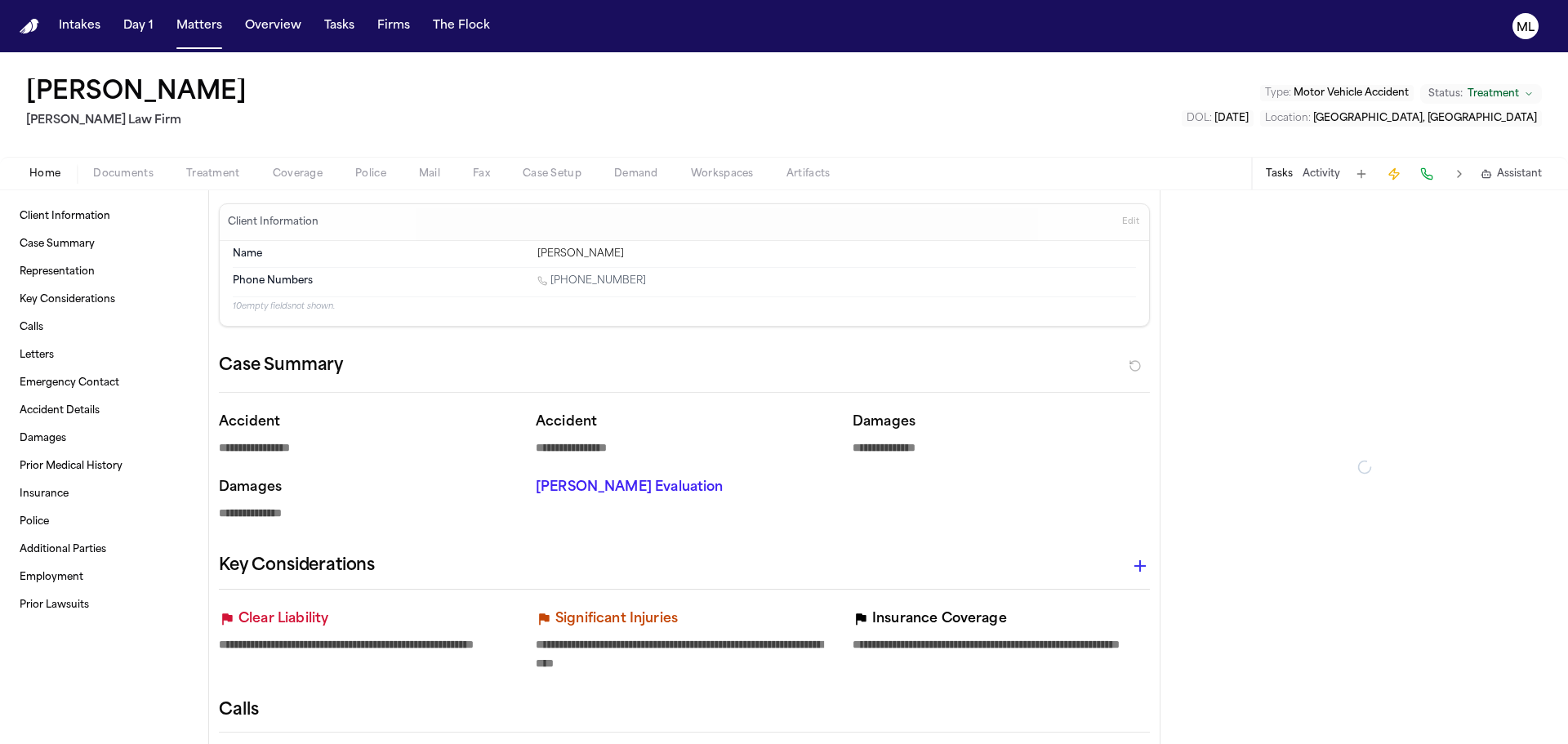
type textarea "*"
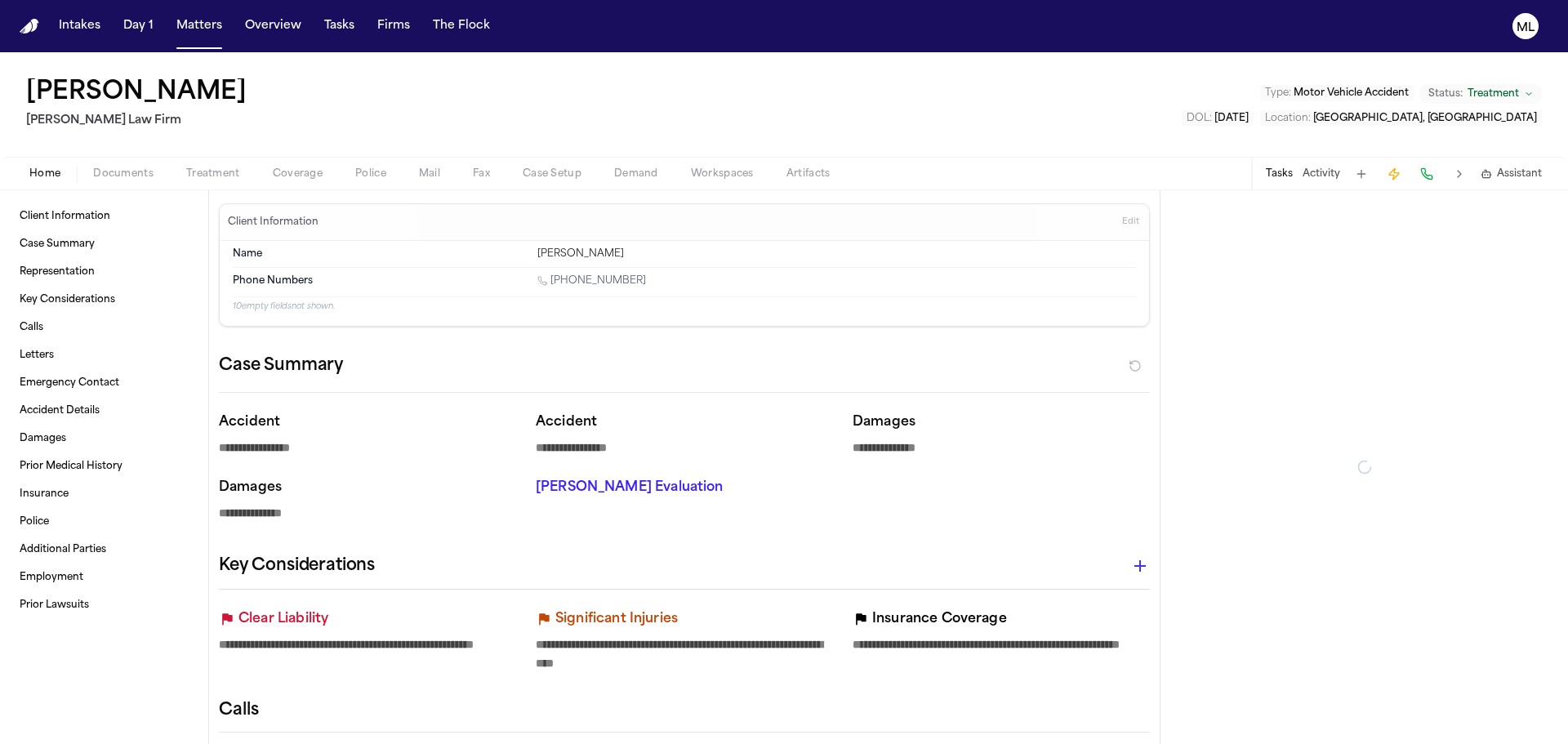
type textarea "*"
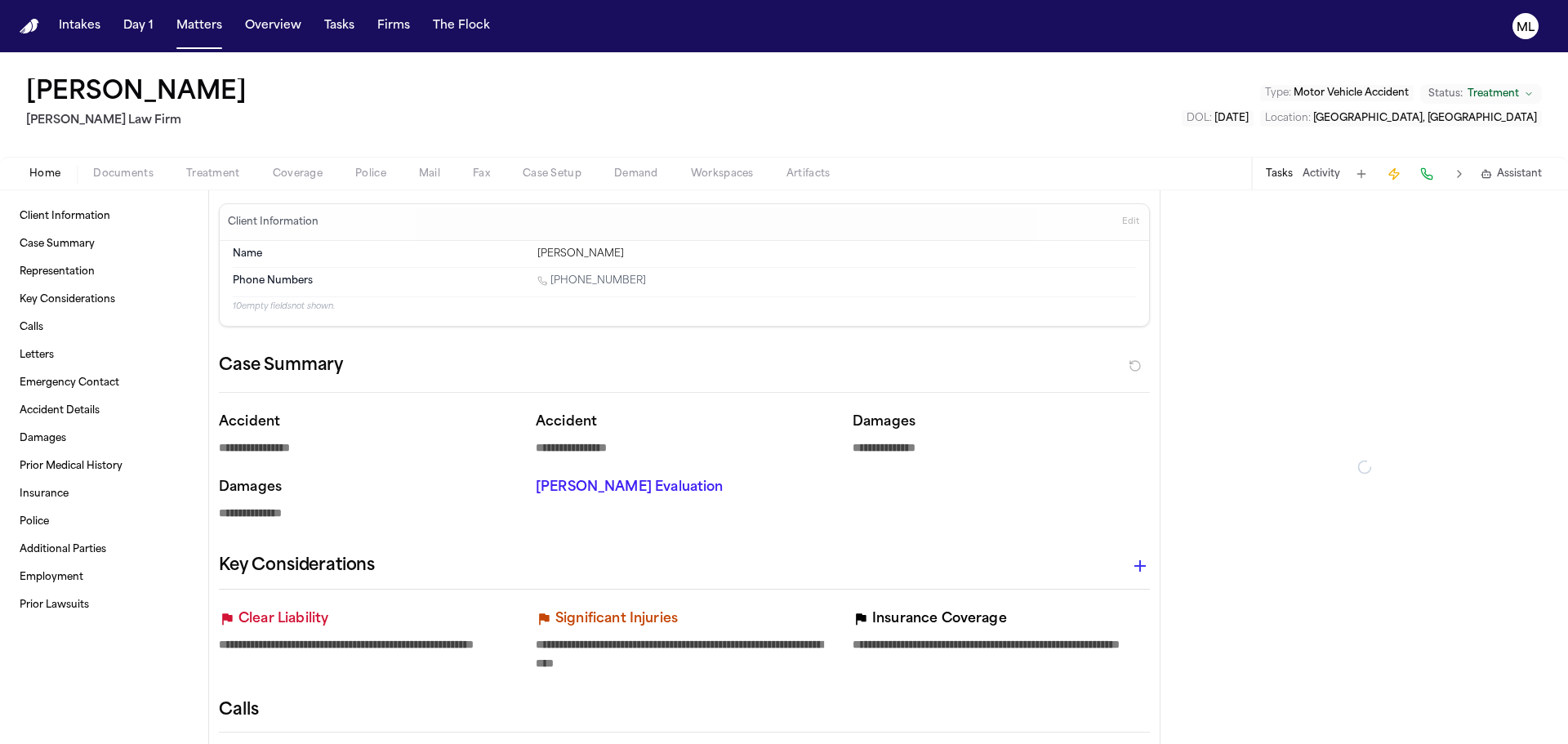
type textarea "*"
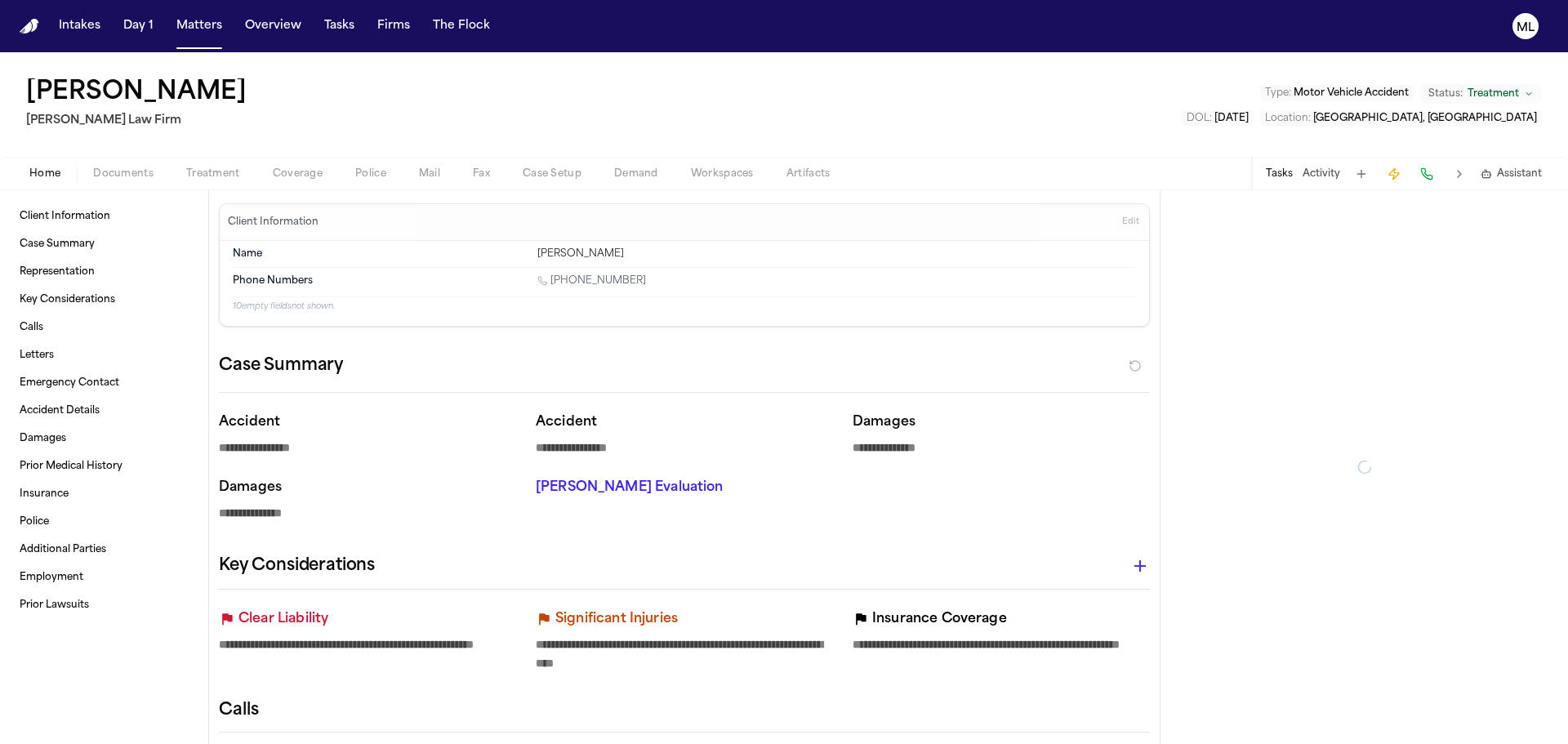
type textarea "*"
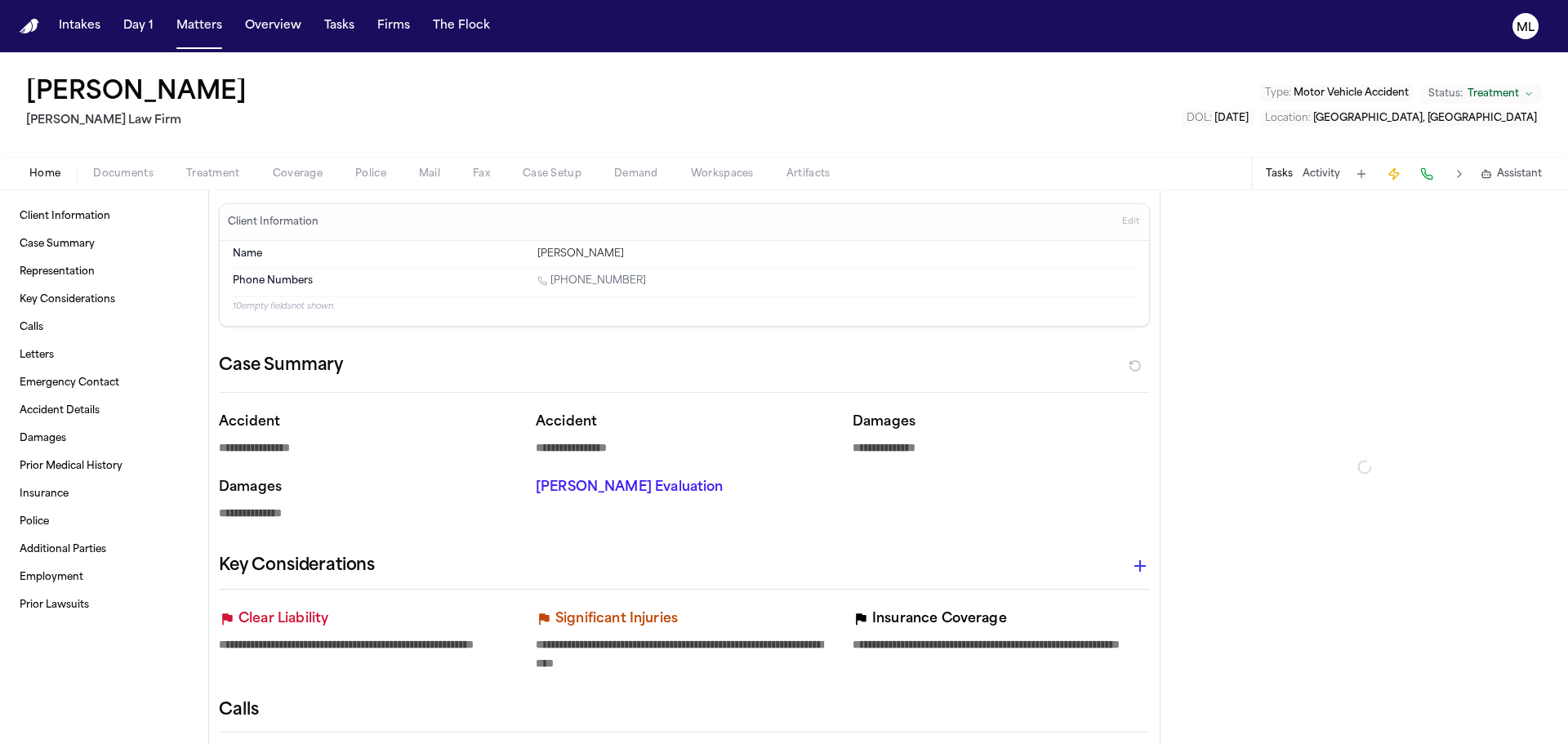
type textarea "*"
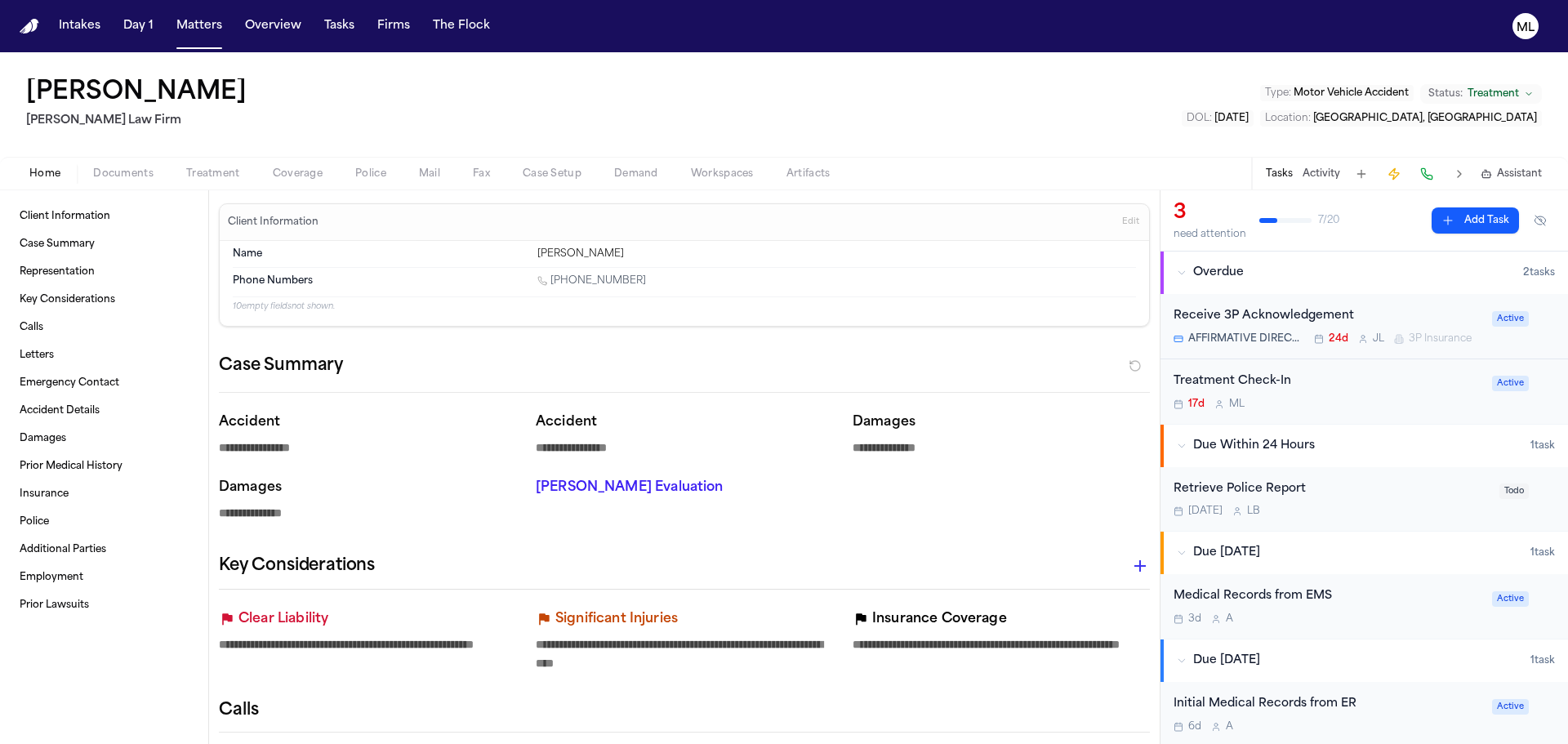
type textarea "*"
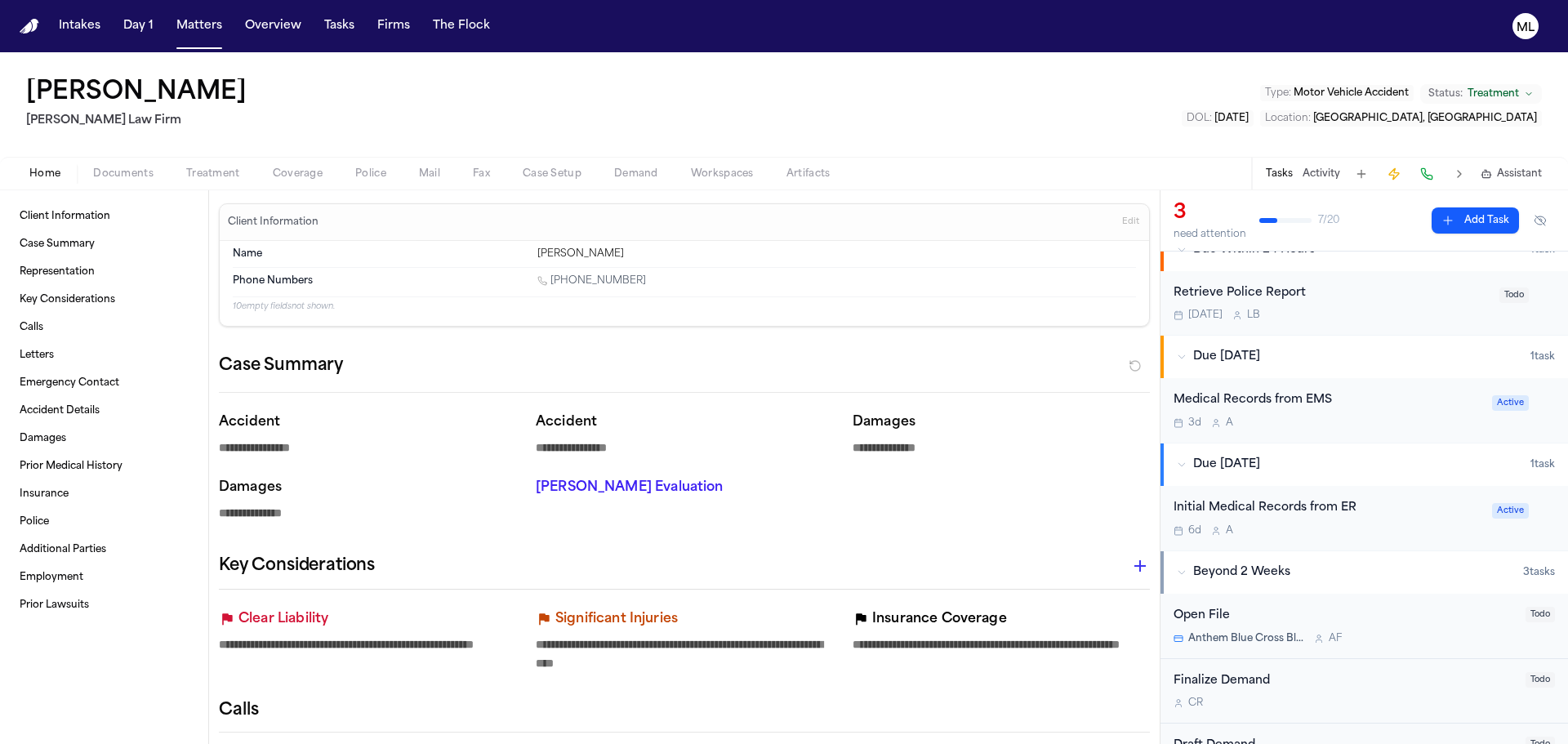
scroll to position [245, 0]
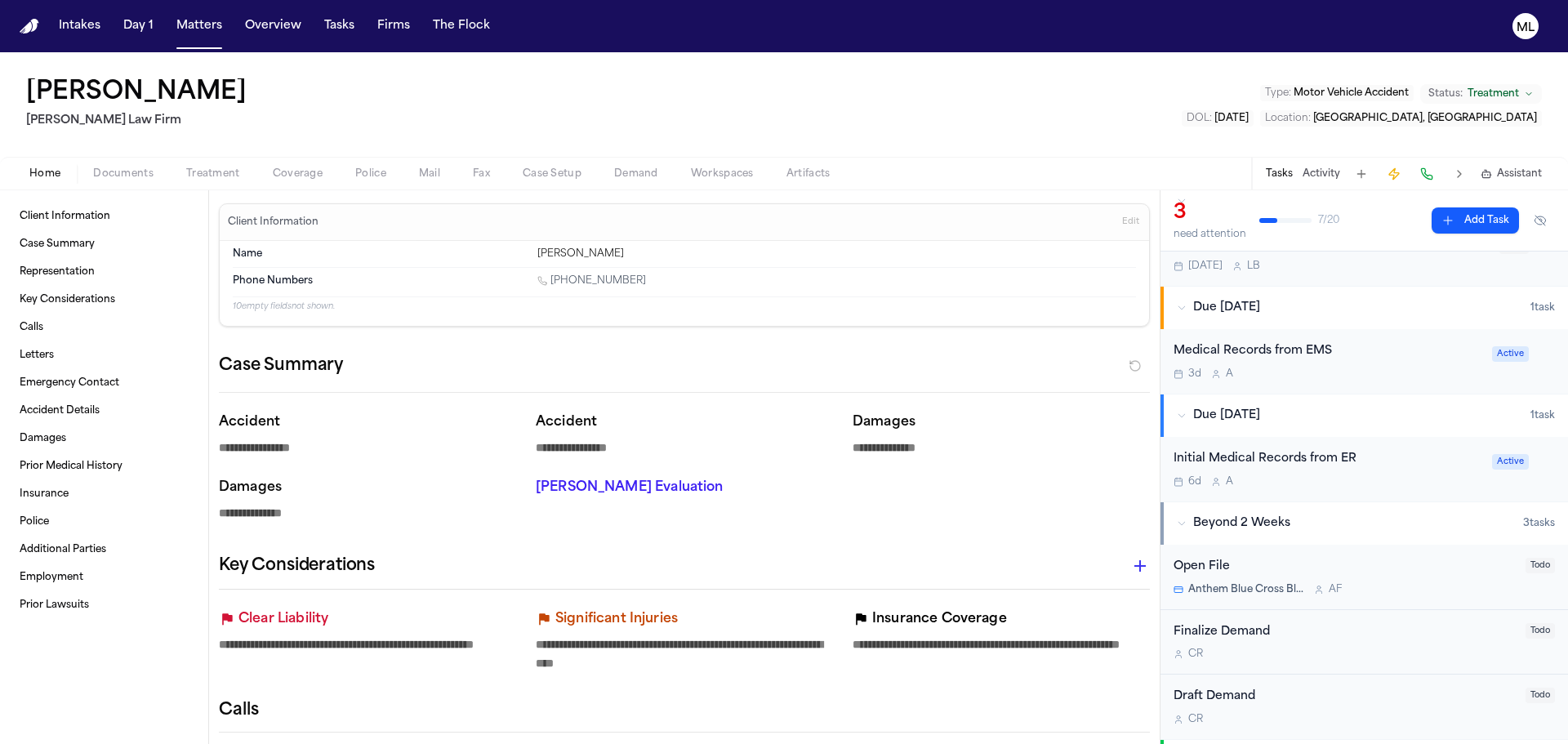
click at [1406, 502] on div "Initial Medical Records from ER 6d A Active" at bounding box center [1364, 469] width 408 height 65
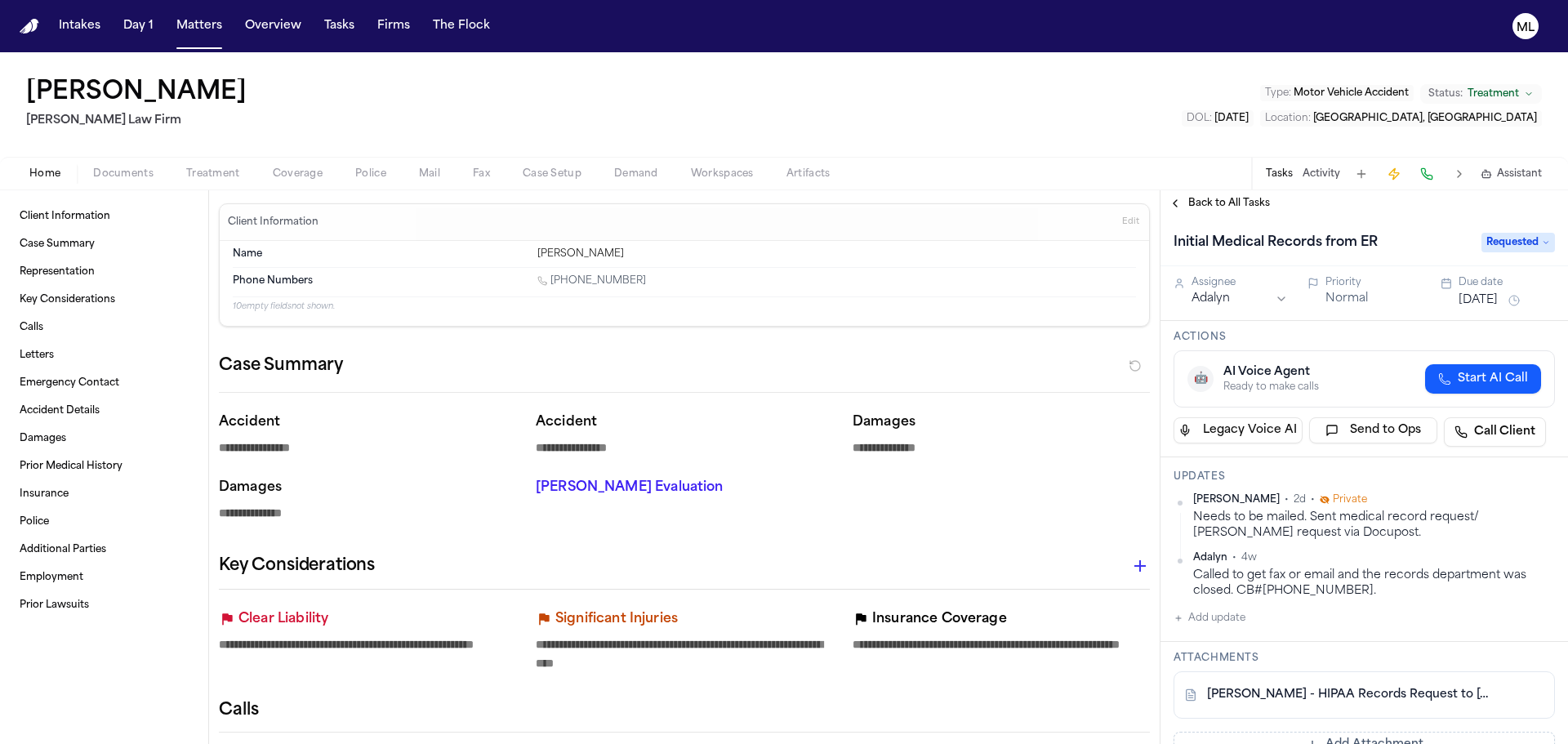
click at [1214, 200] on span "Back to All Tasks" at bounding box center [1229, 202] width 82 height 13
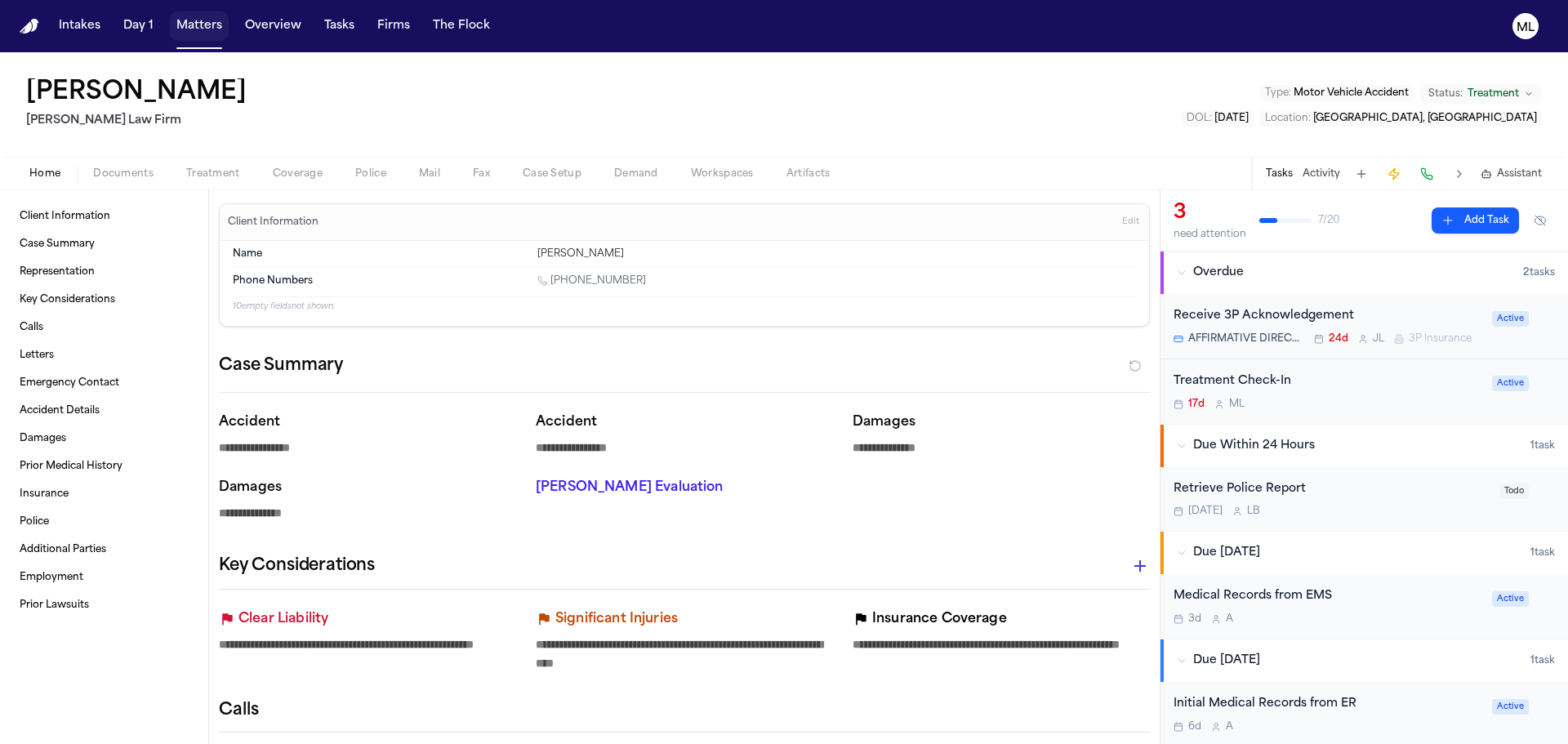
drag, startPoint x: 194, startPoint y: 26, endPoint x: 207, endPoint y: 24, distance: 13.2
click at [194, 26] on button "Matters" at bounding box center [199, 26] width 59 height 30
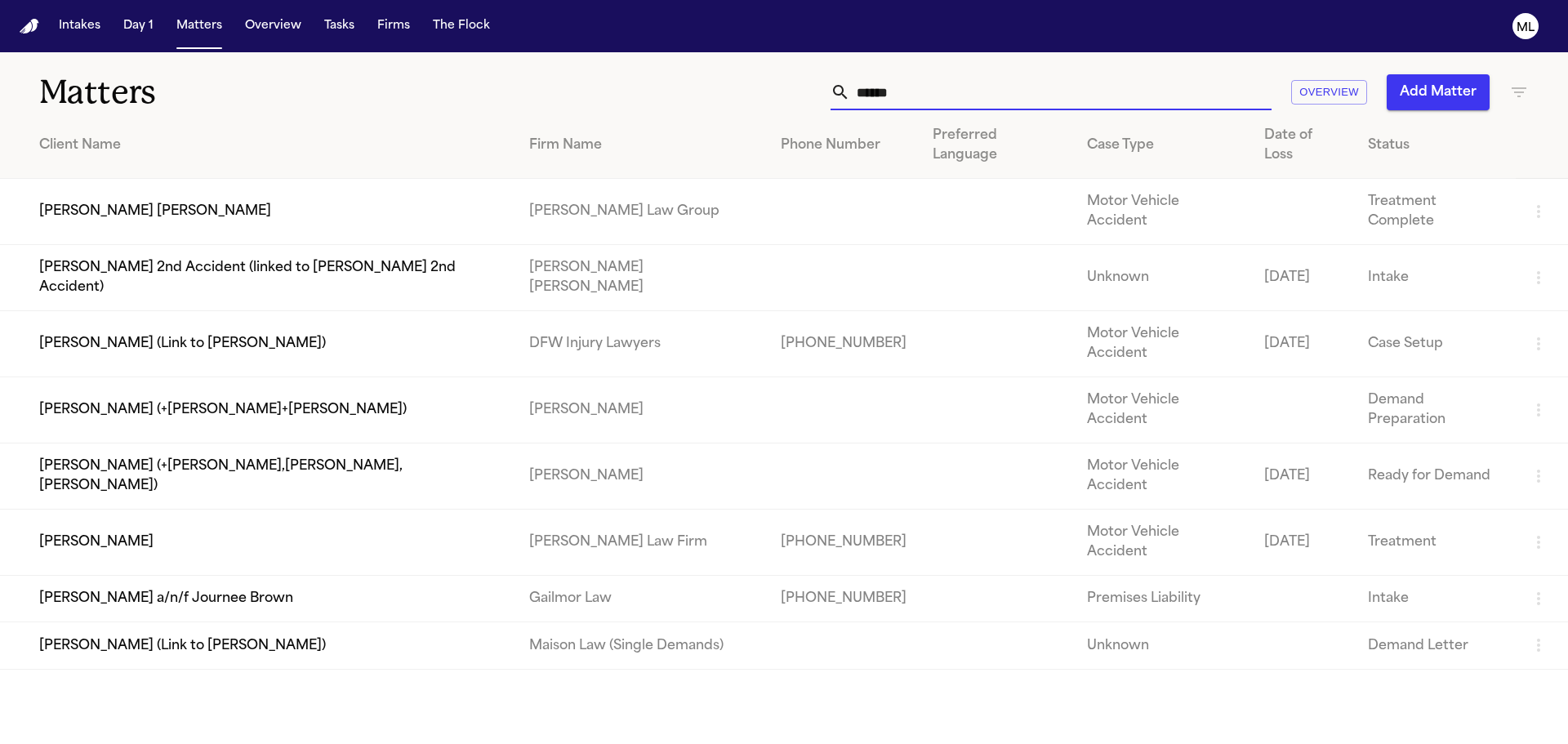
drag, startPoint x: 881, startPoint y: 97, endPoint x: 795, endPoint y: 80, distance: 87.7
click at [813, 97] on div "****** Overview Add Matter" at bounding box center [1001, 92] width 1056 height 36
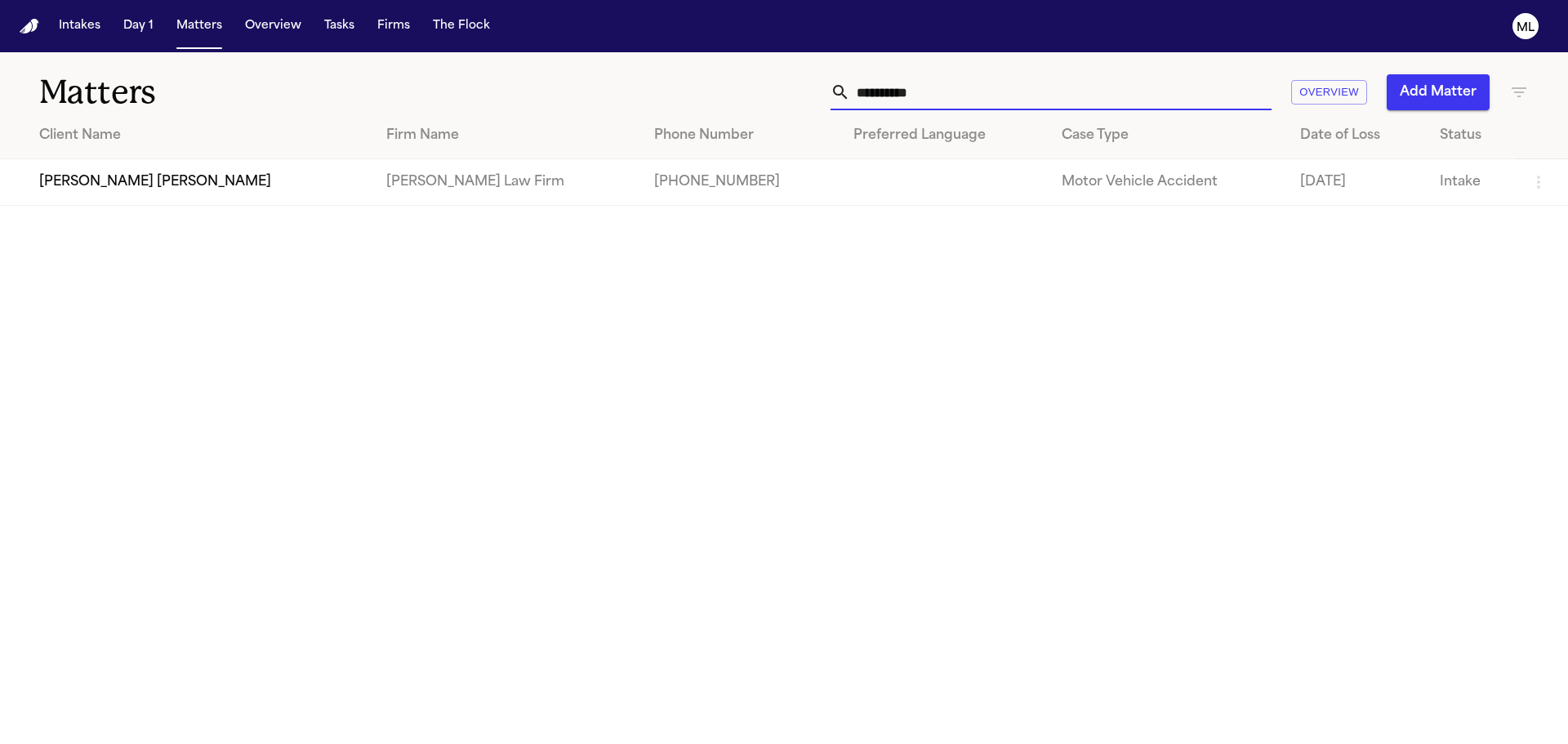
click at [207, 180] on td "[PERSON_NAME] [PERSON_NAME]" at bounding box center [186, 182] width 373 height 47
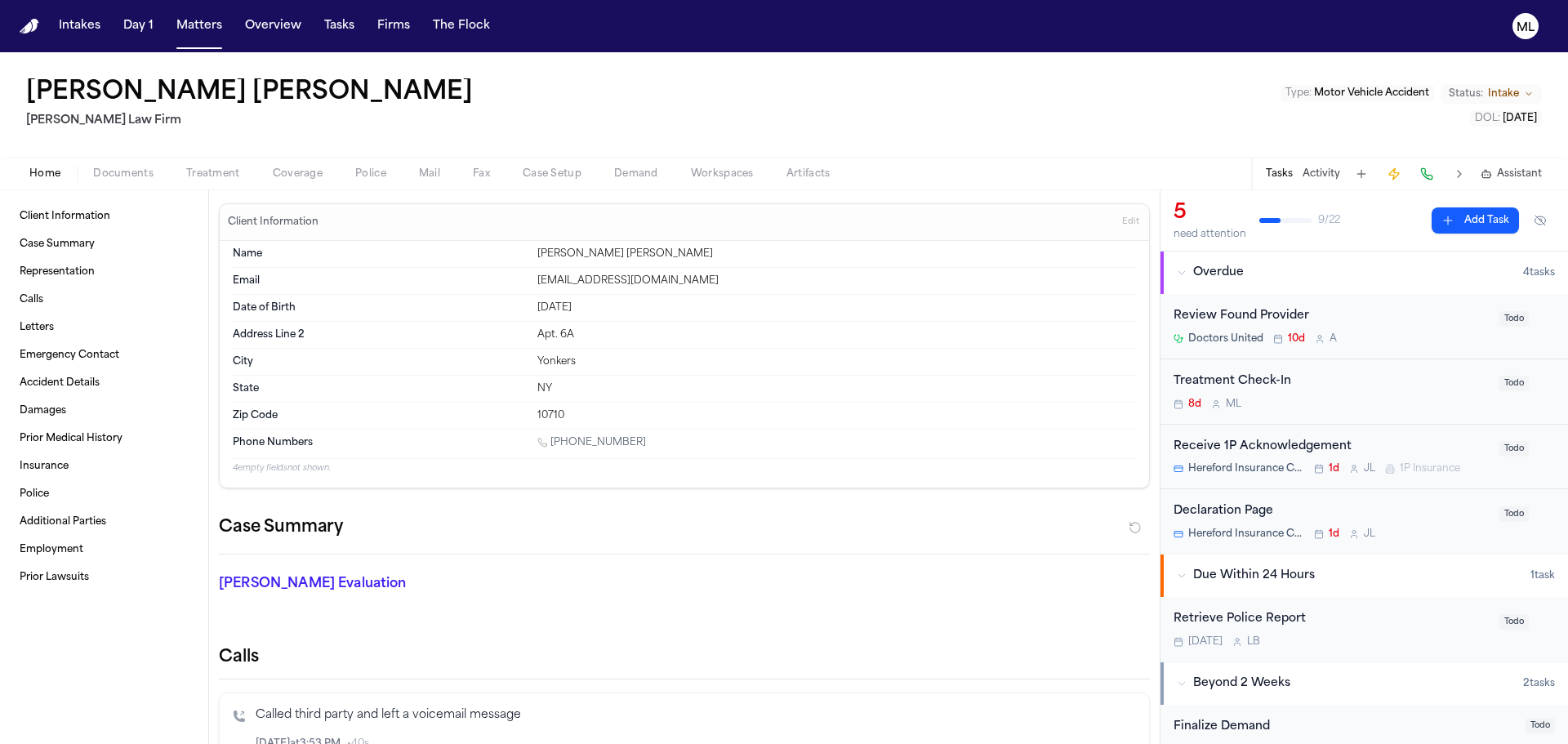
click at [113, 174] on span "Documents" at bounding box center [123, 173] width 60 height 13
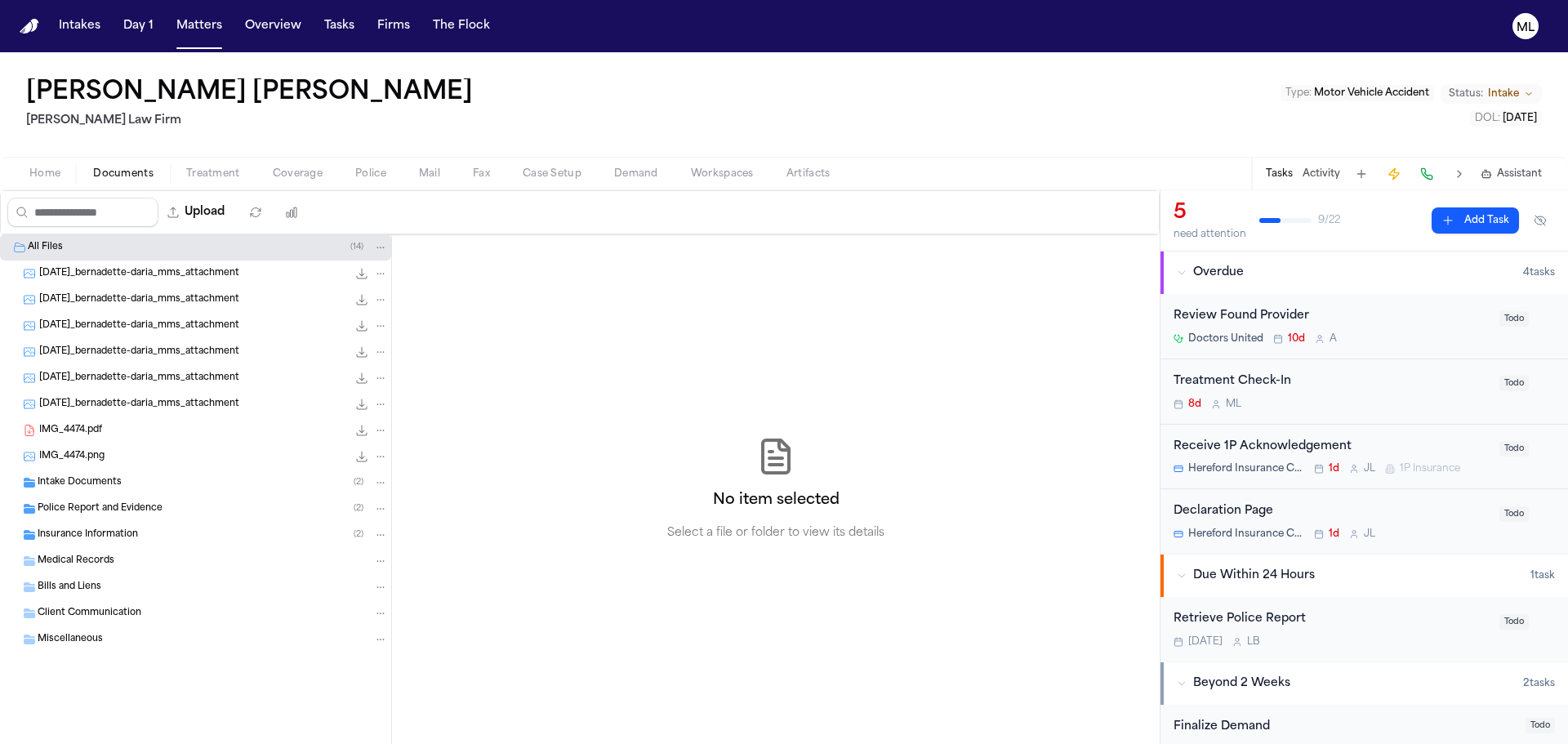
click at [88, 531] on span "Insurance Information" at bounding box center [88, 535] width 100 height 14
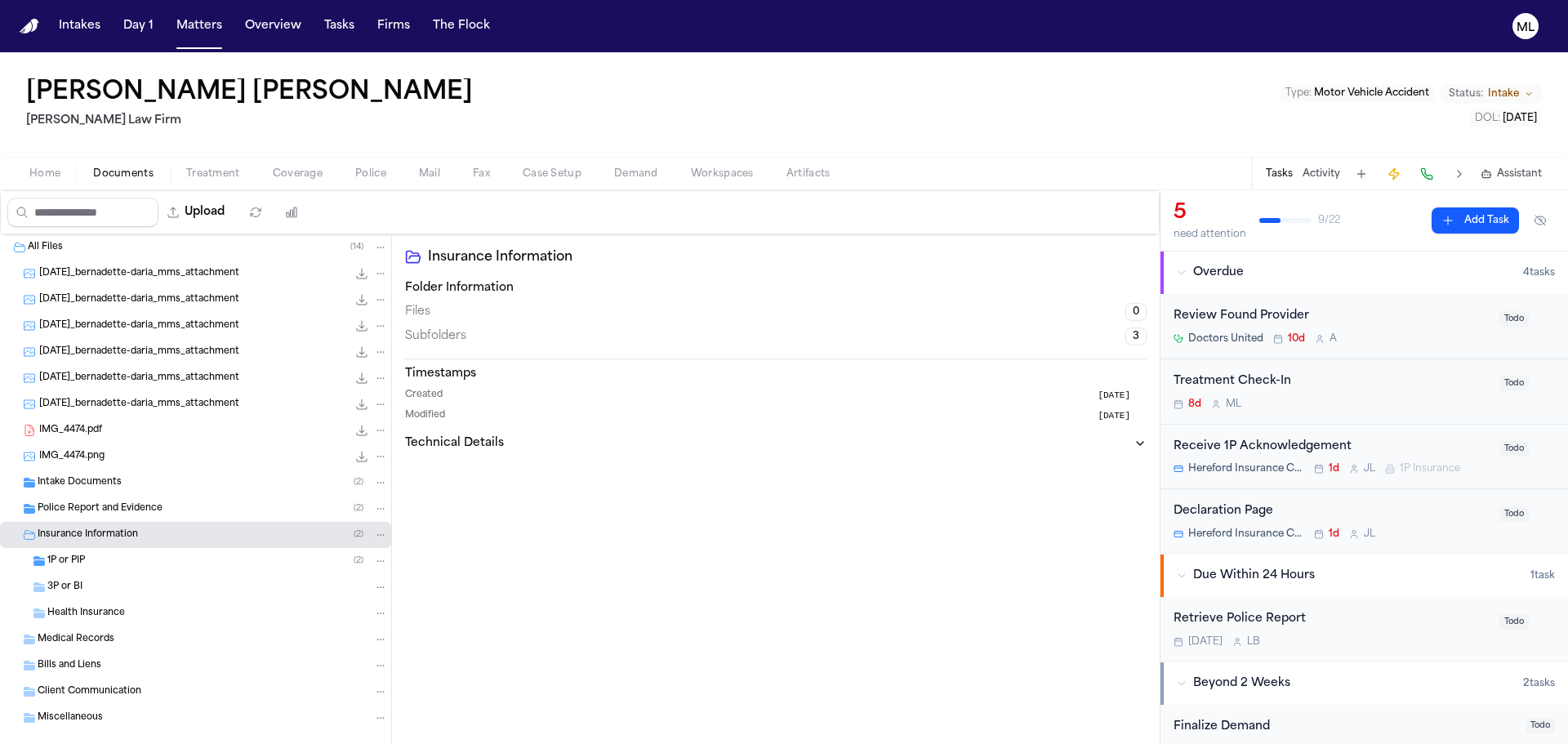
click at [123, 567] on div "1P or PIP ( 2 )" at bounding box center [218, 560] width 340 height 14
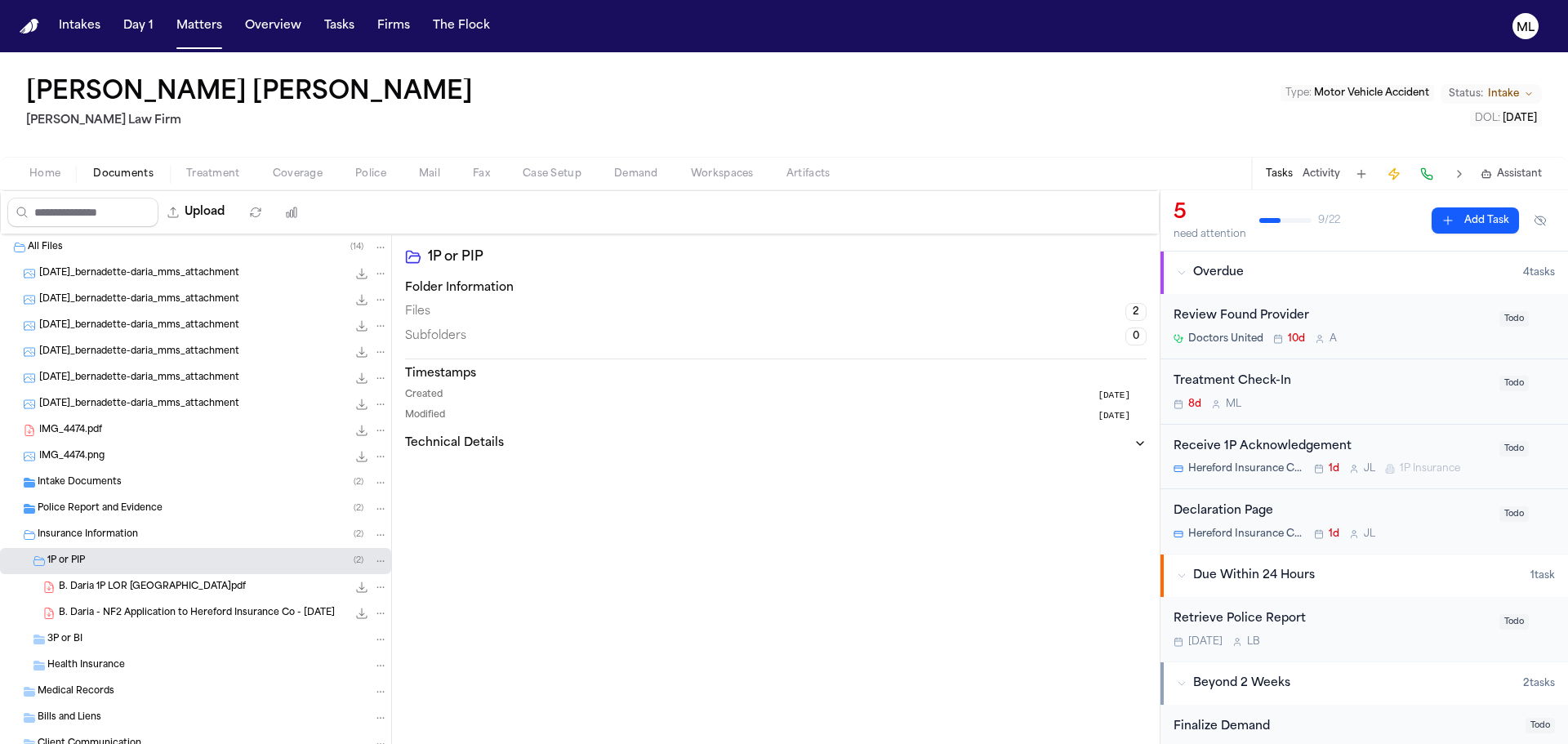
click at [163, 612] on span "B. Daria - NF2 Application to Hereford Insurance Co - [DATE]" at bounding box center [197, 613] width 277 height 14
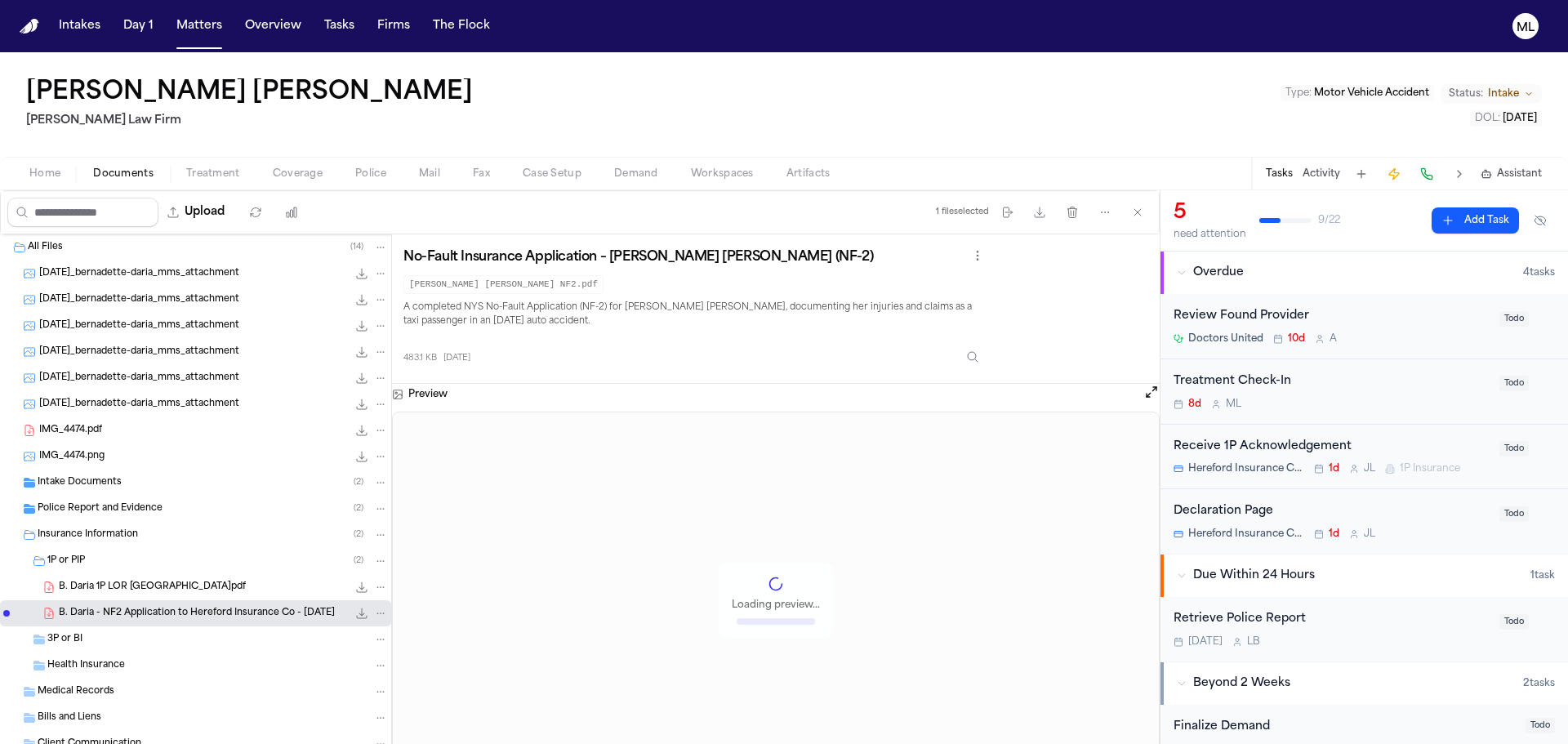
click at [145, 585] on span "B. Daria 1P LOR [GEOGRAPHIC_DATA]pdf" at bounding box center [152, 588] width 187 height 14
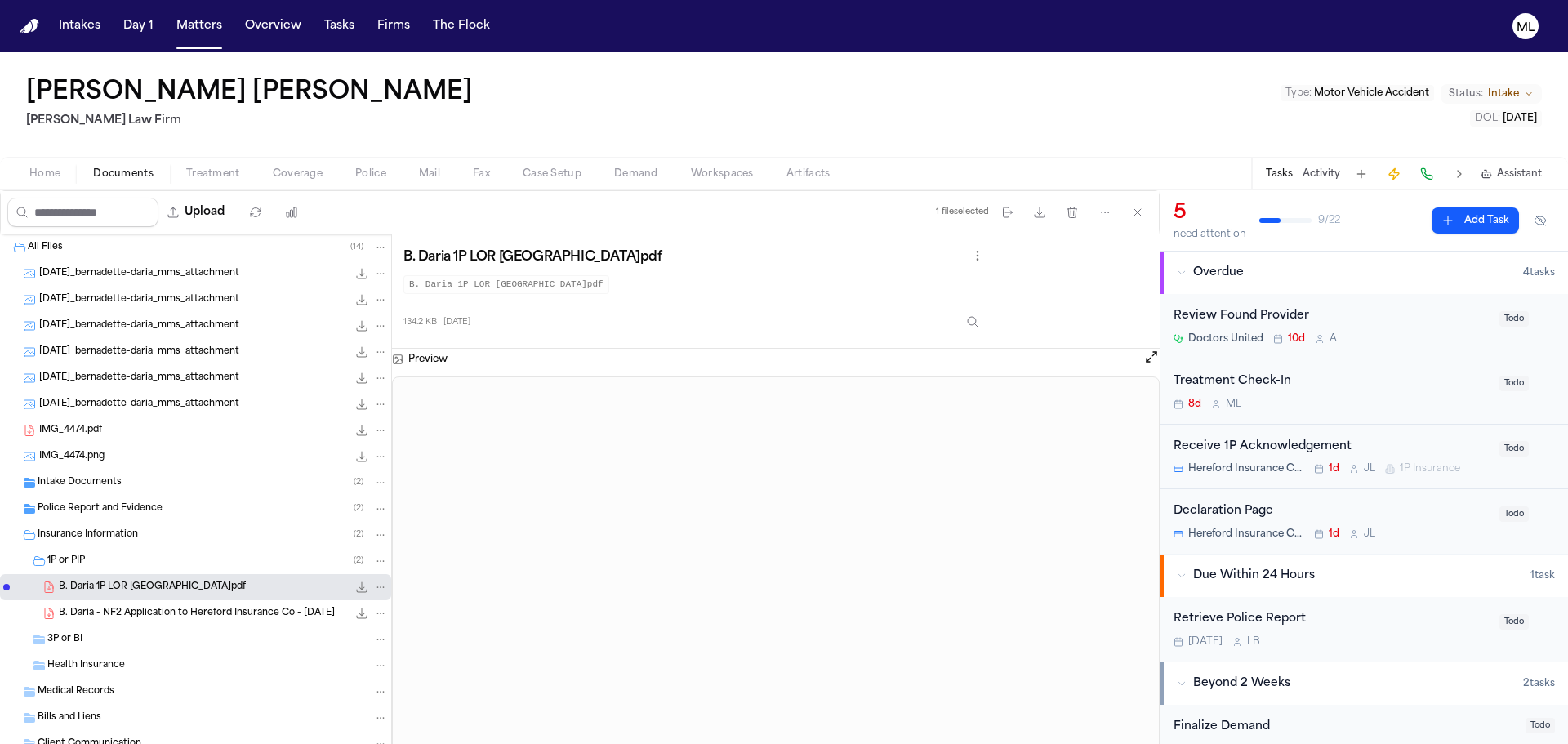
click at [357, 614] on icon "File: B. Daria - NF2 Application to Hereford Insurance Co - 8.13.25" at bounding box center [362, 613] width 10 height 10
click at [1332, 379] on div "Treatment Check-In" at bounding box center [1332, 382] width 316 height 19
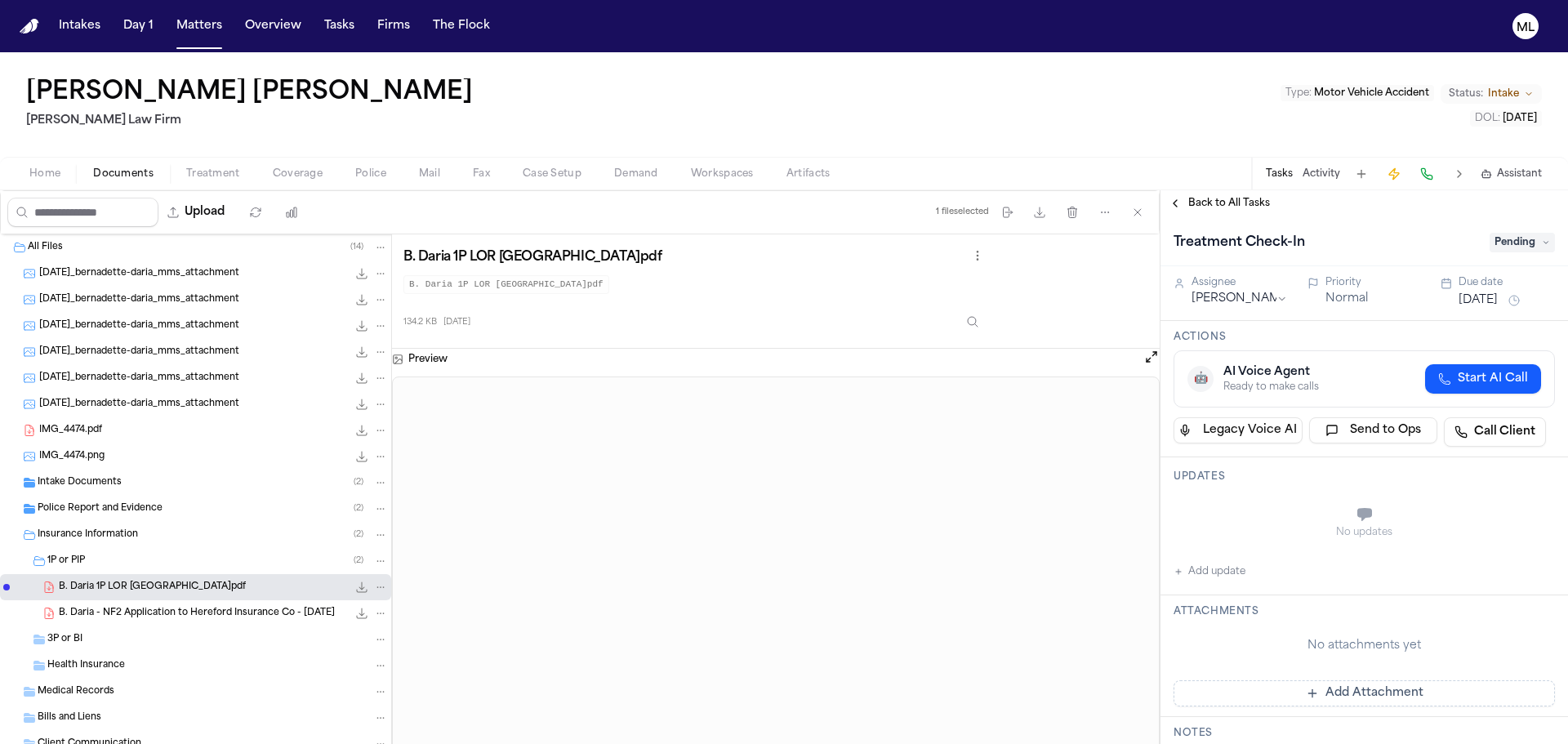
click at [297, 171] on span "Coverage" at bounding box center [298, 173] width 50 height 13
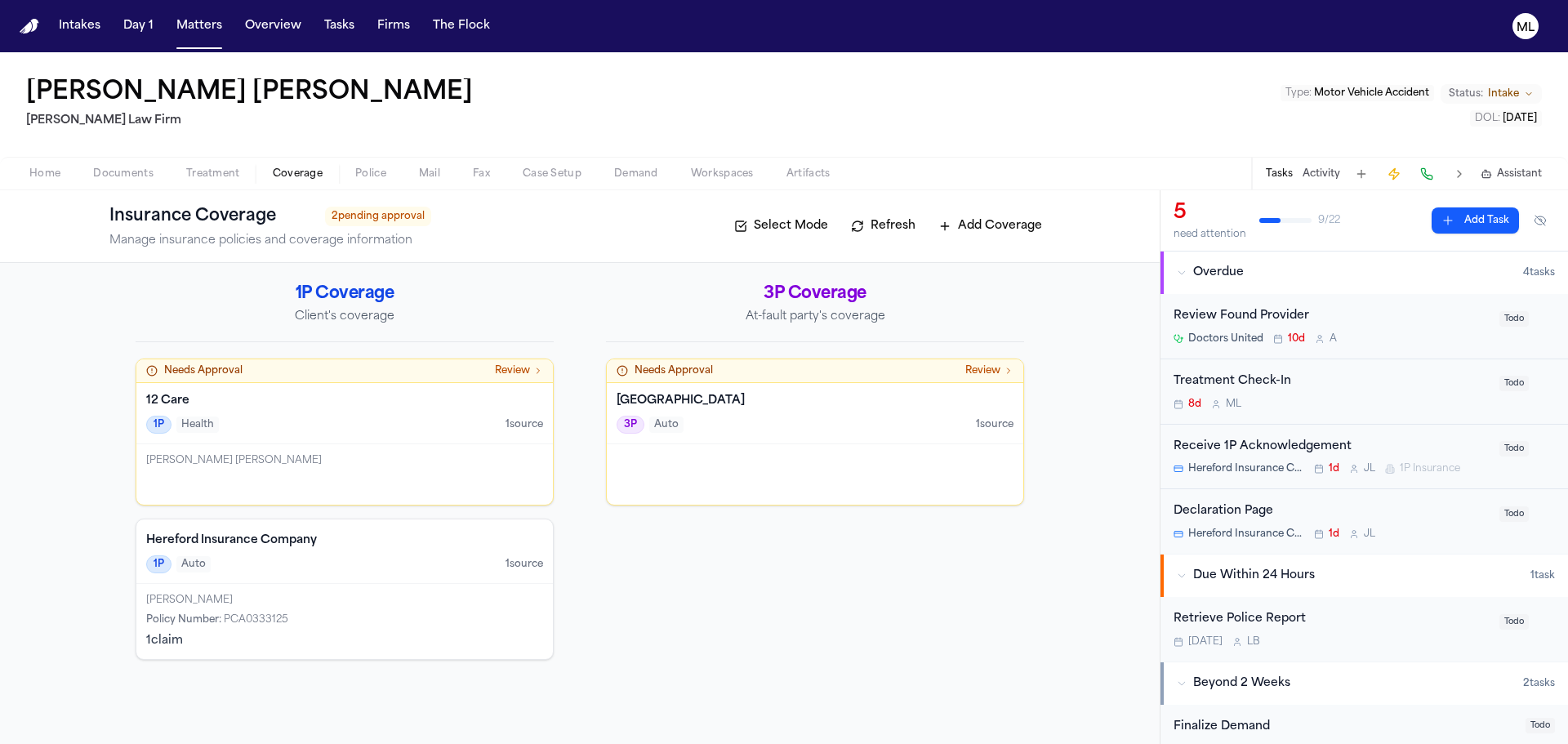
click at [322, 600] on div "[PERSON_NAME]" at bounding box center [345, 599] width 397 height 13
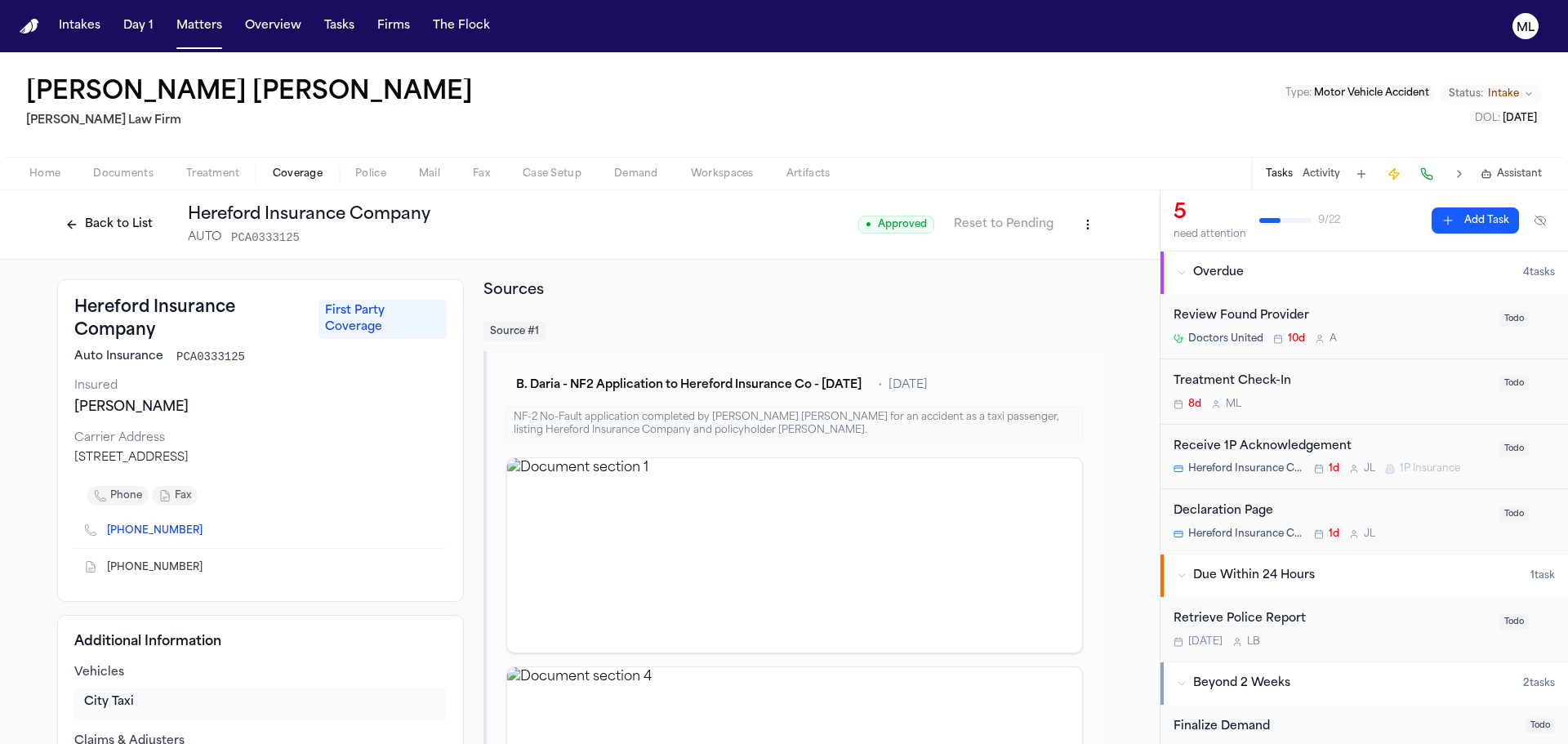
click at [124, 176] on span "Documents" at bounding box center [123, 173] width 60 height 13
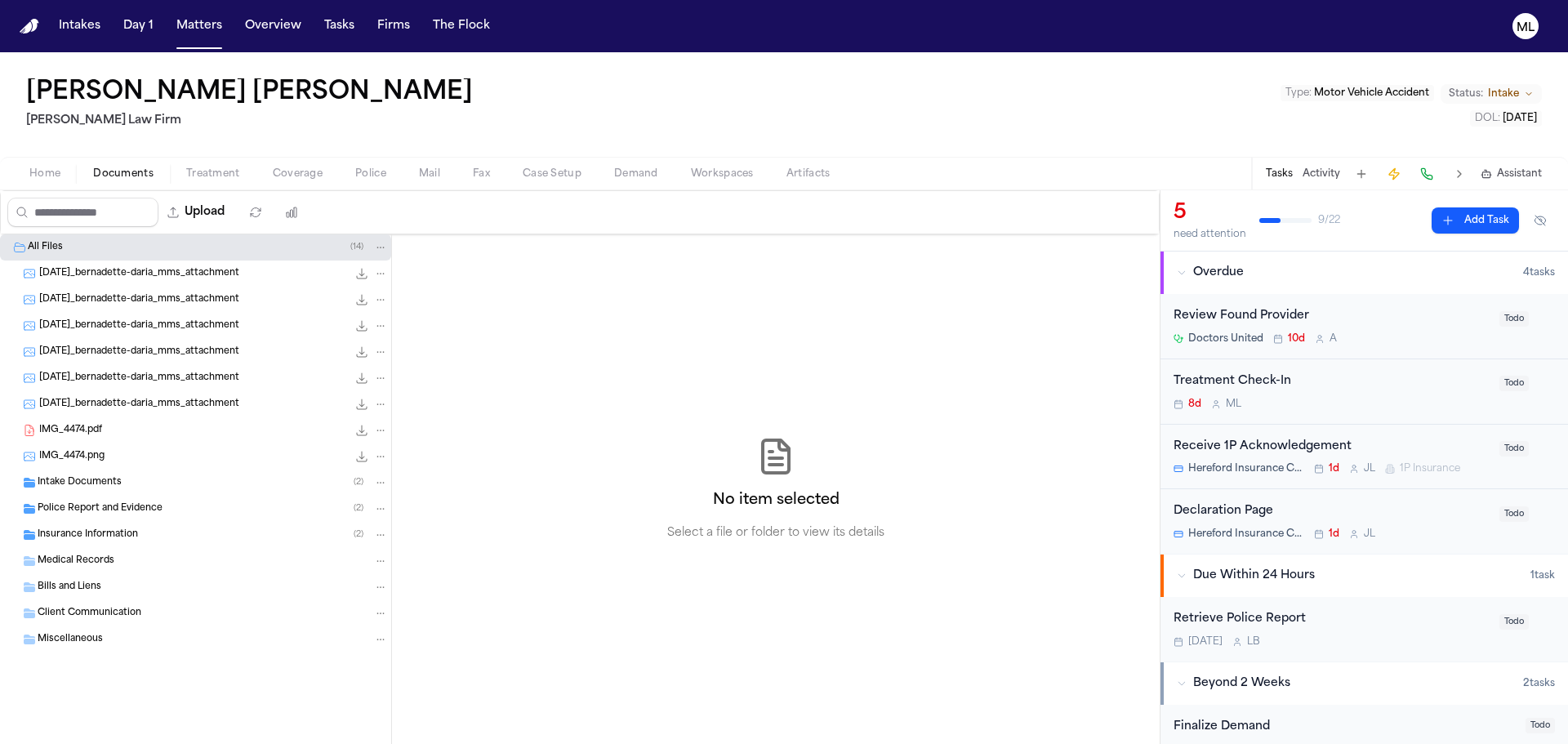
click at [116, 483] on span "Intake Documents" at bounding box center [79, 483] width 84 height 14
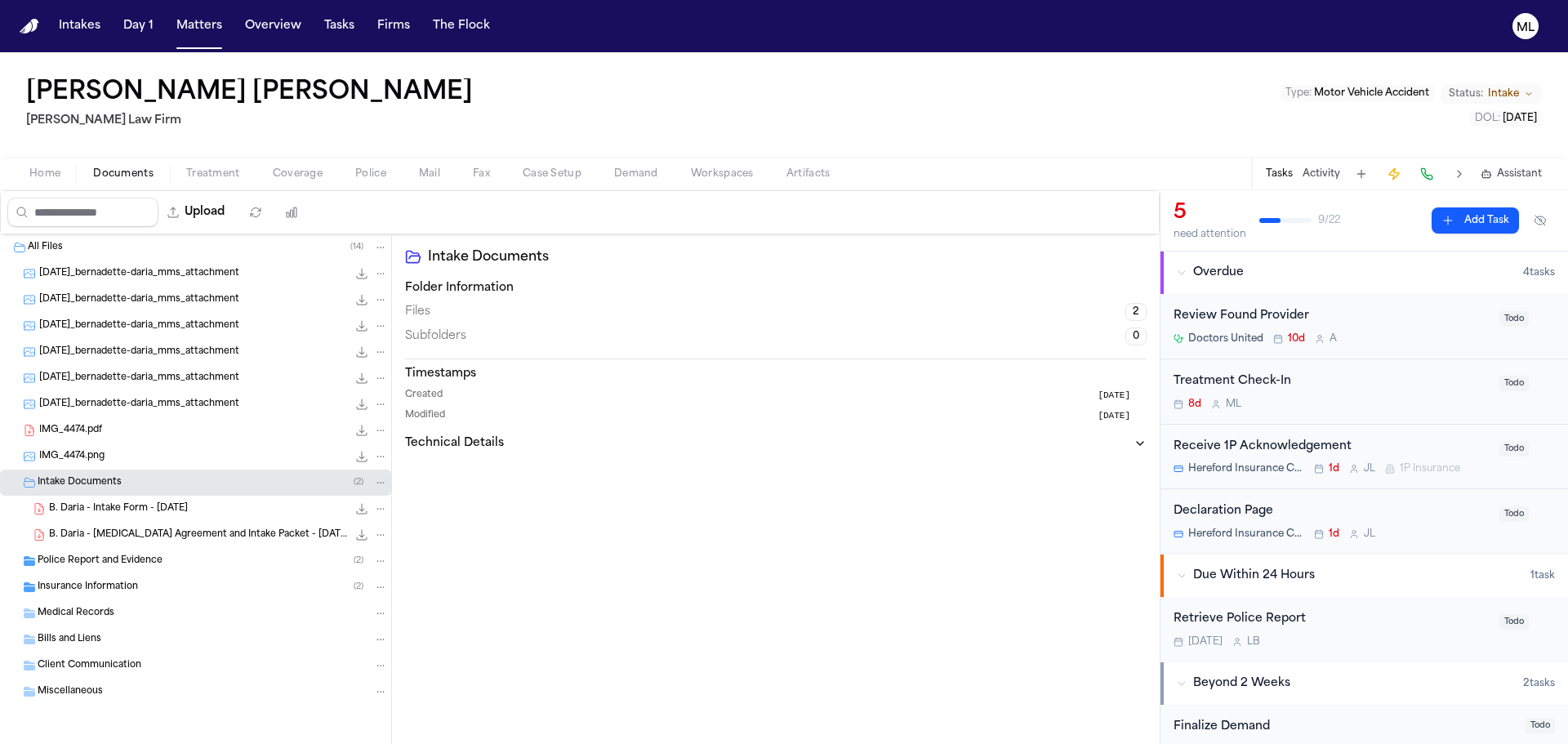
click at [140, 513] on span "B. Daria - Intake Form - [DATE]" at bounding box center [118, 508] width 139 height 14
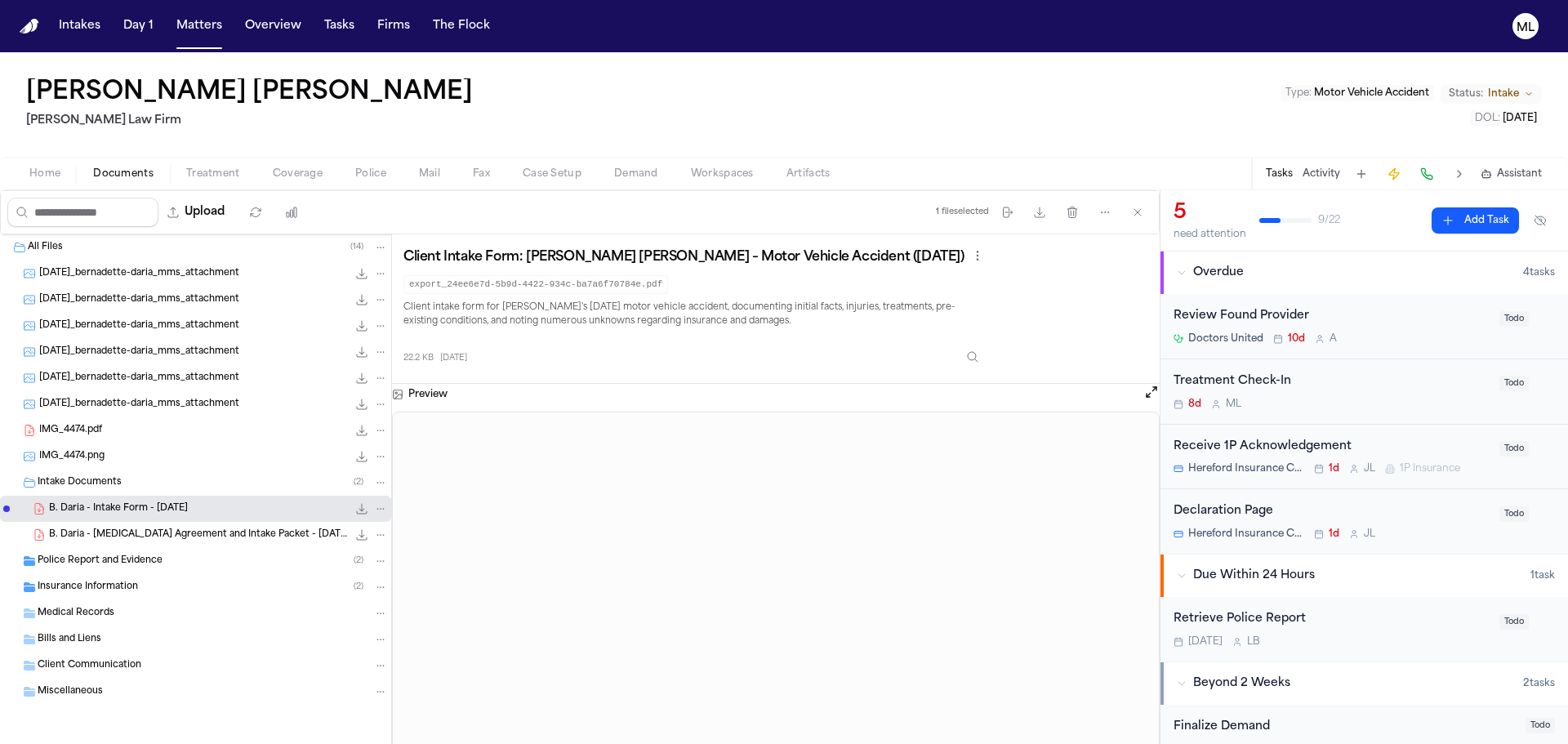
click at [92, 565] on span "Police Report and Evidence" at bounding box center [100, 561] width 125 height 14
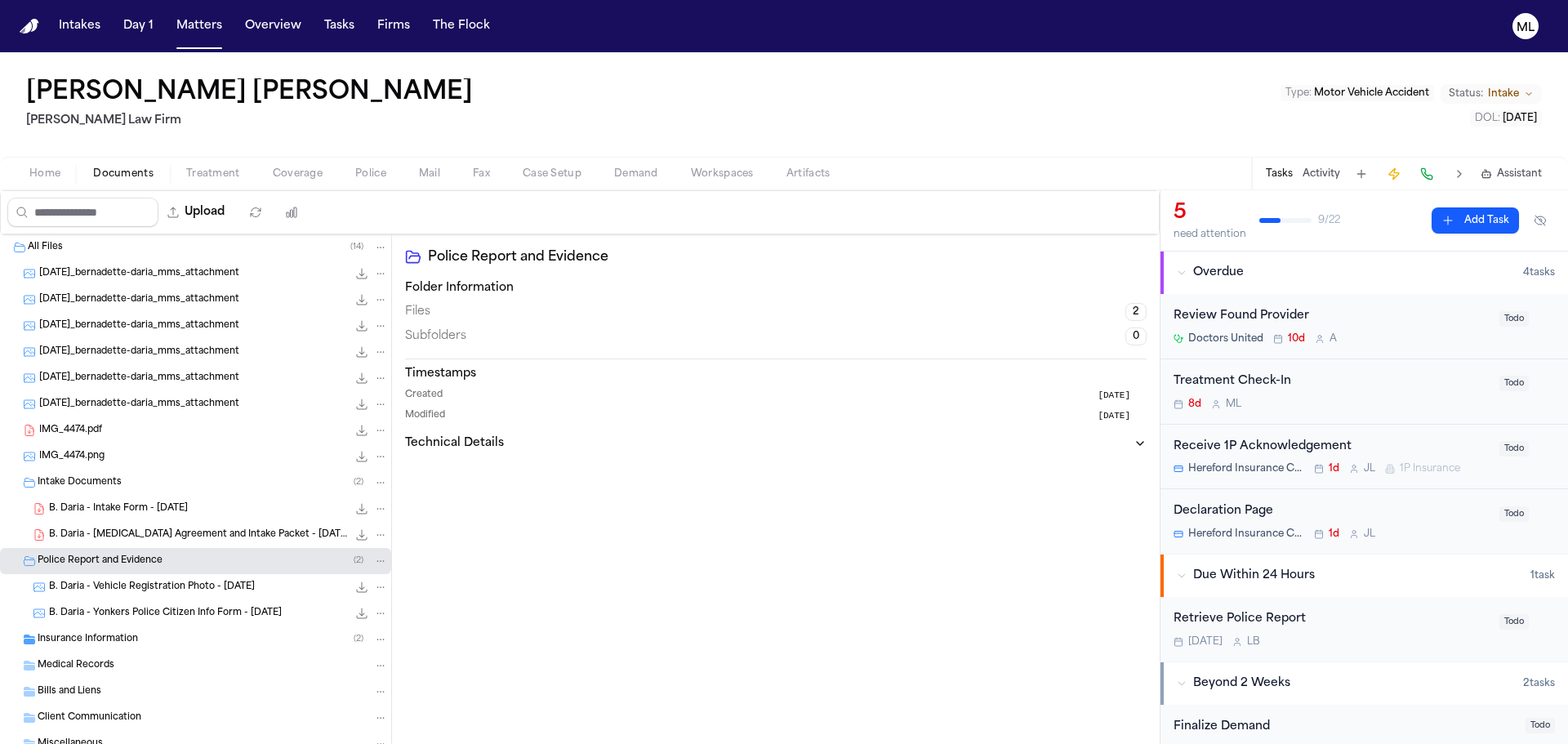
click at [202, 606] on span "B. Daria - Yonkers Police Citizen Info Form - [DATE]" at bounding box center [166, 613] width 233 height 14
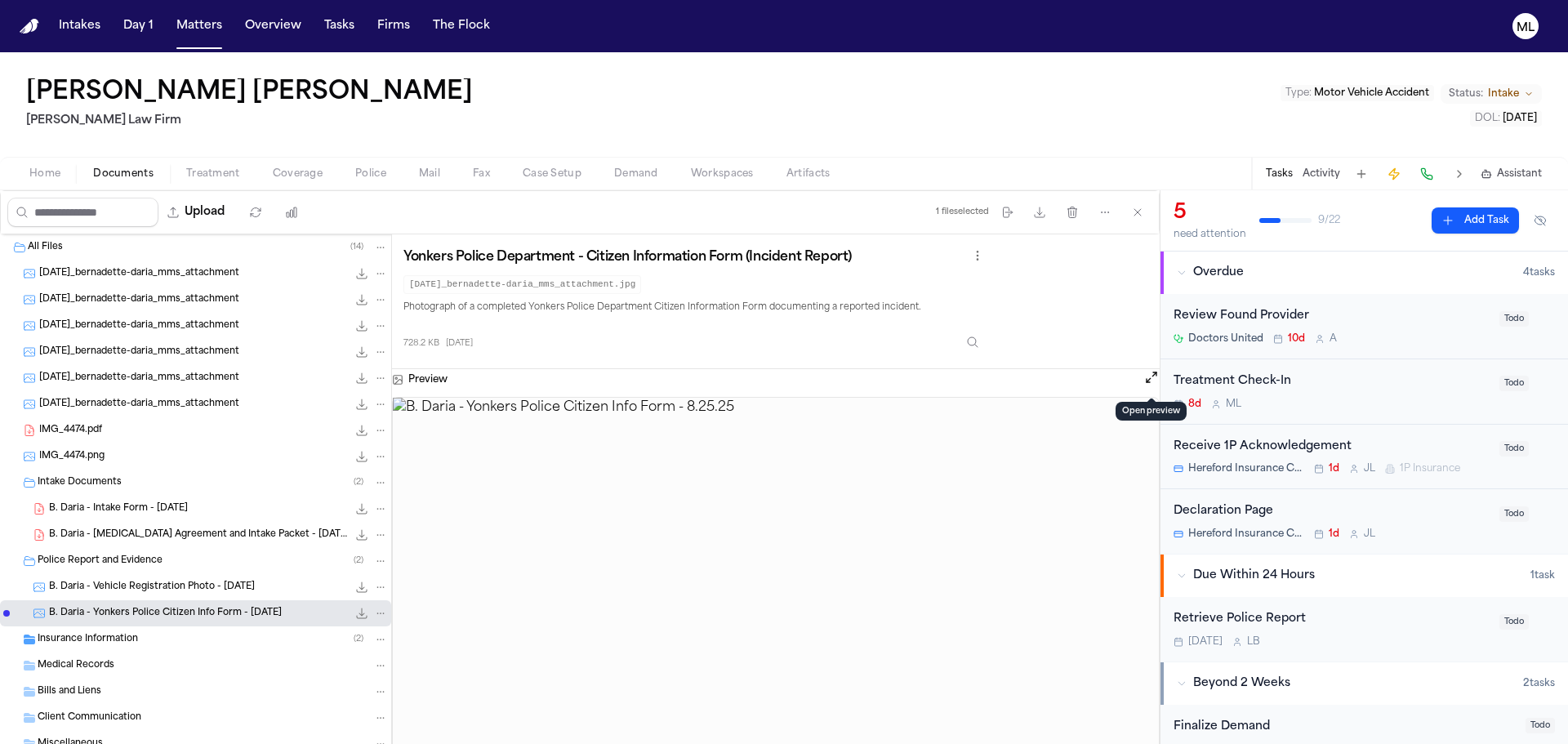
click at [1152, 382] on button "Open preview" at bounding box center [1151, 377] width 16 height 16
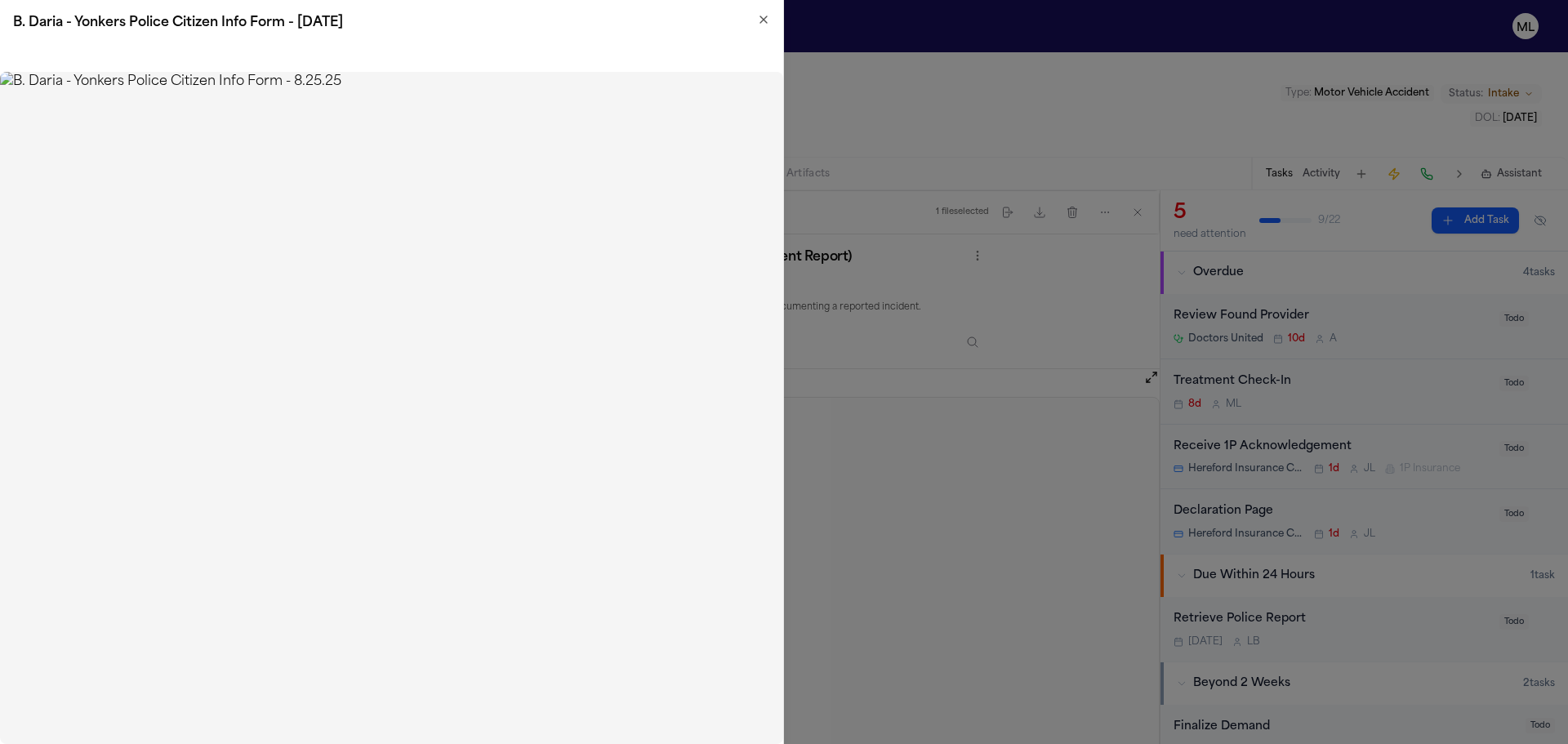
click at [768, 20] on icon "button" at bounding box center [763, 19] width 13 height 13
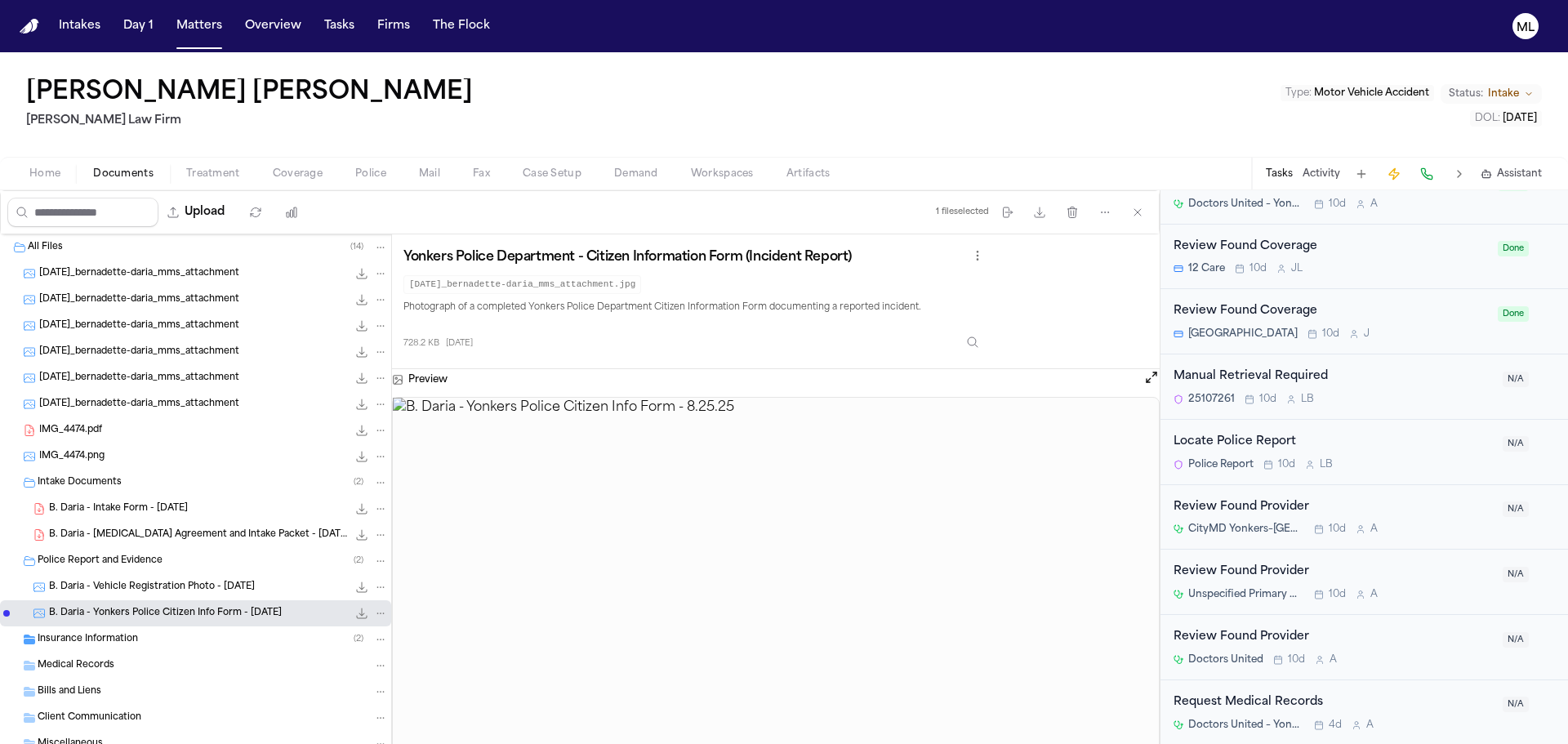
scroll to position [1110, 0]
click at [200, 34] on button "Matters" at bounding box center [199, 26] width 59 height 30
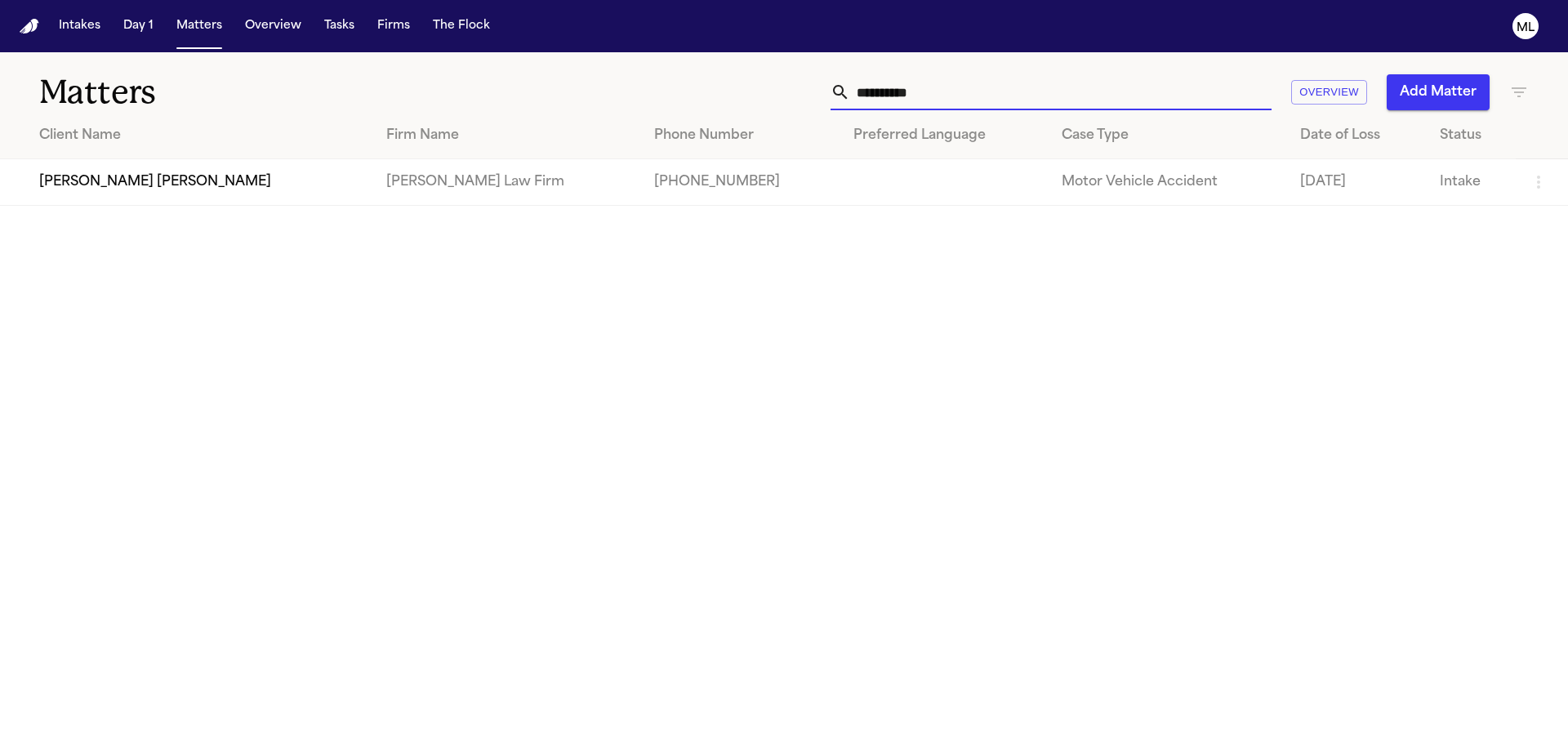
drag, startPoint x: 938, startPoint y: 103, endPoint x: 797, endPoint y: 100, distance: 141.0
click at [797, 100] on div "**********" at bounding box center [1001, 92] width 1056 height 36
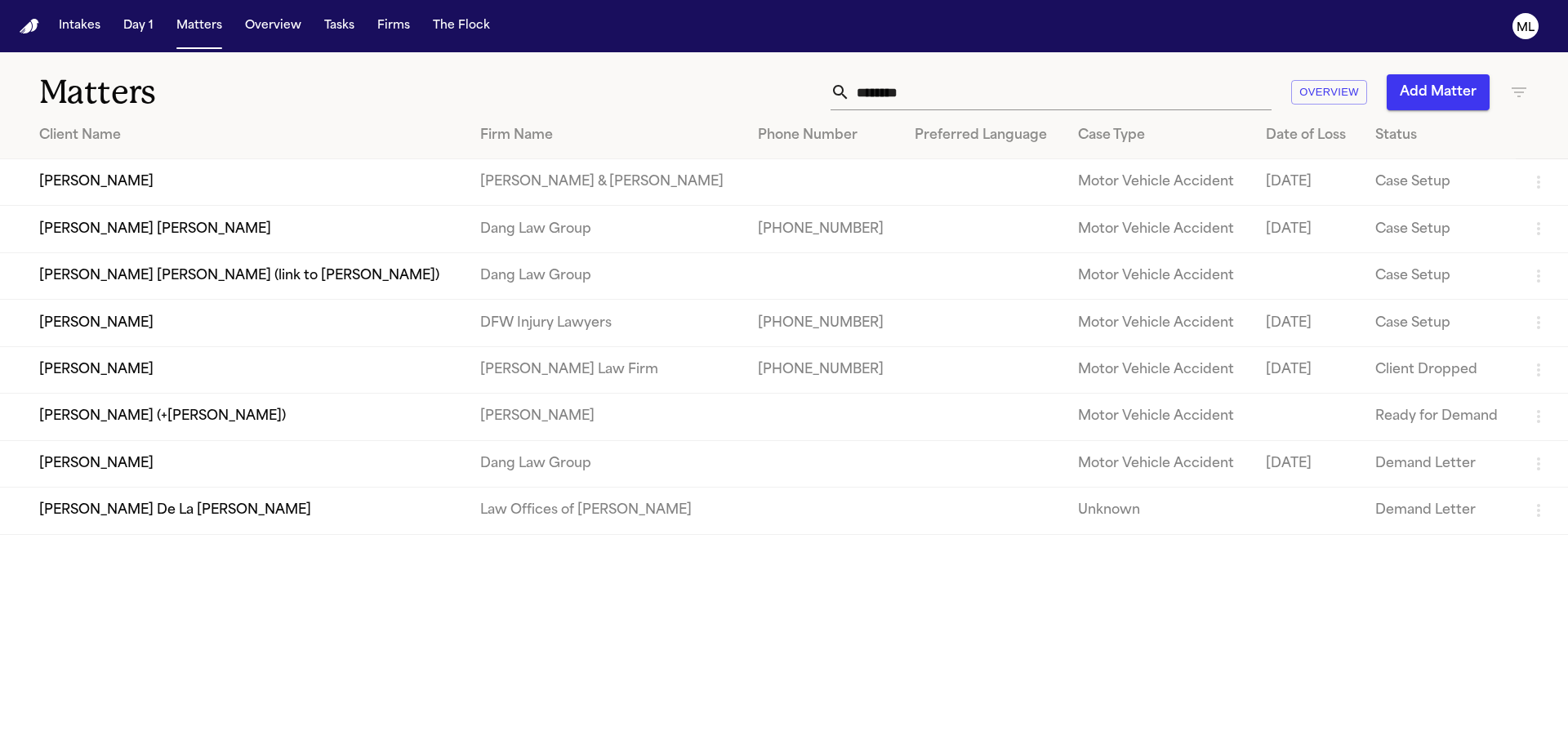
click at [467, 332] on td "[PERSON_NAME]" at bounding box center [233, 322] width 467 height 47
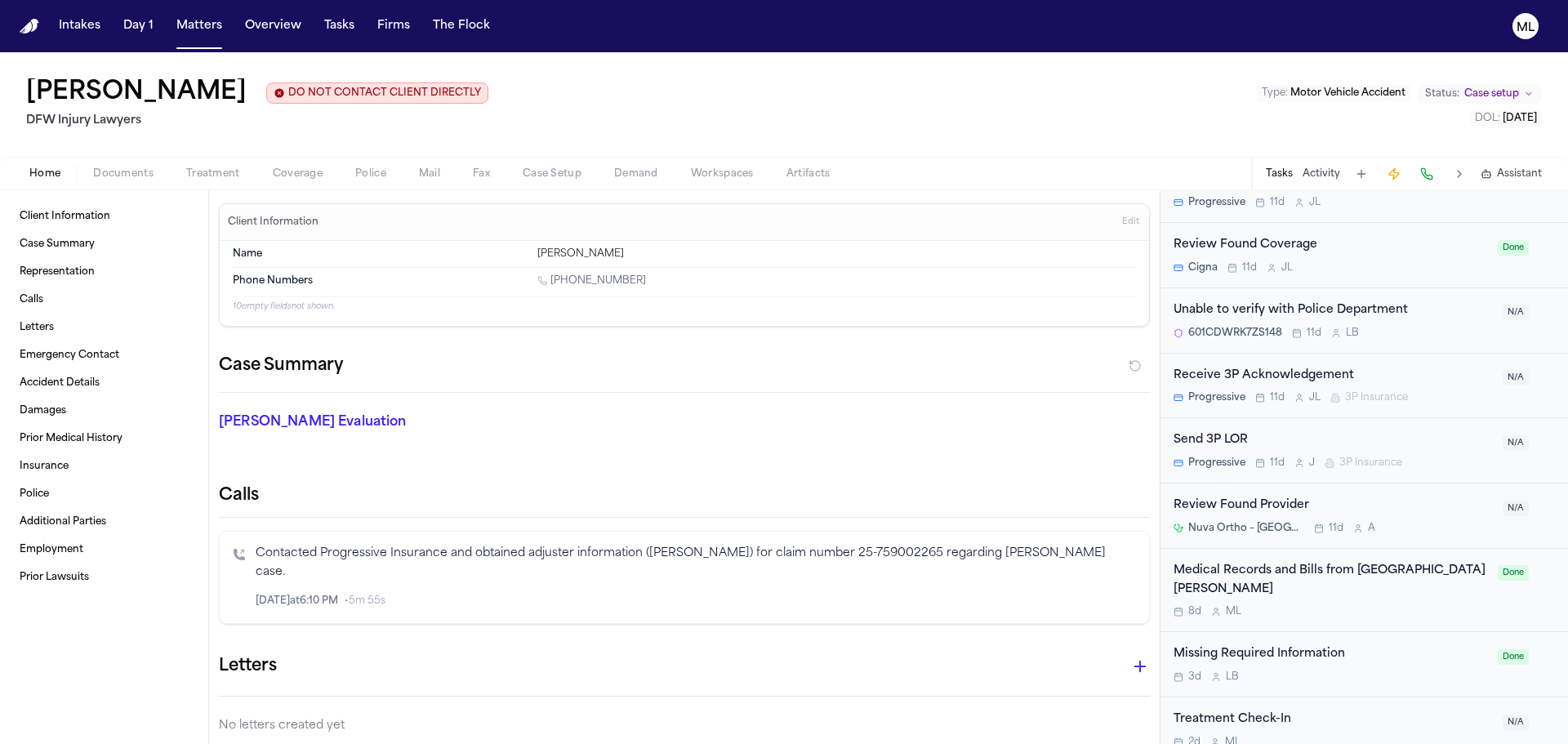
scroll to position [955, 0]
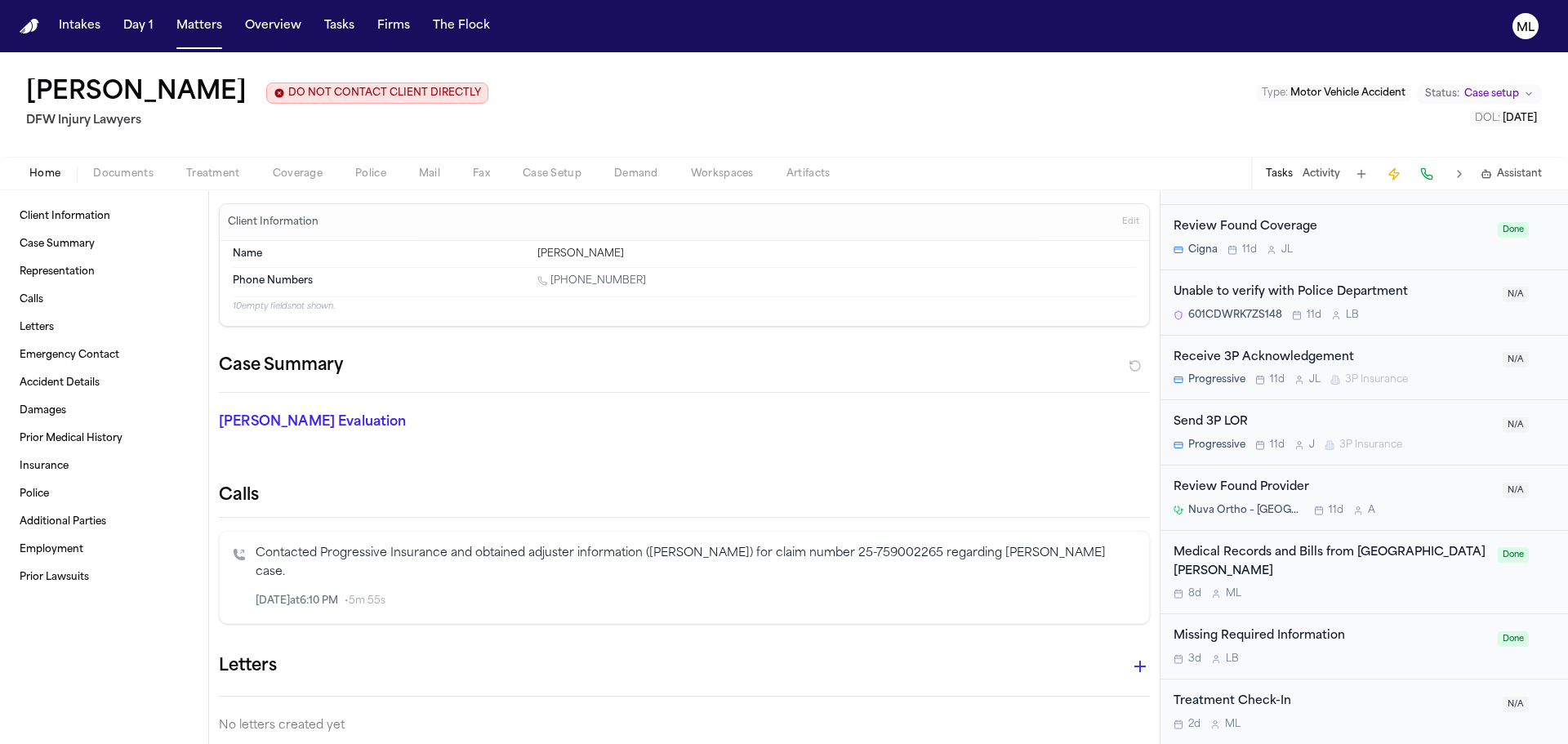
click at [1406, 582] on div "Medical Records and Bills from [GEOGRAPHIC_DATA][PERSON_NAME] 8d M L" at bounding box center [1331, 571] width 315 height 57
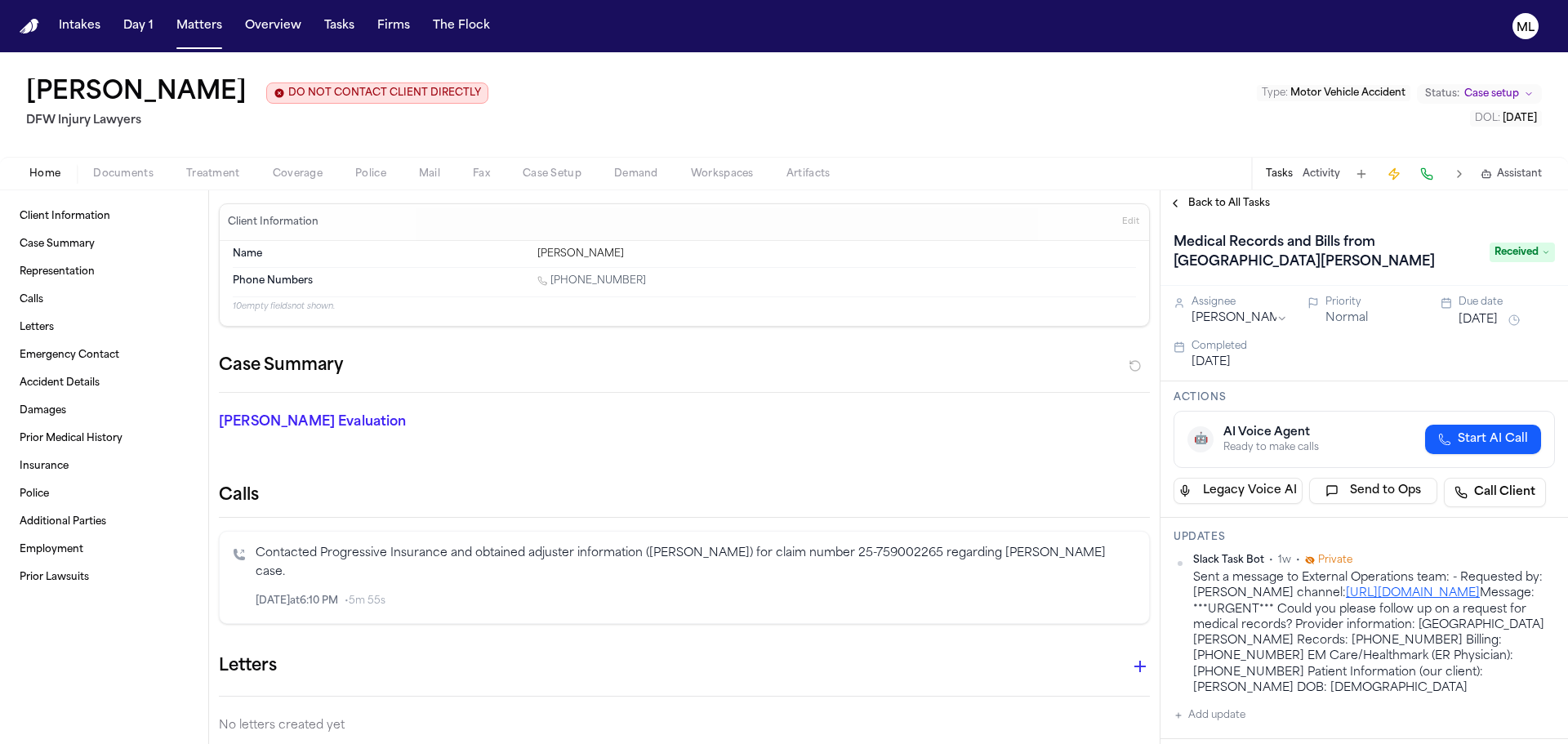
click at [1210, 207] on span "Back to All Tasks" at bounding box center [1229, 202] width 82 height 13
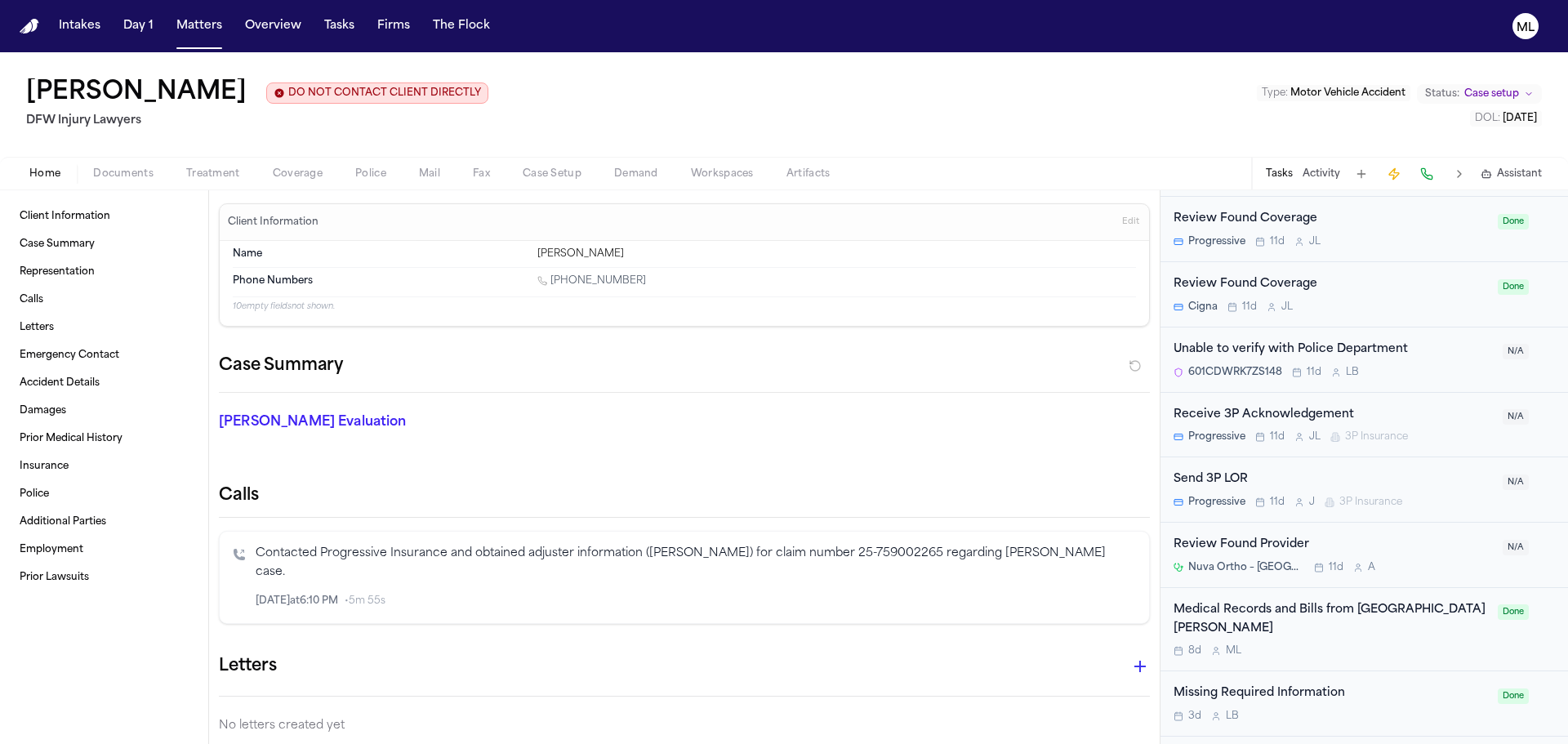
scroll to position [955, 0]
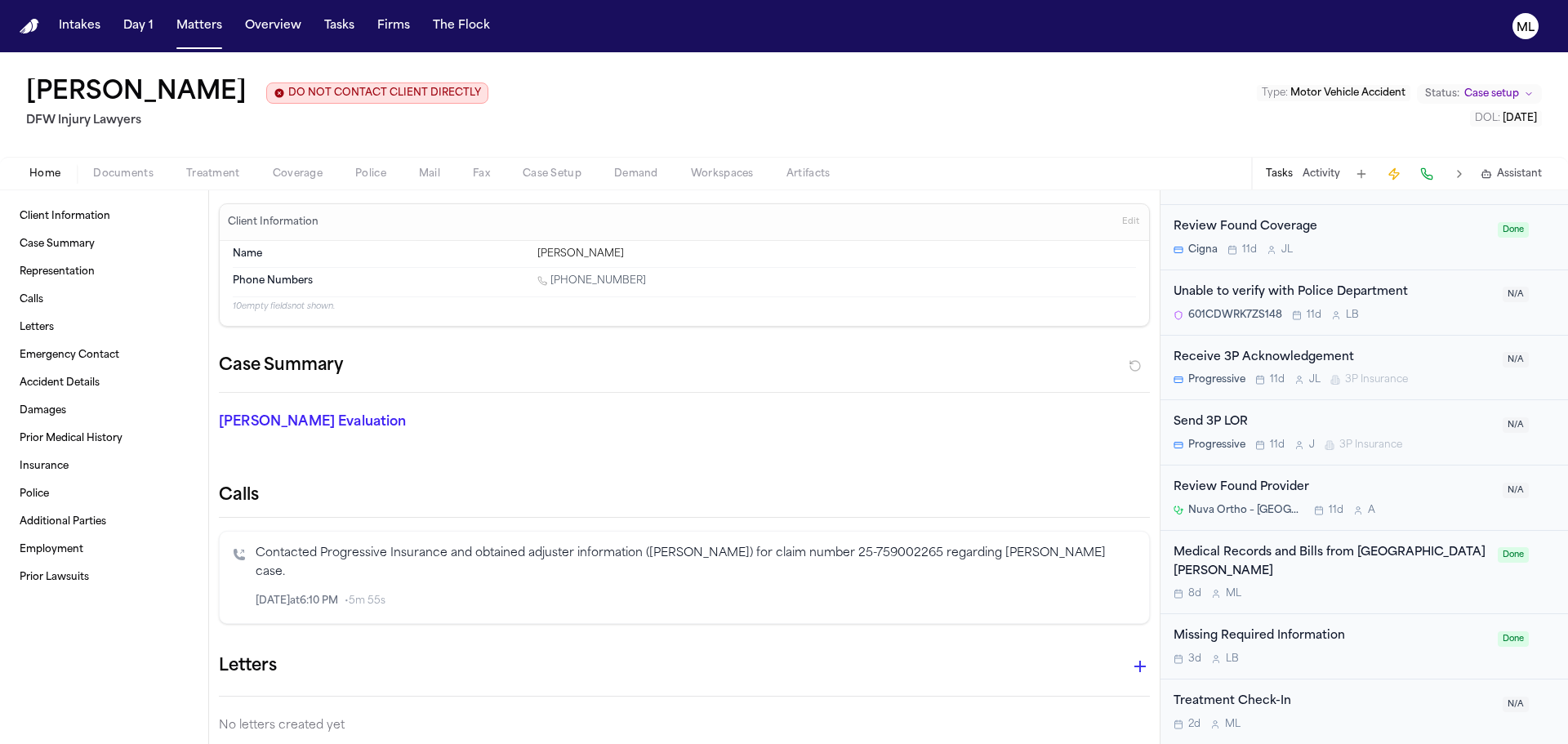
click at [1437, 584] on div "Medical Records and Bills from [GEOGRAPHIC_DATA][PERSON_NAME] 8d M L" at bounding box center [1331, 571] width 315 height 57
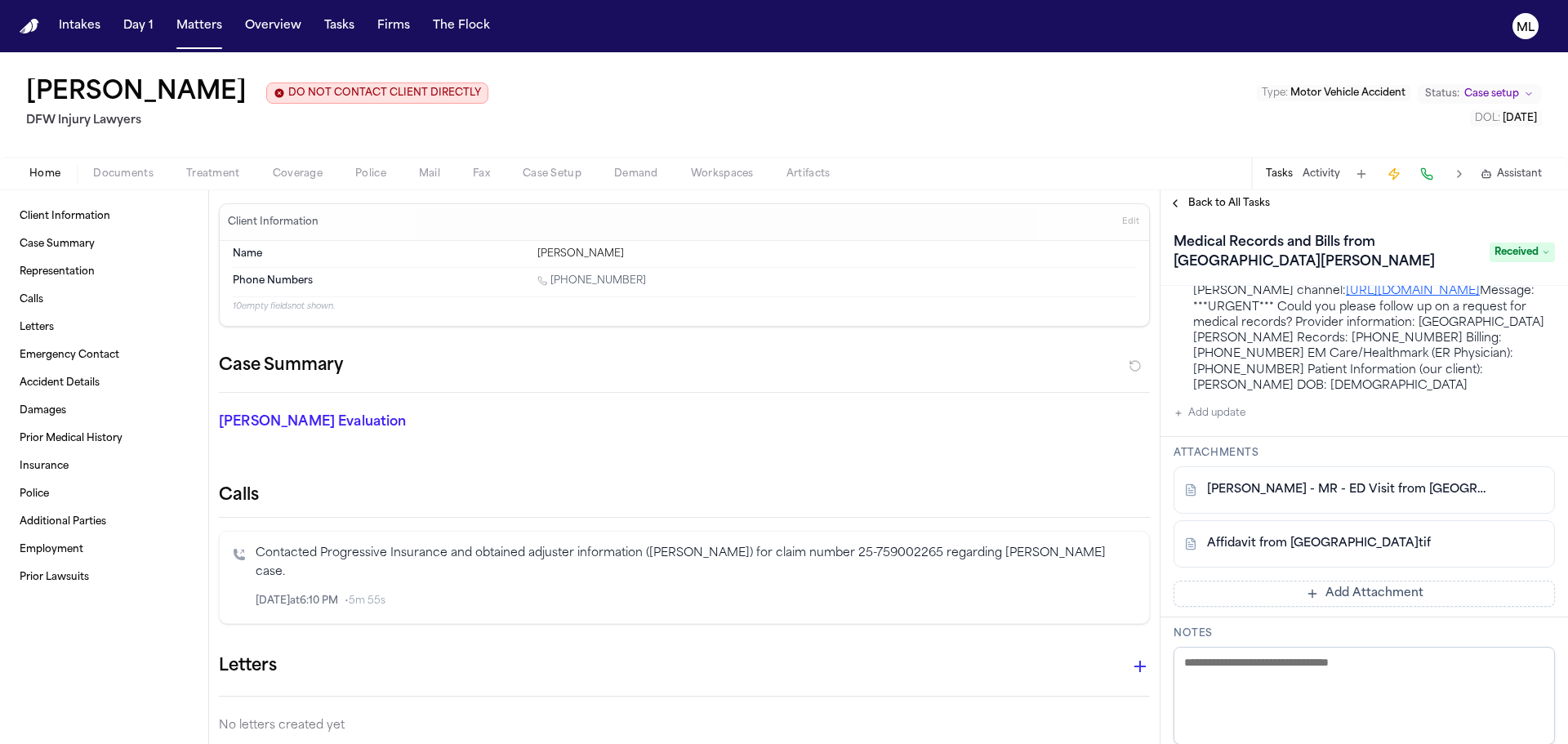
scroll to position [327, 0]
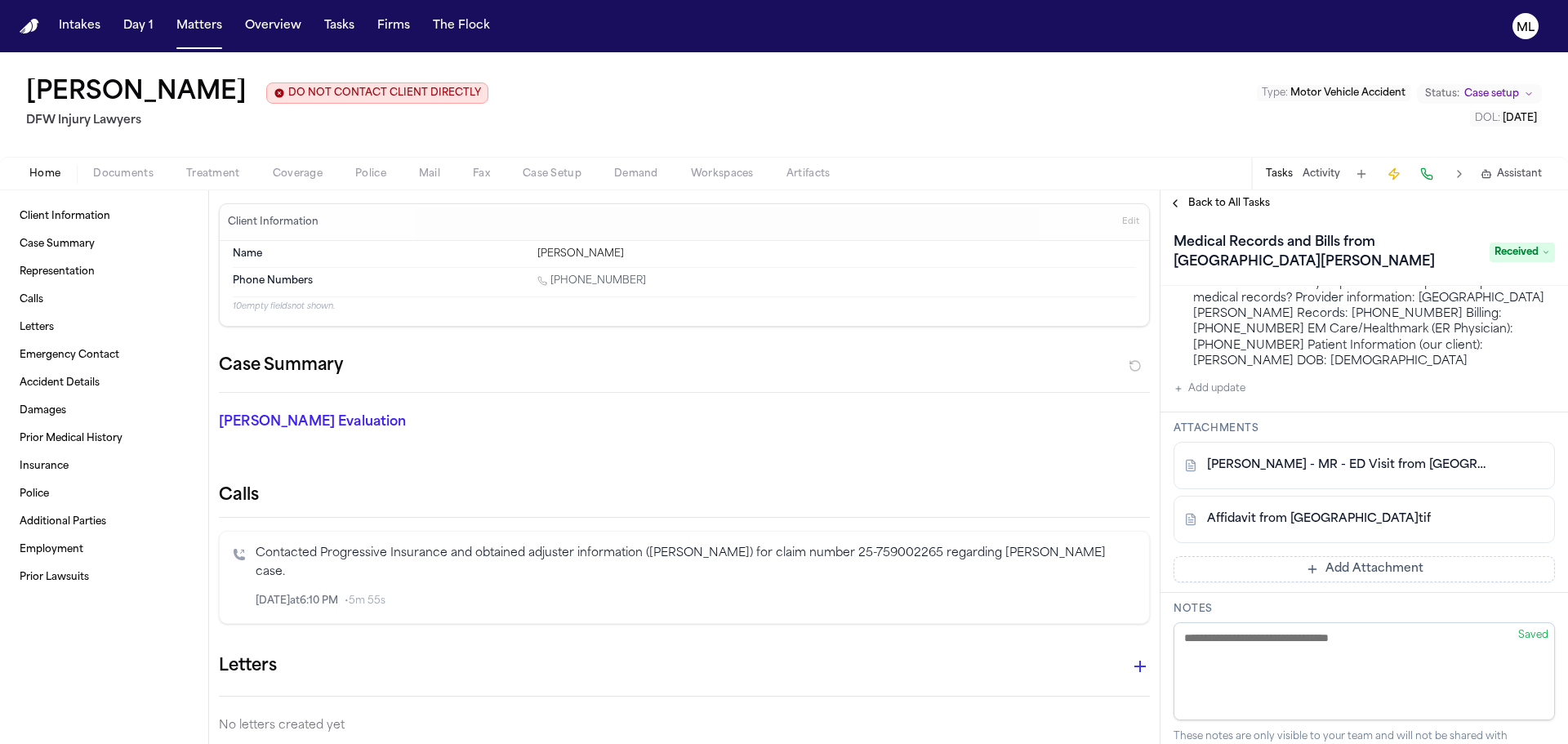
click at [1332, 527] on link "Affidavit from [GEOGRAPHIC_DATA]tif" at bounding box center [1319, 519] width 224 height 16
click at [1325, 474] on link "[PERSON_NAME] - MR - ED Visit from [GEOGRAPHIC_DATA] - [DATE]" at bounding box center [1348, 465] width 282 height 16
